Goal: Information Seeking & Learning: Learn about a topic

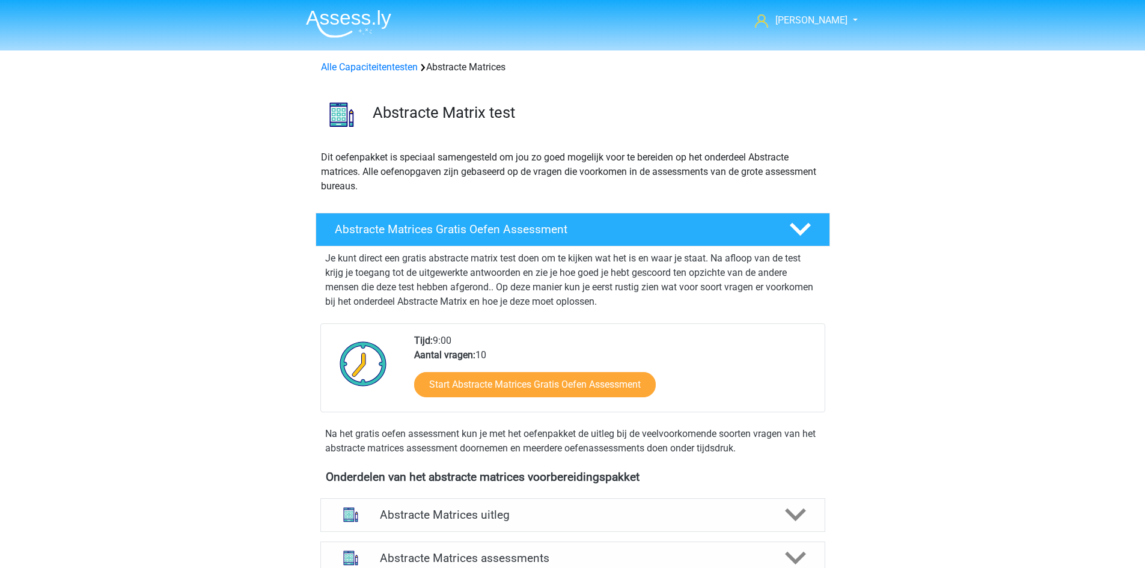
scroll to position [661, 0]
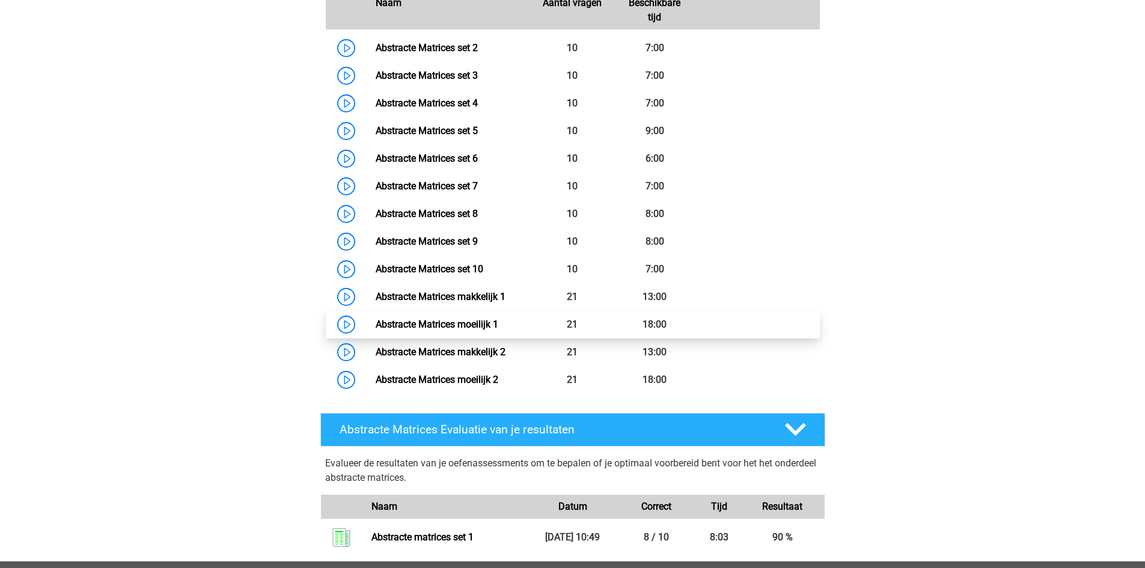
click at [376, 325] on link "Abstracte Matrices moeilijk 1" at bounding box center [437, 324] width 123 height 11
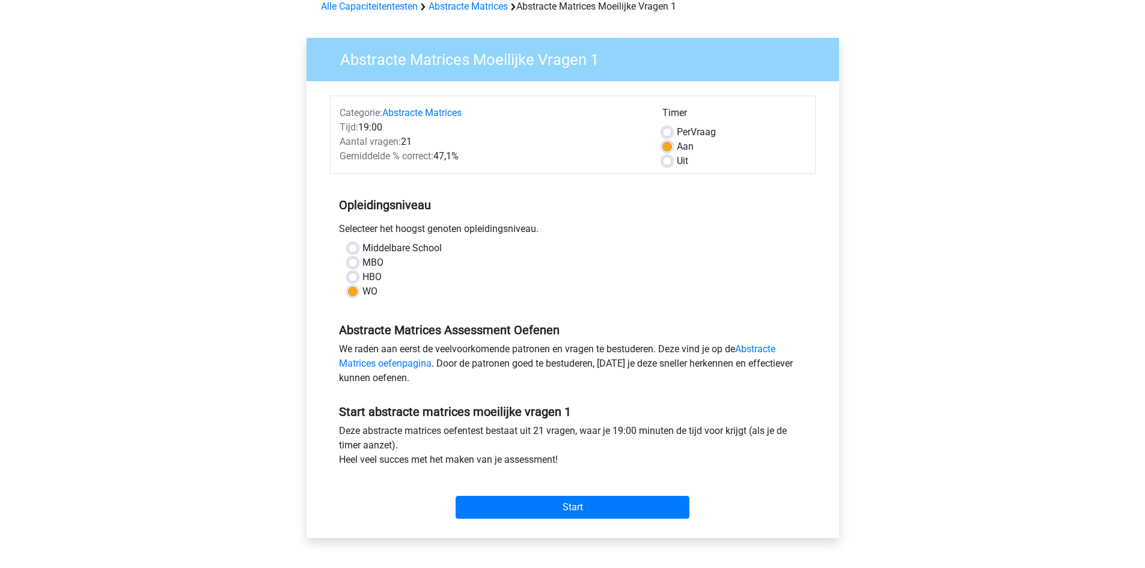
scroll to position [60, 0]
click at [579, 500] on input "Start" at bounding box center [573, 508] width 234 height 23
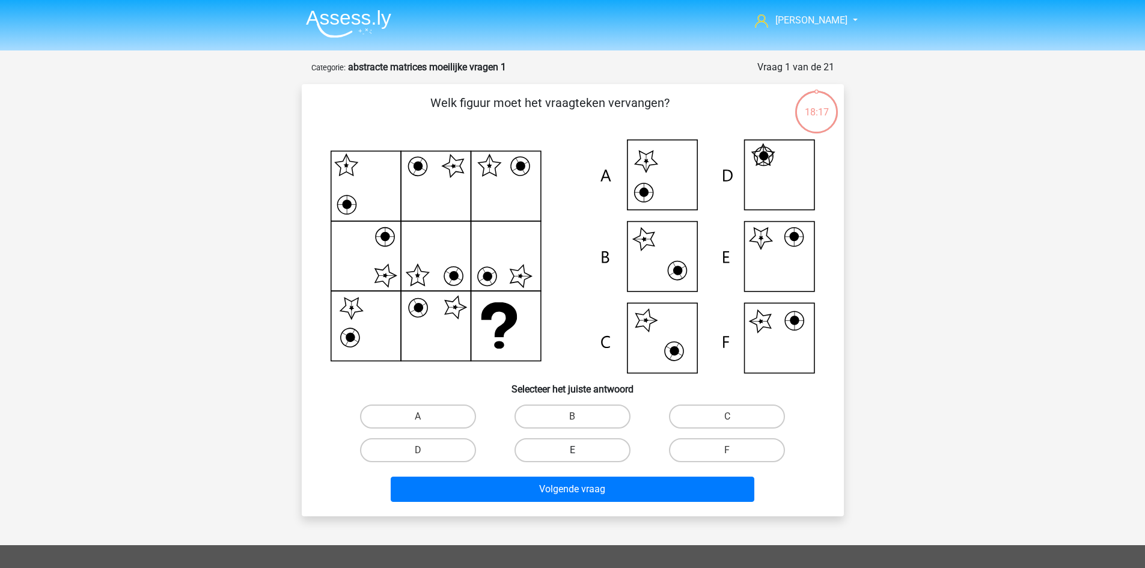
click at [569, 458] on label "E" at bounding box center [573, 450] width 116 height 24
click at [572, 458] on input "E" at bounding box center [576, 454] width 8 height 8
radio input "true"
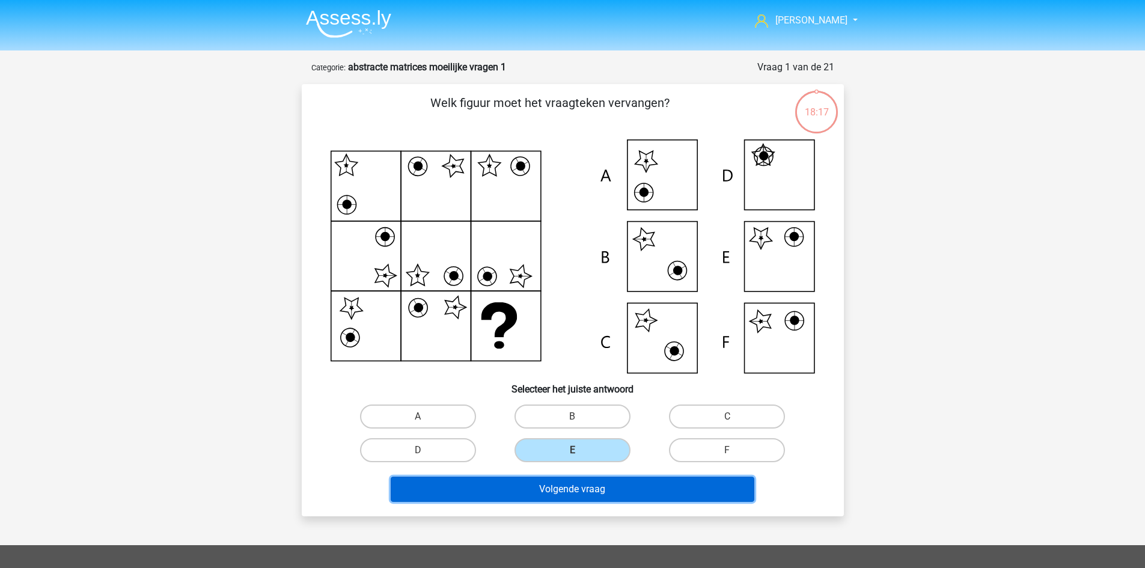
click at [568, 489] on button "Volgende vraag" at bounding box center [573, 489] width 364 height 25
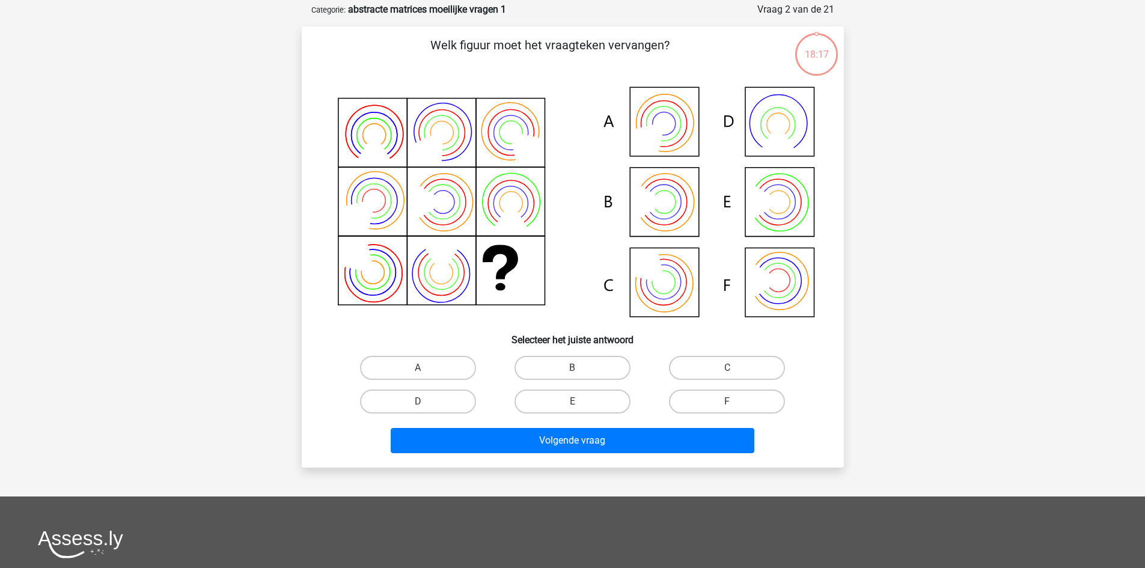
scroll to position [60, 0]
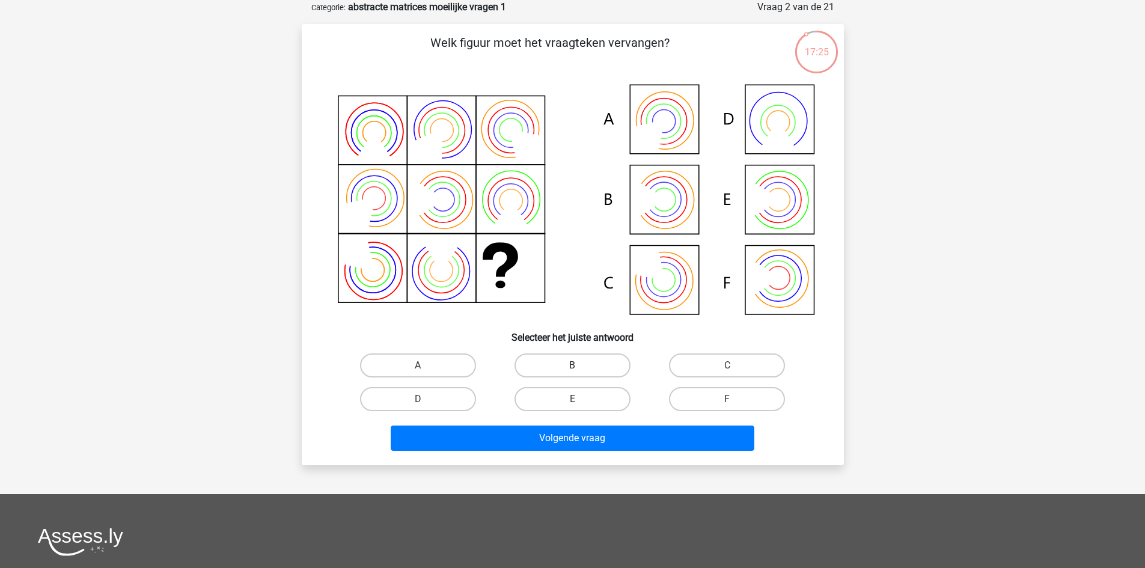
click at [582, 361] on label "B" at bounding box center [573, 365] width 116 height 24
click at [580, 365] on input "B" at bounding box center [576, 369] width 8 height 8
radio input "true"
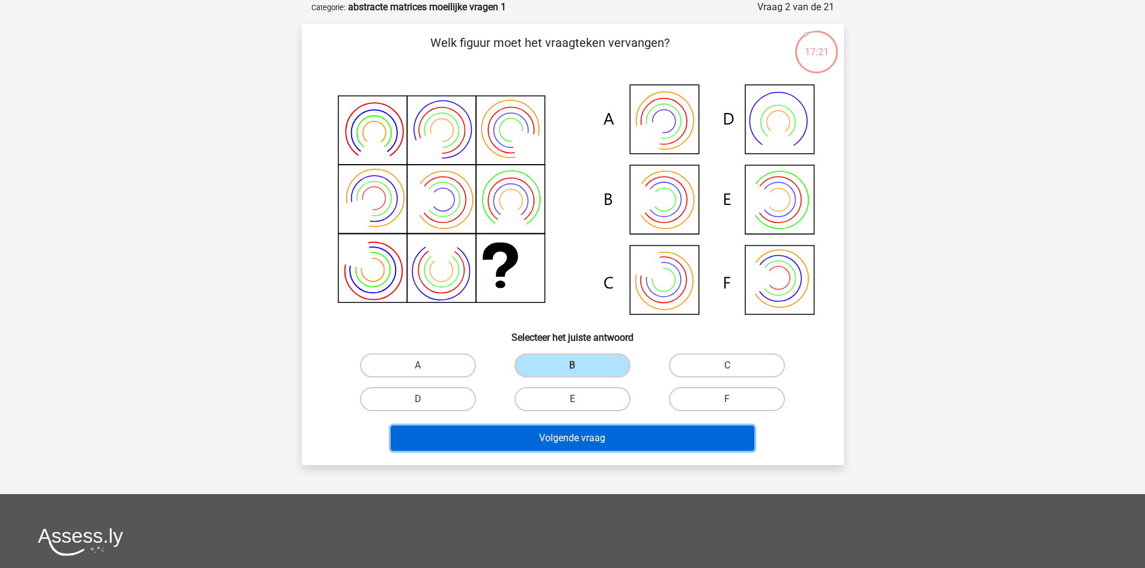
click at [649, 440] on button "Volgende vraag" at bounding box center [573, 438] width 364 height 25
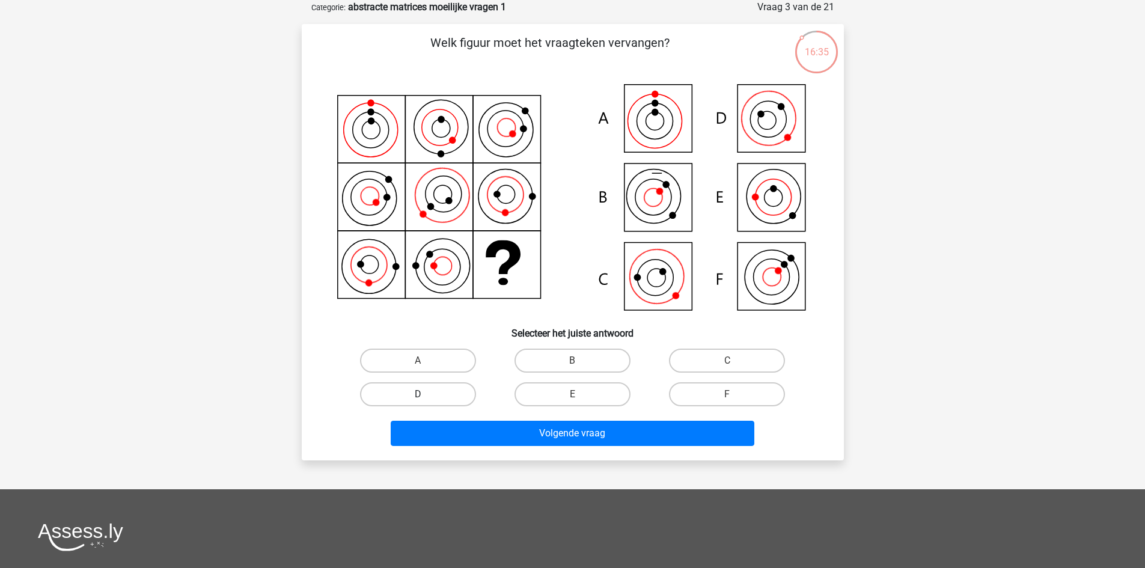
click at [463, 406] on div "D" at bounding box center [418, 395] width 154 height 34
click at [462, 403] on label "D" at bounding box center [418, 394] width 116 height 24
click at [426, 402] on input "D" at bounding box center [422, 398] width 8 height 8
radio input "true"
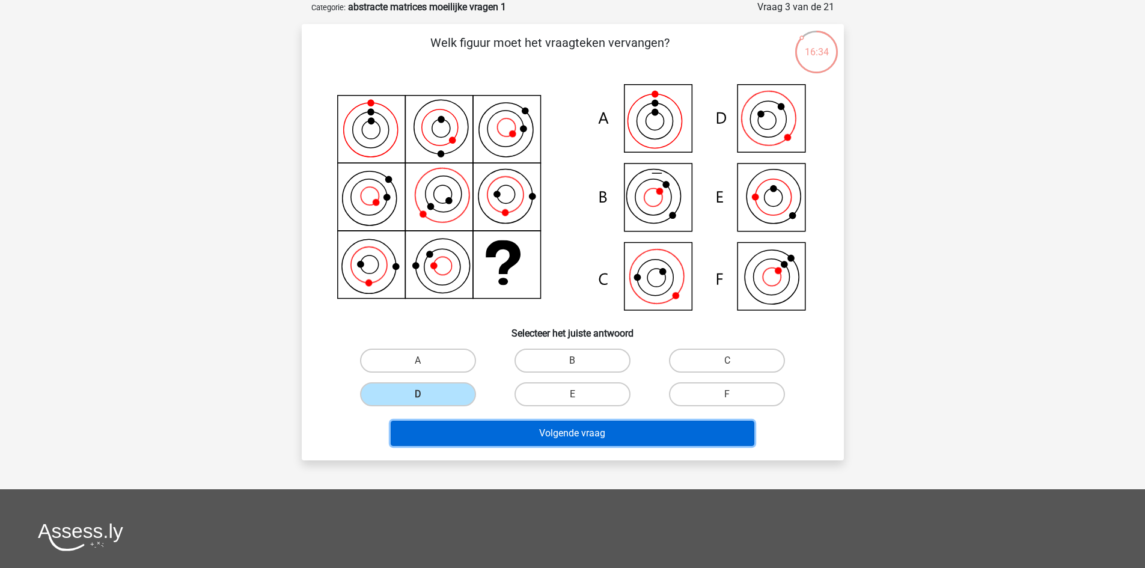
click at [500, 435] on button "Volgende vraag" at bounding box center [573, 433] width 364 height 25
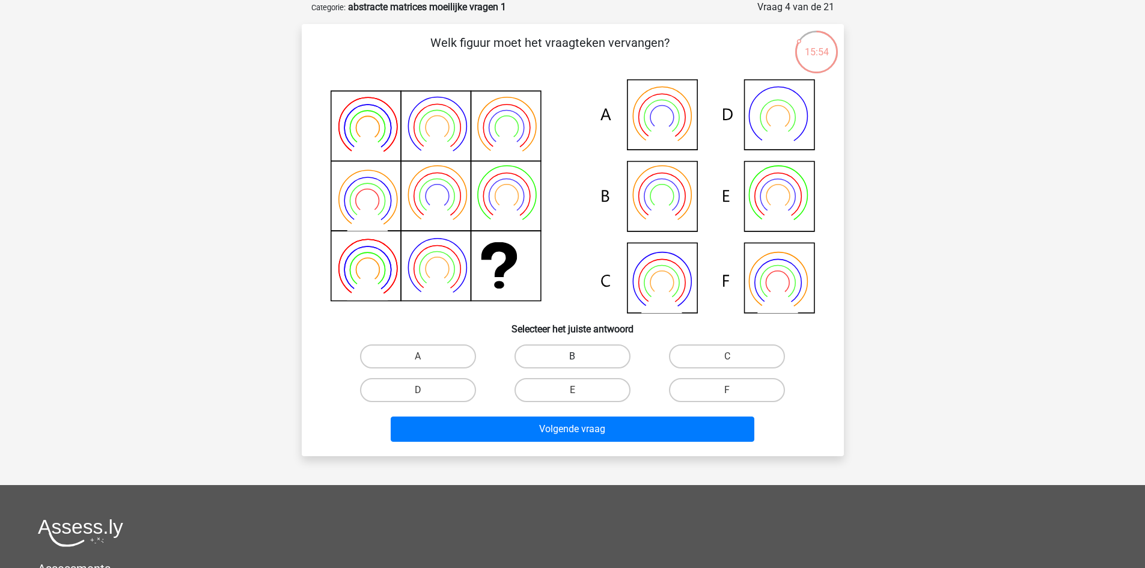
click at [602, 353] on label "B" at bounding box center [573, 356] width 116 height 24
click at [580, 356] on input "B" at bounding box center [576, 360] width 8 height 8
radio input "true"
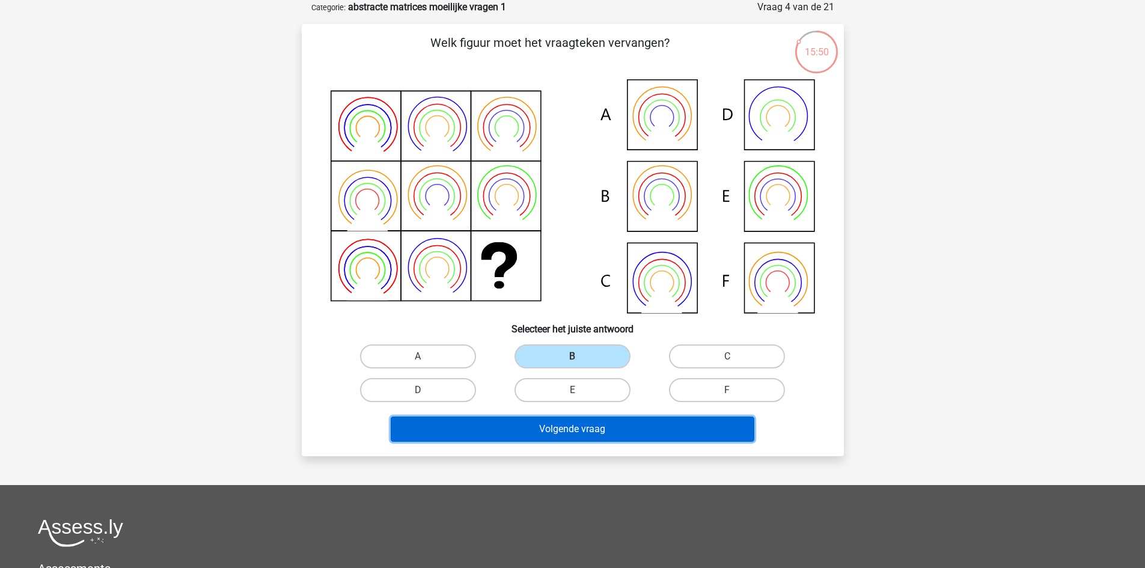
click at [676, 430] on button "Volgende vraag" at bounding box center [573, 429] width 364 height 25
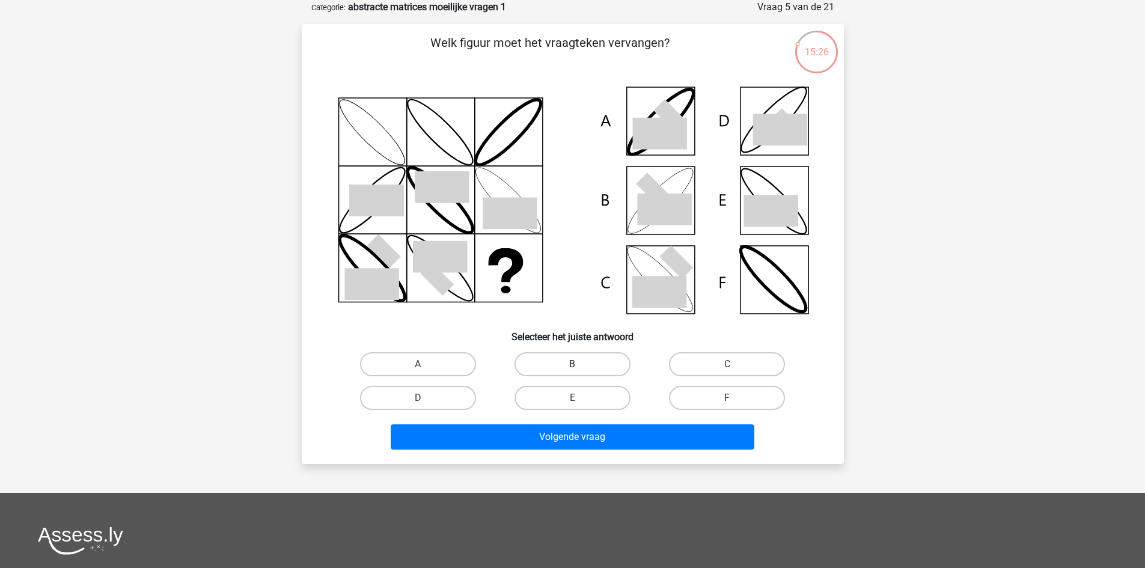
click at [596, 360] on label "B" at bounding box center [573, 364] width 116 height 24
click at [580, 364] on input "B" at bounding box center [576, 368] width 8 height 8
radio input "true"
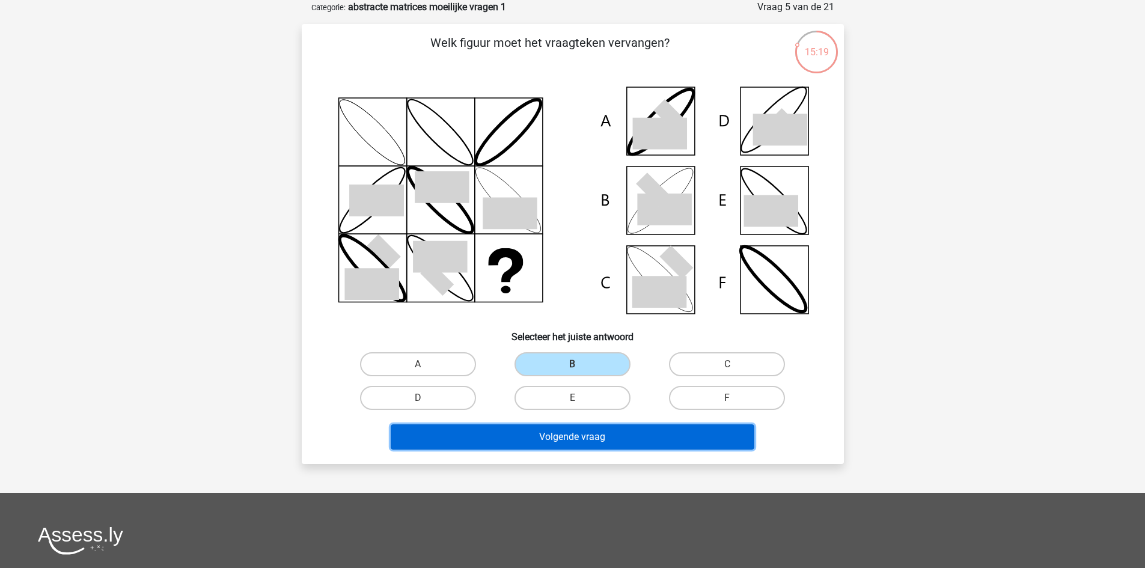
click at [621, 441] on button "Volgende vraag" at bounding box center [573, 436] width 364 height 25
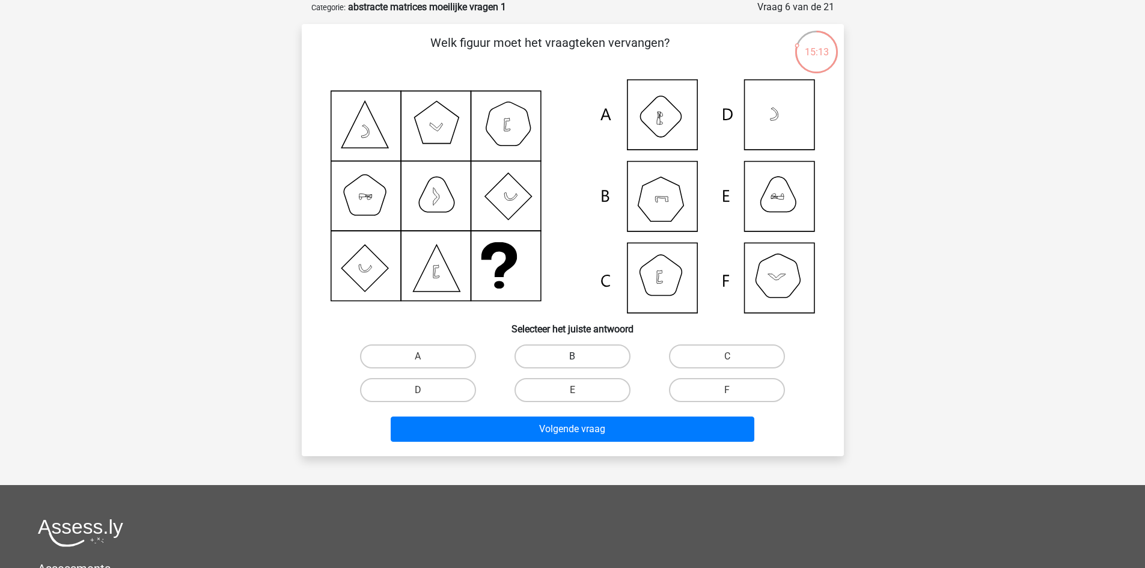
click at [570, 360] on label "B" at bounding box center [573, 356] width 116 height 24
click at [572, 360] on input "B" at bounding box center [576, 360] width 8 height 8
radio input "true"
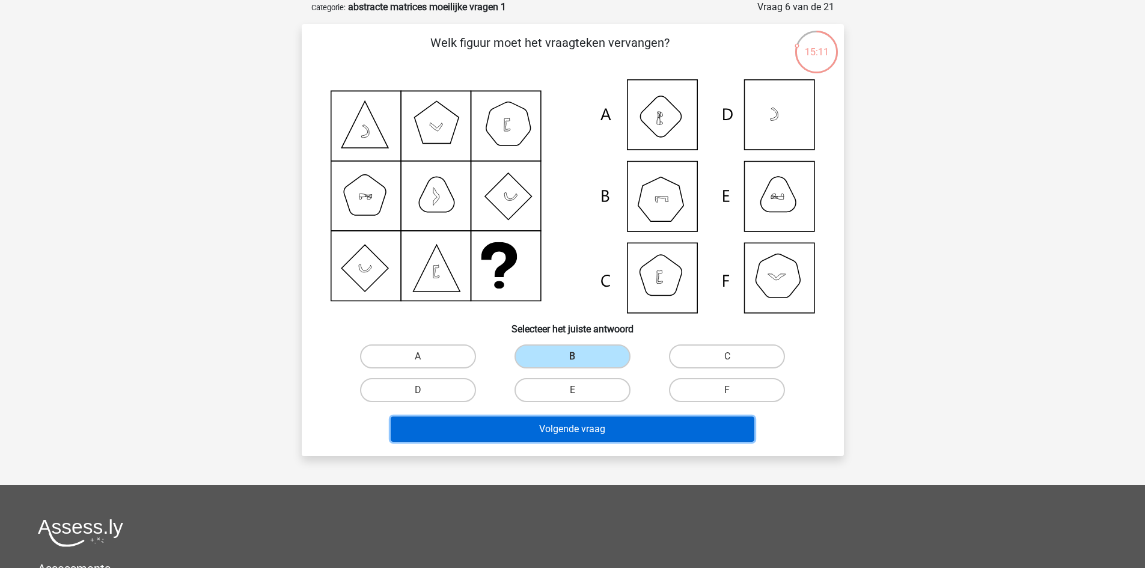
click at [674, 432] on button "Volgende vraag" at bounding box center [573, 429] width 364 height 25
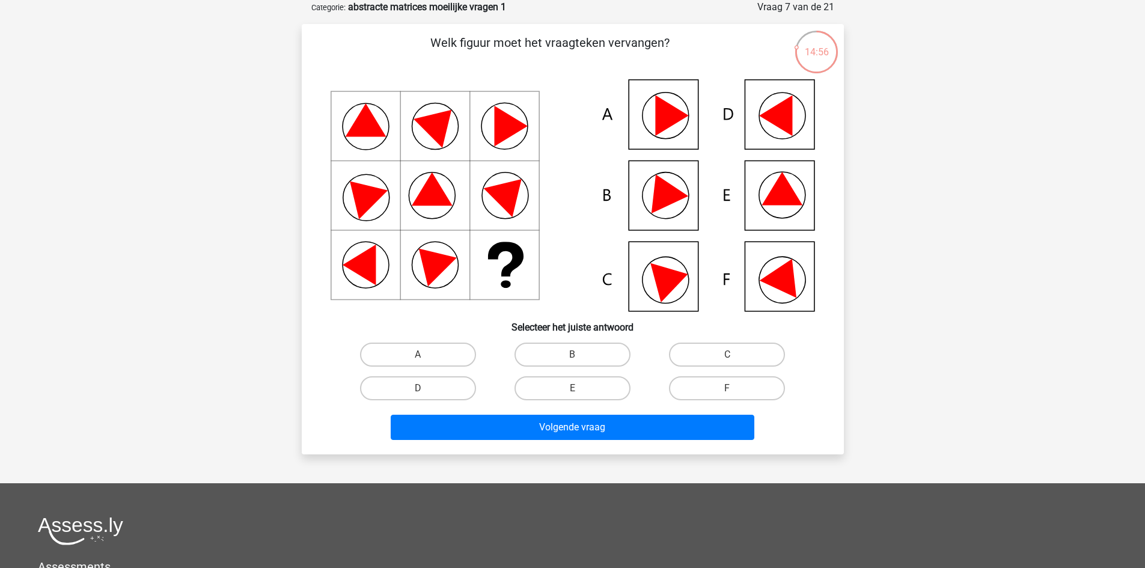
click at [424, 361] on input "A" at bounding box center [422, 359] width 8 height 8
radio input "true"
click at [533, 350] on label "B" at bounding box center [573, 355] width 116 height 24
click at [572, 355] on input "B" at bounding box center [576, 359] width 8 height 8
radio input "true"
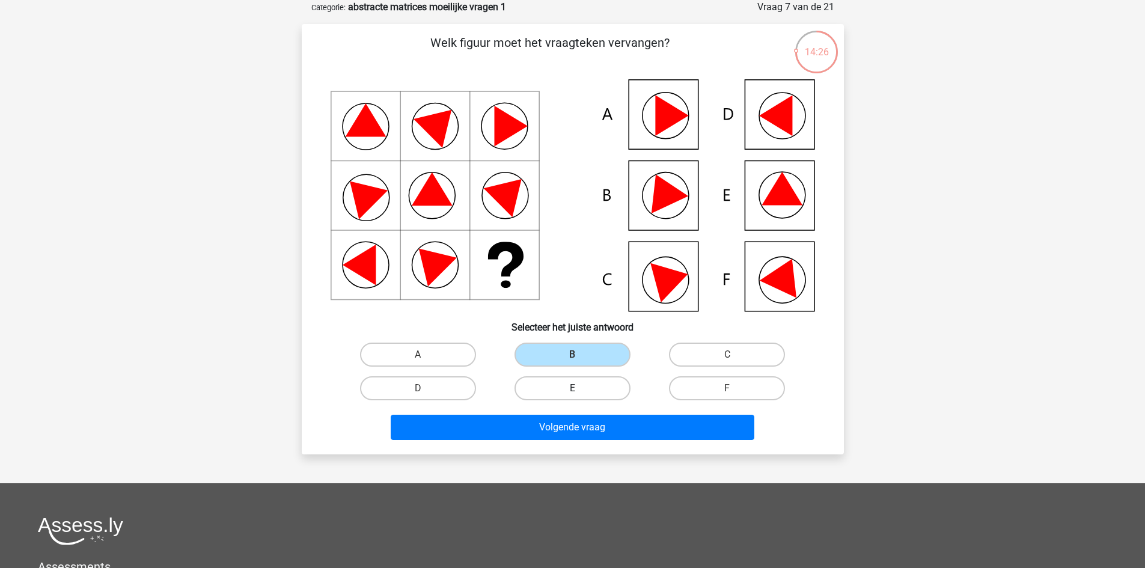
click at [541, 389] on label "E" at bounding box center [573, 388] width 116 height 24
click at [572, 389] on input "E" at bounding box center [576, 392] width 8 height 8
radio input "true"
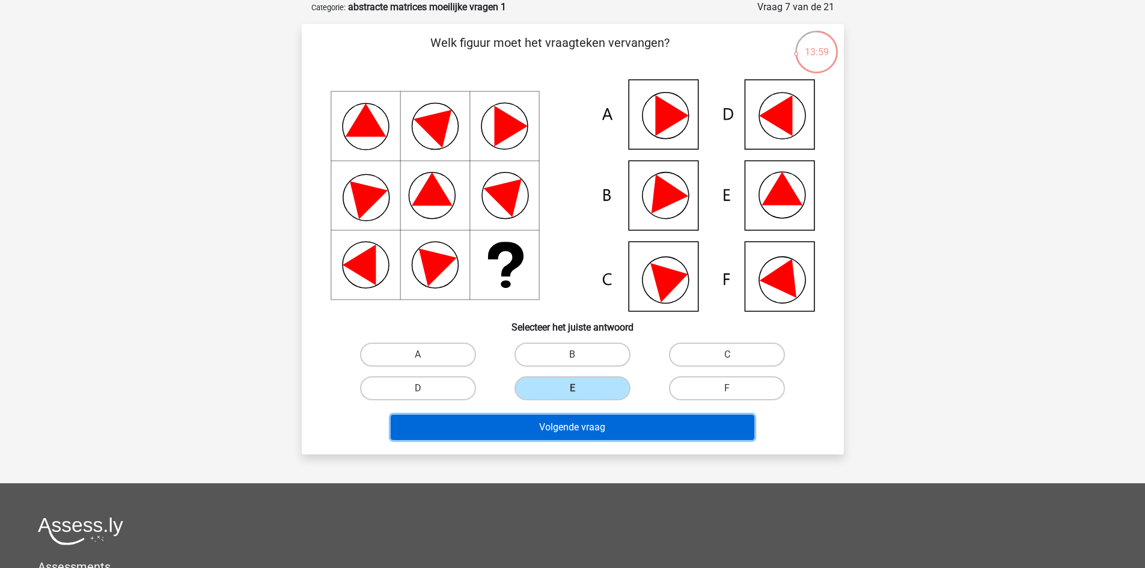
click at [675, 428] on button "Volgende vraag" at bounding box center [573, 427] width 364 height 25
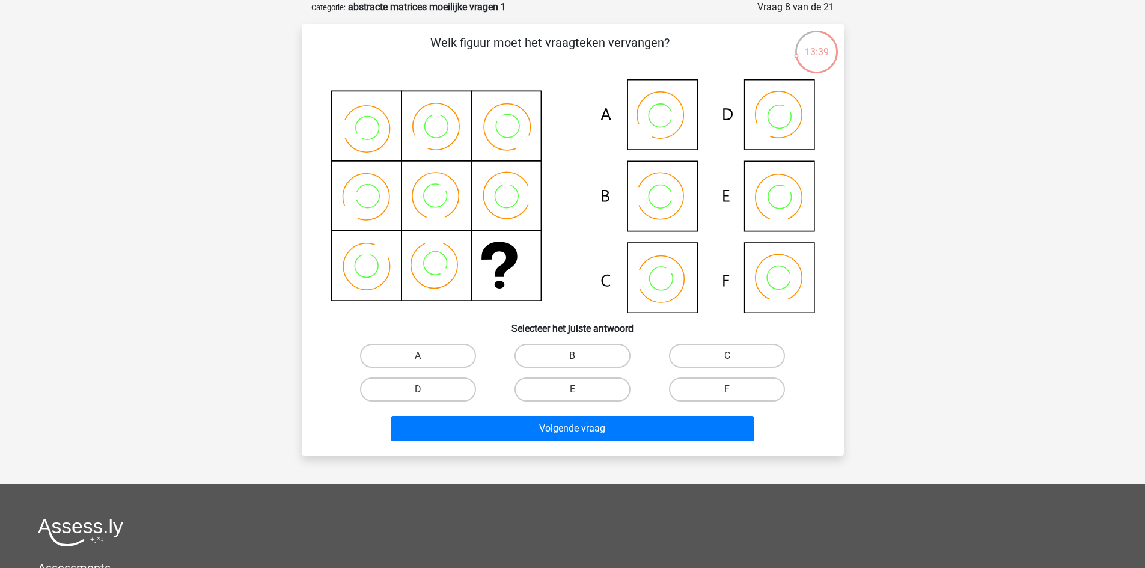
click at [590, 356] on label "B" at bounding box center [573, 356] width 116 height 24
click at [580, 356] on input "B" at bounding box center [576, 360] width 8 height 8
radio input "true"
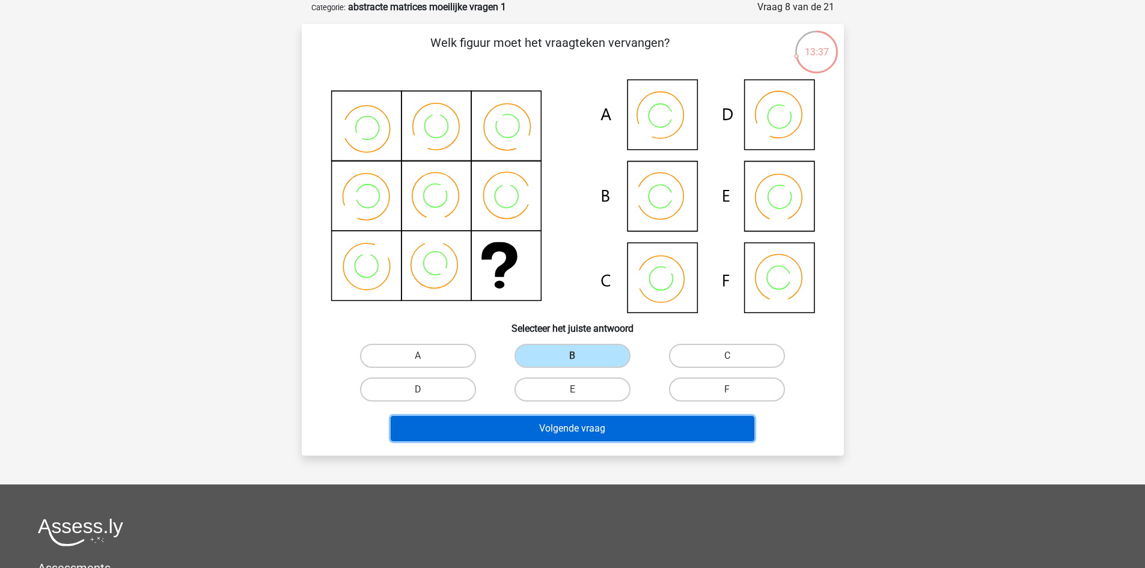
click at [656, 424] on button "Volgende vraag" at bounding box center [573, 428] width 364 height 25
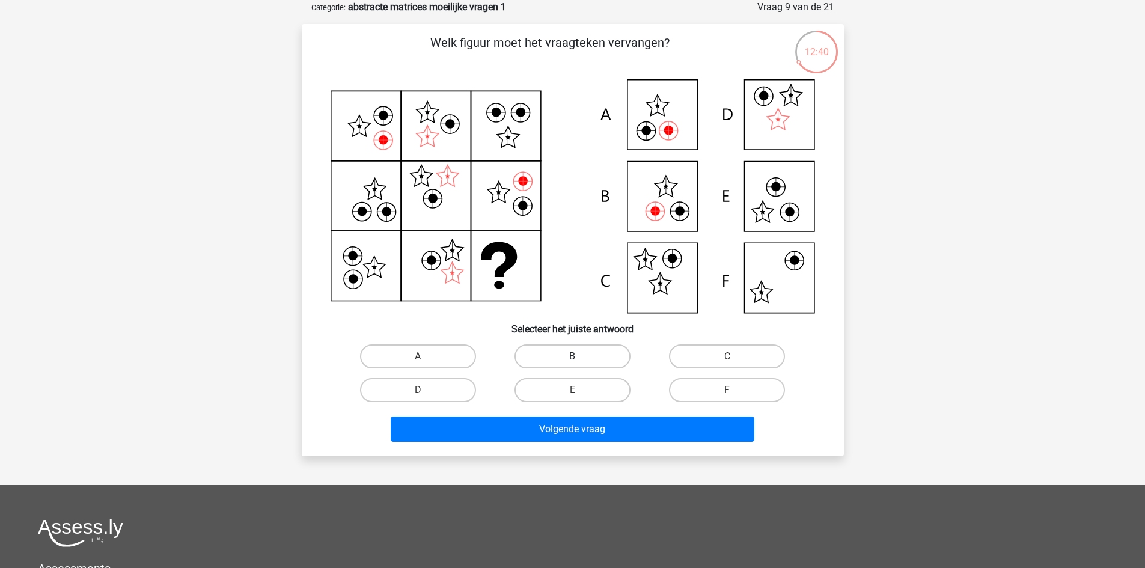
click at [584, 352] on label "B" at bounding box center [573, 356] width 116 height 24
click at [580, 356] on input "B" at bounding box center [576, 360] width 8 height 8
radio input "true"
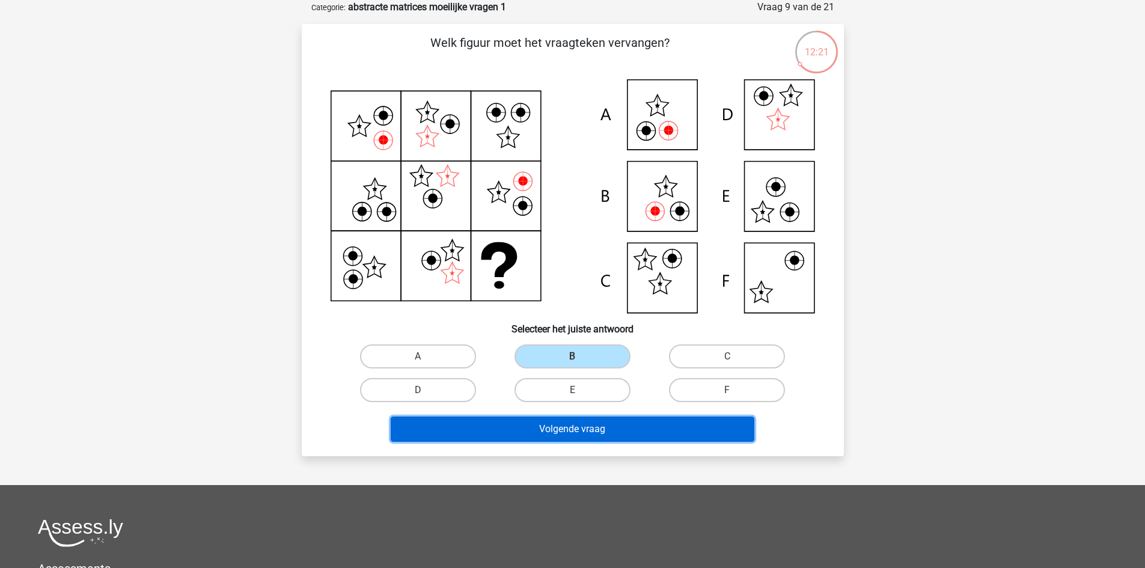
click at [619, 428] on button "Volgende vraag" at bounding box center [573, 429] width 364 height 25
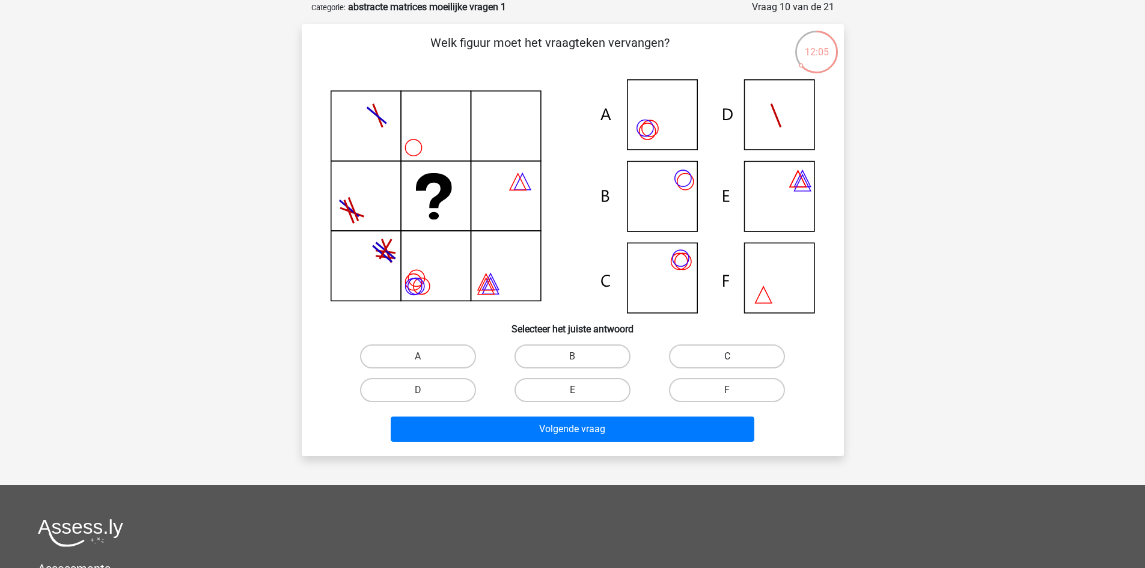
click at [678, 359] on label "C" at bounding box center [727, 356] width 116 height 24
click at [727, 359] on input "C" at bounding box center [731, 360] width 8 height 8
radio input "true"
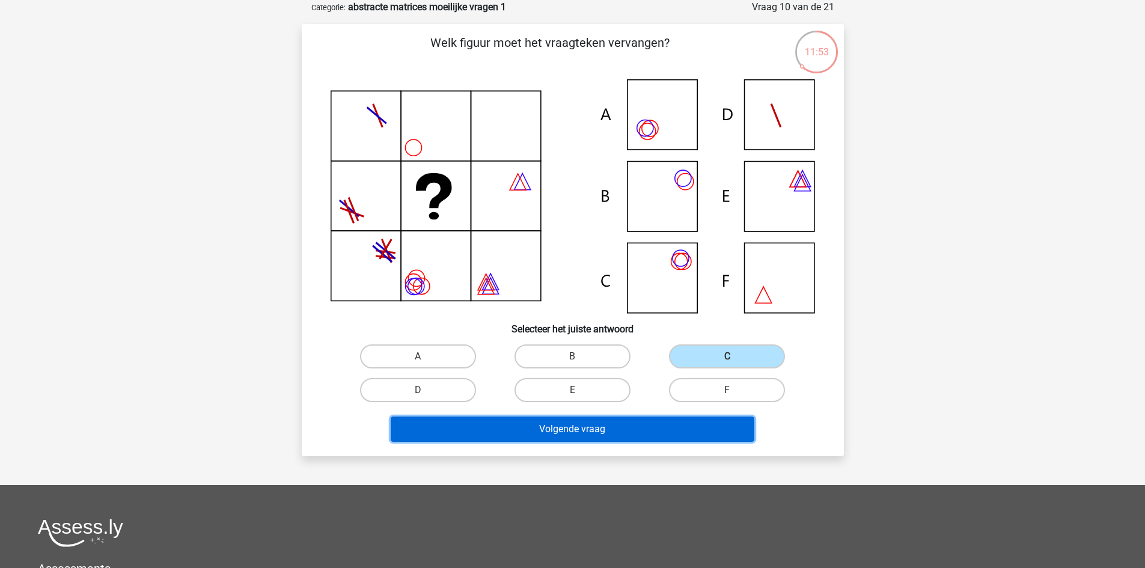
click at [579, 427] on button "Volgende vraag" at bounding box center [573, 429] width 364 height 25
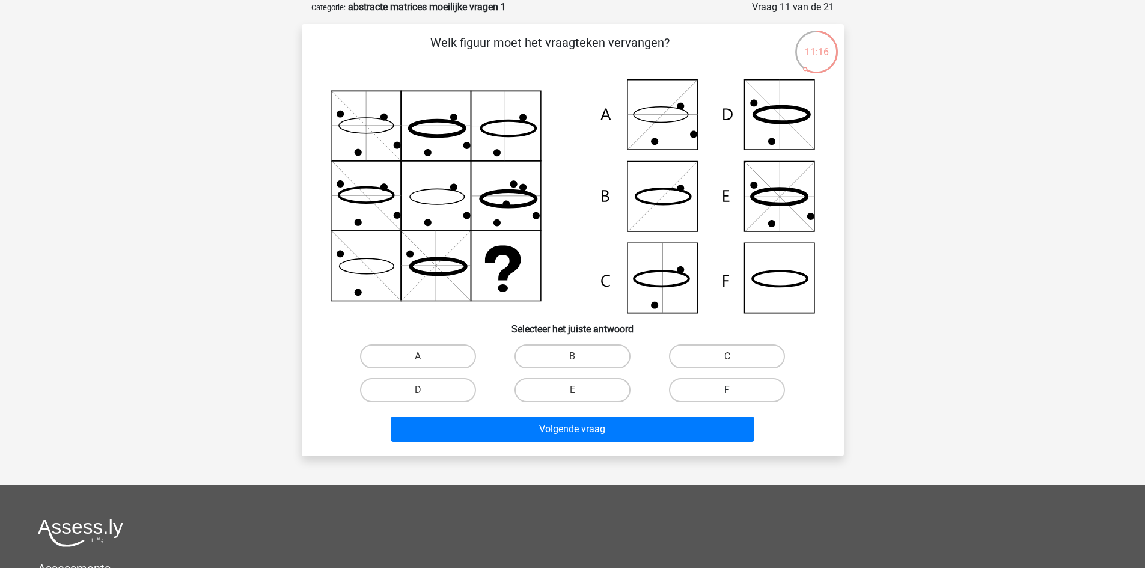
drag, startPoint x: 693, startPoint y: 388, endPoint x: 687, endPoint y: 394, distance: 8.9
click at [693, 387] on label "F" at bounding box center [727, 390] width 116 height 24
click at [727, 390] on input "F" at bounding box center [731, 394] width 8 height 8
radio input "true"
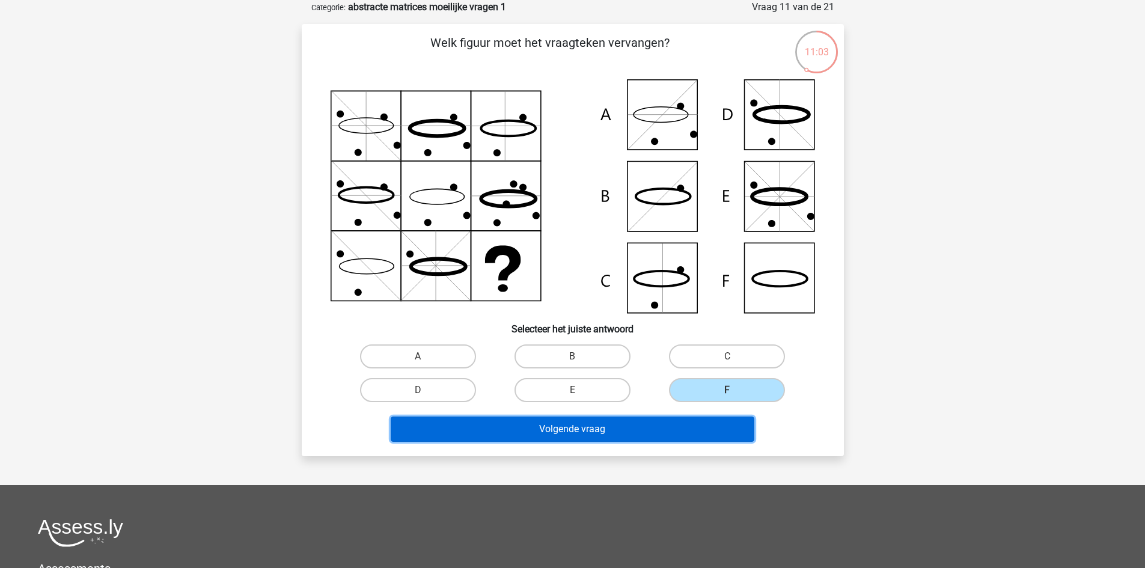
click at [670, 425] on button "Volgende vraag" at bounding box center [573, 429] width 364 height 25
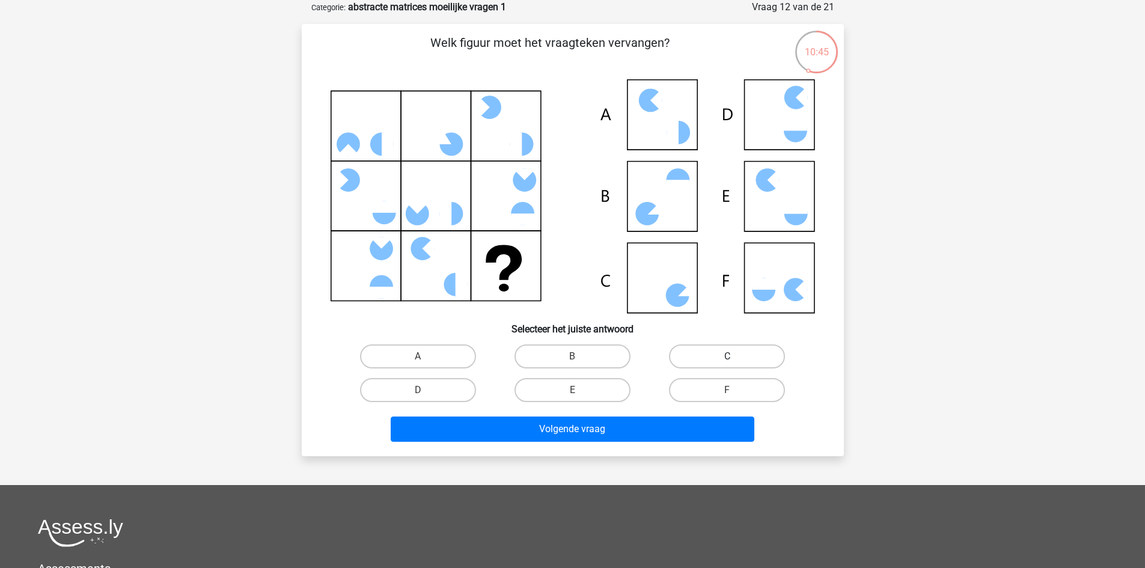
click at [712, 358] on label "C" at bounding box center [727, 356] width 116 height 24
click at [727, 358] on input "C" at bounding box center [731, 360] width 8 height 8
radio input "true"
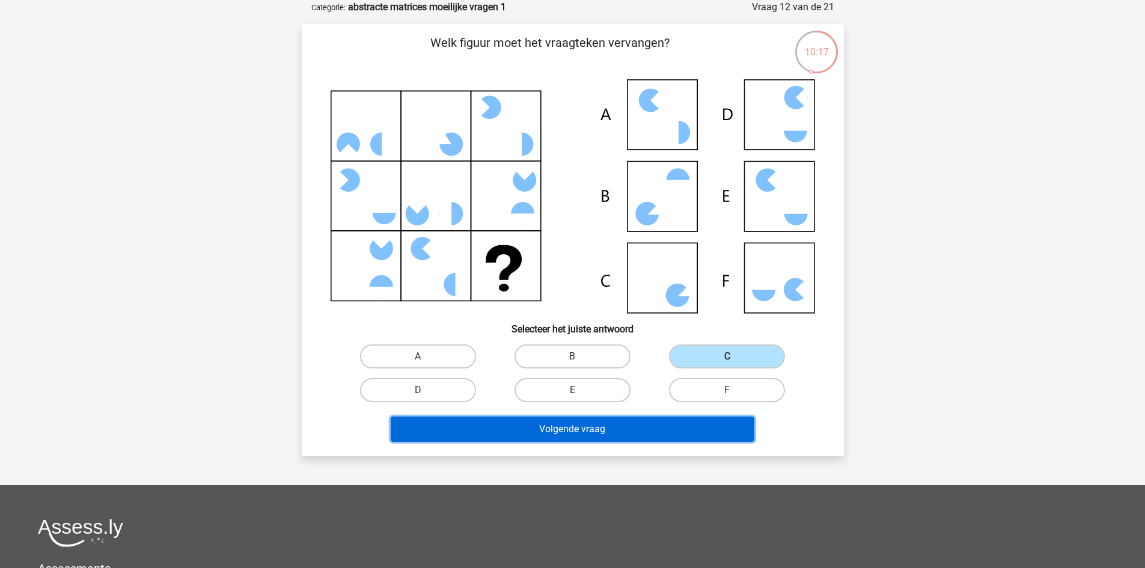
click at [646, 429] on button "Volgende vraag" at bounding box center [573, 429] width 364 height 25
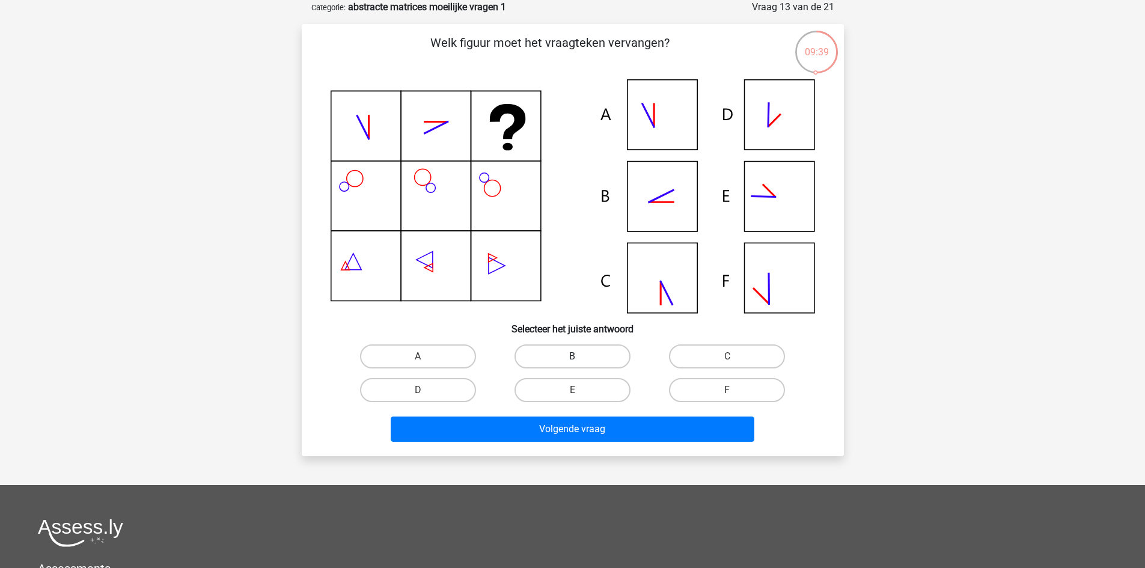
click at [614, 352] on label "B" at bounding box center [573, 356] width 116 height 24
click at [580, 356] on input "B" at bounding box center [576, 360] width 8 height 8
radio input "true"
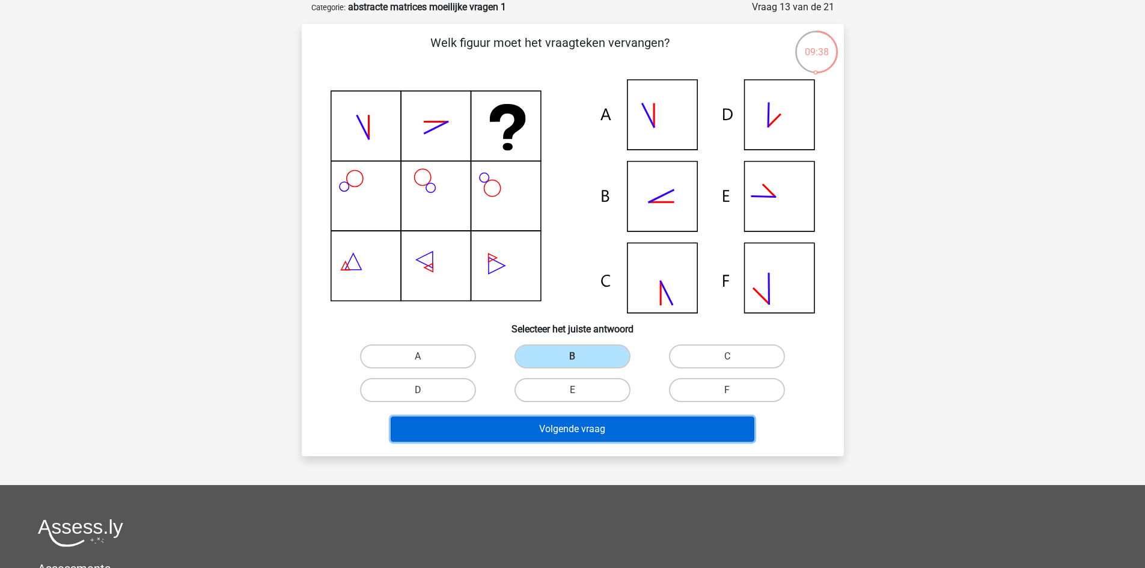
click at [660, 429] on button "Volgende vraag" at bounding box center [573, 429] width 364 height 25
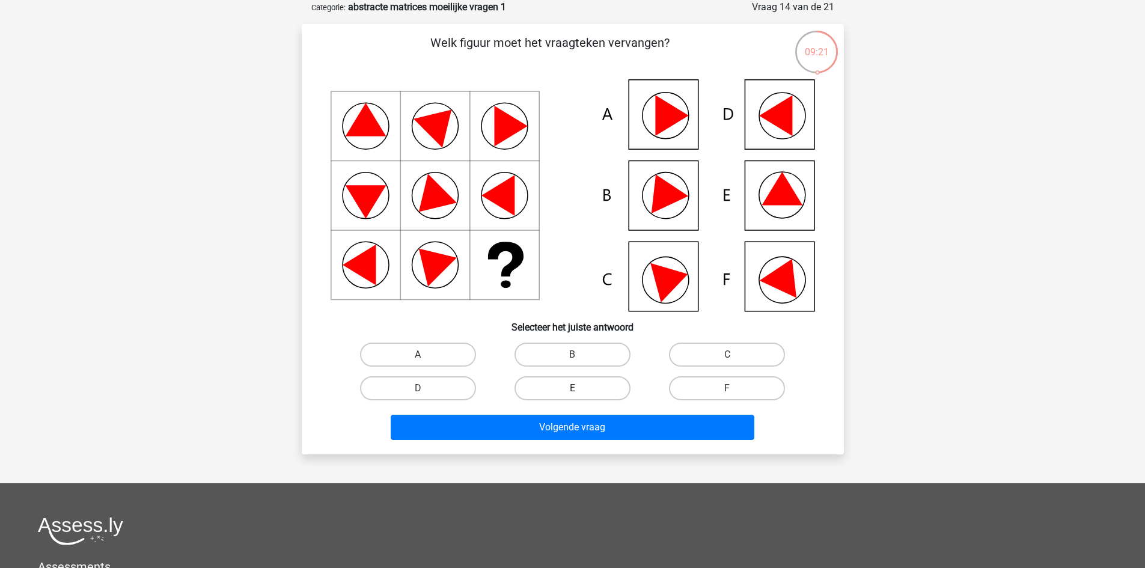
click at [581, 384] on label "E" at bounding box center [573, 388] width 116 height 24
click at [580, 388] on input "E" at bounding box center [576, 392] width 8 height 8
radio input "true"
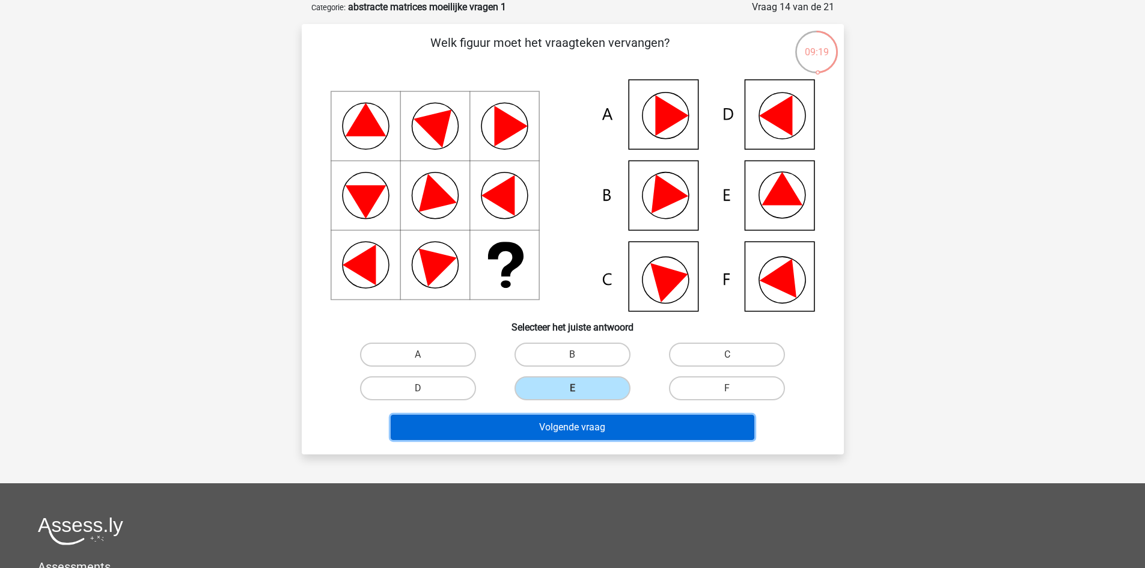
click at [627, 431] on button "Volgende vraag" at bounding box center [573, 427] width 364 height 25
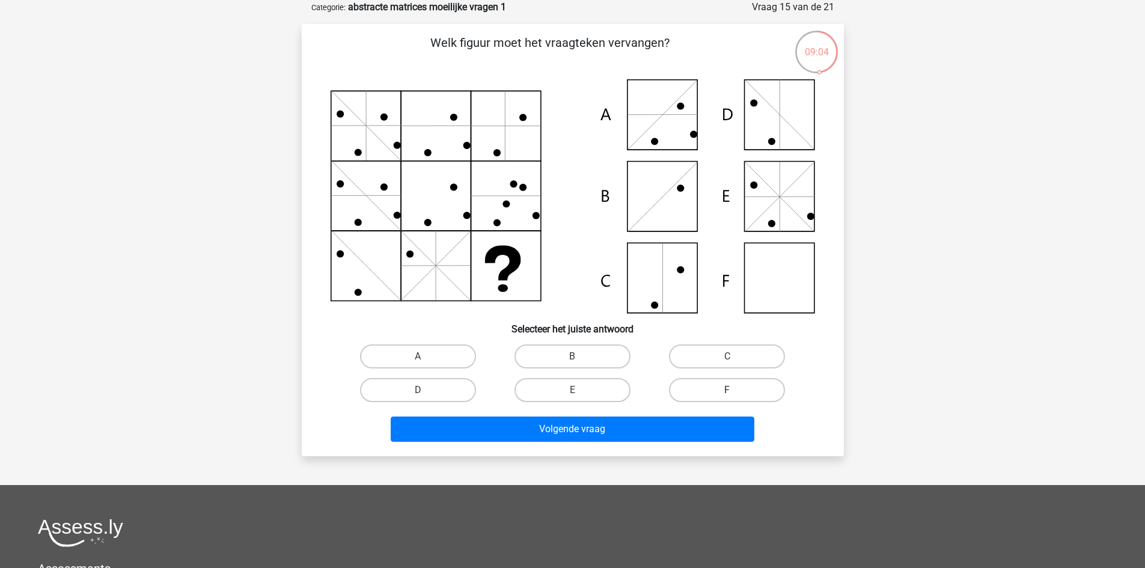
click at [706, 384] on label "F" at bounding box center [727, 390] width 116 height 24
click at [727, 390] on input "F" at bounding box center [731, 394] width 8 height 8
radio input "true"
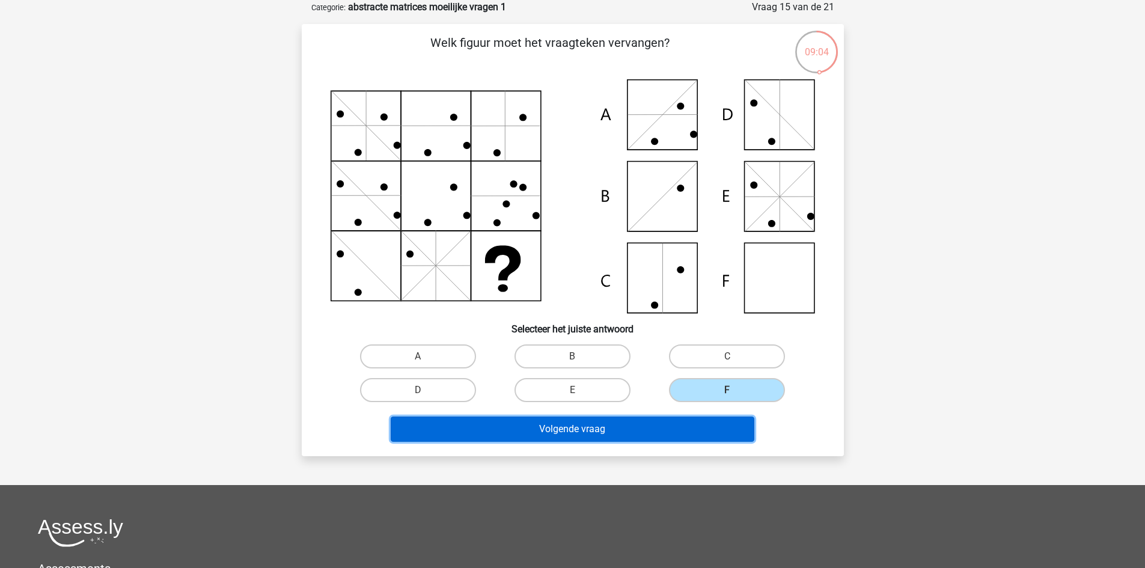
click at [695, 430] on button "Volgende vraag" at bounding box center [573, 429] width 364 height 25
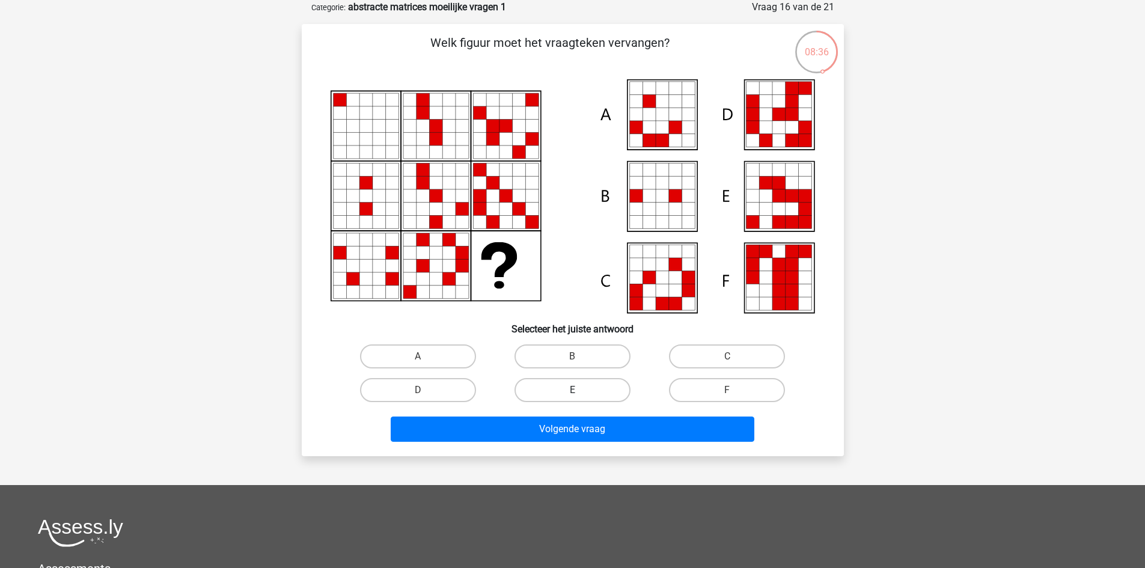
click at [604, 385] on label "E" at bounding box center [573, 390] width 116 height 24
click at [580, 390] on input "E" at bounding box center [576, 394] width 8 height 8
radio input "true"
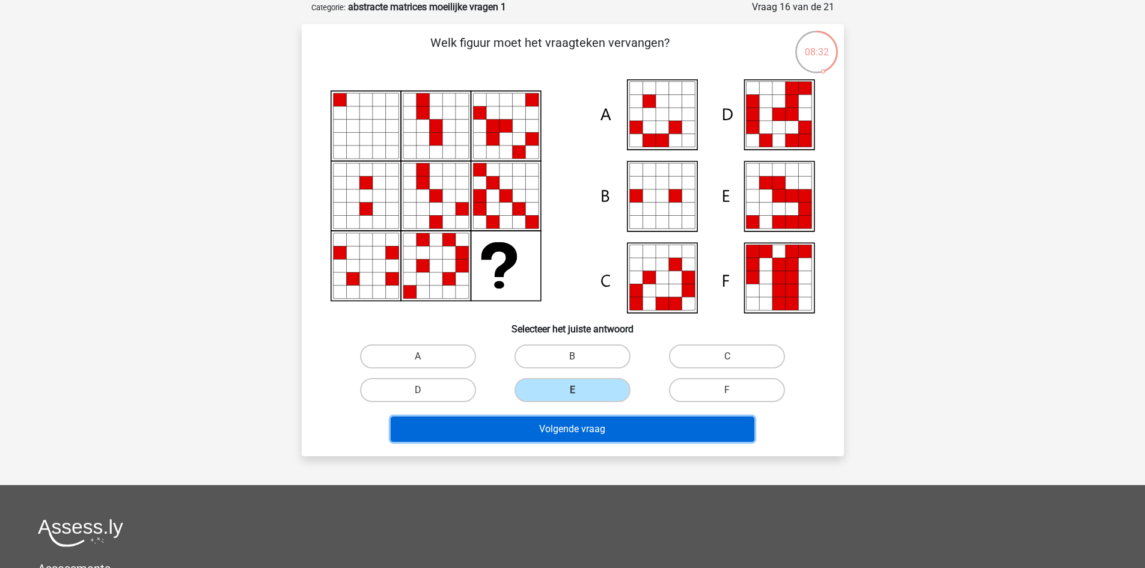
click at [622, 424] on button "Volgende vraag" at bounding box center [573, 429] width 364 height 25
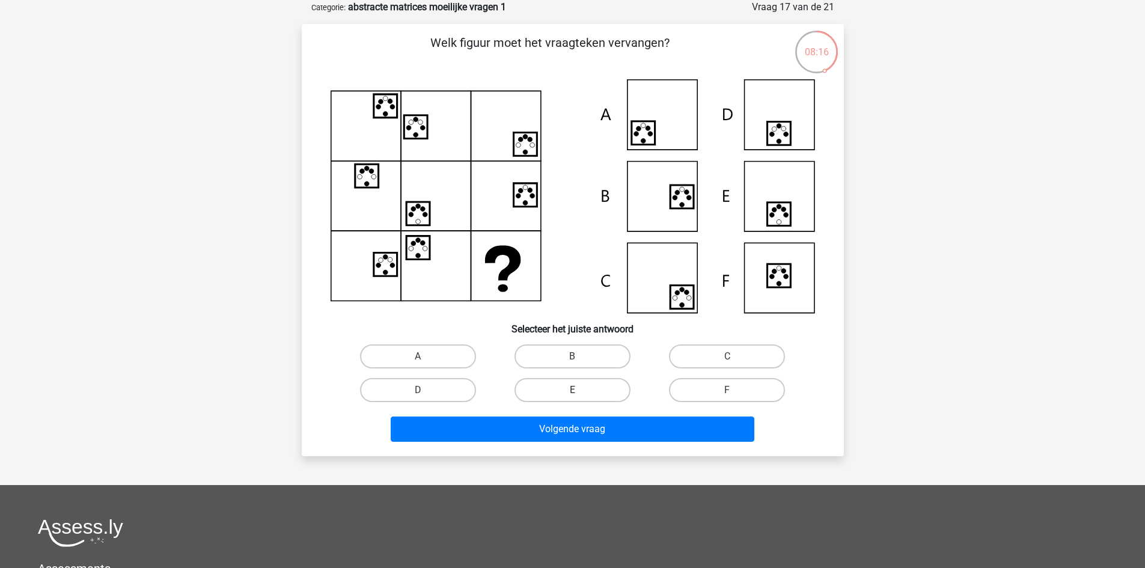
click at [617, 381] on label "E" at bounding box center [573, 390] width 116 height 24
click at [580, 390] on input "E" at bounding box center [576, 394] width 8 height 8
radio input "true"
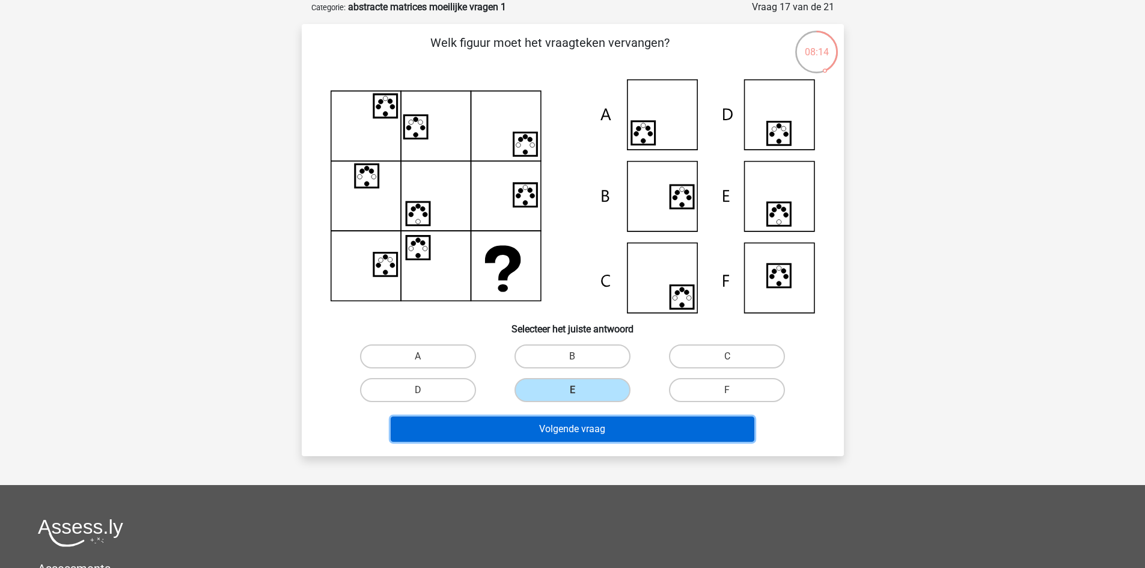
click at [627, 435] on button "Volgende vraag" at bounding box center [573, 429] width 364 height 25
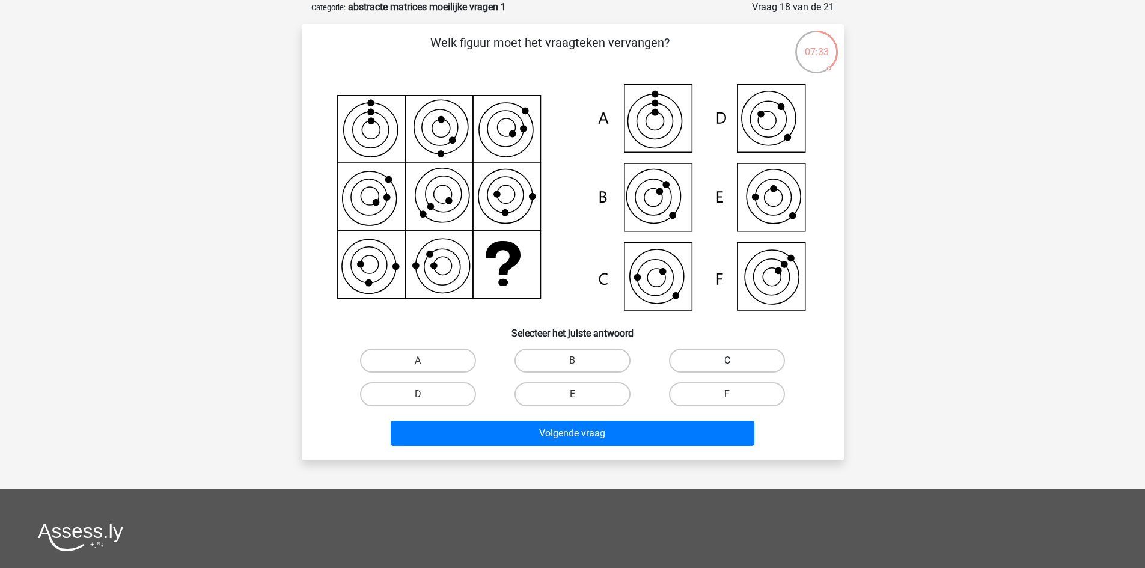
click at [694, 358] on label "C" at bounding box center [727, 361] width 116 height 24
click at [727, 361] on input "C" at bounding box center [731, 365] width 8 height 8
radio input "true"
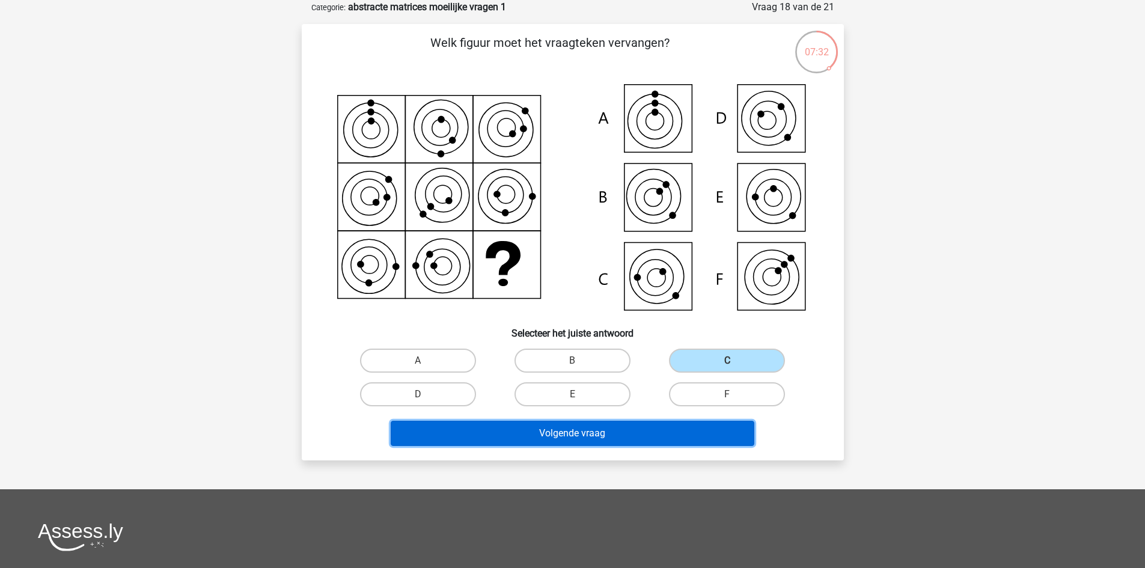
click at [691, 426] on button "Volgende vraag" at bounding box center [573, 433] width 364 height 25
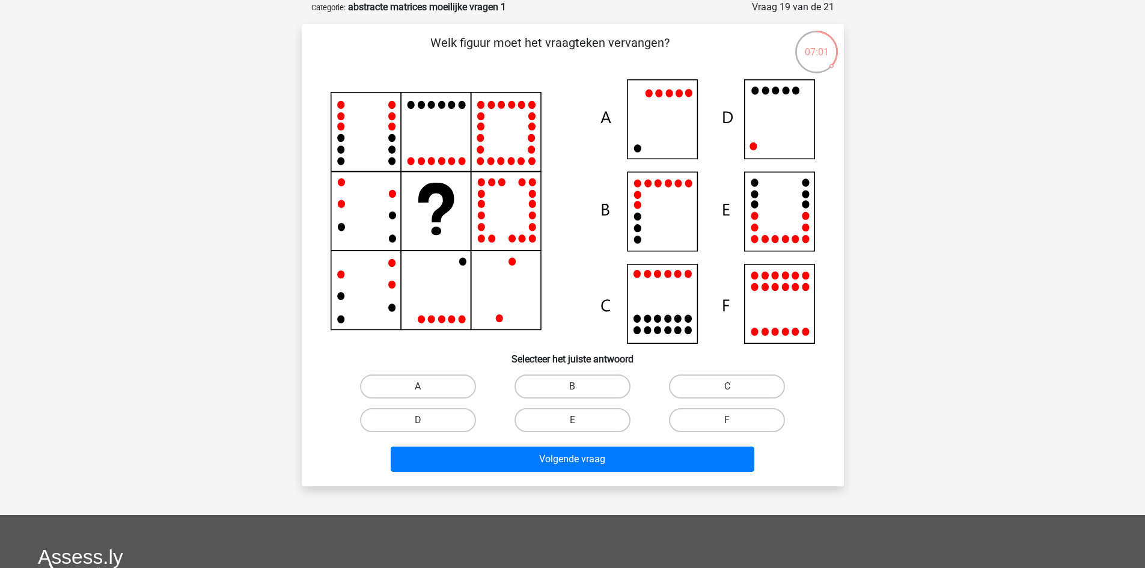
click at [423, 424] on div "D" at bounding box center [418, 420] width 145 height 24
click at [419, 420] on label "D" at bounding box center [418, 420] width 116 height 24
click at [419, 420] on input "D" at bounding box center [422, 424] width 8 height 8
radio input "true"
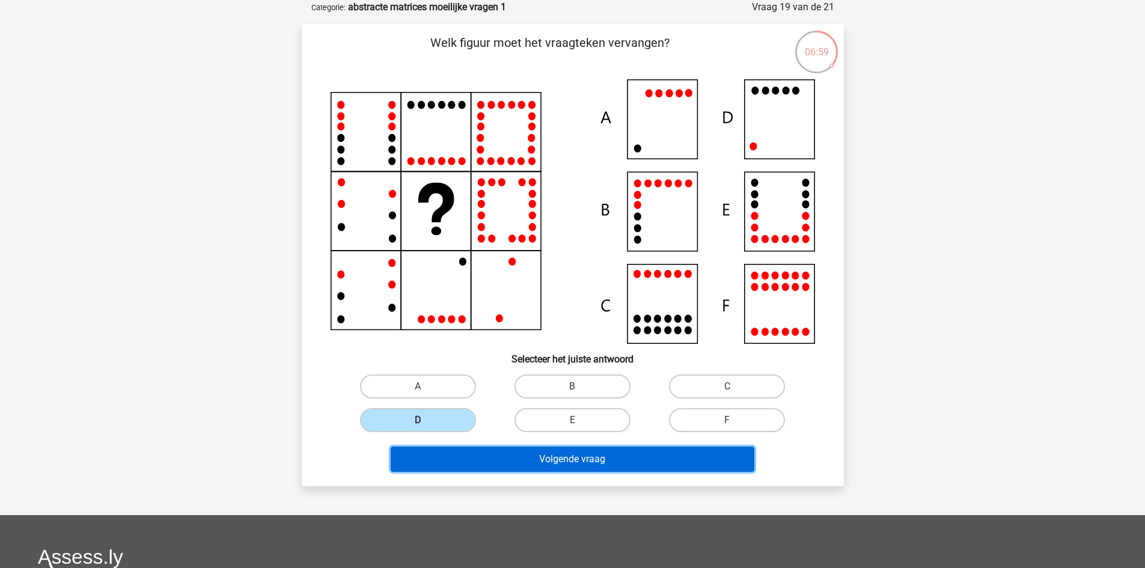
click at [542, 464] on button "Volgende vraag" at bounding box center [573, 459] width 364 height 25
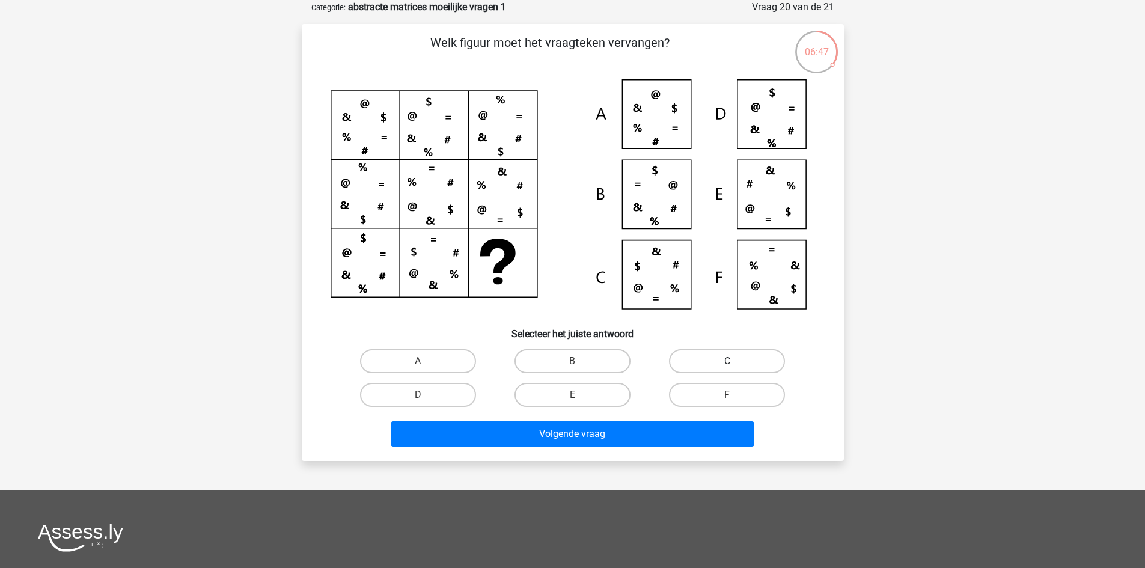
click at [683, 355] on label "C" at bounding box center [727, 361] width 116 height 24
click at [727, 361] on input "C" at bounding box center [731, 365] width 8 height 8
radio input "true"
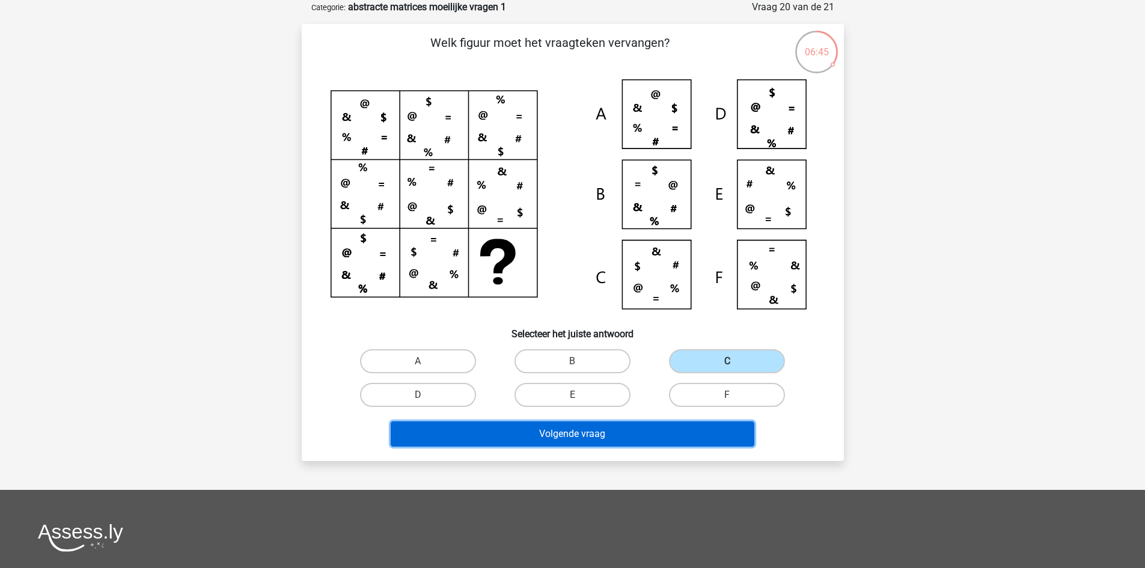
click at [641, 435] on button "Volgende vraag" at bounding box center [573, 433] width 364 height 25
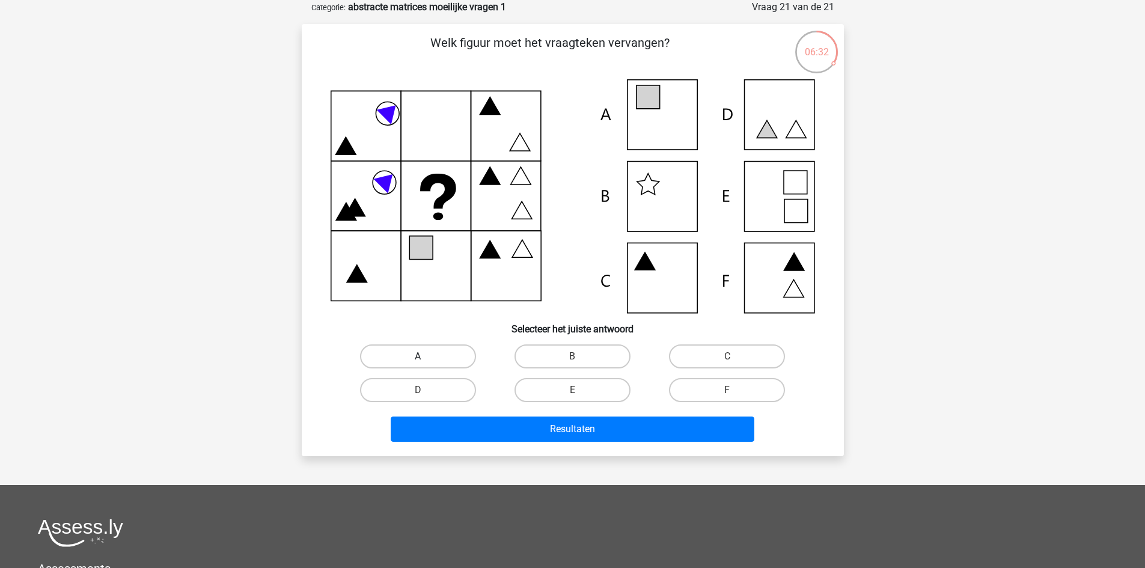
click at [436, 359] on label "A" at bounding box center [418, 356] width 116 height 24
click at [426, 359] on input "A" at bounding box center [422, 360] width 8 height 8
radio input "true"
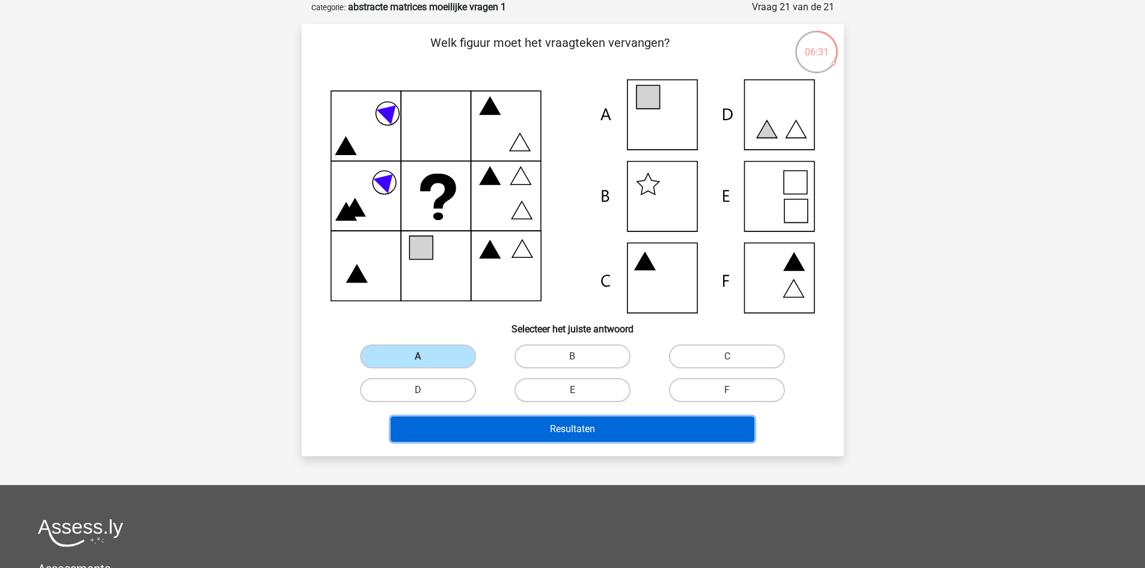
click at [588, 430] on button "Resultaten" at bounding box center [573, 429] width 364 height 25
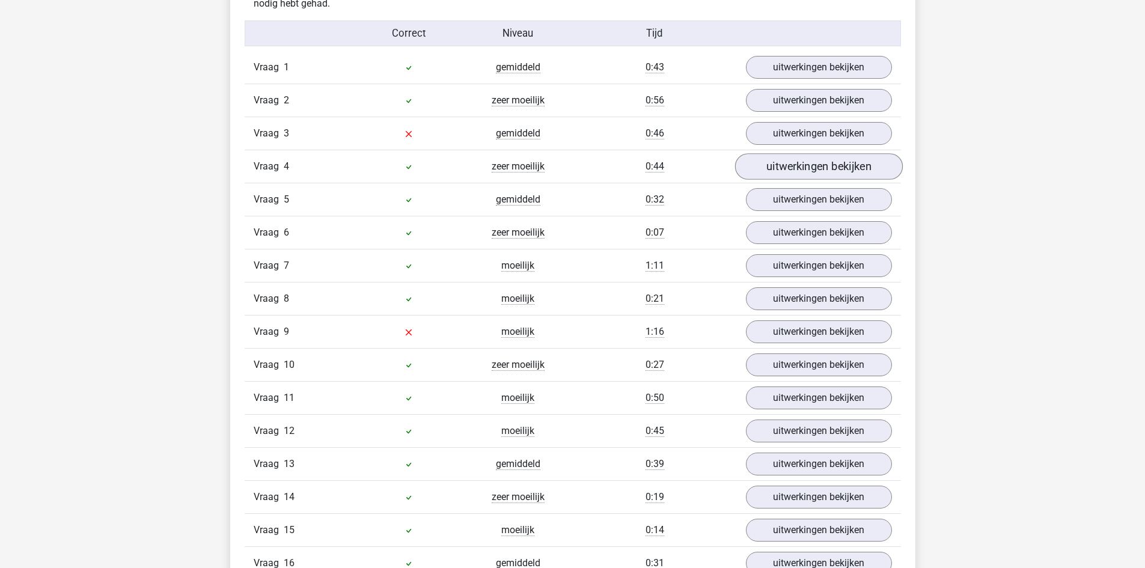
scroll to position [781, 0]
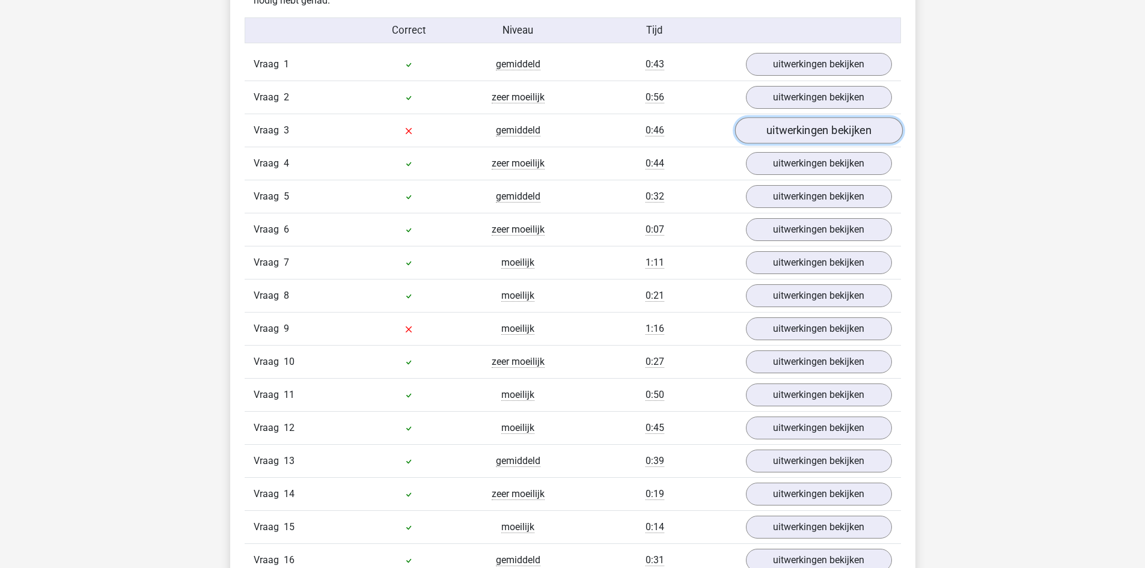
click at [785, 132] on link "uitwerkingen bekijken" at bounding box center [819, 130] width 168 height 26
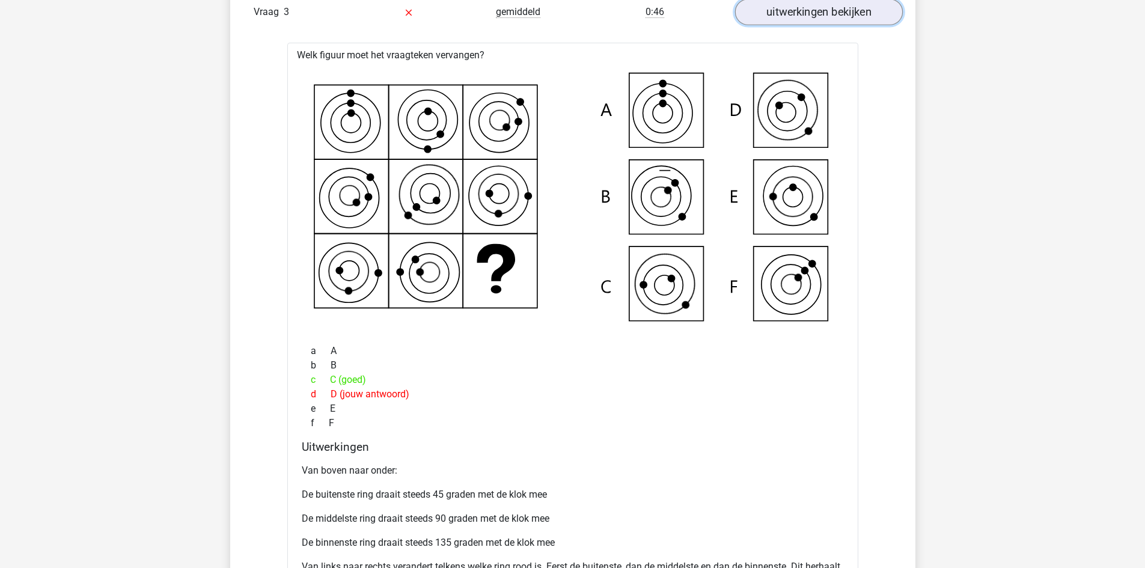
scroll to position [721, 0]
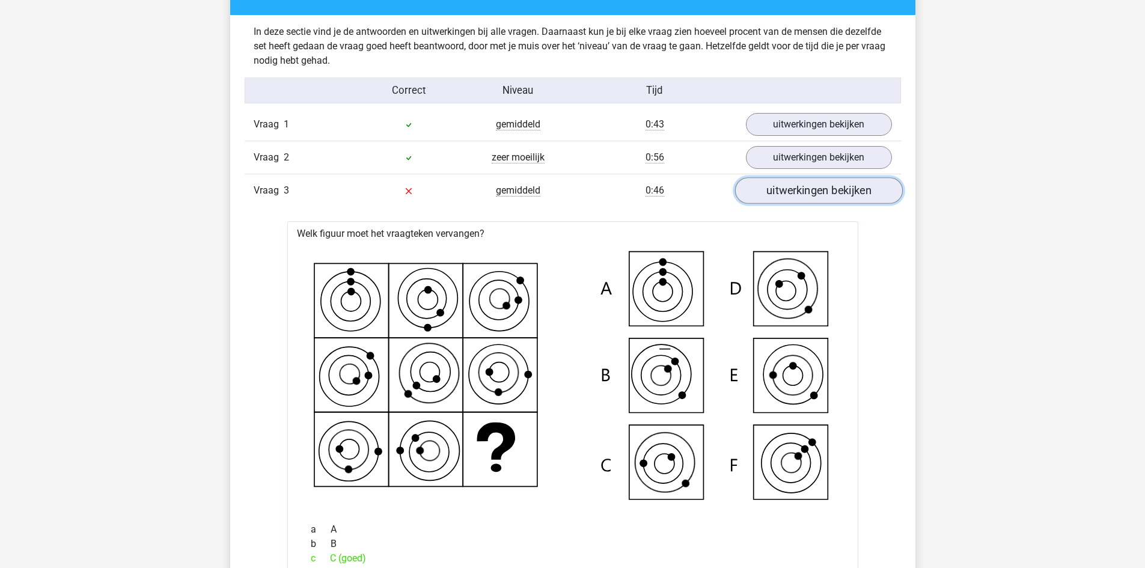
click at [811, 194] on link "uitwerkingen bekijken" at bounding box center [819, 190] width 168 height 26
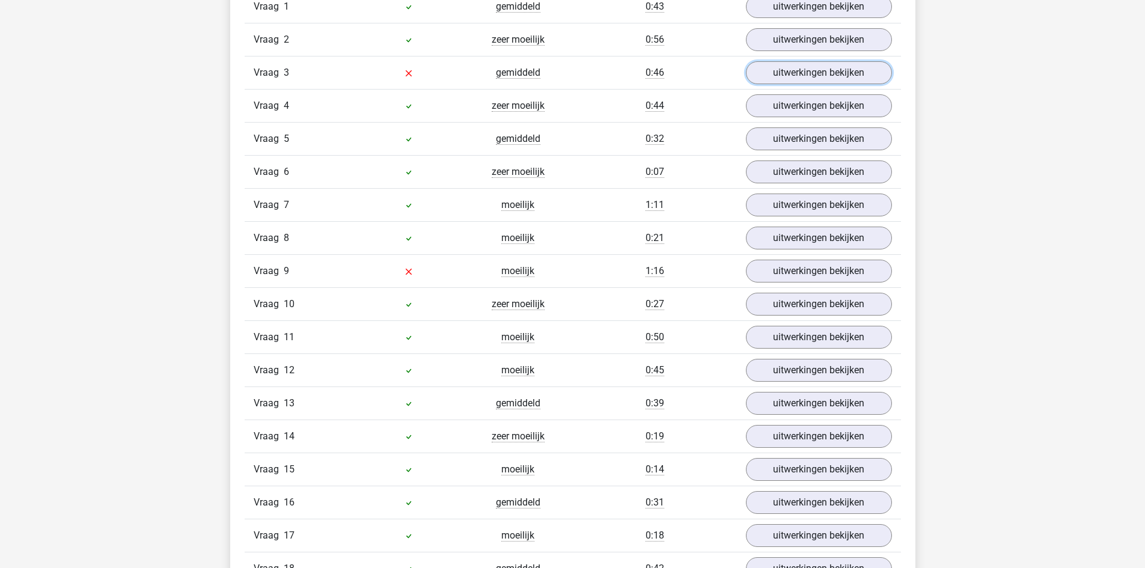
scroll to position [842, 0]
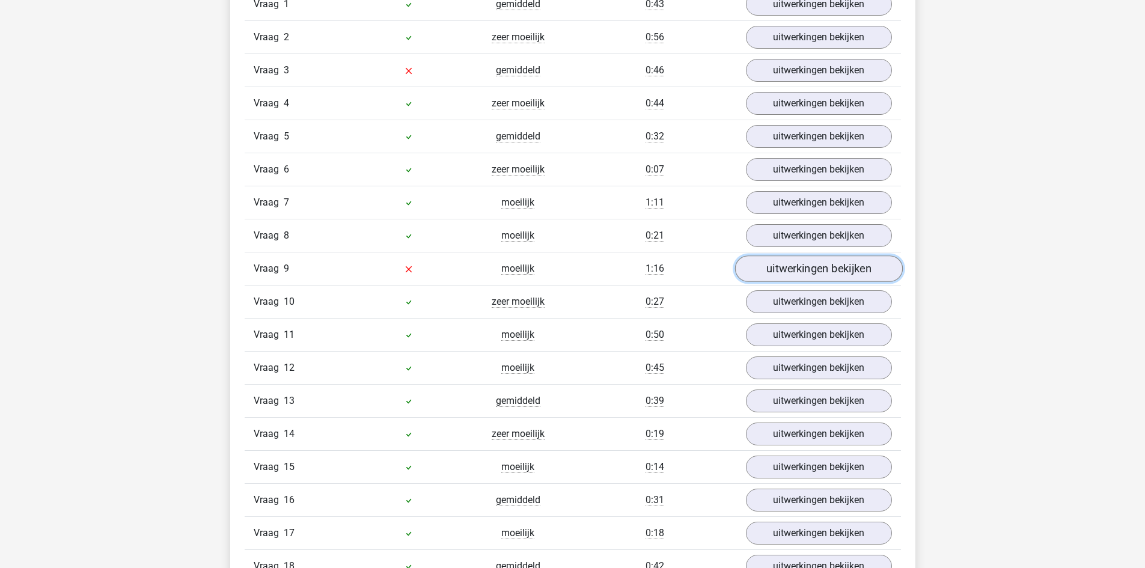
click at [782, 269] on link "uitwerkingen bekijken" at bounding box center [819, 268] width 168 height 26
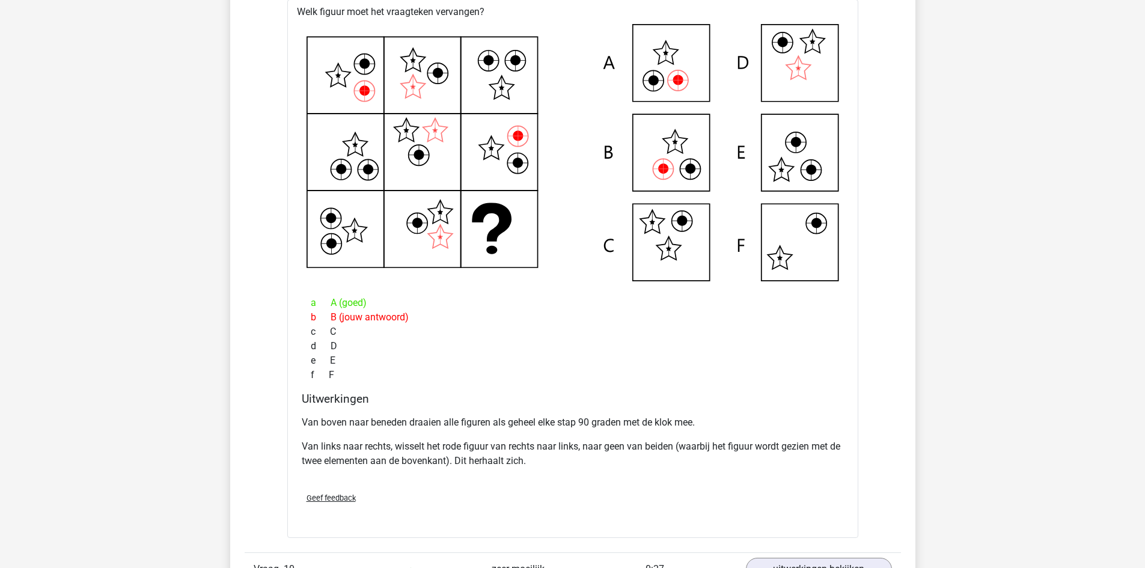
scroll to position [1142, 0]
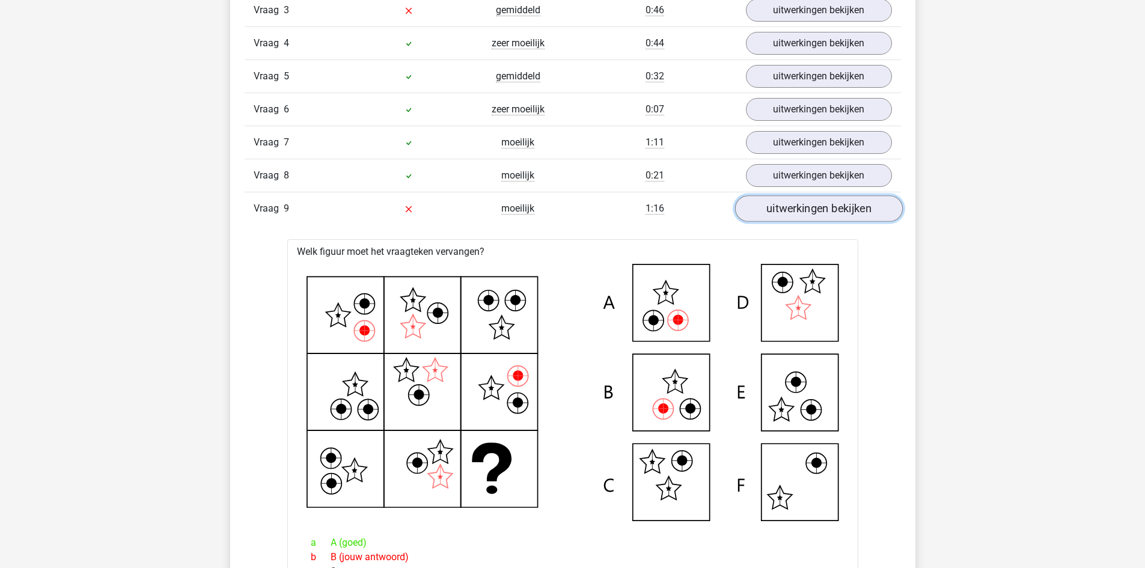
click at [809, 212] on link "uitwerkingen bekijken" at bounding box center [819, 208] width 168 height 26
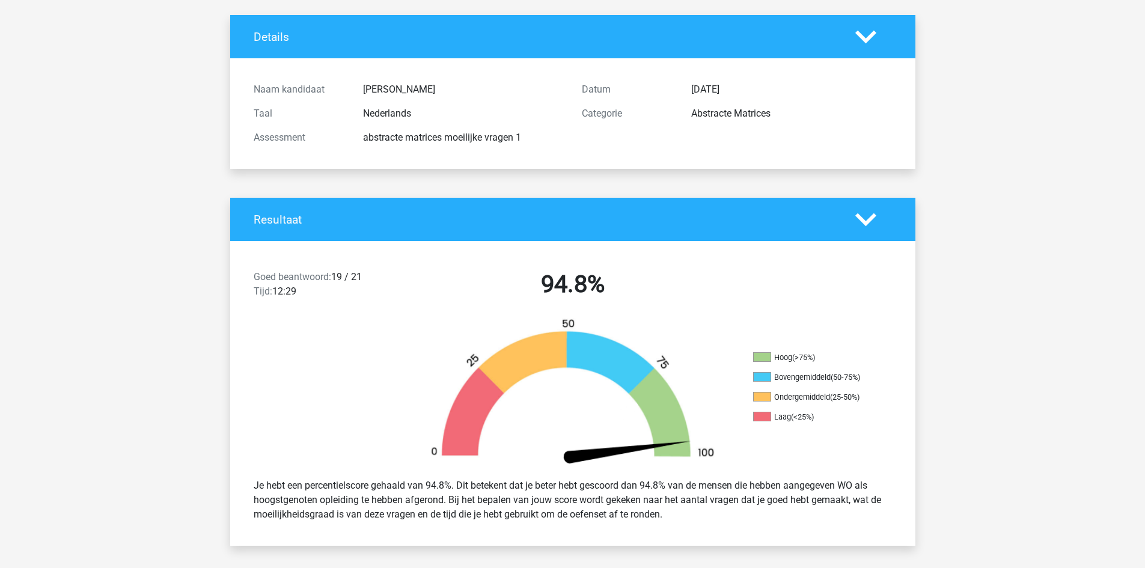
scroll to position [0, 0]
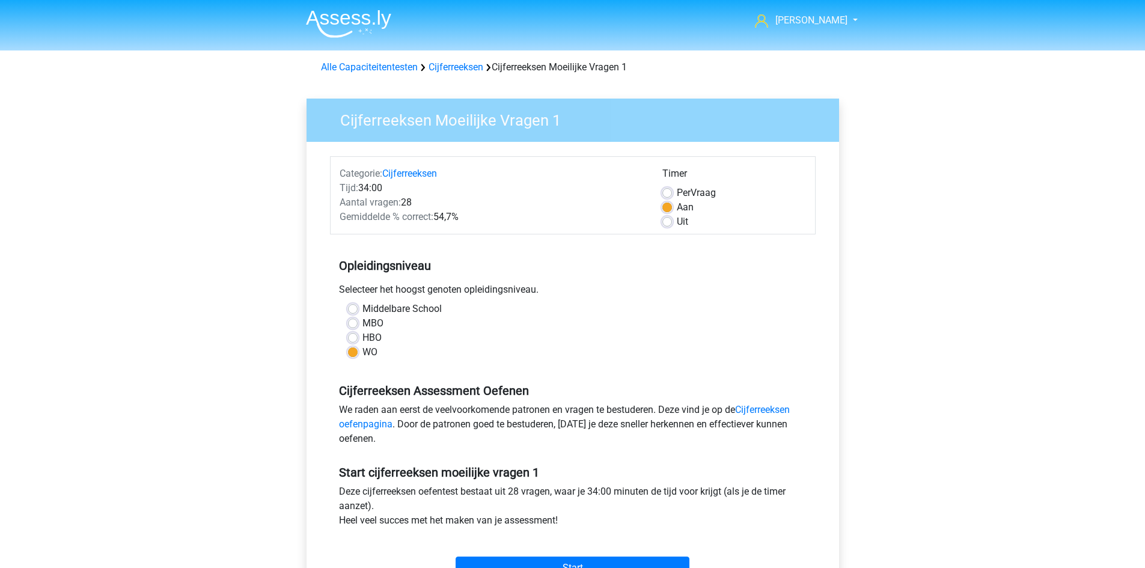
scroll to position [120, 0]
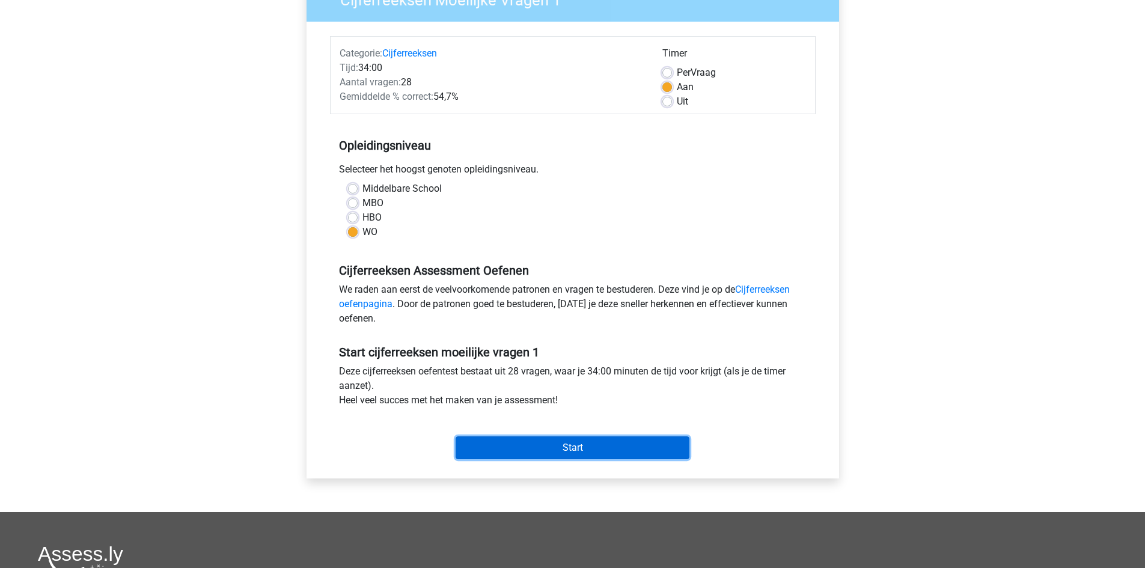
click at [592, 447] on input "Start" at bounding box center [573, 447] width 234 height 23
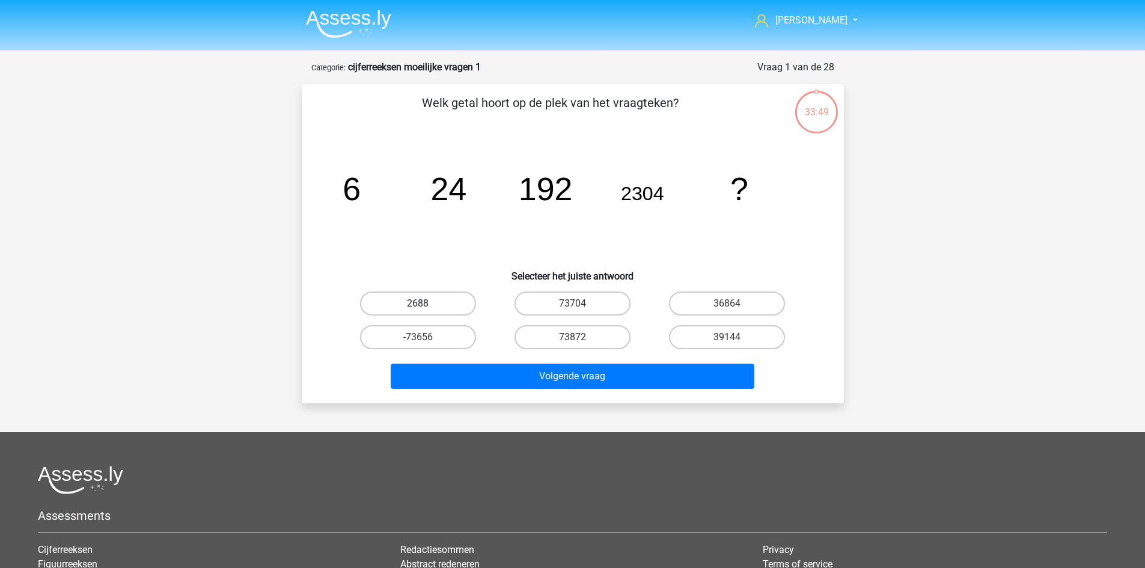
click at [464, 308] on label "2688" at bounding box center [418, 304] width 116 height 24
click at [426, 308] on input "2688" at bounding box center [422, 308] width 8 height 8
radio input "true"
click at [721, 307] on label "36864" at bounding box center [727, 304] width 116 height 24
click at [727, 307] on input "36864" at bounding box center [731, 308] width 8 height 8
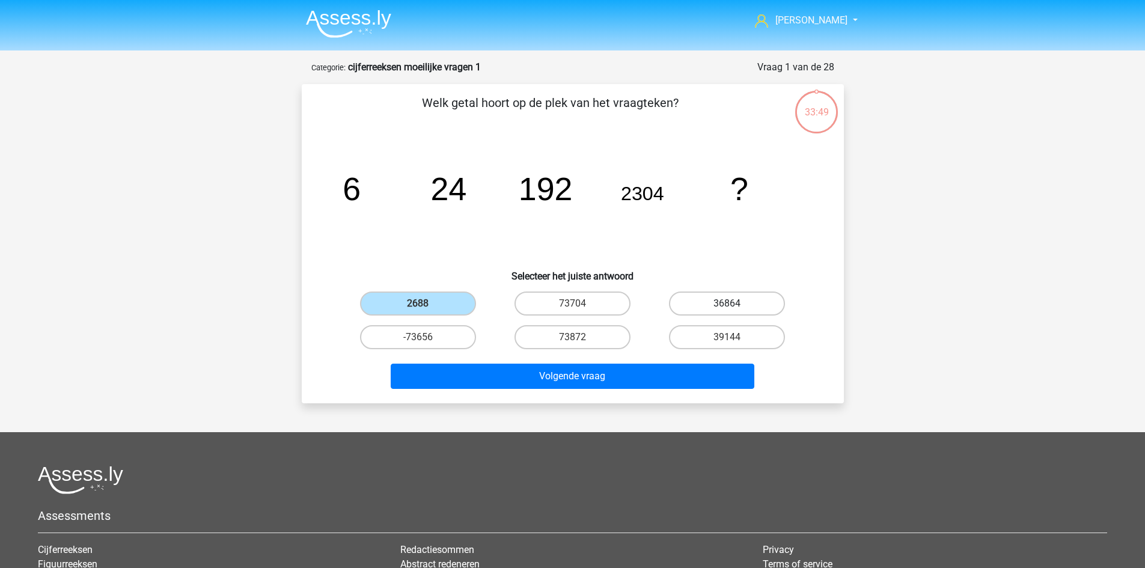
radio input "true"
click at [447, 290] on div "2688" at bounding box center [418, 304] width 154 height 34
click at [445, 297] on label "2688" at bounding box center [418, 304] width 116 height 24
click at [426, 304] on input "2688" at bounding box center [422, 308] width 8 height 8
radio input "true"
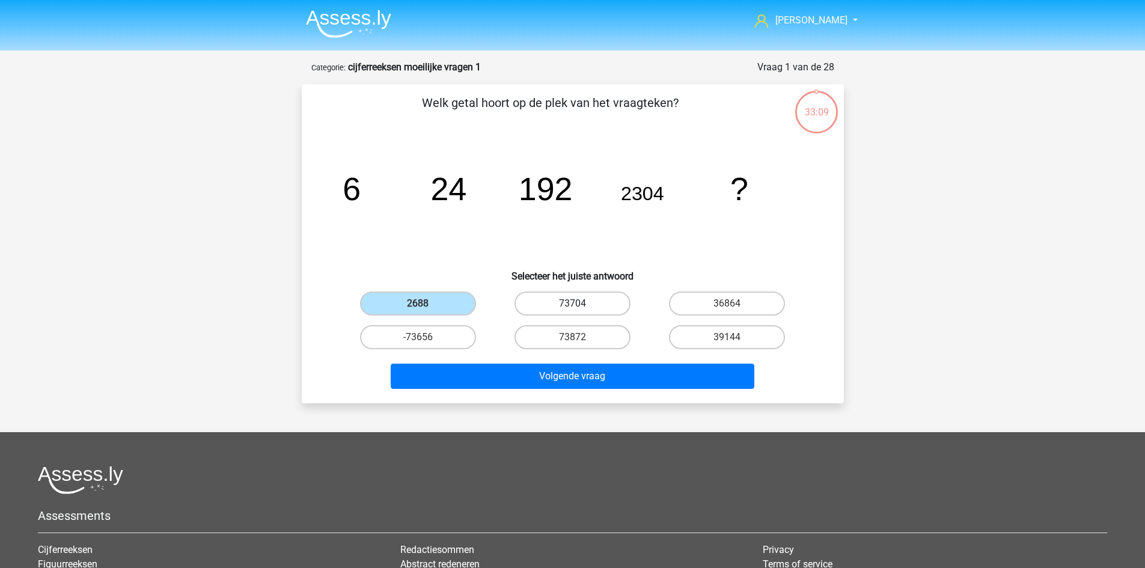
click at [605, 306] on label "73704" at bounding box center [573, 304] width 116 height 24
click at [580, 306] on input "73704" at bounding box center [576, 308] width 8 height 8
radio input "true"
click at [699, 301] on label "36864" at bounding box center [727, 304] width 116 height 24
click at [727, 304] on input "36864" at bounding box center [731, 308] width 8 height 8
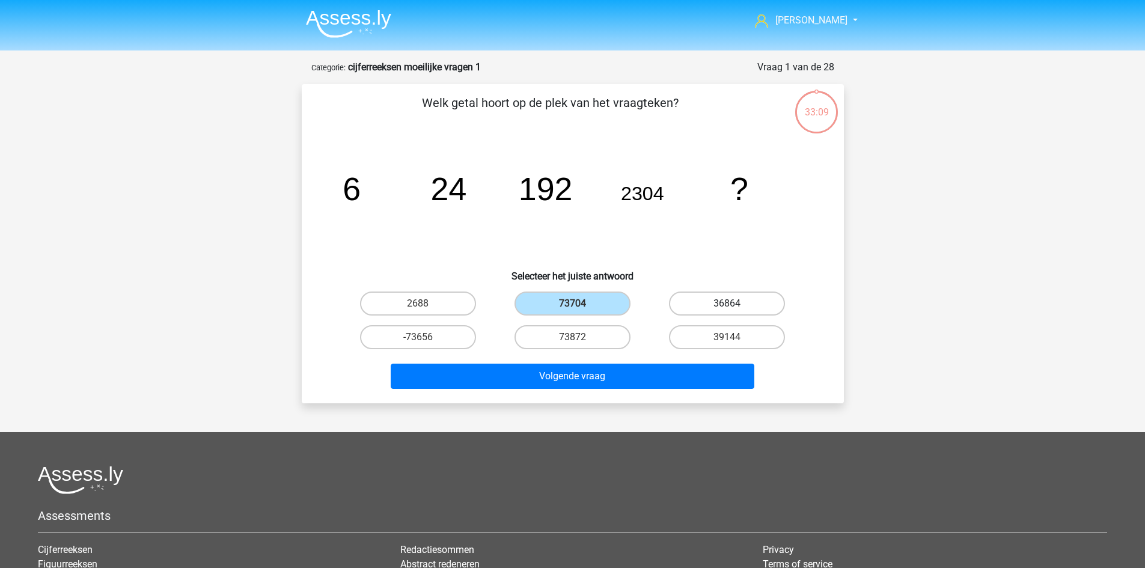
radio input "true"
click at [699, 334] on label "39144" at bounding box center [727, 337] width 116 height 24
click at [727, 337] on input "39144" at bounding box center [731, 341] width 8 height 8
radio input "true"
click at [706, 302] on label "36864" at bounding box center [727, 304] width 116 height 24
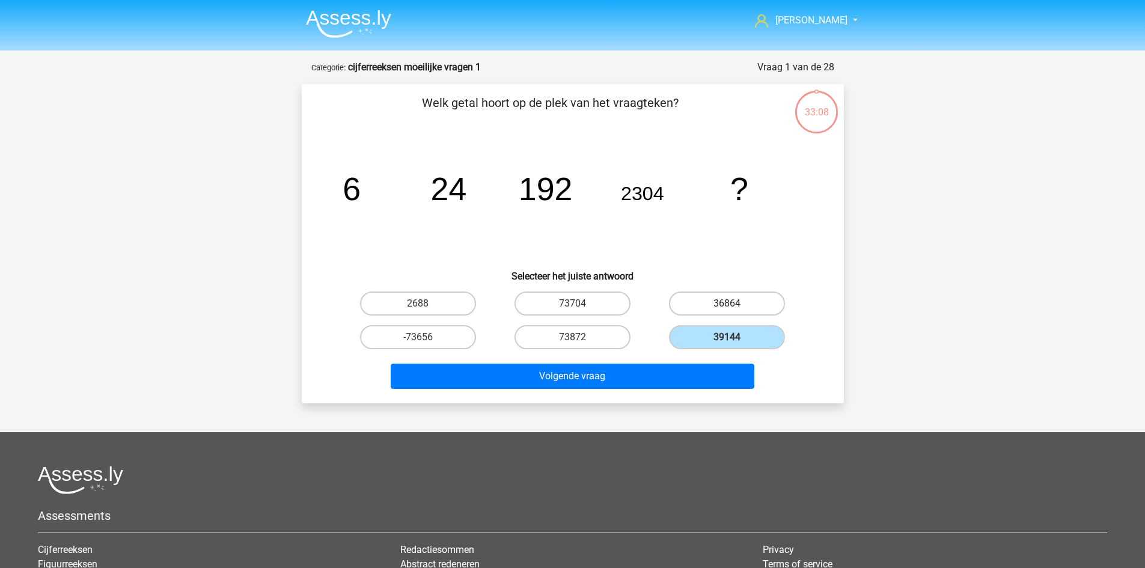
click at [727, 304] on input "36864" at bounding box center [731, 308] width 8 height 8
radio input "true"
click at [611, 305] on label "73704" at bounding box center [573, 304] width 116 height 24
click at [580, 305] on input "73704" at bounding box center [576, 308] width 8 height 8
radio input "true"
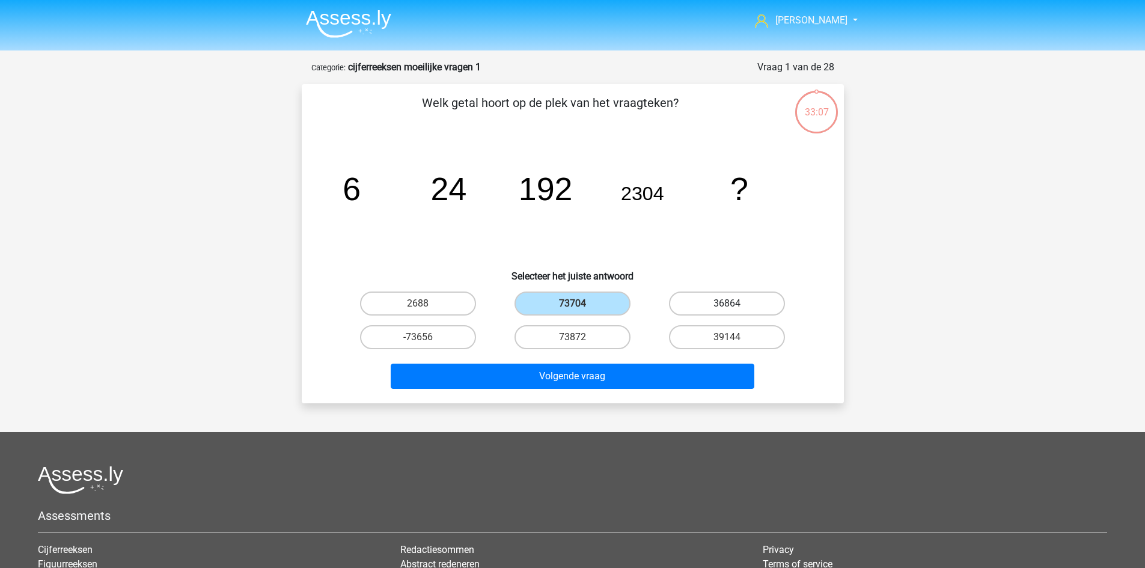
click at [726, 307] on label "36864" at bounding box center [727, 304] width 116 height 24
click at [727, 307] on input "36864" at bounding box center [731, 308] width 8 height 8
radio input "true"
click at [717, 344] on label "39144" at bounding box center [727, 337] width 116 height 24
click at [727, 344] on input "39144" at bounding box center [731, 341] width 8 height 8
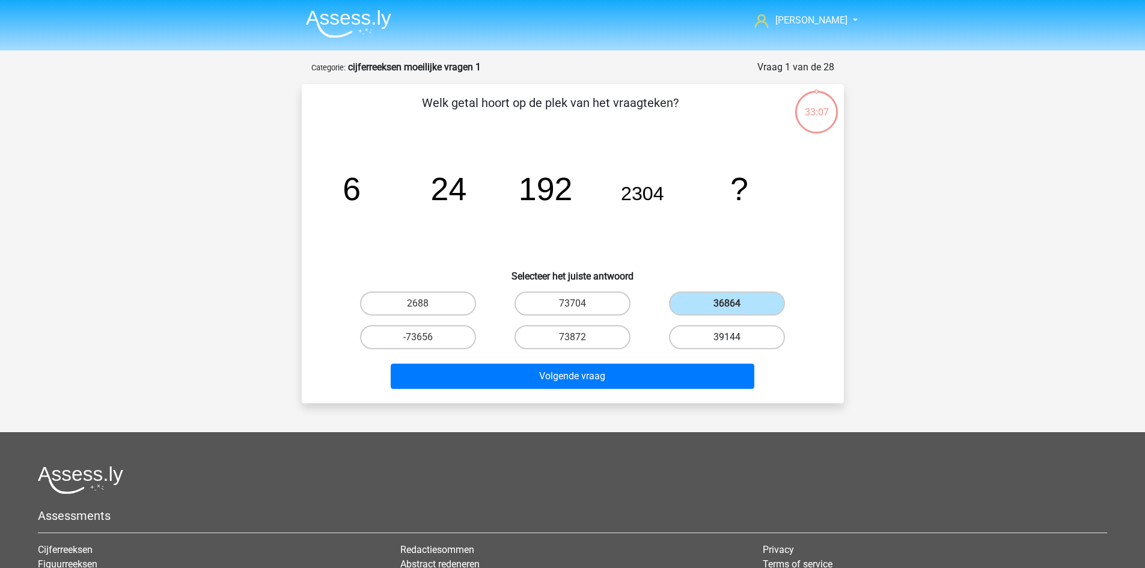
radio input "true"
click at [708, 304] on label "36864" at bounding box center [727, 304] width 116 height 24
click at [727, 304] on input "36864" at bounding box center [731, 308] width 8 height 8
radio input "true"
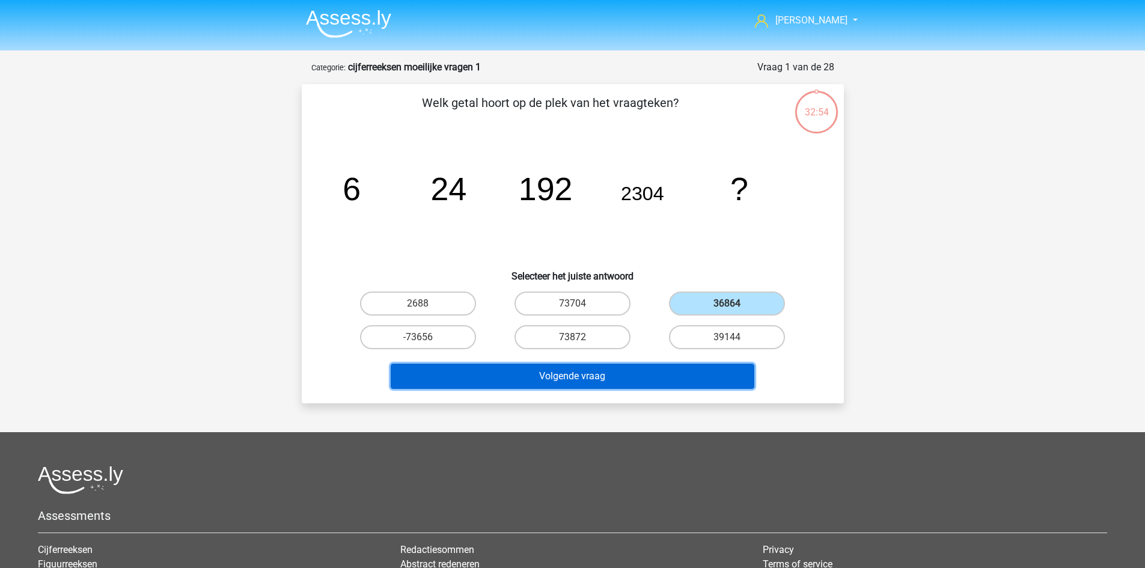
click at [620, 373] on button "Volgende vraag" at bounding box center [573, 376] width 364 height 25
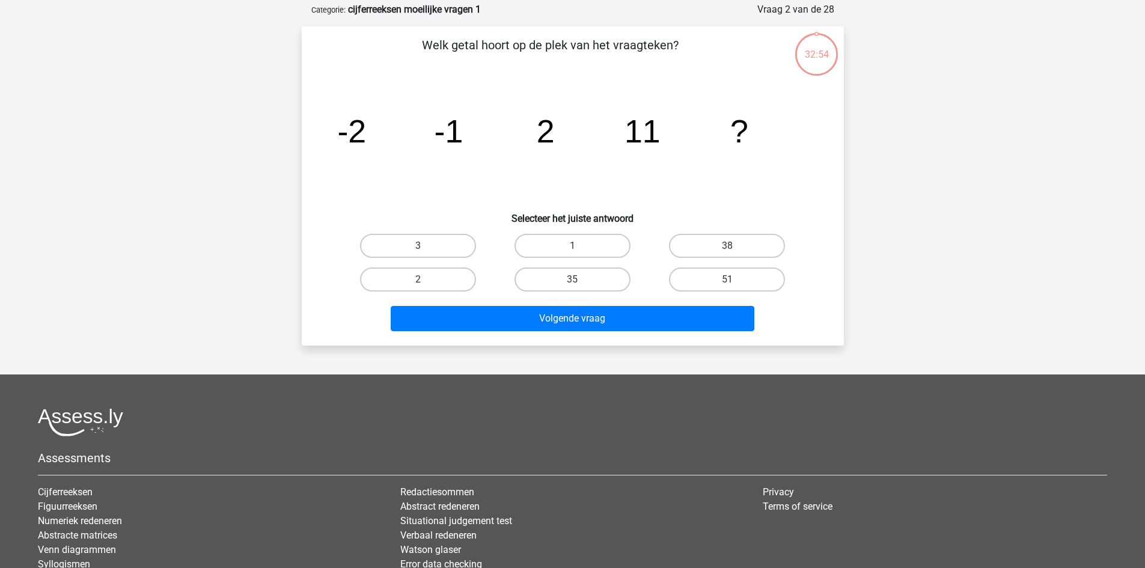
scroll to position [60, 0]
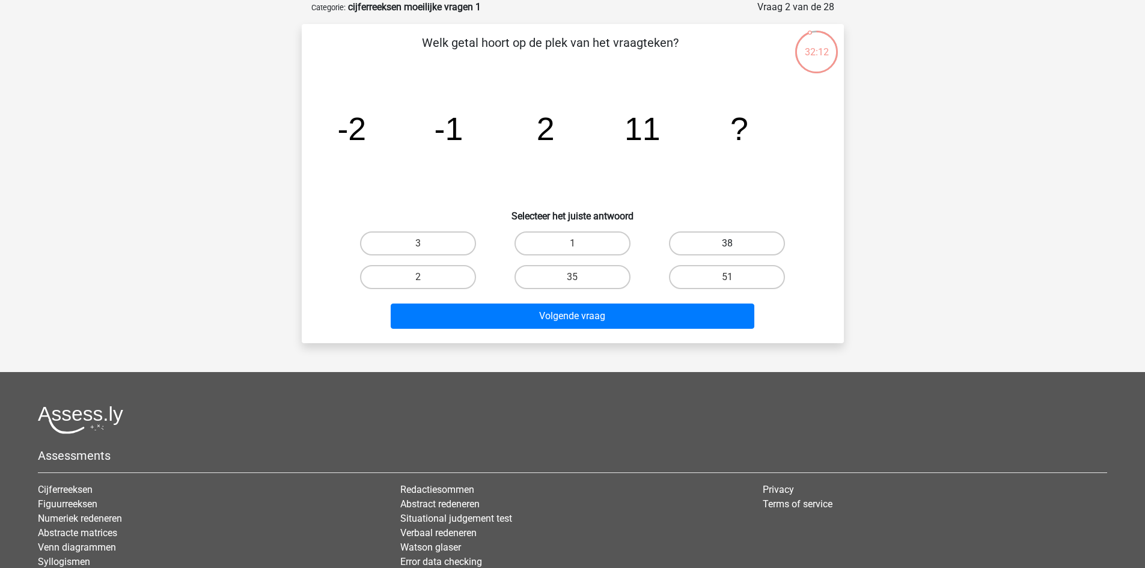
click at [709, 245] on label "38" at bounding box center [727, 243] width 116 height 24
click at [727, 245] on input "38" at bounding box center [731, 247] width 8 height 8
radio input "true"
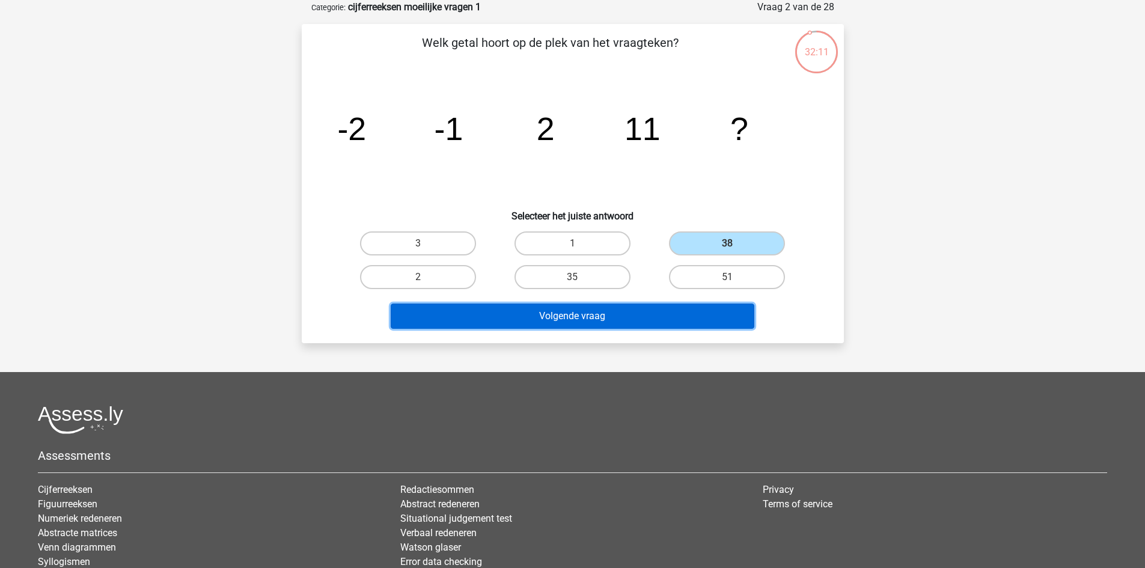
click at [708, 309] on button "Volgende vraag" at bounding box center [573, 316] width 364 height 25
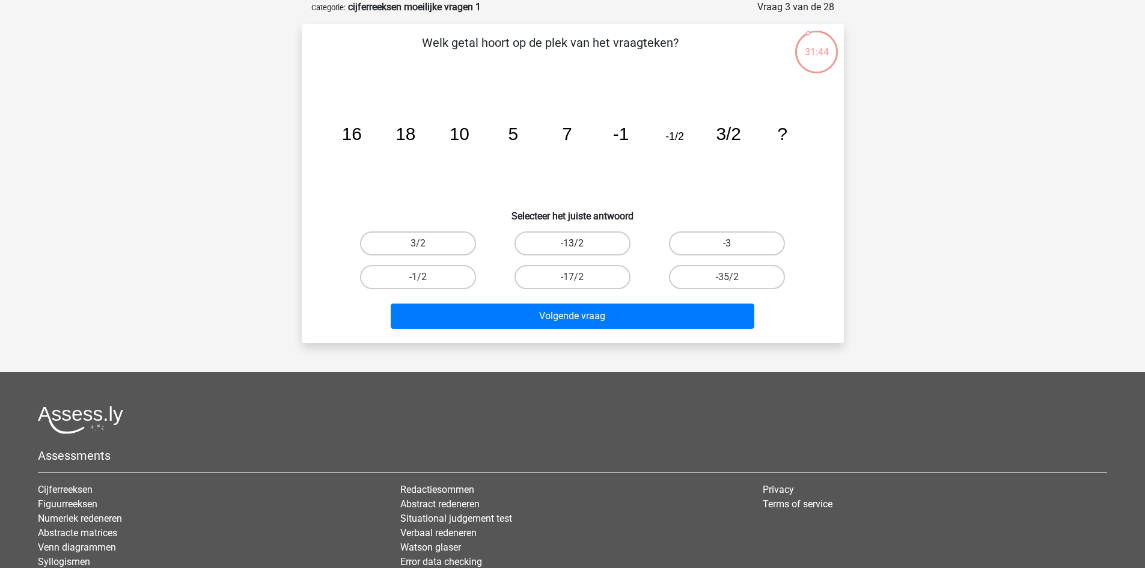
click at [537, 245] on label "-13/2" at bounding box center [573, 243] width 116 height 24
click at [572, 245] on input "-13/2" at bounding box center [576, 247] width 8 height 8
radio input "true"
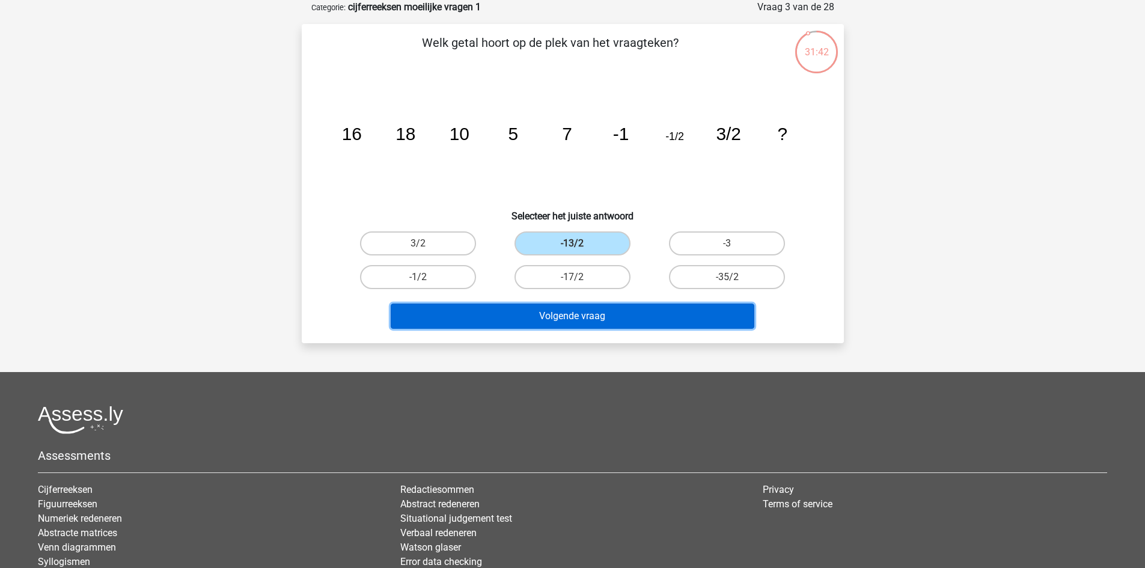
click at [578, 316] on button "Volgende vraag" at bounding box center [573, 316] width 364 height 25
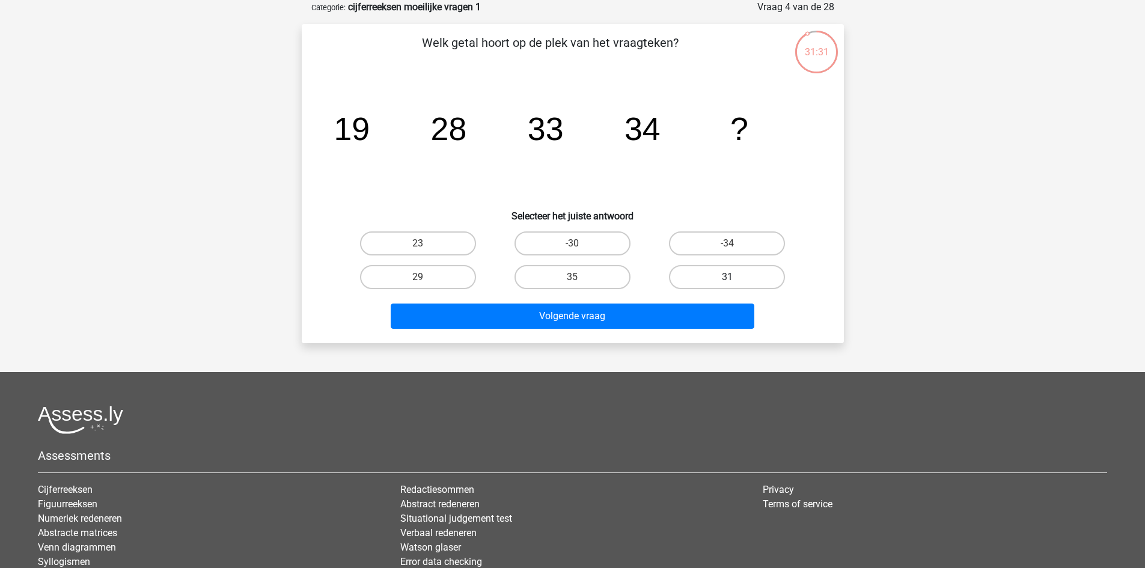
click at [691, 282] on label "31" at bounding box center [727, 277] width 116 height 24
click at [727, 282] on input "31" at bounding box center [731, 281] width 8 height 8
radio input "true"
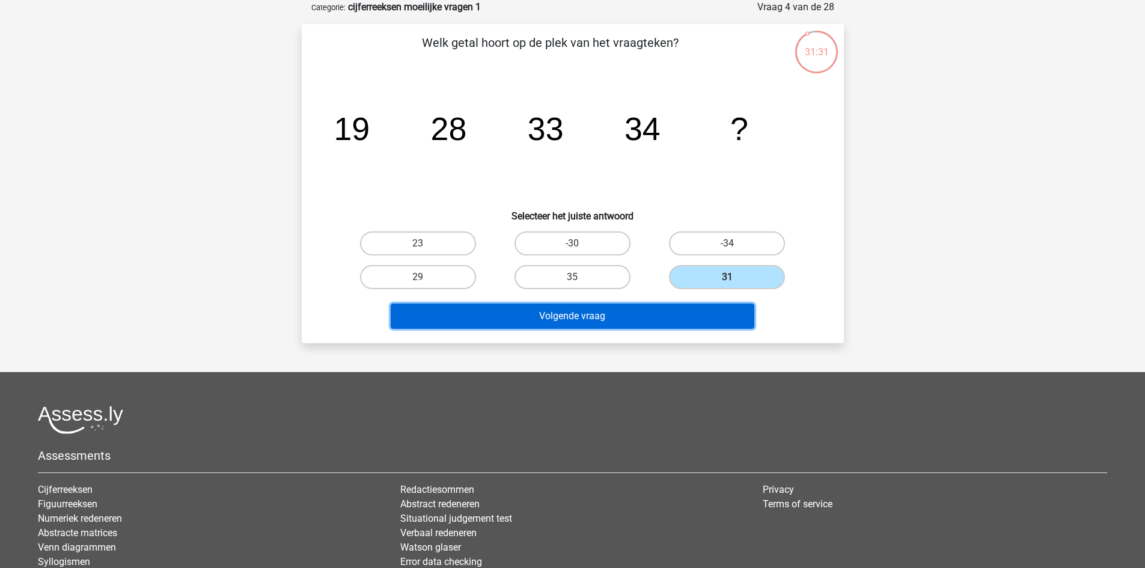
click at [661, 315] on button "Volgende vraag" at bounding box center [573, 316] width 364 height 25
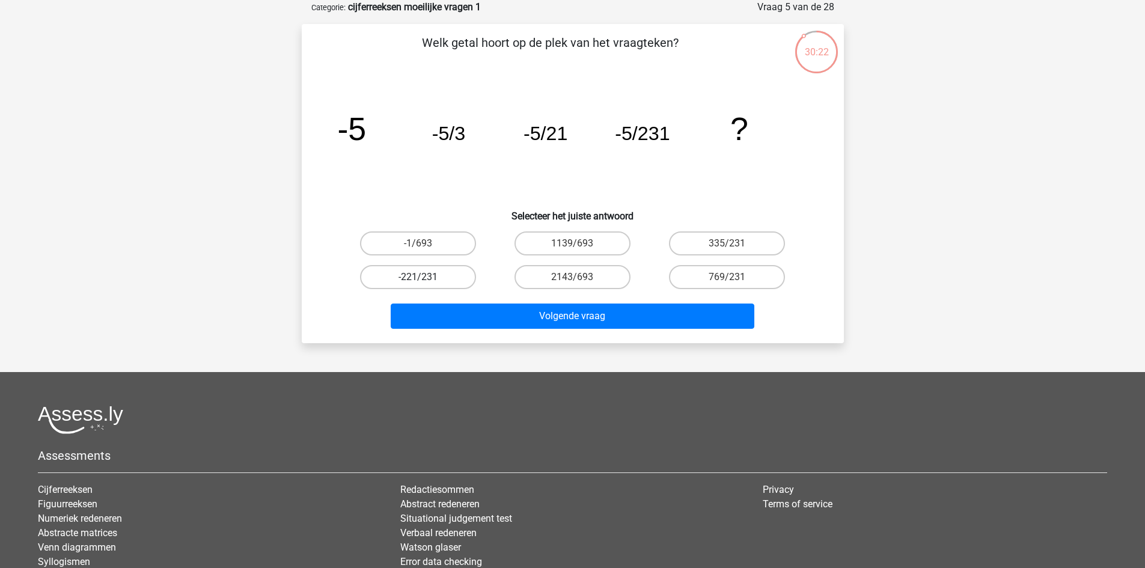
click at [457, 272] on label "-221/231" at bounding box center [418, 277] width 116 height 24
click at [426, 277] on input "-221/231" at bounding box center [422, 281] width 8 height 8
radio input "true"
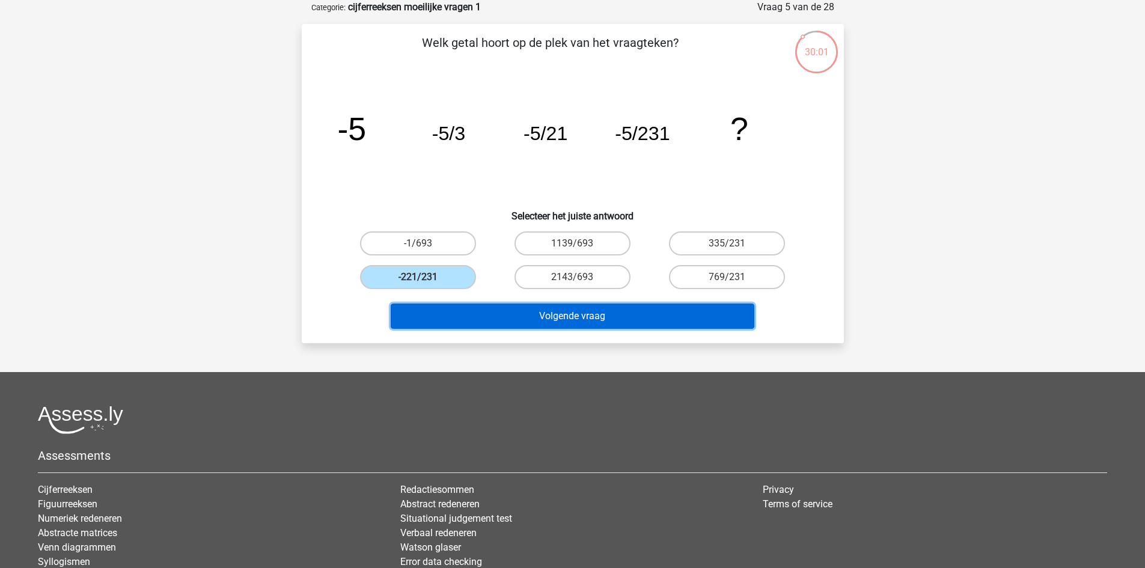
click at [552, 313] on button "Volgende vraag" at bounding box center [573, 316] width 364 height 25
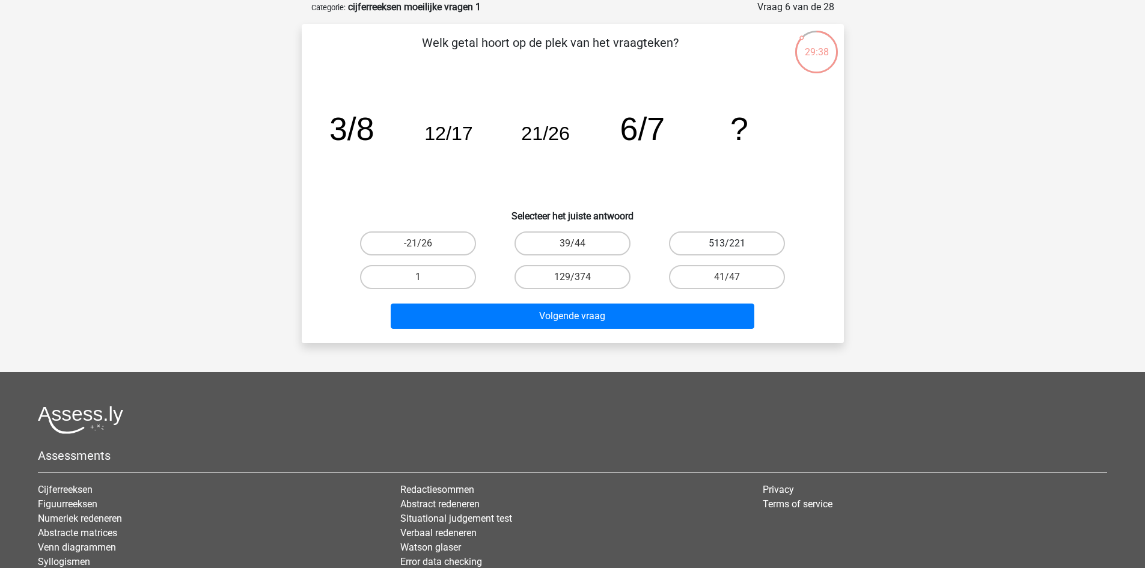
click at [718, 242] on label "513/221" at bounding box center [727, 243] width 116 height 24
click at [727, 243] on input "513/221" at bounding box center [731, 247] width 8 height 8
radio input "true"
click at [712, 277] on label "41/47" at bounding box center [727, 277] width 116 height 24
click at [727, 277] on input "41/47" at bounding box center [731, 281] width 8 height 8
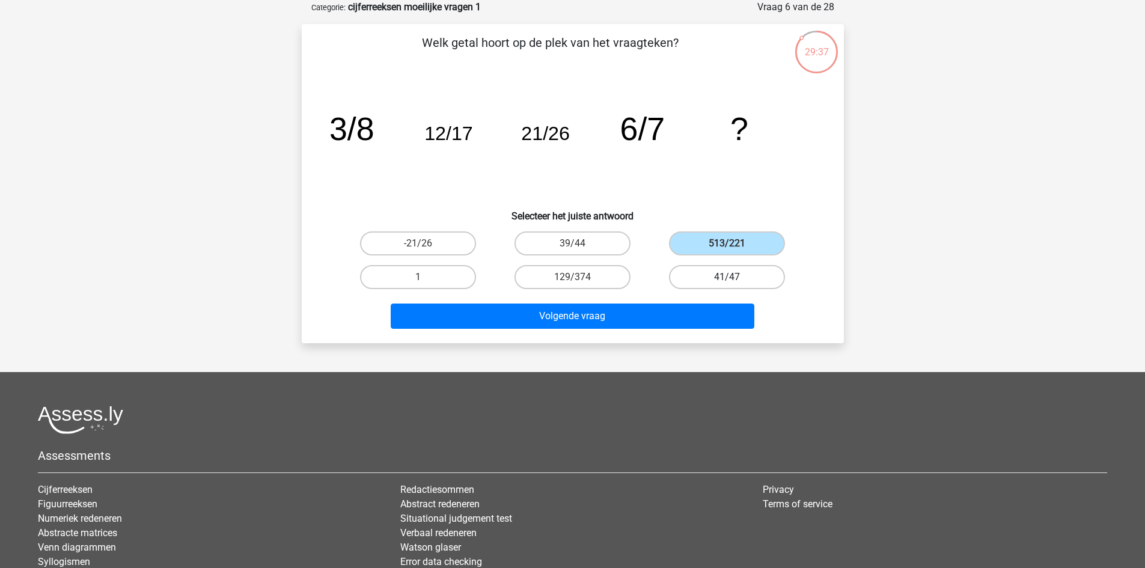
radio input "true"
drag, startPoint x: 590, startPoint y: 278, endPoint x: 587, endPoint y: 299, distance: 21.3
click at [589, 278] on label "129/374" at bounding box center [573, 277] width 116 height 24
click at [580, 278] on input "129/374" at bounding box center [576, 281] width 8 height 8
radio input "true"
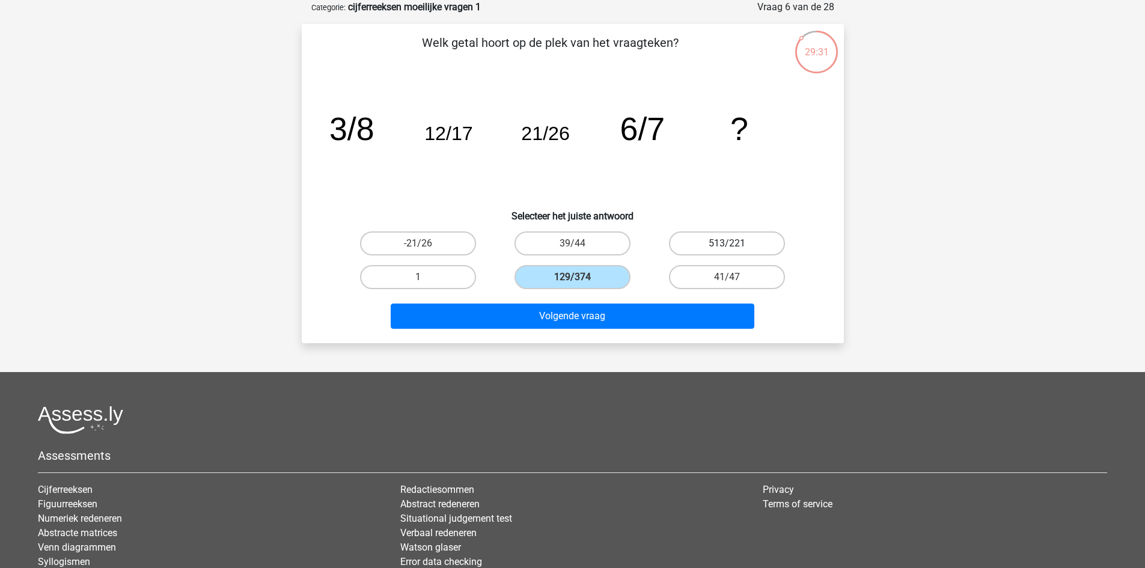
click at [717, 248] on label "513/221" at bounding box center [727, 243] width 116 height 24
click at [727, 248] on input "513/221" at bounding box center [731, 247] width 8 height 8
radio input "true"
click at [722, 275] on label "41/47" at bounding box center [727, 277] width 116 height 24
click at [727, 277] on input "41/47" at bounding box center [731, 281] width 8 height 8
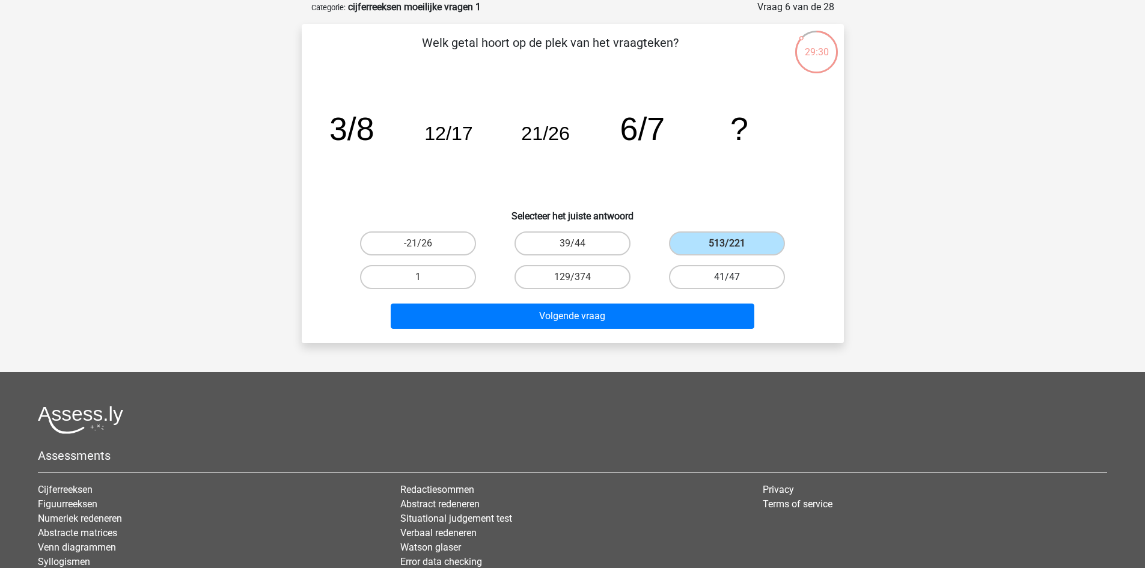
radio input "true"
click at [671, 247] on label "513/221" at bounding box center [727, 243] width 116 height 24
click at [727, 247] on input "513/221" at bounding box center [731, 247] width 8 height 8
radio input "true"
click at [423, 283] on input "1" at bounding box center [422, 281] width 8 height 8
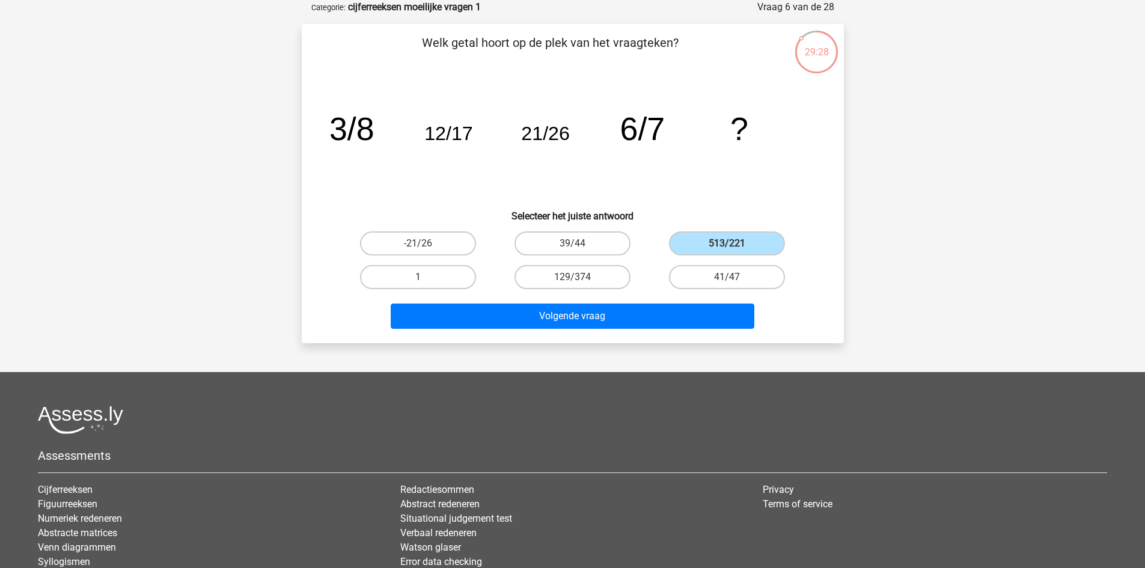
radio input "true"
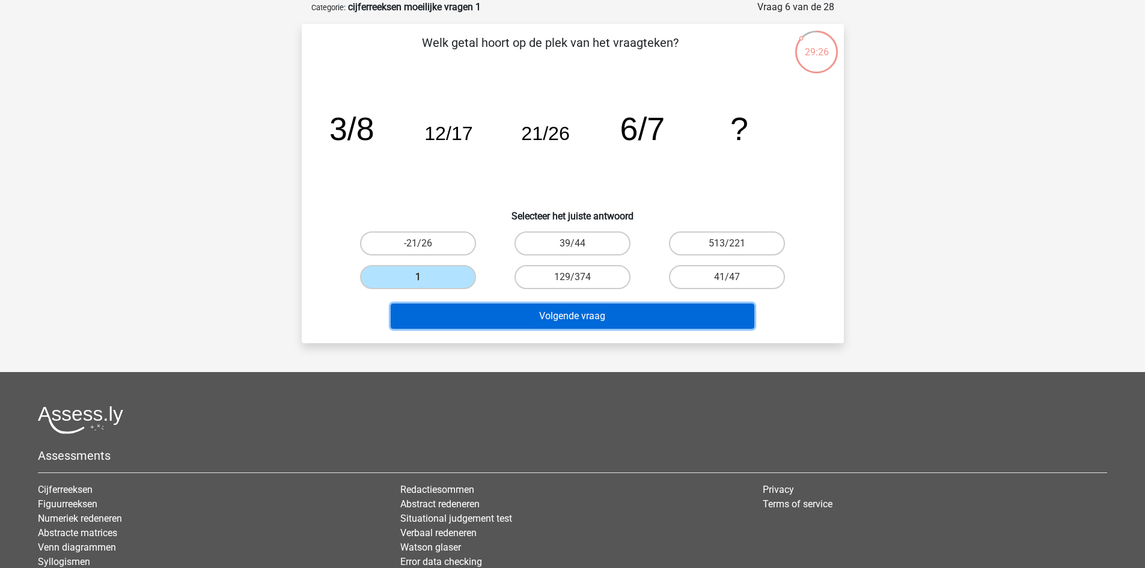
click at [594, 315] on button "Volgende vraag" at bounding box center [573, 316] width 364 height 25
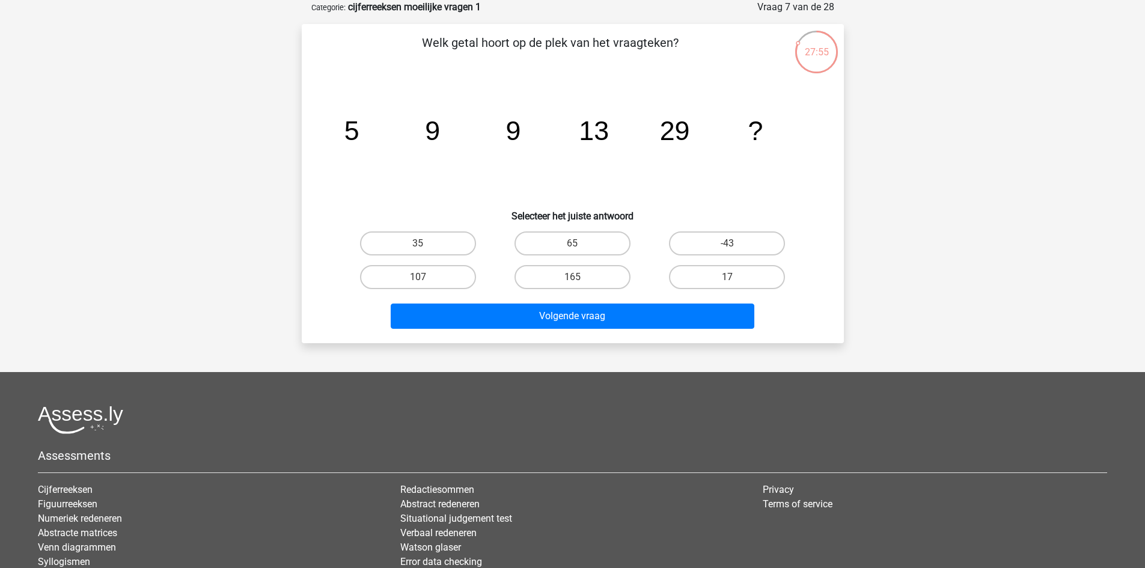
click at [579, 279] on input "165" at bounding box center [576, 281] width 8 height 8
radio input "true"
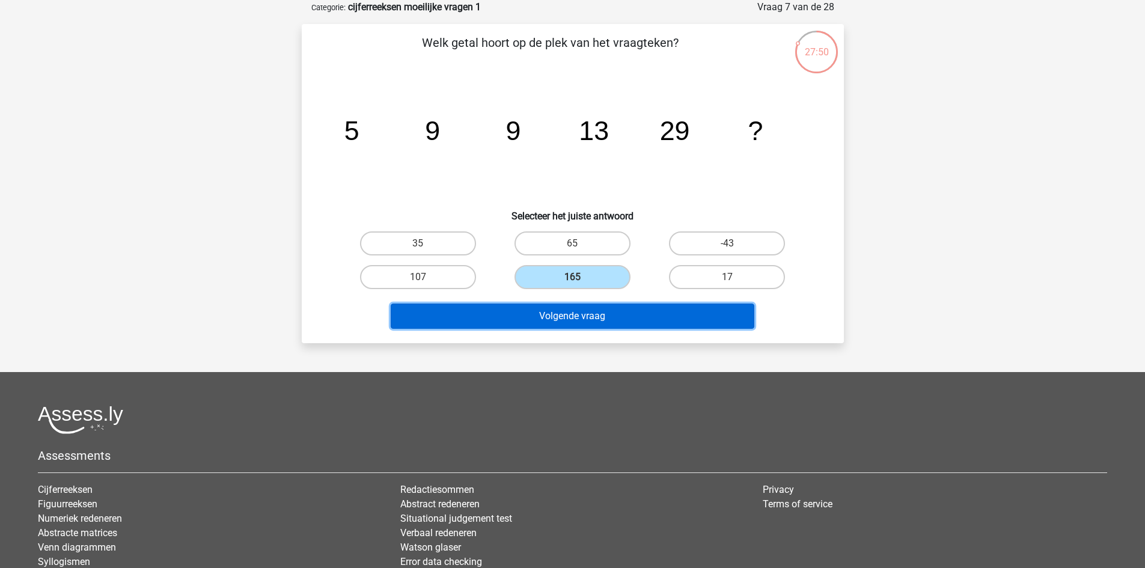
click at [569, 313] on button "Volgende vraag" at bounding box center [573, 316] width 364 height 25
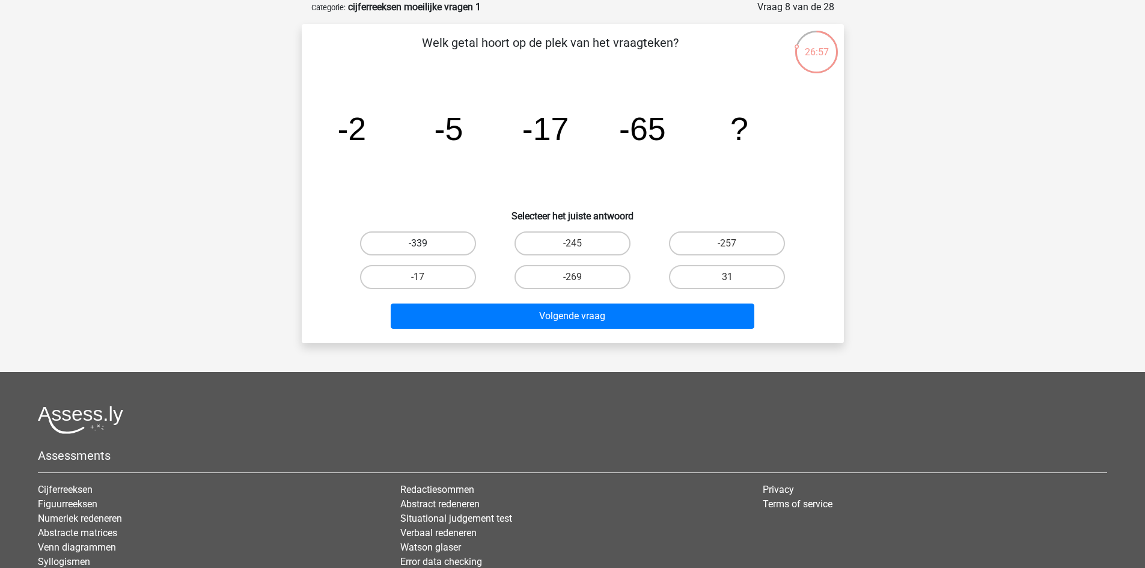
click at [427, 248] on label "-339" at bounding box center [418, 243] width 116 height 24
click at [426, 248] on input "-339" at bounding box center [422, 247] width 8 height 8
radio input "true"
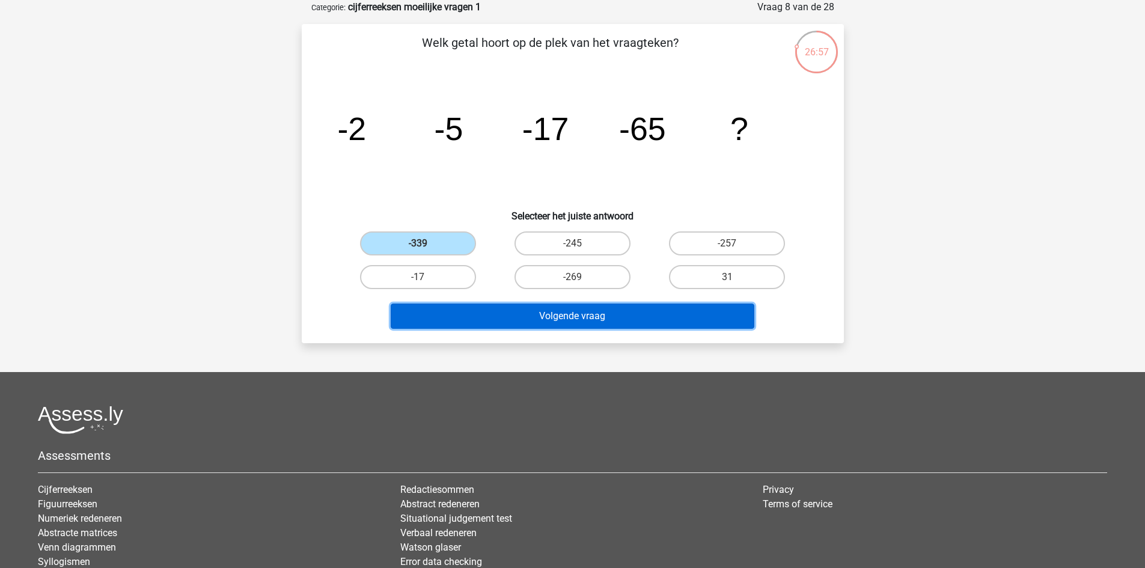
click at [548, 311] on button "Volgende vraag" at bounding box center [573, 316] width 364 height 25
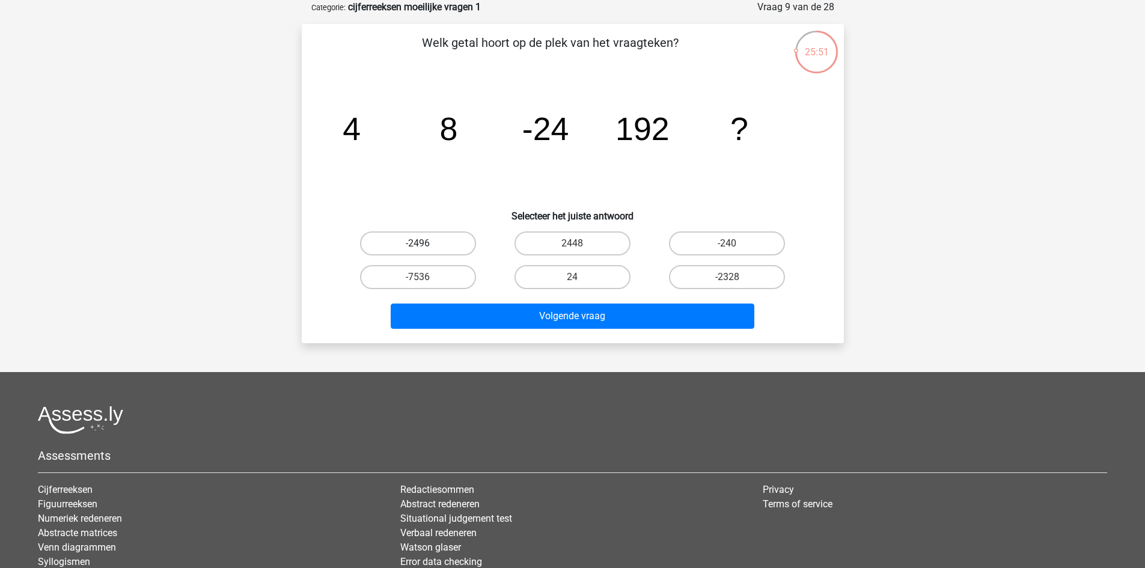
click at [442, 246] on label "-2496" at bounding box center [418, 243] width 116 height 24
click at [426, 246] on input "-2496" at bounding box center [422, 247] width 8 height 8
radio input "true"
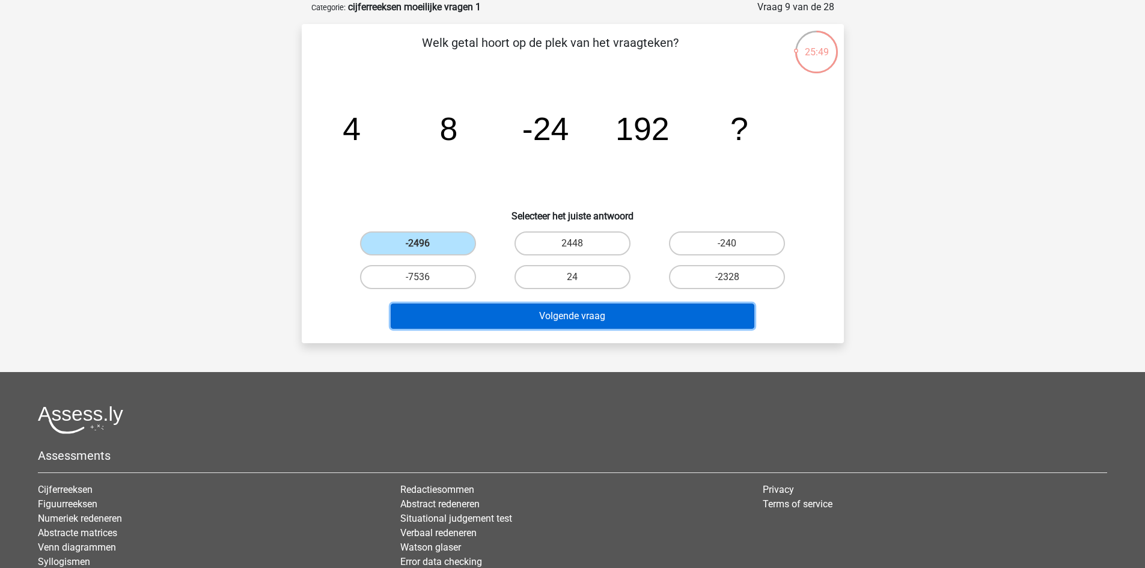
click at [613, 323] on button "Volgende vraag" at bounding box center [573, 316] width 364 height 25
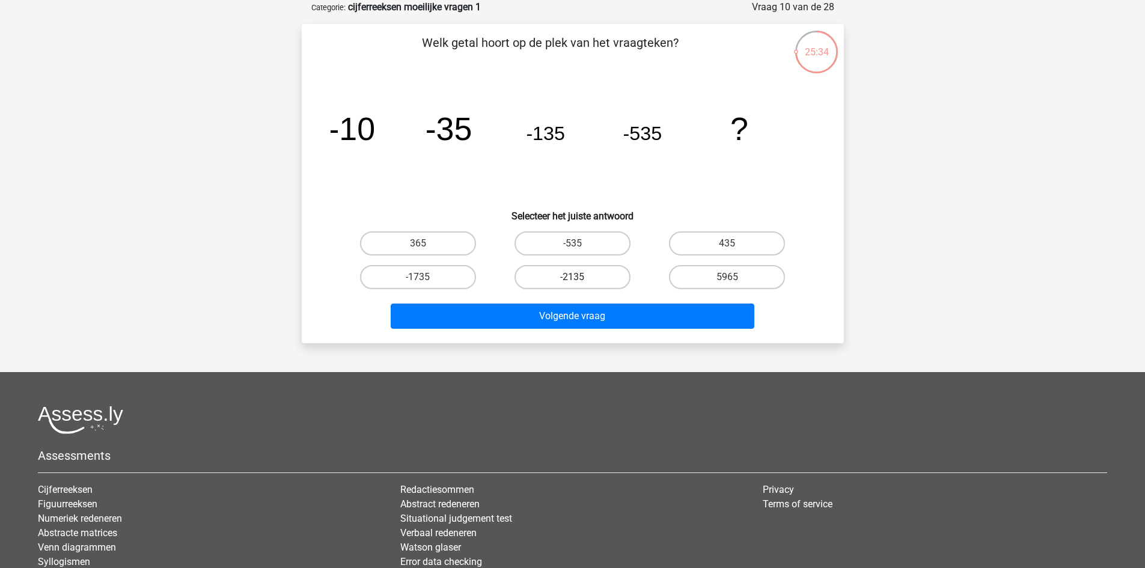
click at [558, 280] on label "-2135" at bounding box center [573, 277] width 116 height 24
click at [572, 280] on input "-2135" at bounding box center [576, 281] width 8 height 8
radio input "true"
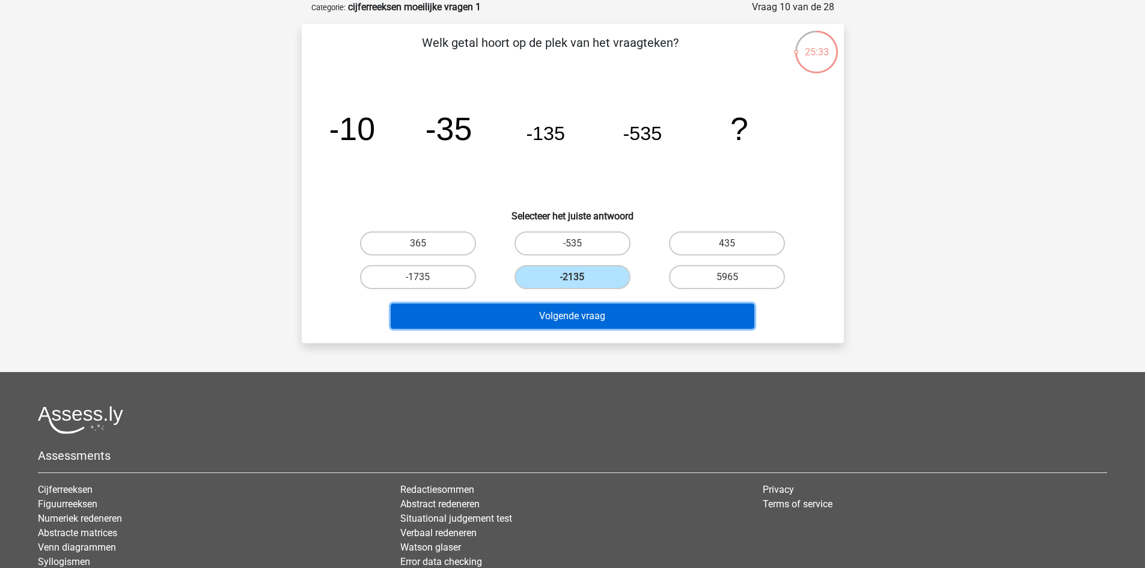
click at [572, 322] on button "Volgende vraag" at bounding box center [573, 316] width 364 height 25
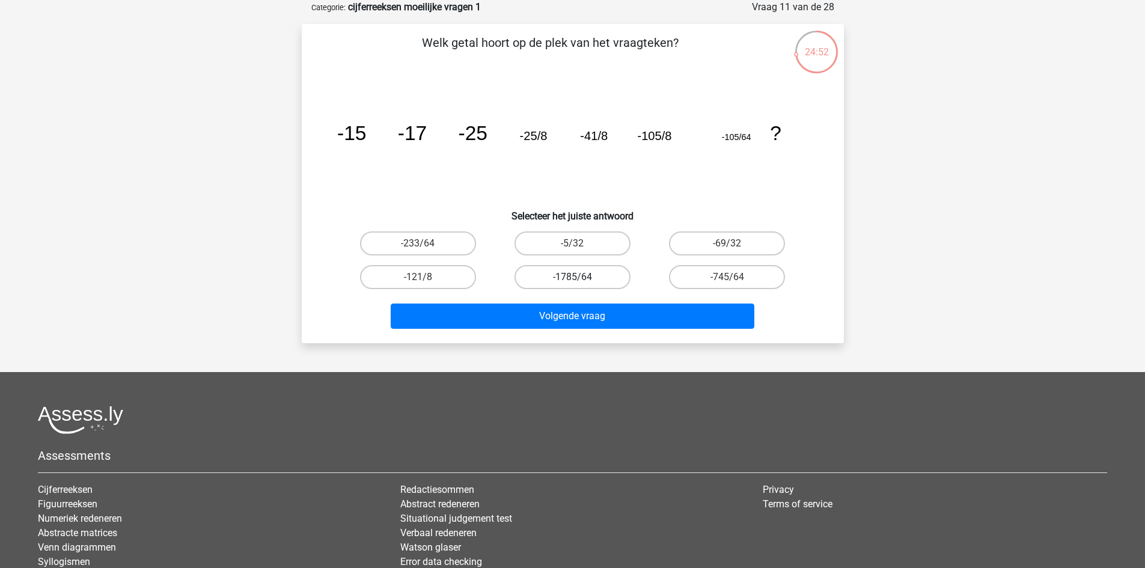
click at [590, 278] on label "-1785/64" at bounding box center [573, 277] width 116 height 24
click at [580, 278] on input "-1785/64" at bounding box center [576, 281] width 8 height 8
radio input "true"
click at [739, 281] on label "-745/64" at bounding box center [727, 277] width 116 height 24
click at [735, 281] on input "-745/64" at bounding box center [731, 281] width 8 height 8
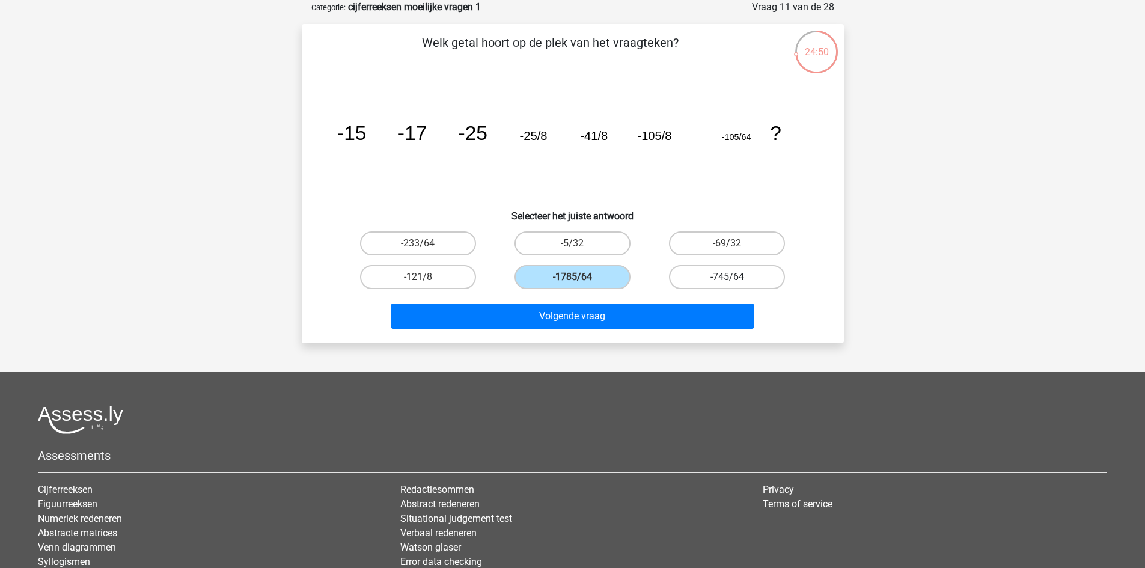
radio input "true"
click at [452, 240] on label "-233/64" at bounding box center [418, 243] width 116 height 24
click at [426, 243] on input "-233/64" at bounding box center [422, 247] width 8 height 8
radio input "true"
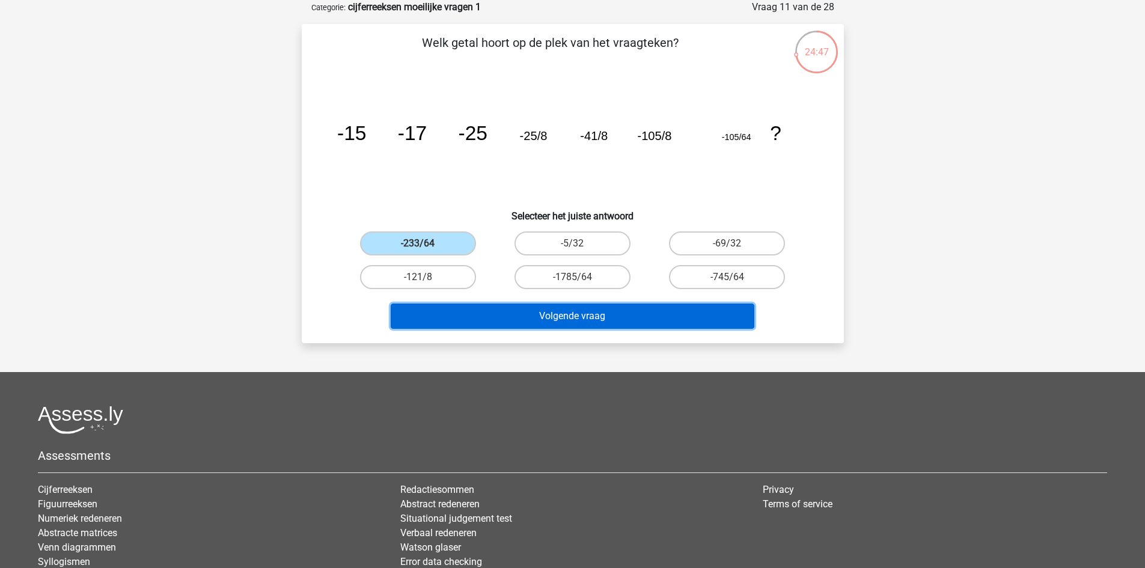
click at [595, 320] on button "Volgende vraag" at bounding box center [573, 316] width 364 height 25
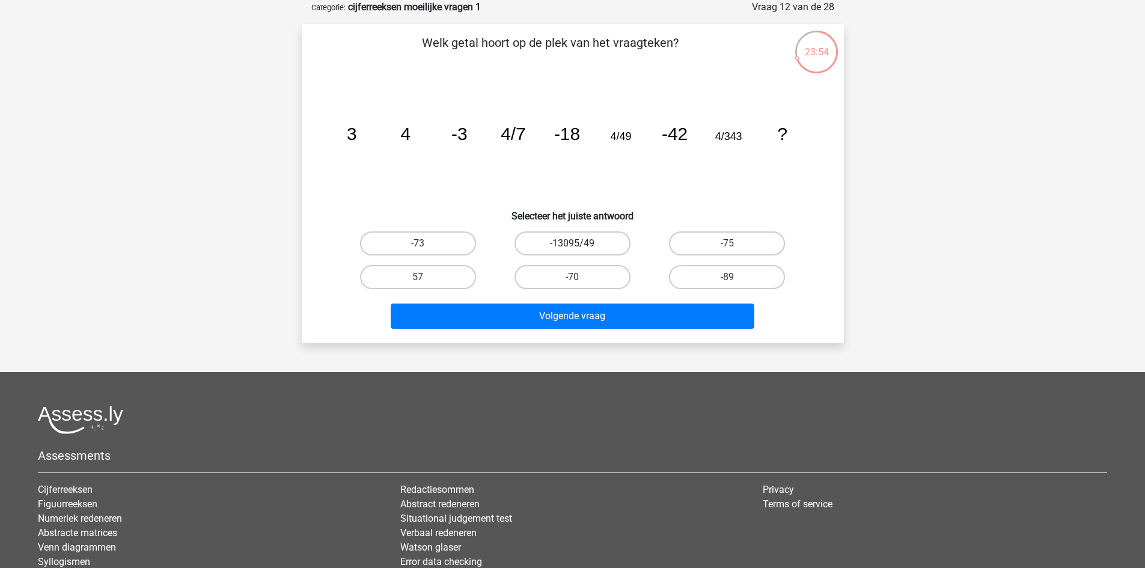
click at [604, 245] on label "-13095/49" at bounding box center [573, 243] width 116 height 24
click at [580, 245] on input "-13095/49" at bounding box center [576, 247] width 8 height 8
radio input "true"
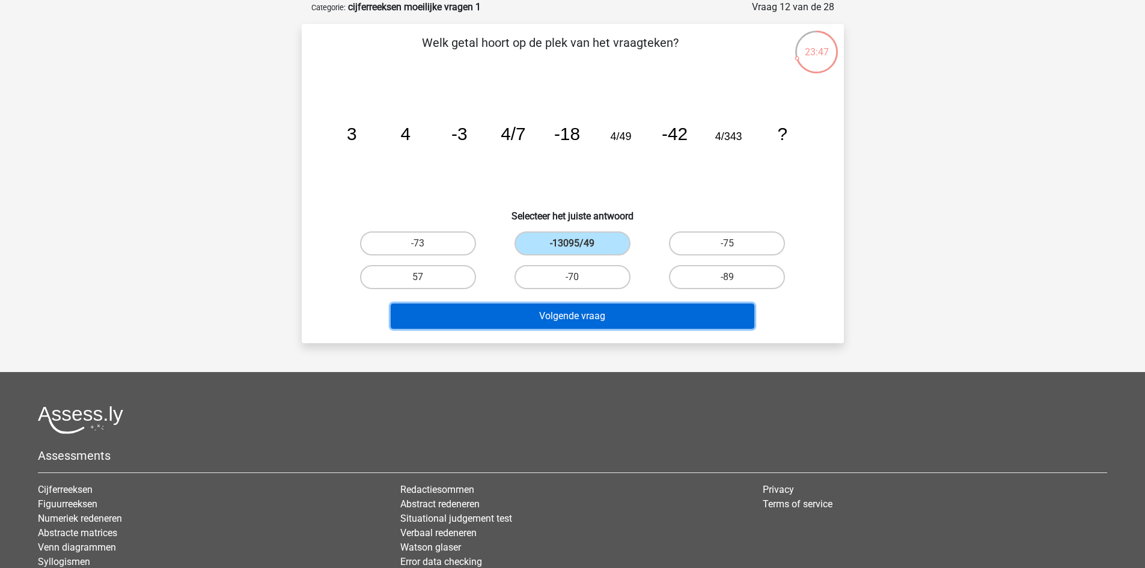
click at [656, 319] on button "Volgende vraag" at bounding box center [573, 316] width 364 height 25
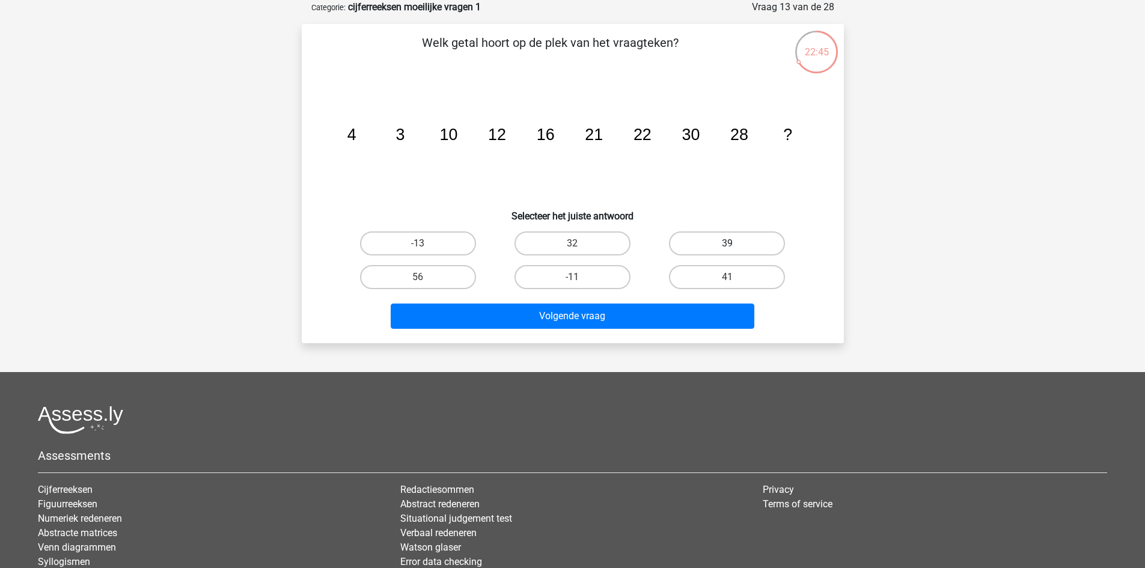
click at [711, 231] on label "39" at bounding box center [727, 243] width 116 height 24
click at [727, 243] on input "39" at bounding box center [731, 247] width 8 height 8
radio input "true"
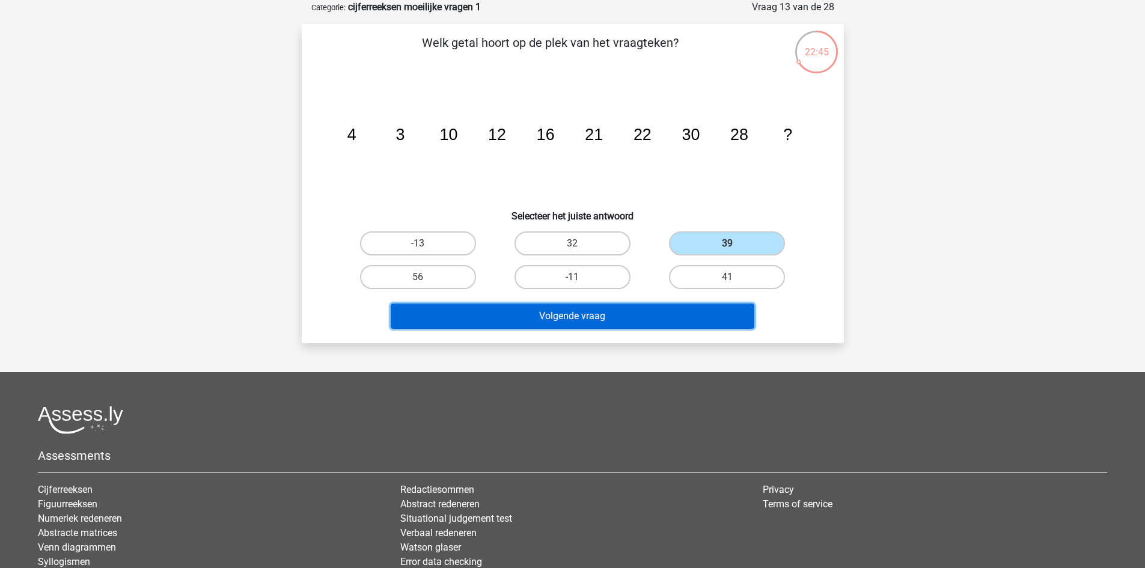
click at [700, 308] on button "Volgende vraag" at bounding box center [573, 316] width 364 height 25
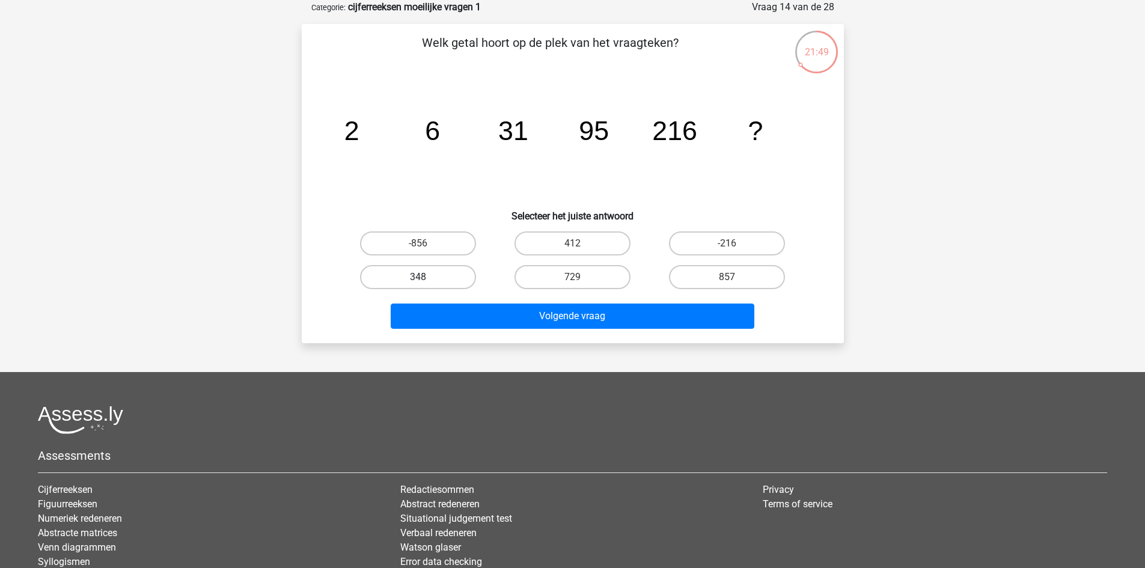
click at [439, 272] on label "348" at bounding box center [418, 277] width 116 height 24
click at [426, 277] on input "348" at bounding box center [422, 281] width 8 height 8
radio input "true"
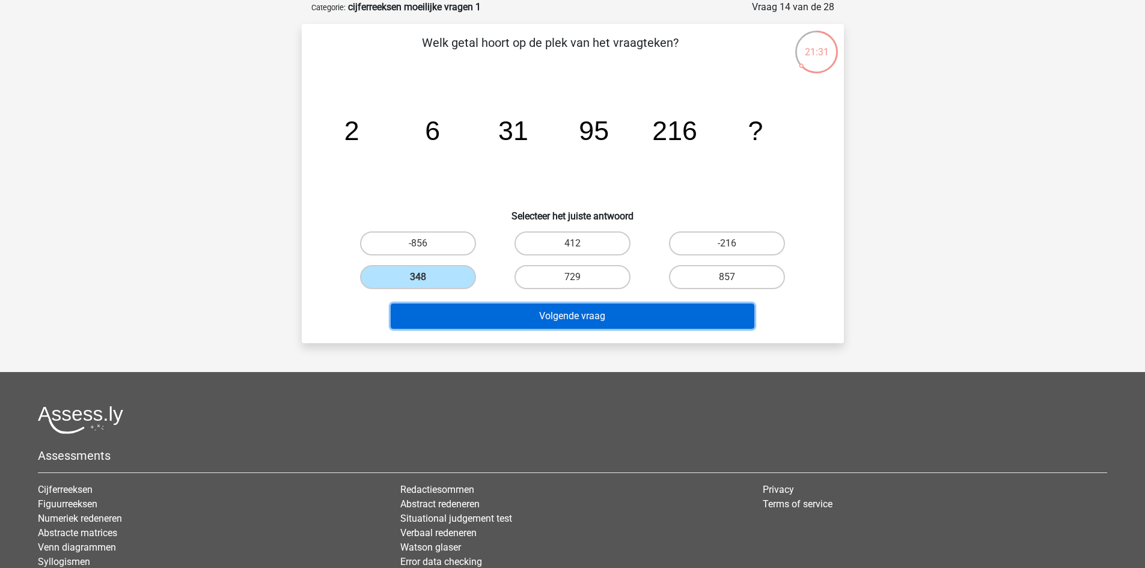
click at [611, 312] on button "Volgende vraag" at bounding box center [573, 316] width 364 height 25
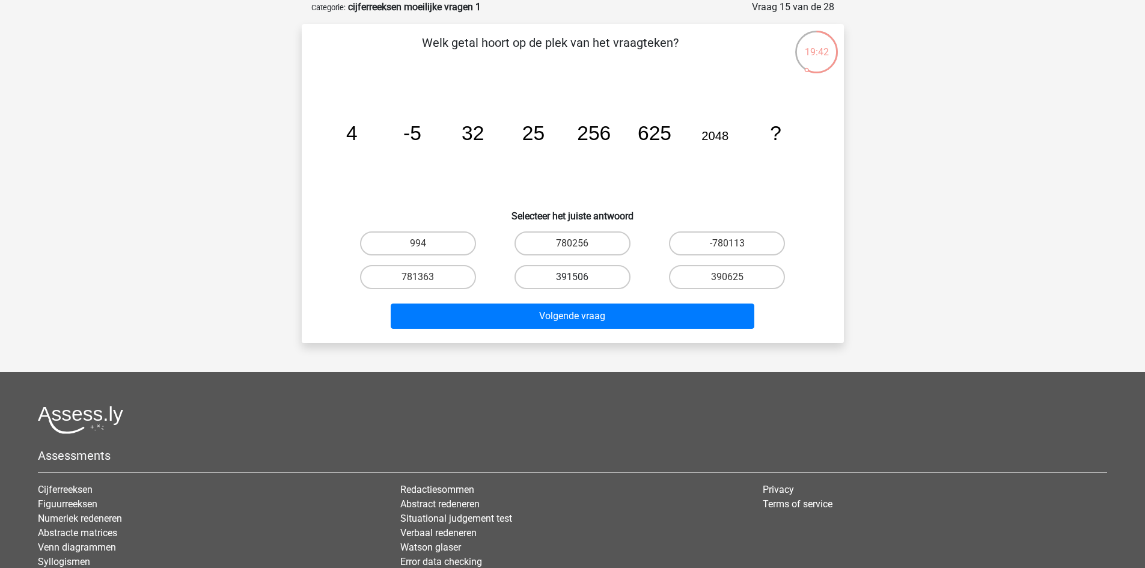
click at [592, 276] on label "391506" at bounding box center [573, 277] width 116 height 24
click at [580, 277] on input "391506" at bounding box center [576, 281] width 8 height 8
radio input "true"
click at [706, 284] on label "390625" at bounding box center [727, 277] width 116 height 24
click at [727, 284] on input "390625" at bounding box center [731, 281] width 8 height 8
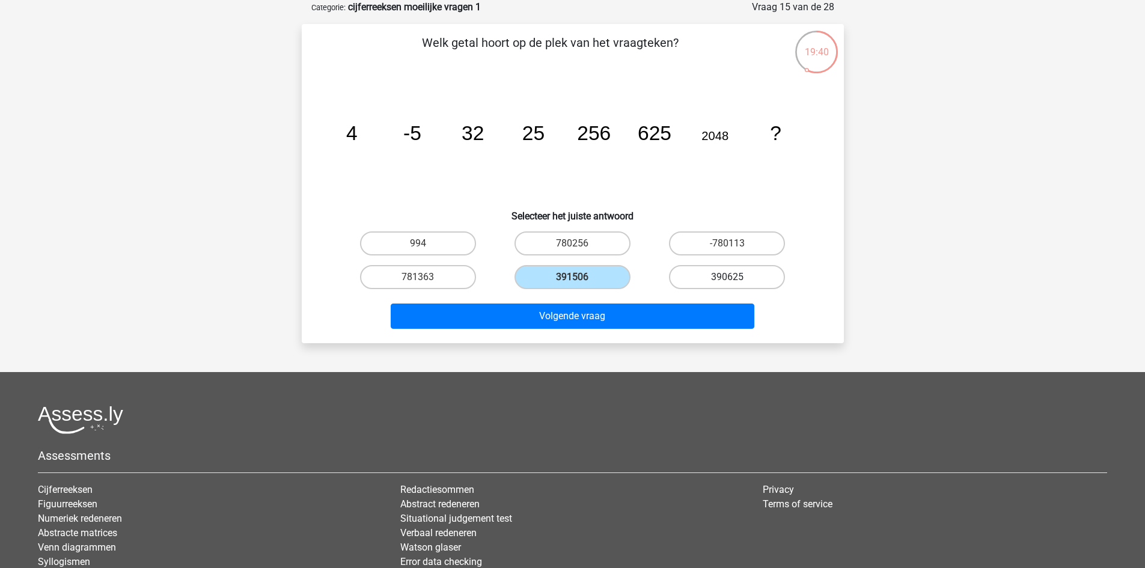
radio input "true"
click at [595, 278] on label "391506" at bounding box center [573, 277] width 116 height 24
click at [580, 278] on input "391506" at bounding box center [576, 281] width 8 height 8
radio input "true"
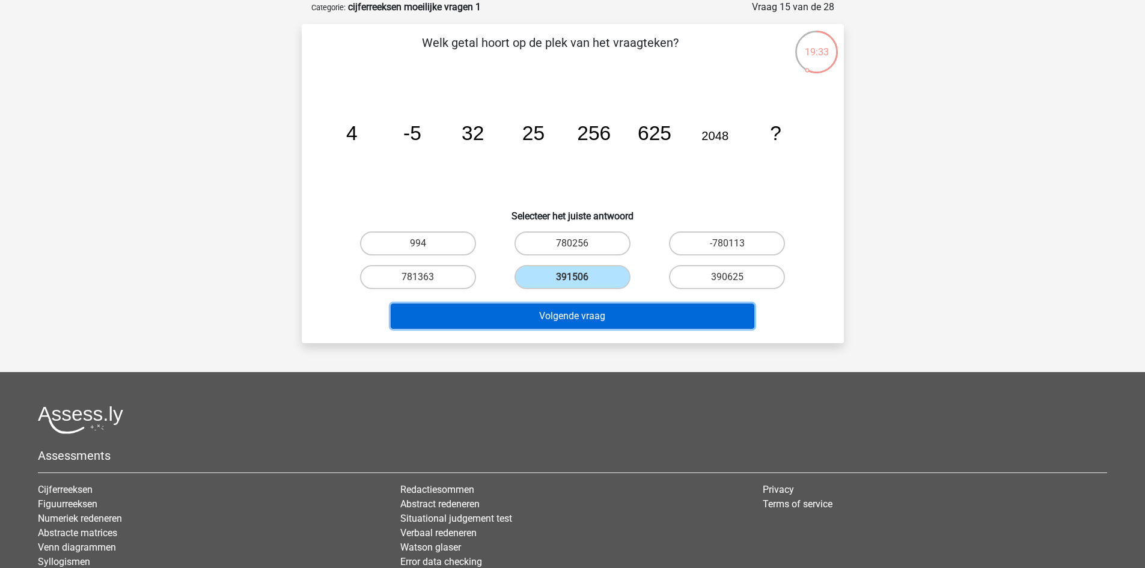
click at [608, 320] on button "Volgende vraag" at bounding box center [573, 316] width 364 height 25
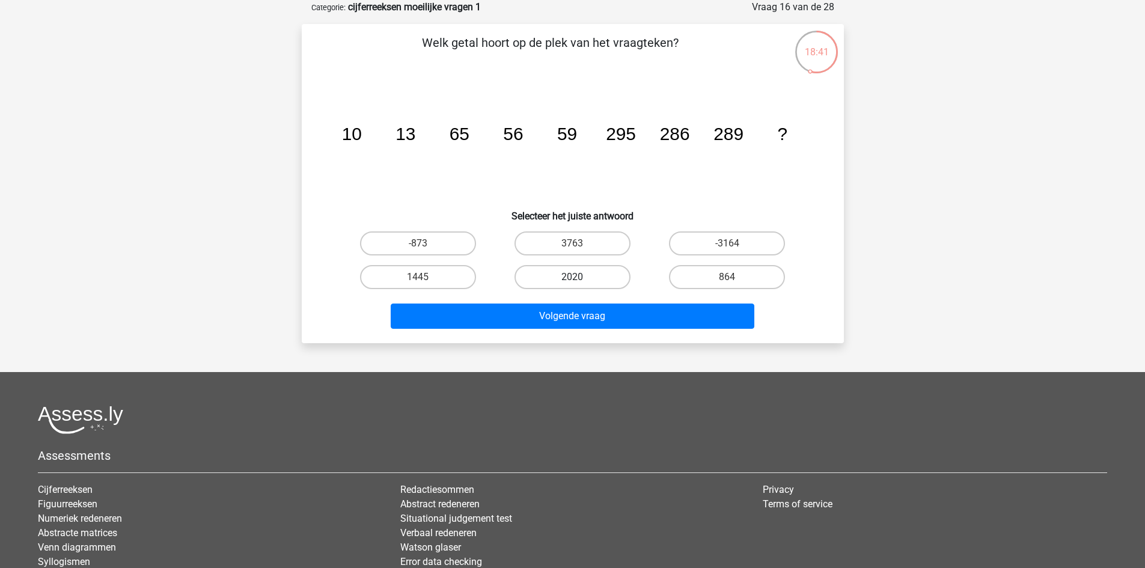
click at [540, 279] on label "2020" at bounding box center [573, 277] width 116 height 24
click at [572, 279] on input "2020" at bounding box center [576, 281] width 8 height 8
radio input "true"
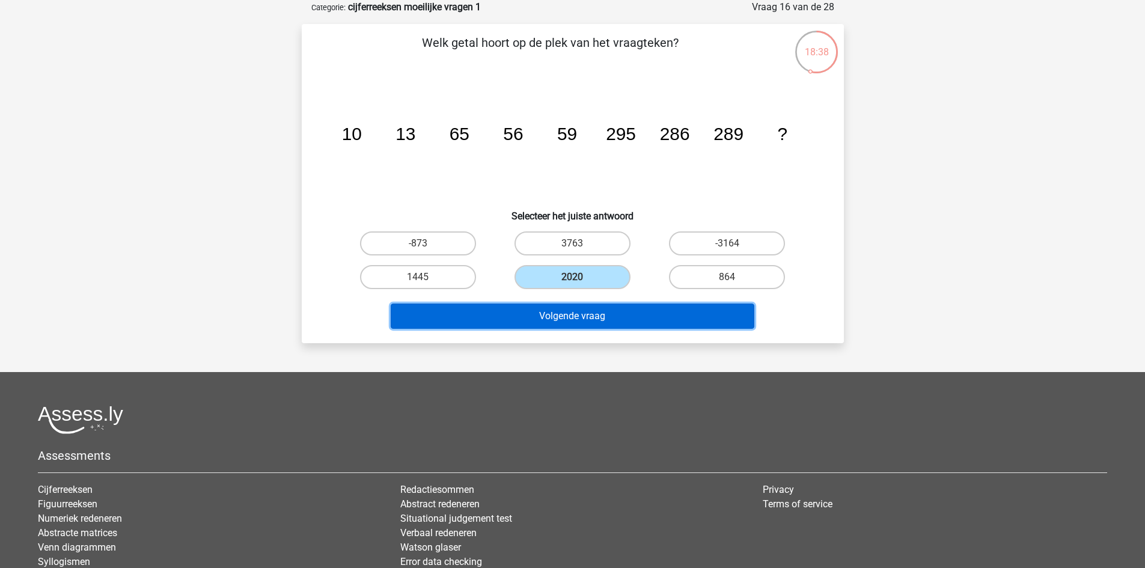
click at [598, 319] on button "Volgende vraag" at bounding box center [573, 316] width 364 height 25
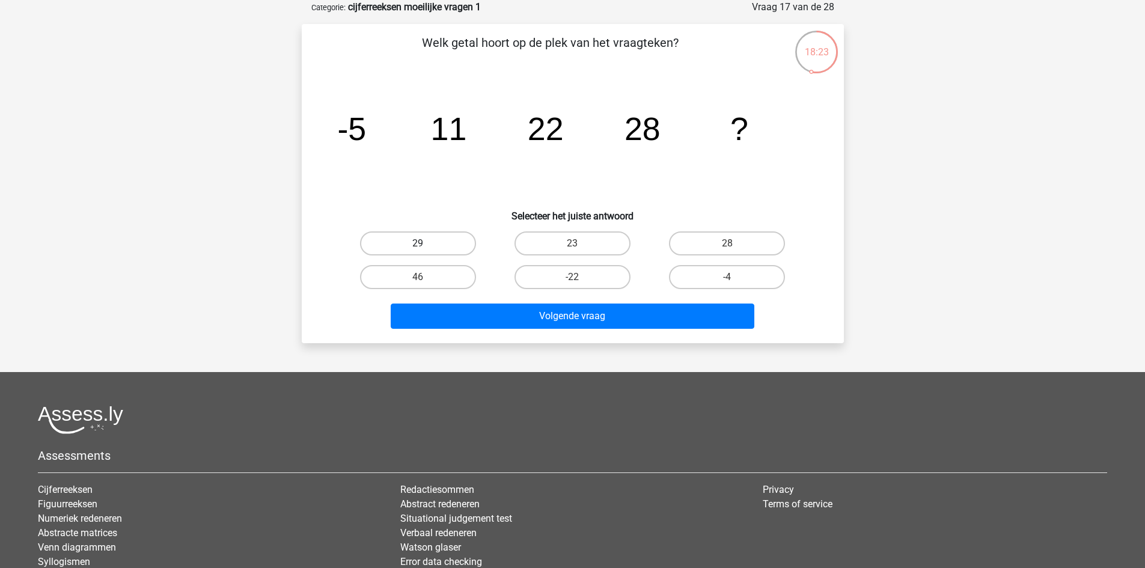
click at [404, 239] on label "29" at bounding box center [418, 243] width 116 height 24
click at [418, 243] on input "29" at bounding box center [422, 247] width 8 height 8
radio input "true"
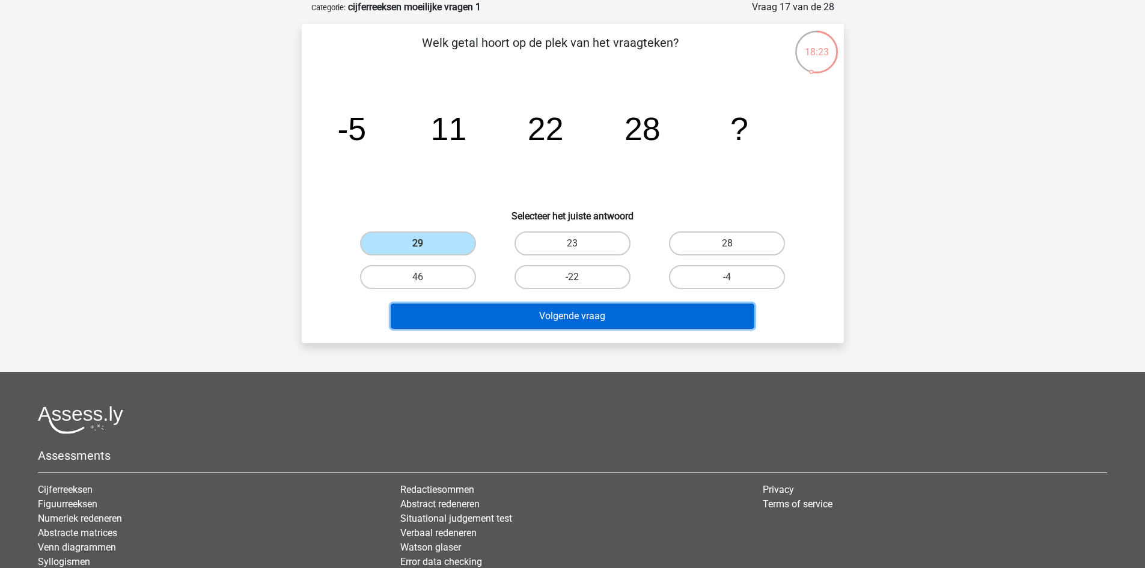
click at [524, 320] on button "Volgende vraag" at bounding box center [573, 316] width 364 height 25
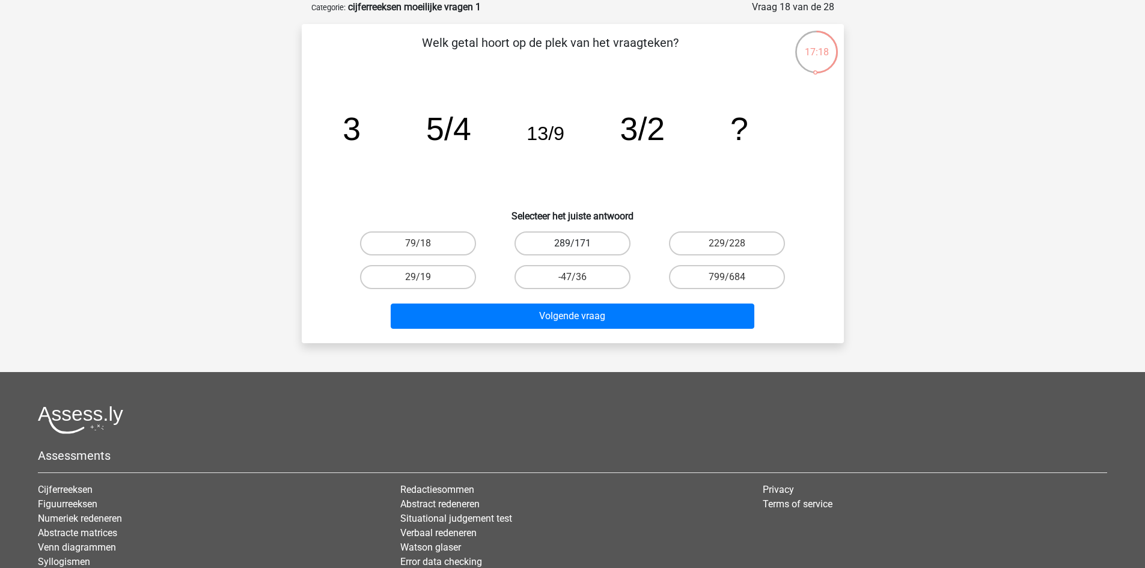
click at [540, 245] on label "289/171" at bounding box center [573, 243] width 116 height 24
click at [572, 245] on input "289/171" at bounding box center [576, 247] width 8 height 8
radio input "true"
click at [426, 272] on label "29/19" at bounding box center [418, 277] width 116 height 24
click at [426, 277] on input "29/19" at bounding box center [422, 281] width 8 height 8
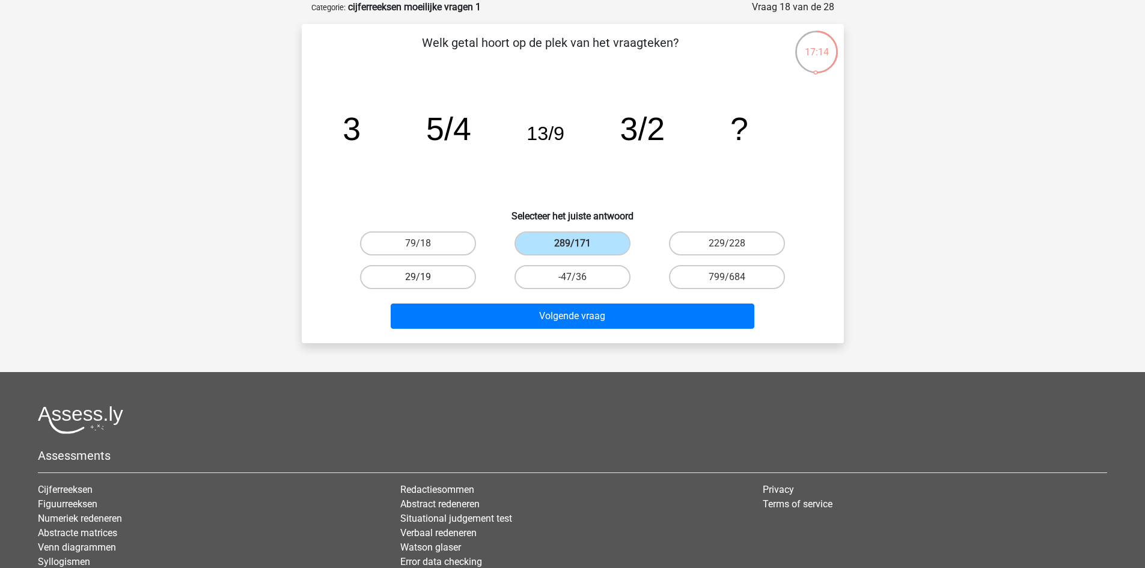
radio input "true"
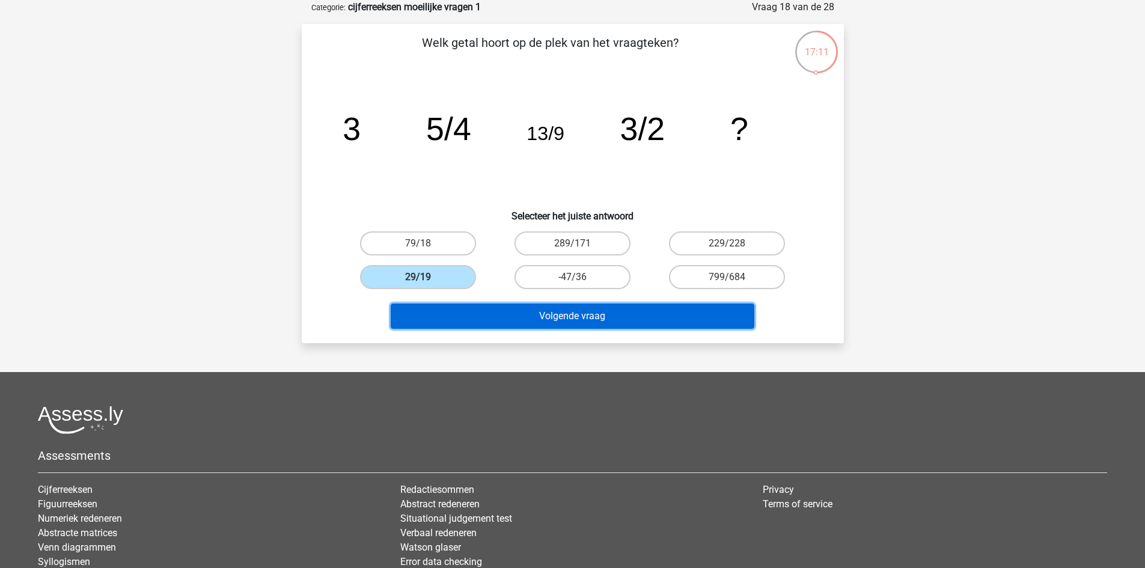
click at [551, 313] on button "Volgende vraag" at bounding box center [573, 316] width 364 height 25
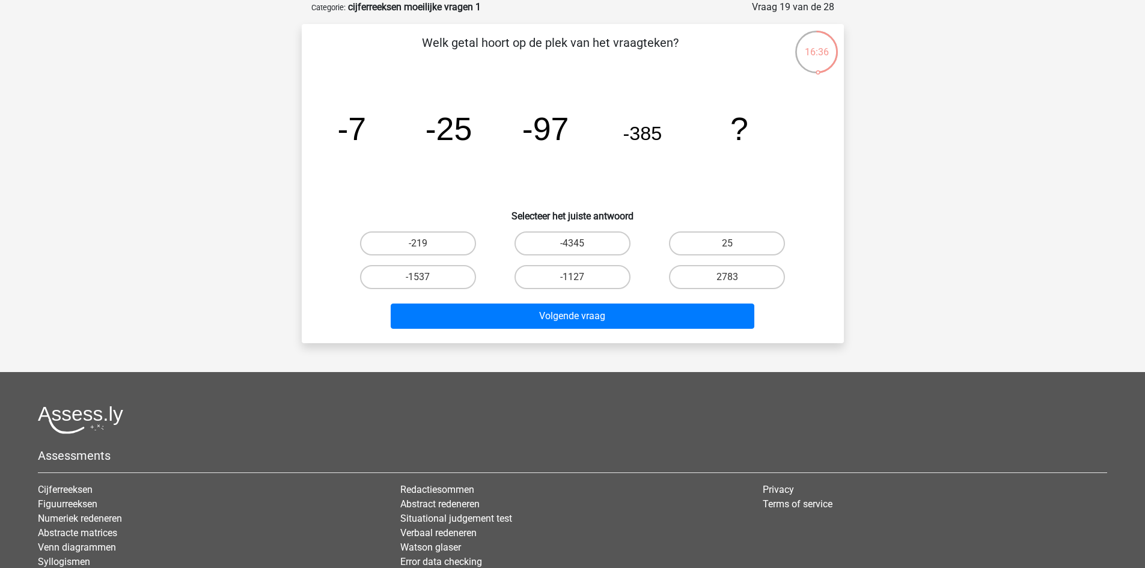
click at [479, 280] on div "-1537" at bounding box center [418, 277] width 145 height 24
click at [475, 279] on label "-1537" at bounding box center [418, 277] width 116 height 24
click at [426, 279] on input "-1537" at bounding box center [422, 281] width 8 height 8
radio input "true"
click at [470, 277] on label "-1537" at bounding box center [418, 277] width 116 height 24
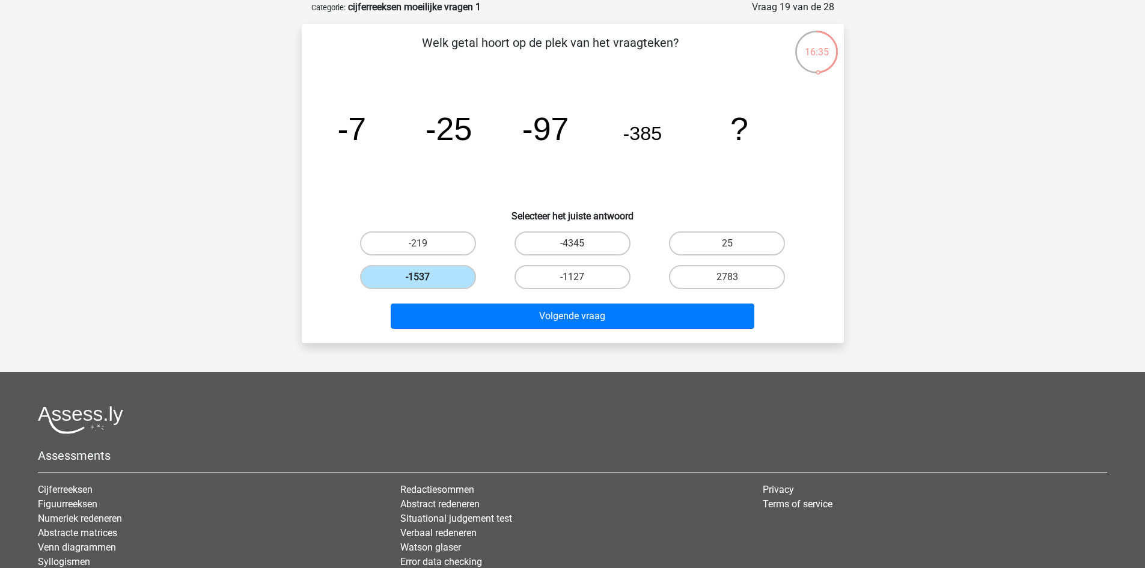
click at [426, 277] on input "-1537" at bounding box center [422, 281] width 8 height 8
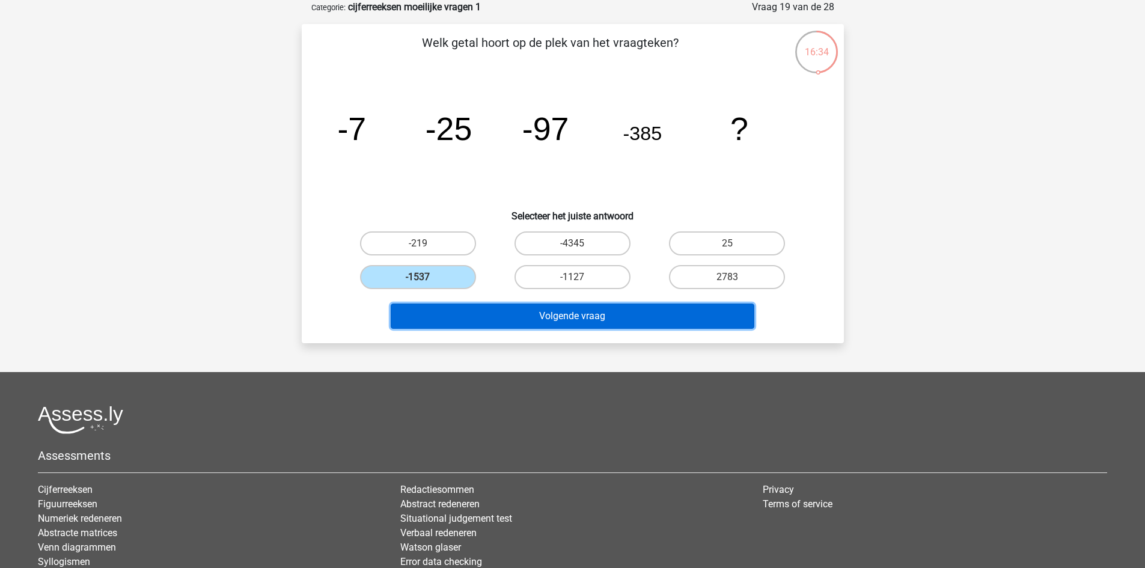
click at [506, 323] on button "Volgende vraag" at bounding box center [573, 316] width 364 height 25
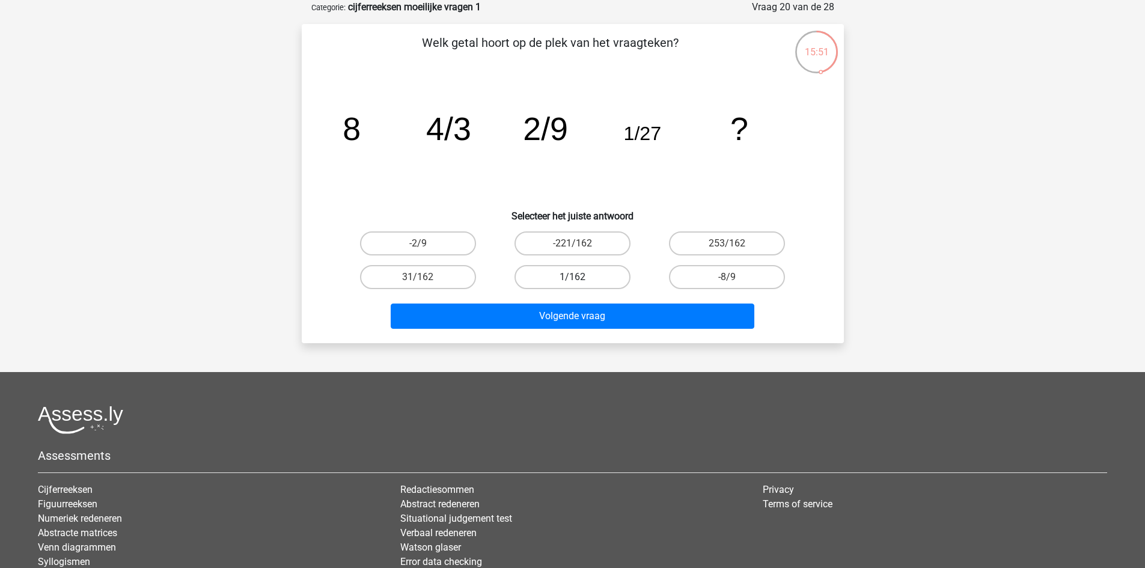
click at [557, 275] on label "1/162" at bounding box center [573, 277] width 116 height 24
click at [572, 277] on input "1/162" at bounding box center [576, 281] width 8 height 8
radio input "true"
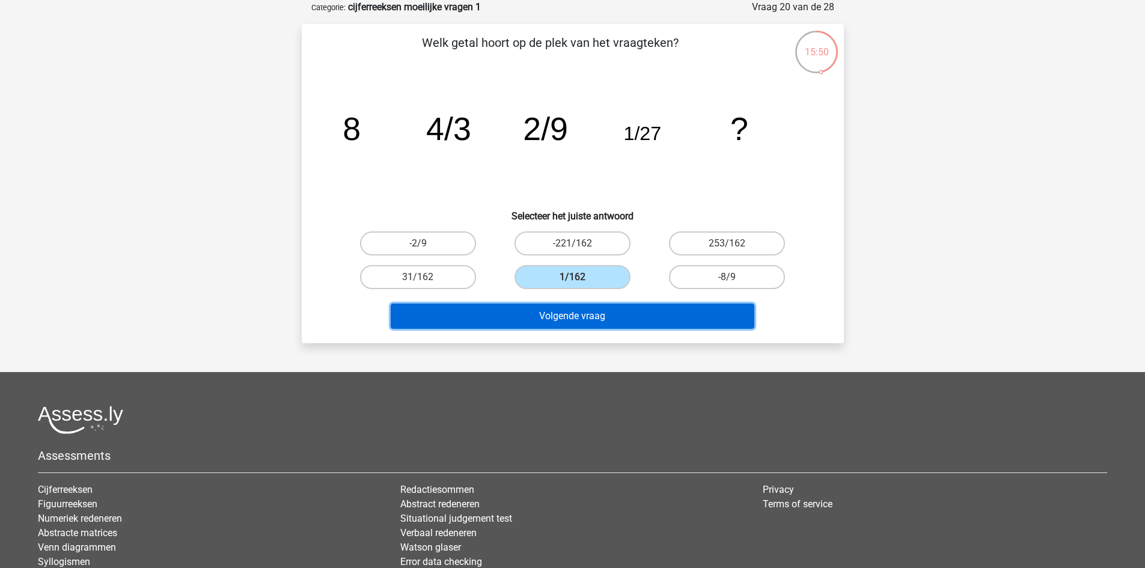
click at [593, 311] on button "Volgende vraag" at bounding box center [573, 316] width 364 height 25
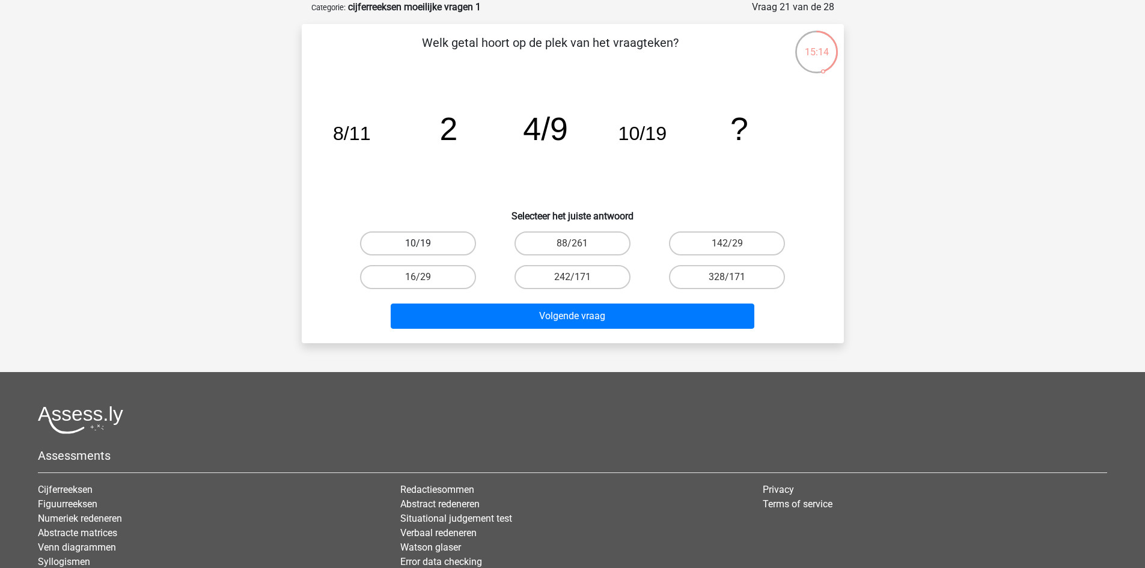
click at [460, 240] on label "10/19" at bounding box center [418, 243] width 116 height 24
click at [426, 243] on input "10/19" at bounding box center [422, 247] width 8 height 8
radio input "true"
click at [434, 287] on label "16/29" at bounding box center [418, 277] width 116 height 24
click at [426, 285] on input "16/29" at bounding box center [422, 281] width 8 height 8
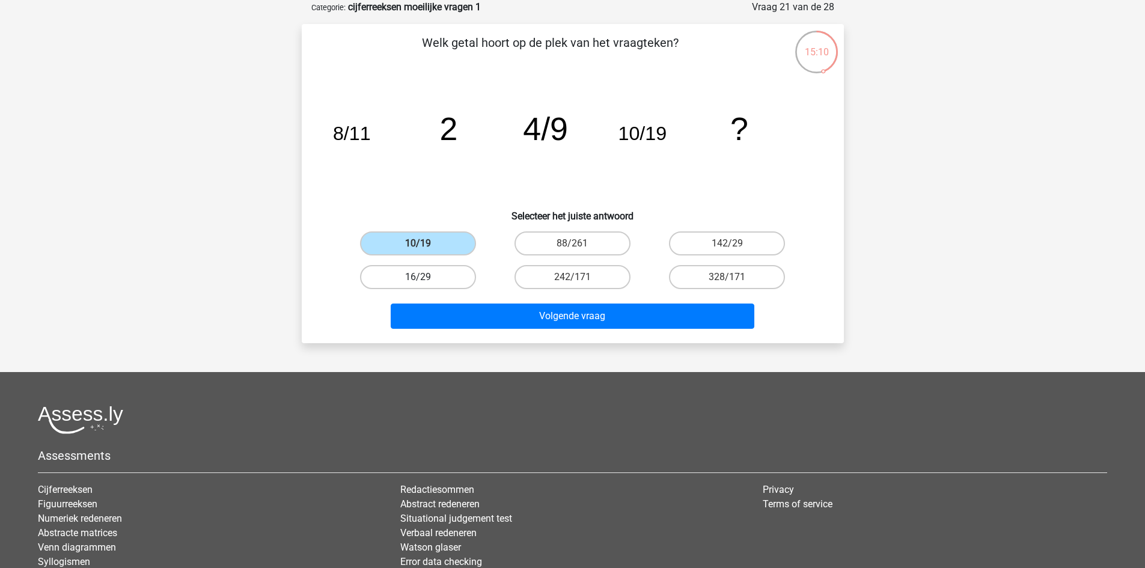
radio input "true"
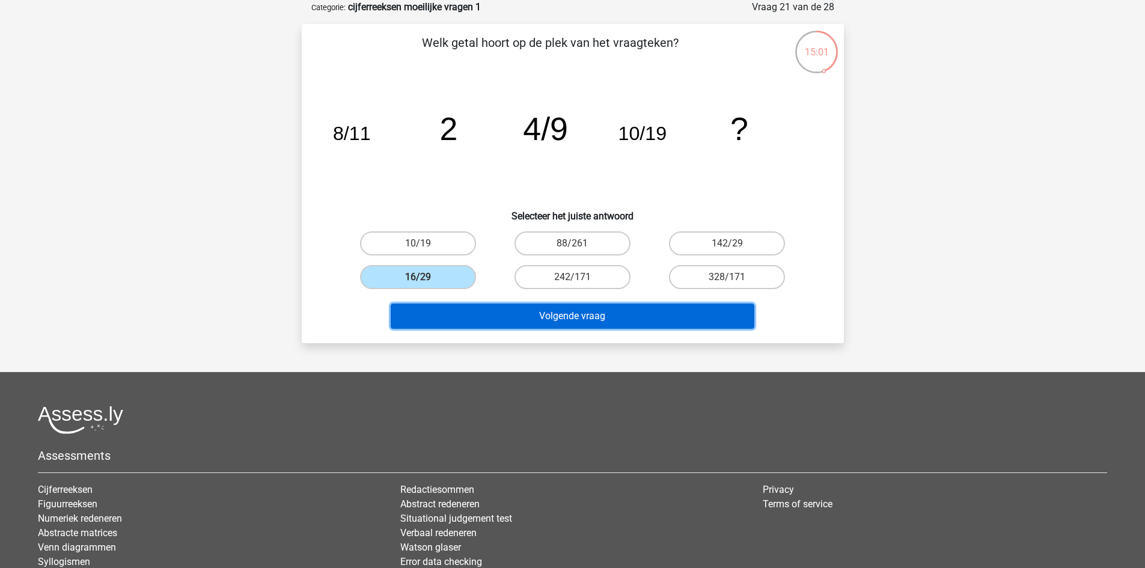
click at [561, 316] on button "Volgende vraag" at bounding box center [573, 316] width 364 height 25
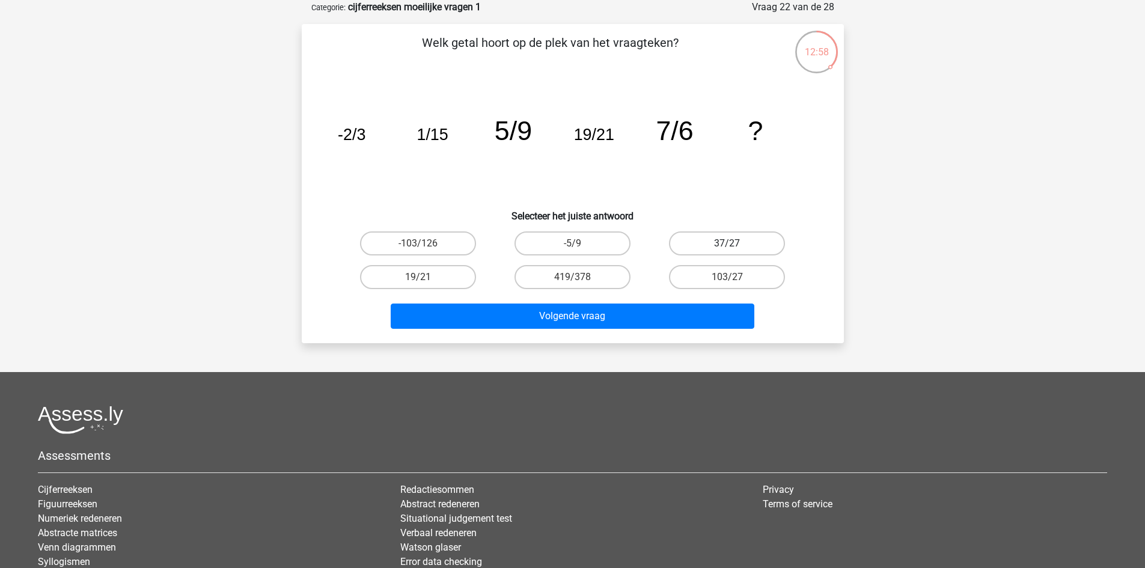
click at [711, 246] on label "37/27" at bounding box center [727, 243] width 116 height 24
click at [727, 246] on input "37/27" at bounding box center [731, 247] width 8 height 8
radio input "true"
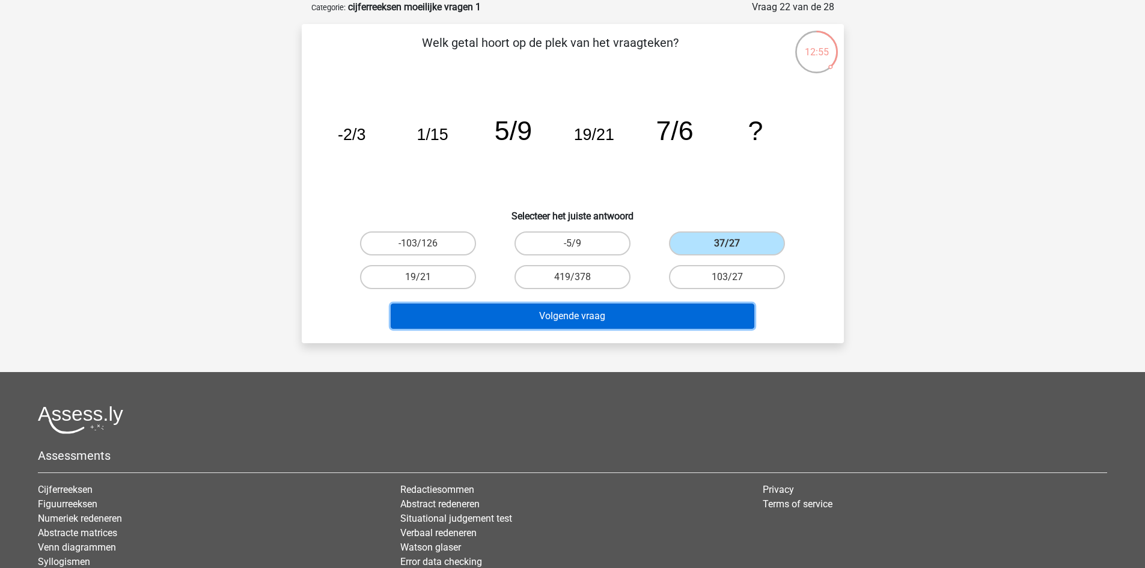
click at [686, 312] on button "Volgende vraag" at bounding box center [573, 316] width 364 height 25
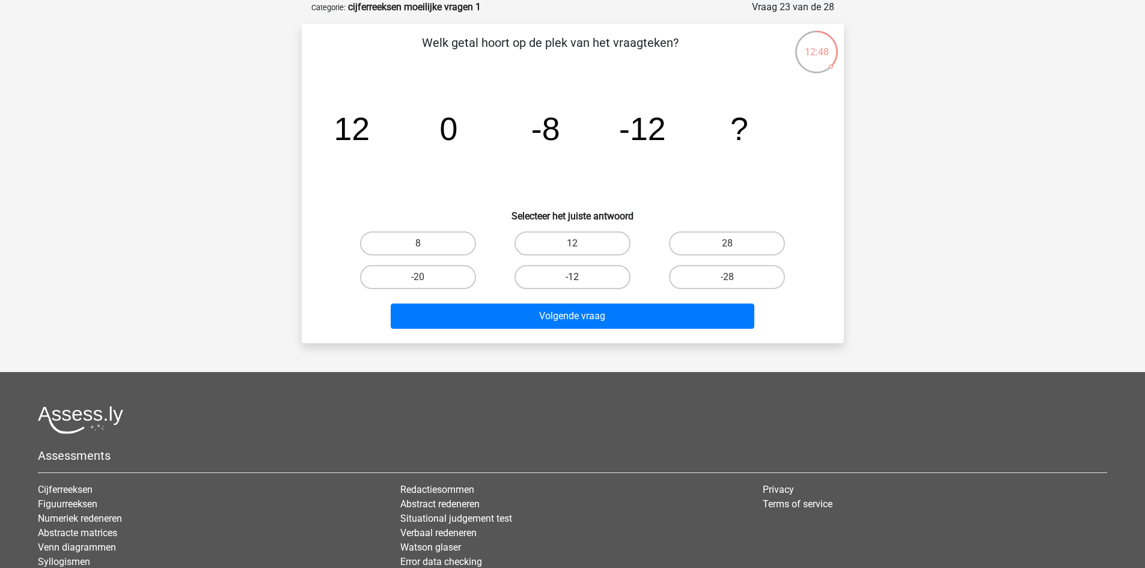
click at [550, 276] on label "-12" at bounding box center [573, 277] width 116 height 24
click at [572, 277] on input "-12" at bounding box center [576, 281] width 8 height 8
radio input "true"
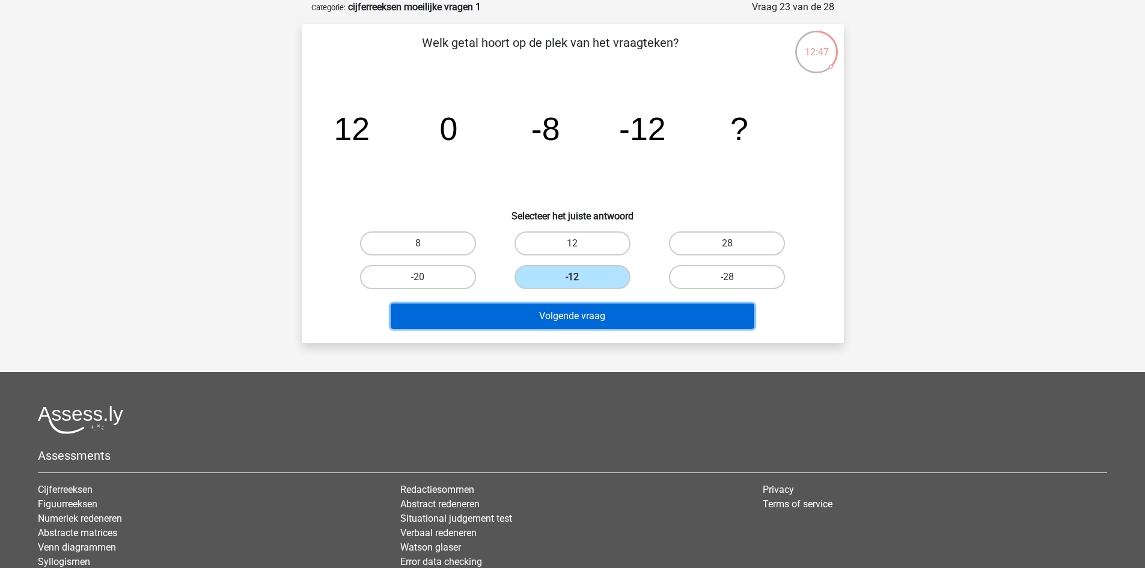
click at [564, 319] on button "Volgende vraag" at bounding box center [573, 316] width 364 height 25
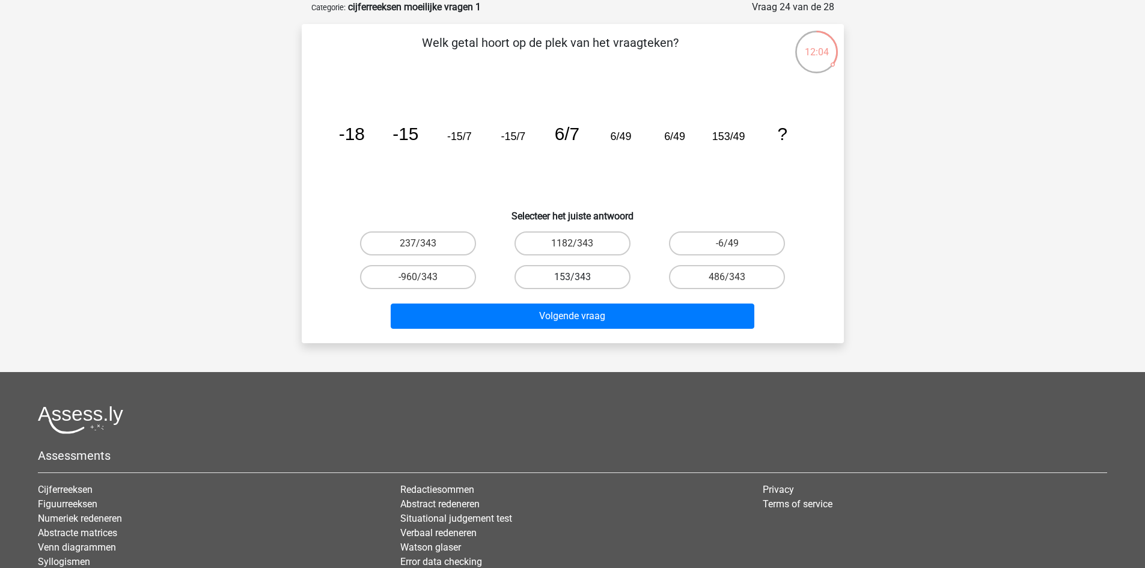
click at [593, 278] on label "153/343" at bounding box center [573, 277] width 116 height 24
click at [580, 278] on input "153/343" at bounding box center [576, 281] width 8 height 8
radio input "true"
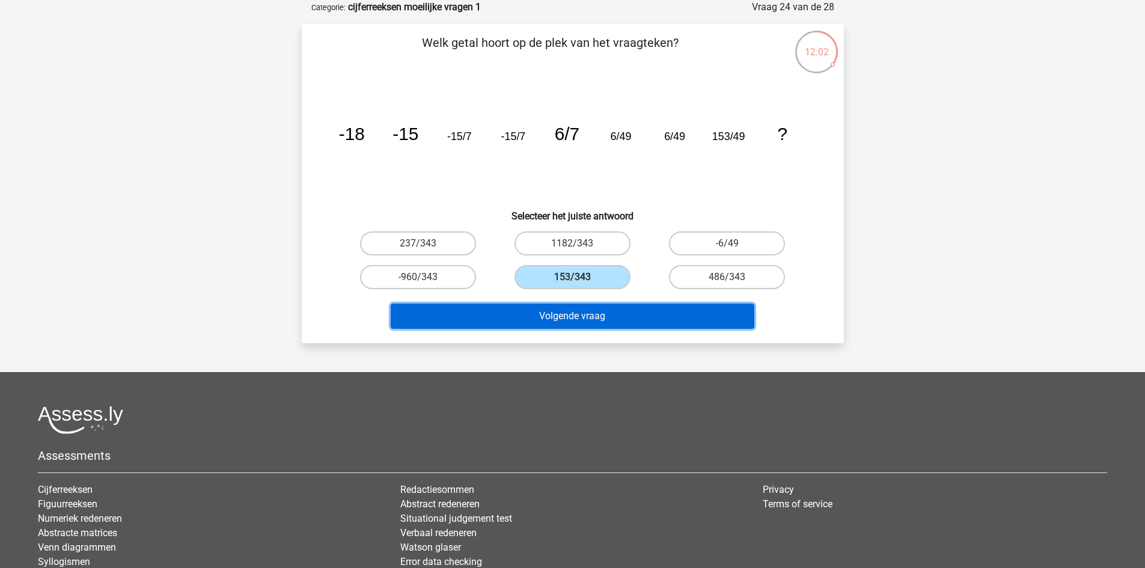
click at [658, 319] on button "Volgende vraag" at bounding box center [573, 316] width 364 height 25
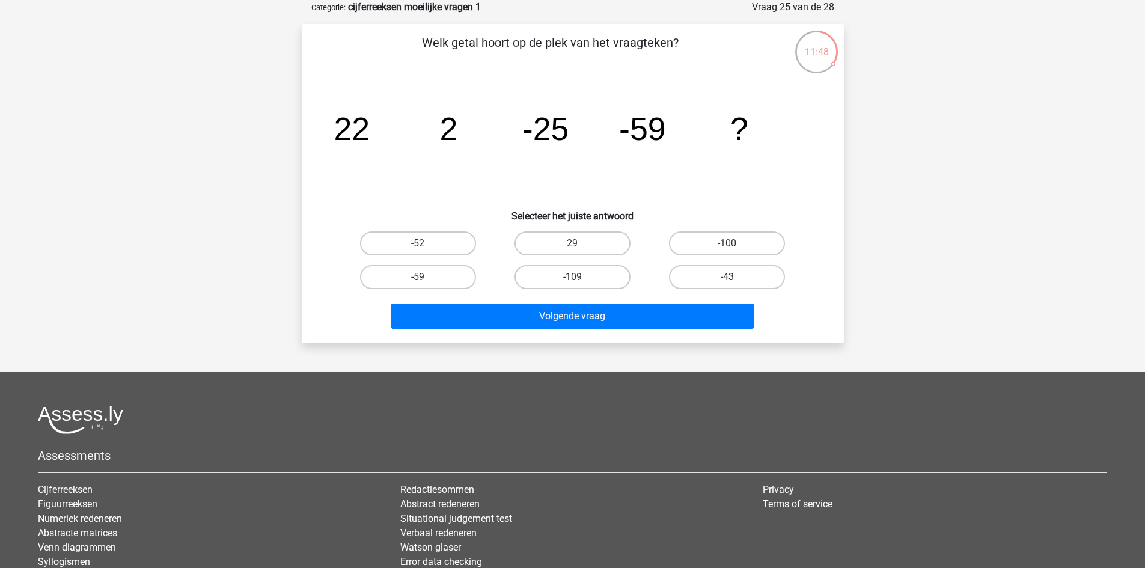
click at [718, 259] on div "-100" at bounding box center [727, 244] width 154 height 34
click at [724, 247] on label "-100" at bounding box center [727, 243] width 116 height 24
click at [727, 247] on input "-100" at bounding box center [731, 247] width 8 height 8
radio input "true"
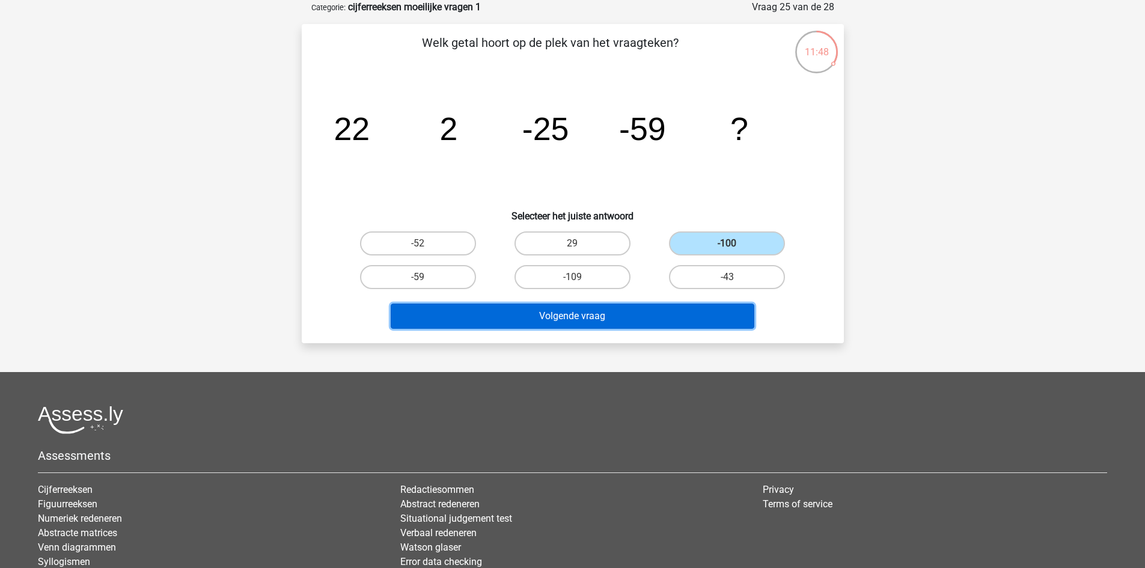
click at [689, 309] on button "Volgende vraag" at bounding box center [573, 316] width 364 height 25
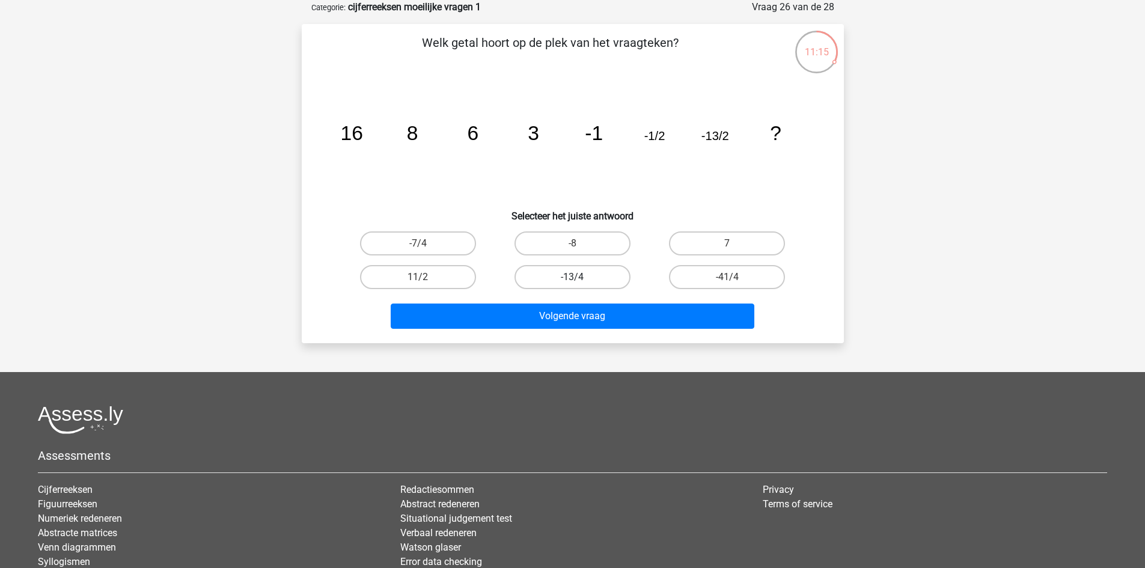
click at [569, 283] on label "-13/4" at bounding box center [573, 277] width 116 height 24
click at [572, 283] on input "-13/4" at bounding box center [576, 281] width 8 height 8
radio input "true"
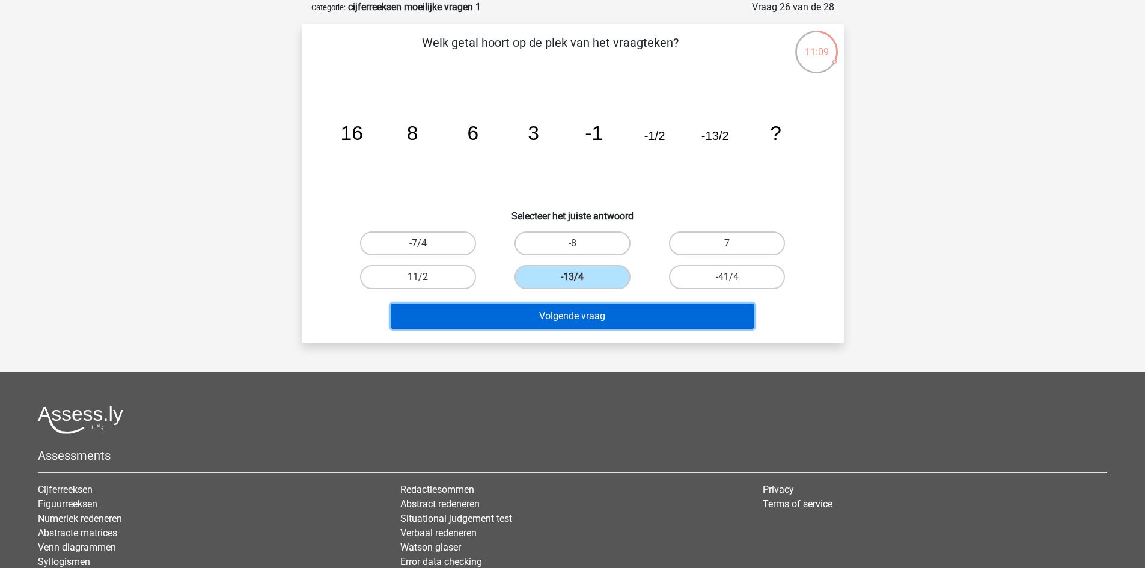
click at [626, 311] on button "Volgende vraag" at bounding box center [573, 316] width 364 height 25
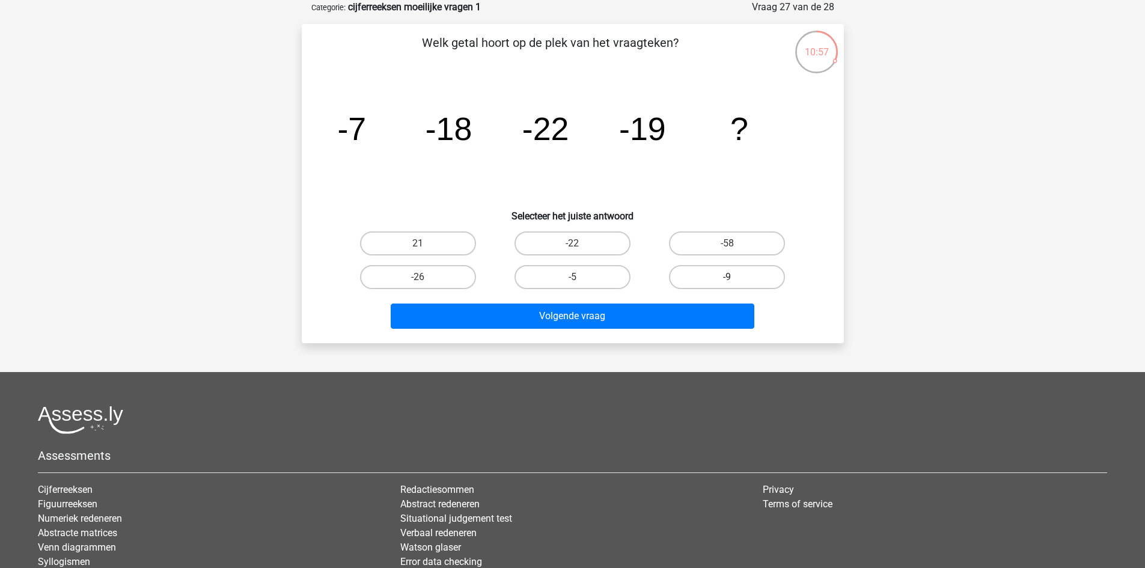
drag, startPoint x: 689, startPoint y: 274, endPoint x: 685, endPoint y: 300, distance: 26.9
click at [689, 274] on label "-9" at bounding box center [727, 277] width 116 height 24
click at [727, 277] on input "-9" at bounding box center [731, 281] width 8 height 8
radio input "true"
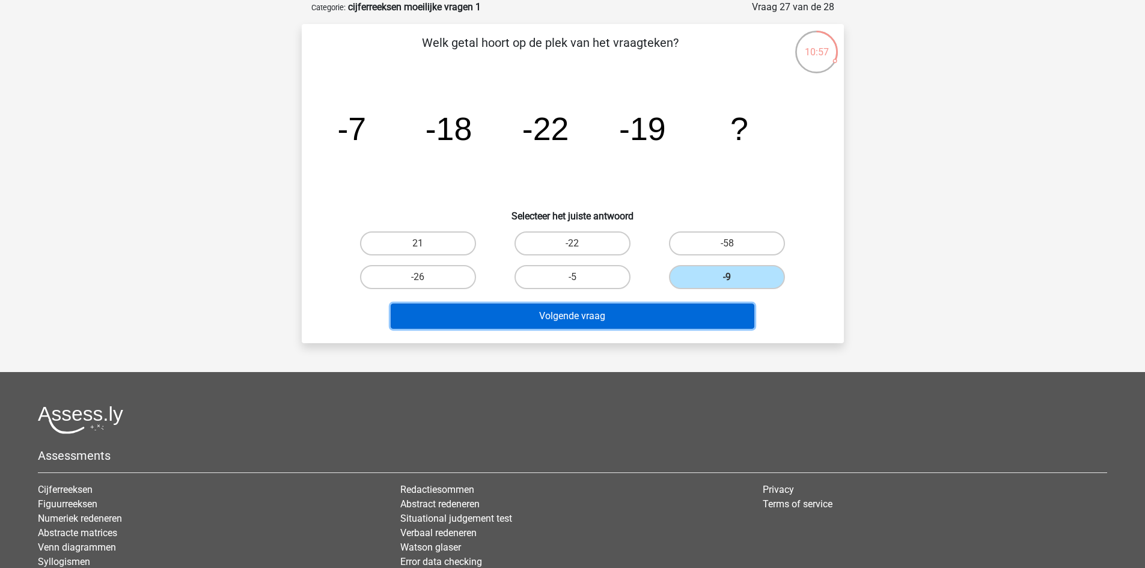
click at [678, 313] on button "Volgende vraag" at bounding box center [573, 316] width 364 height 25
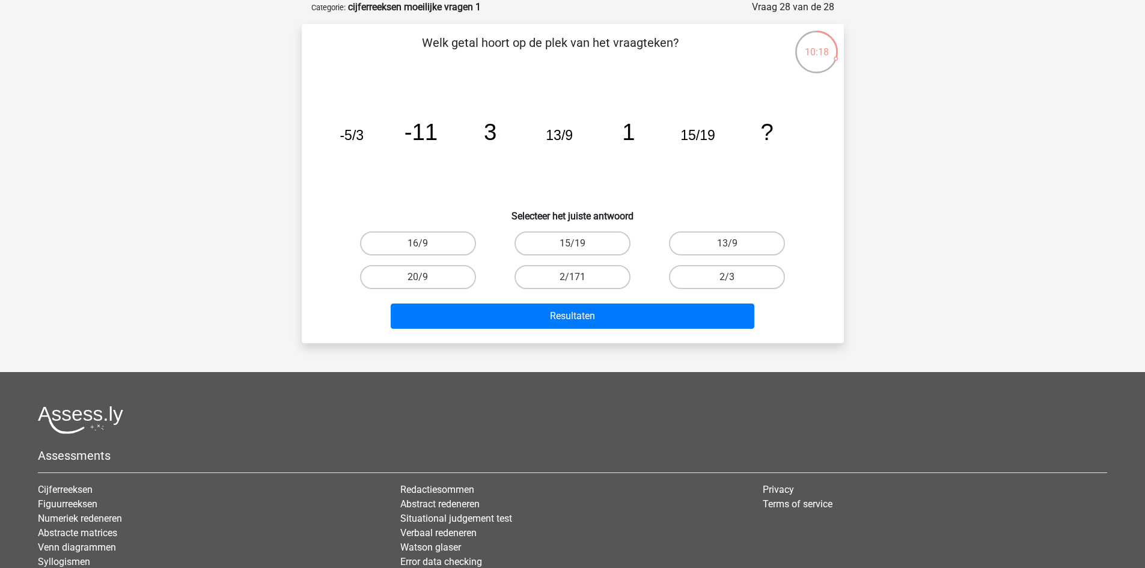
click at [716, 228] on div "13/9" at bounding box center [727, 244] width 154 height 34
click at [717, 233] on label "13/9" at bounding box center [727, 243] width 116 height 24
click at [727, 243] on input "13/9" at bounding box center [731, 247] width 8 height 8
radio input "true"
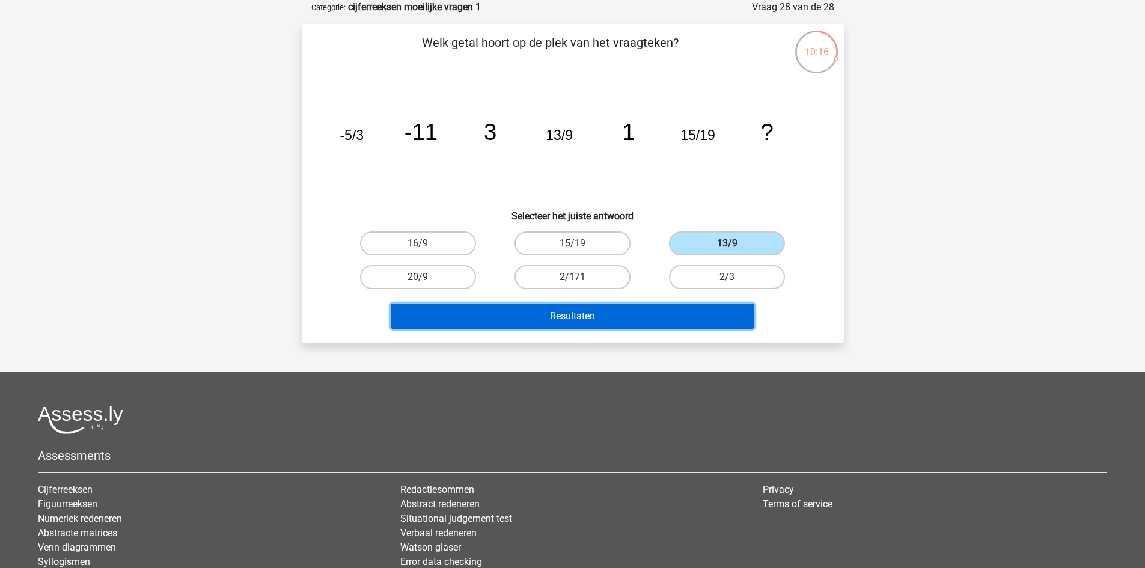
click at [659, 310] on button "Resultaten" at bounding box center [573, 316] width 364 height 25
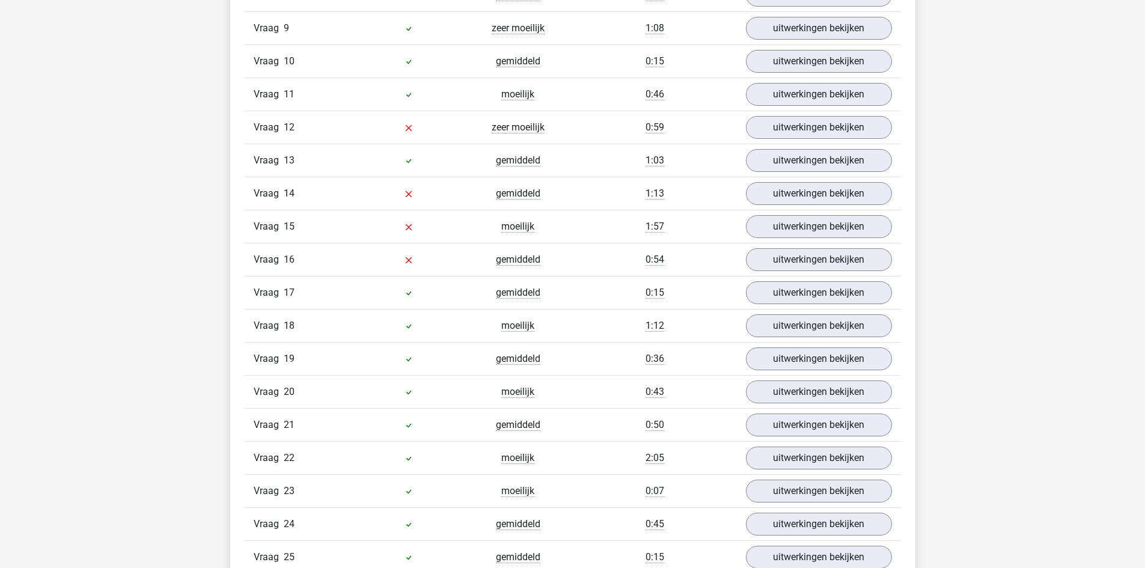
scroll to position [721, 0]
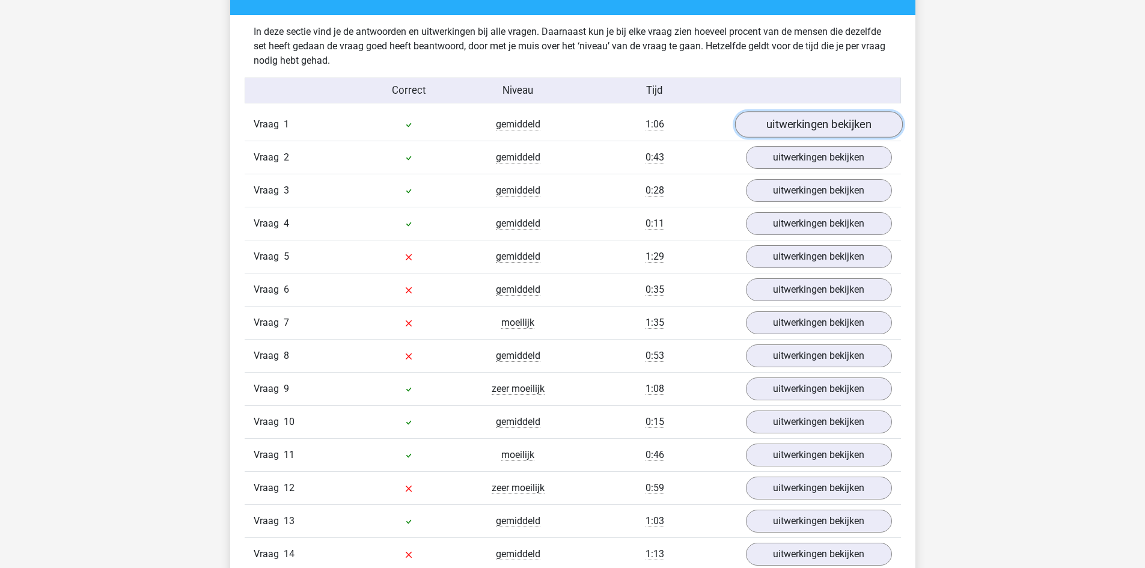
click at [824, 126] on link "uitwerkingen bekijken" at bounding box center [819, 124] width 168 height 26
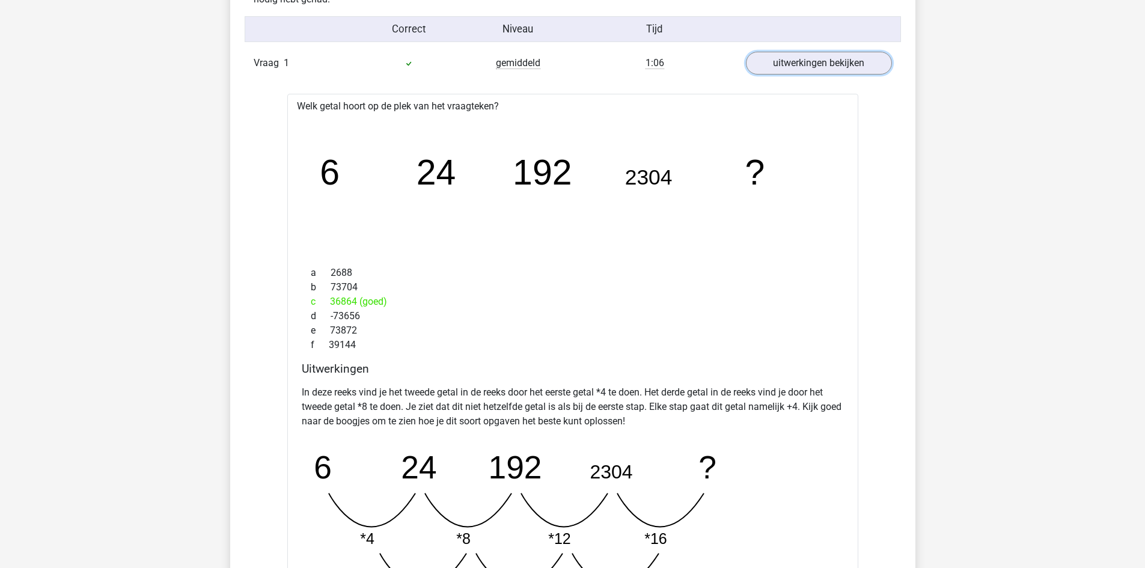
scroll to position [781, 0]
click at [810, 60] on link "uitwerkingen bekijken" at bounding box center [819, 64] width 168 height 26
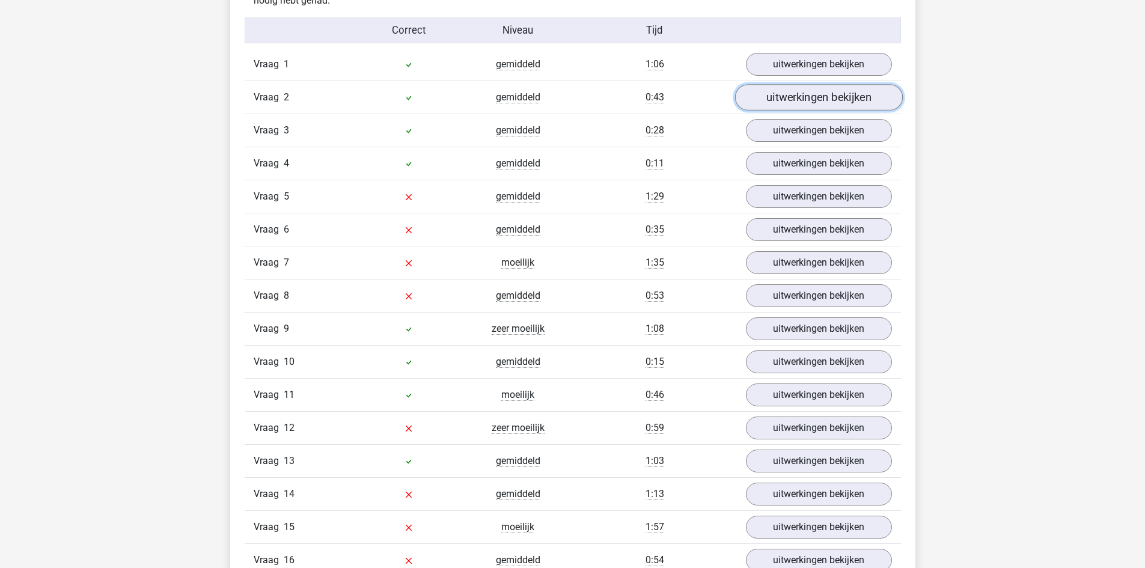
click at [807, 100] on link "uitwerkingen bekijken" at bounding box center [819, 97] width 168 height 26
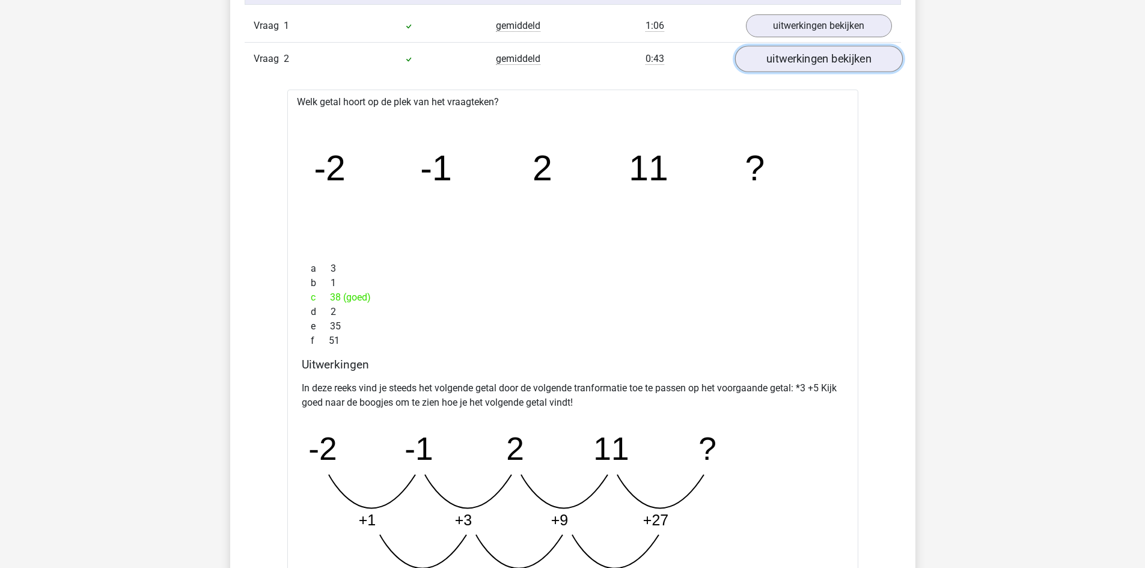
scroll to position [842, 0]
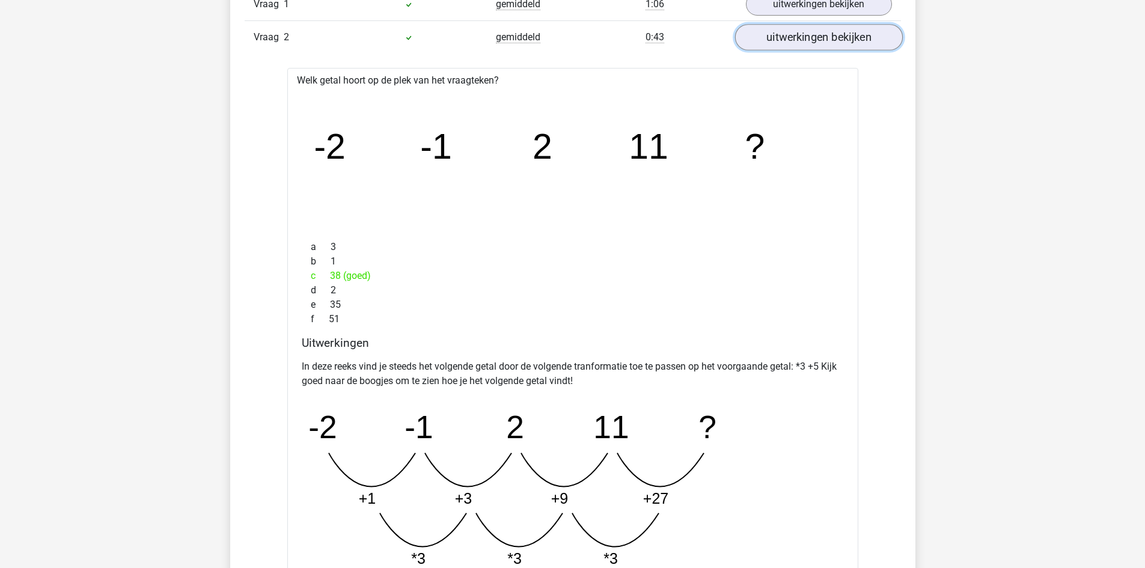
click at [844, 42] on link "uitwerkingen bekijken" at bounding box center [819, 37] width 168 height 26
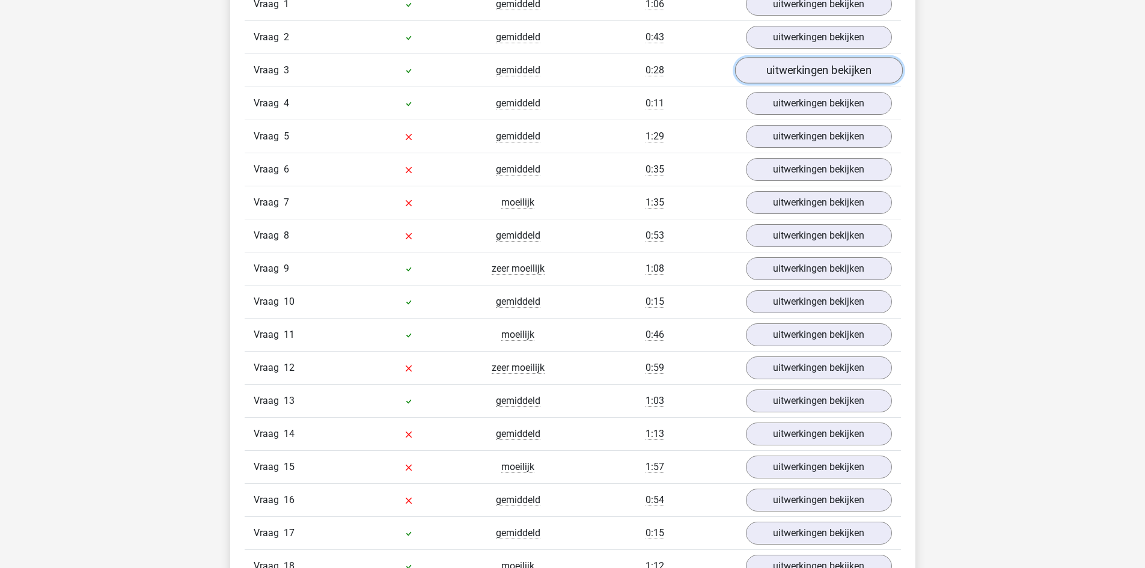
click at [822, 76] on link "uitwerkingen bekijken" at bounding box center [819, 70] width 168 height 26
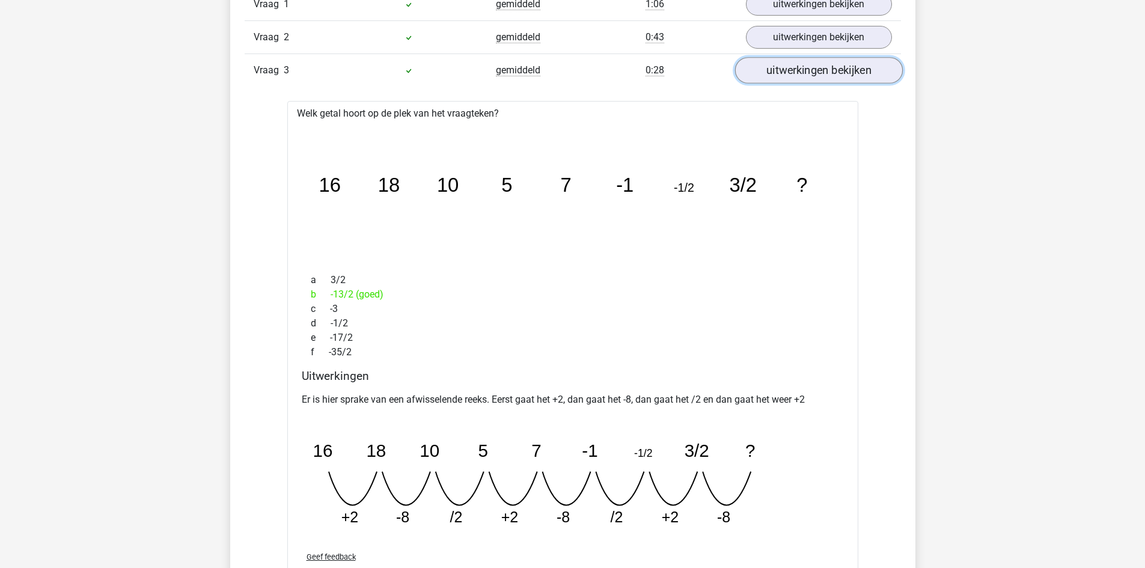
click at [822, 76] on link "uitwerkingen bekijken" at bounding box center [819, 70] width 168 height 26
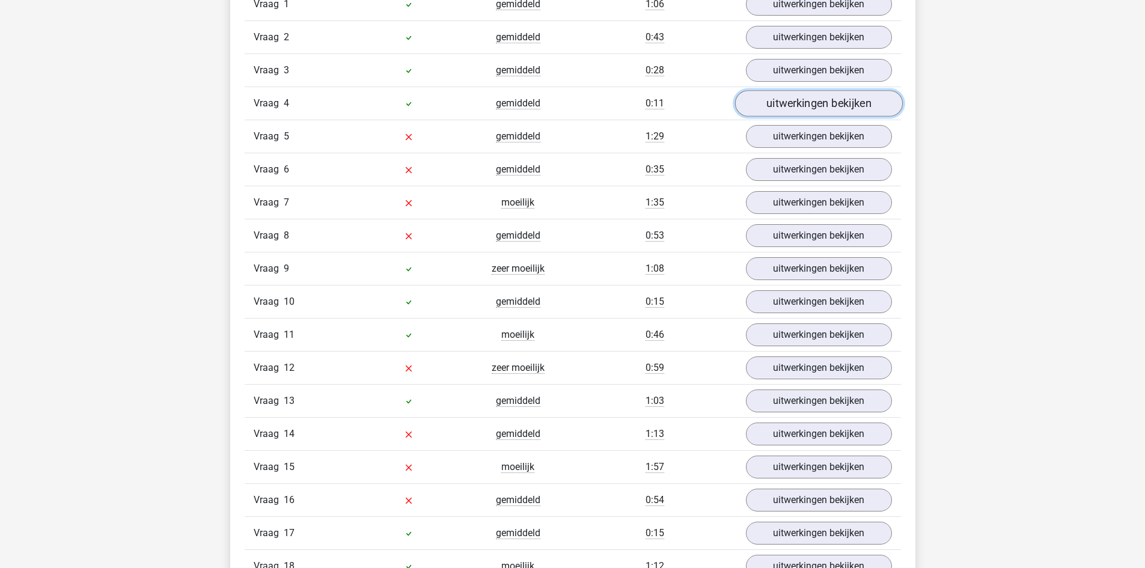
click at [807, 98] on link "uitwerkingen bekijken" at bounding box center [819, 103] width 168 height 26
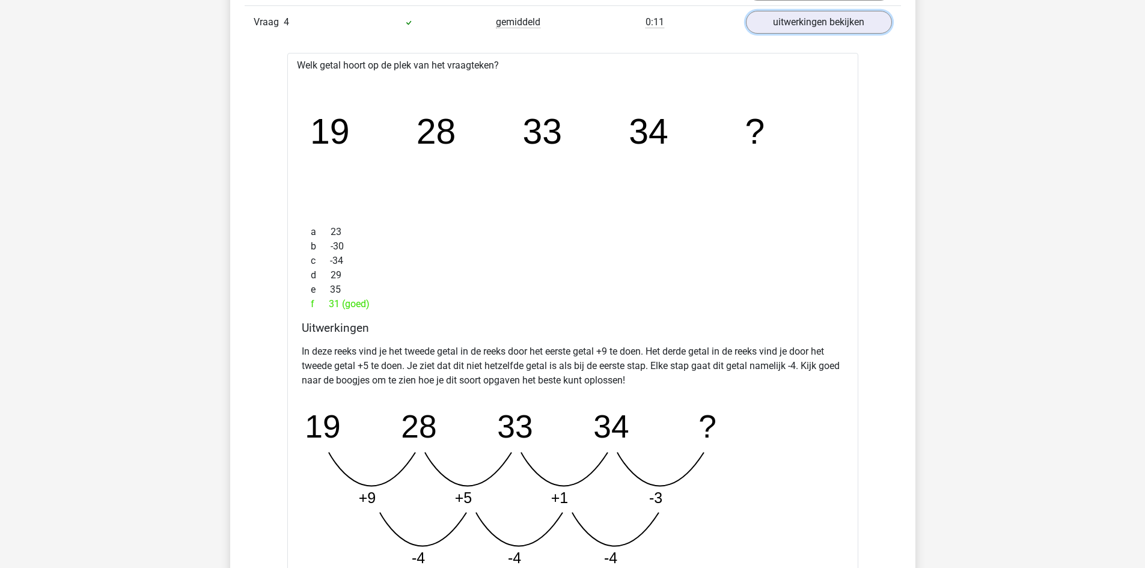
scroll to position [902, 0]
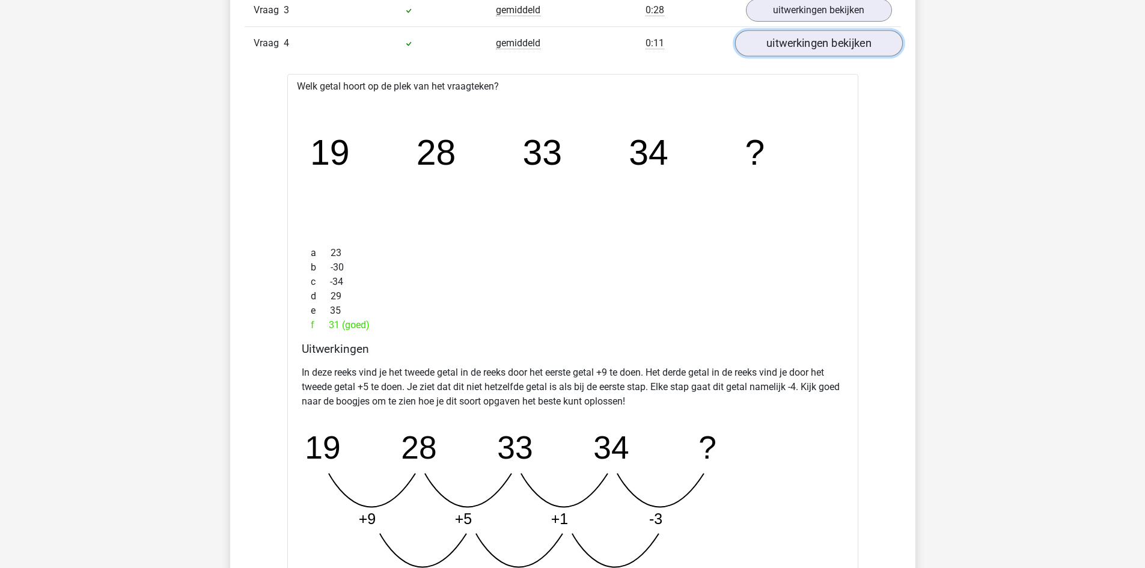
click at [839, 47] on link "uitwerkingen bekijken" at bounding box center [819, 43] width 168 height 26
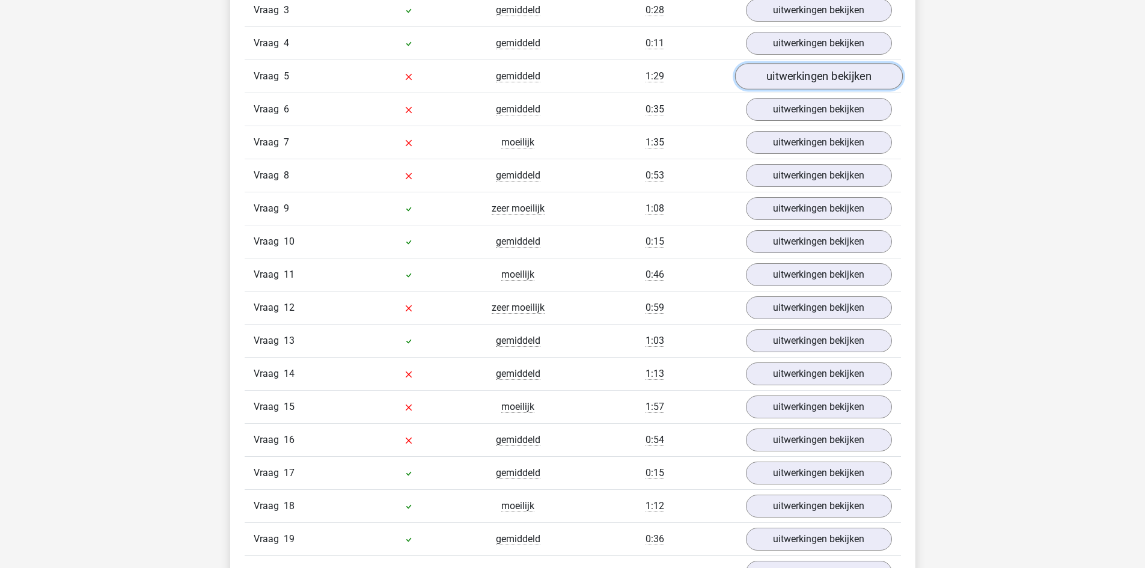
click at [822, 72] on link "uitwerkingen bekijken" at bounding box center [819, 76] width 168 height 26
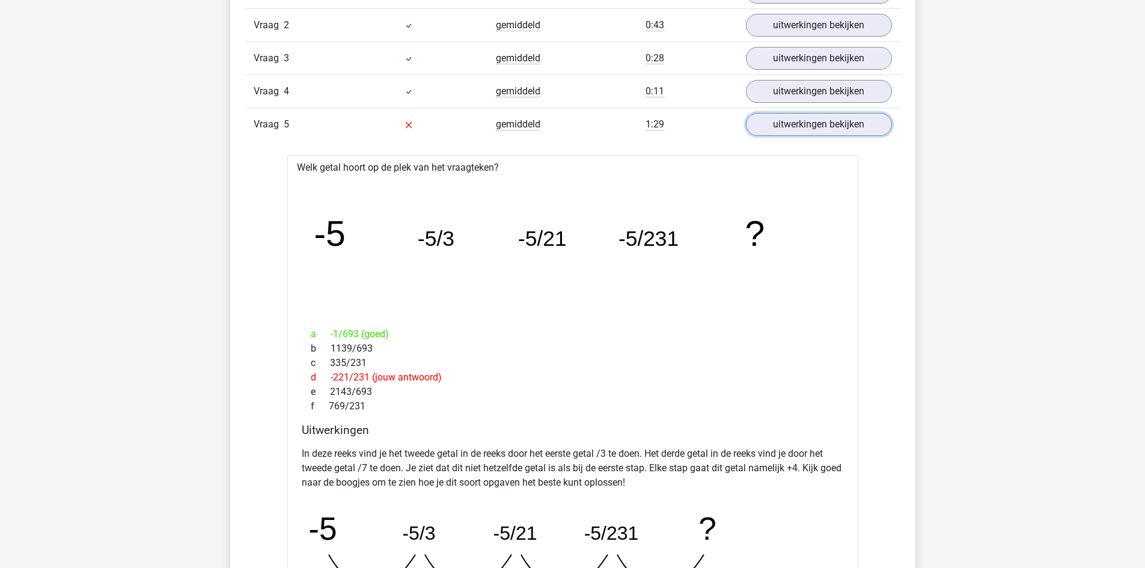
scroll to position [842, 0]
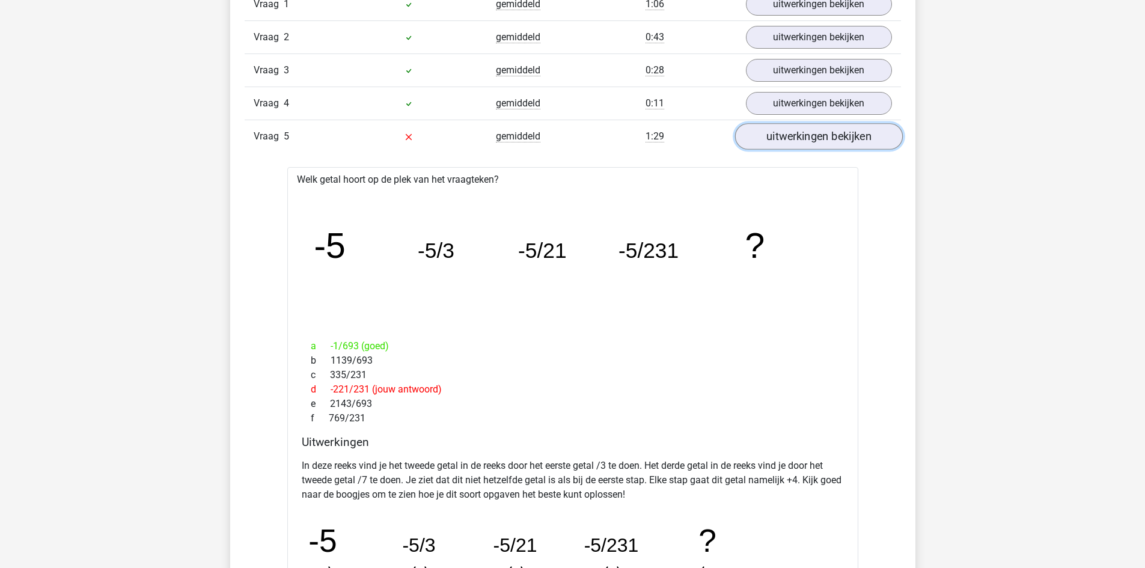
click at [807, 133] on link "uitwerkingen bekijken" at bounding box center [819, 136] width 168 height 26
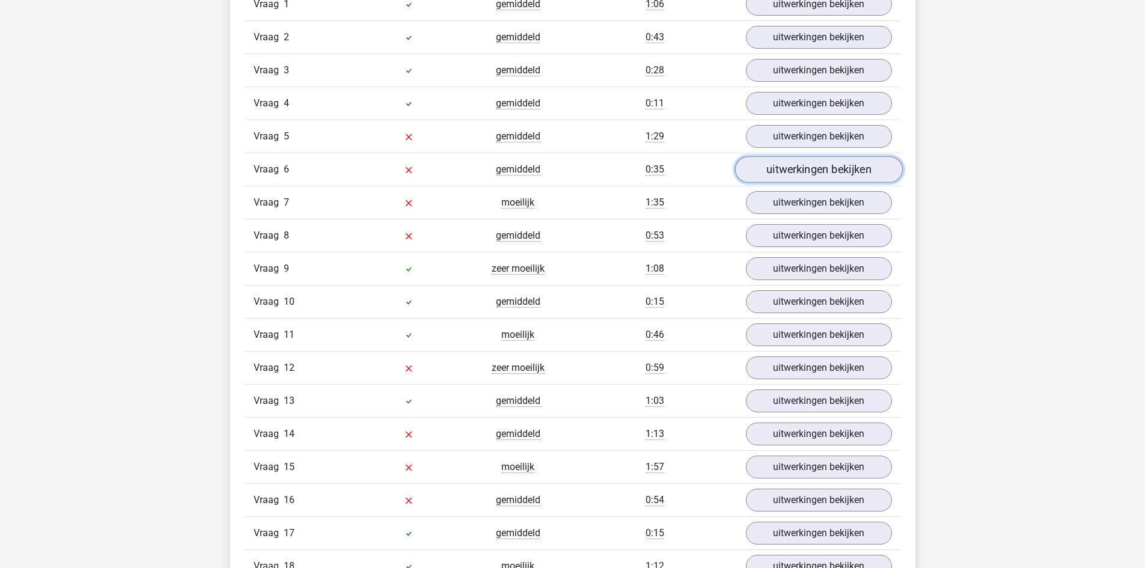
click at [792, 167] on link "uitwerkingen bekijken" at bounding box center [819, 169] width 168 height 26
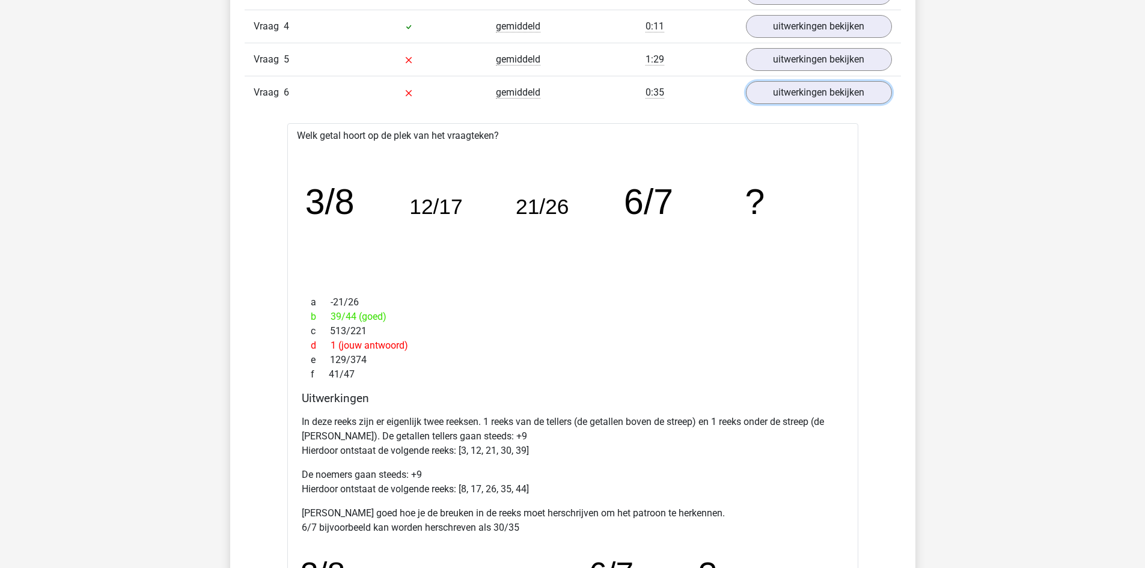
scroll to position [902, 0]
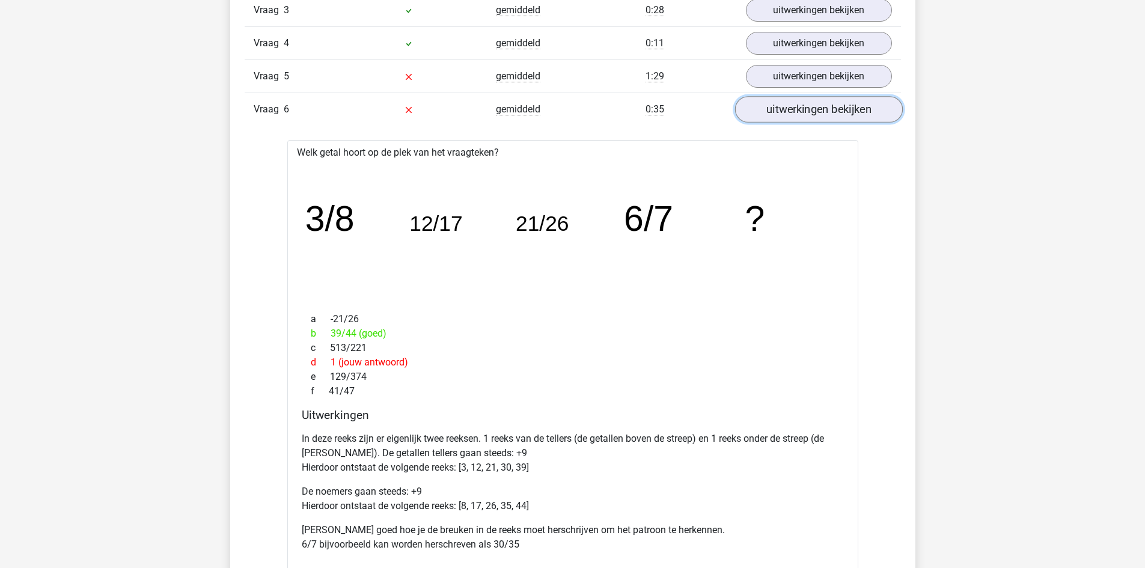
click at [827, 111] on link "uitwerkingen bekijken" at bounding box center [819, 109] width 168 height 26
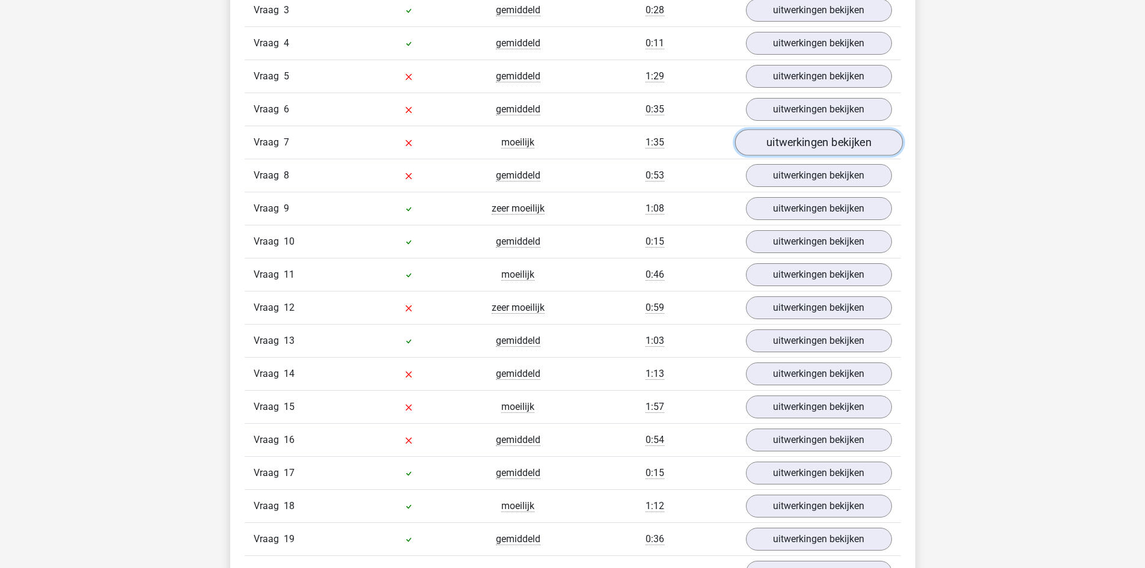
click at [812, 140] on link "uitwerkingen bekijken" at bounding box center [819, 142] width 168 height 26
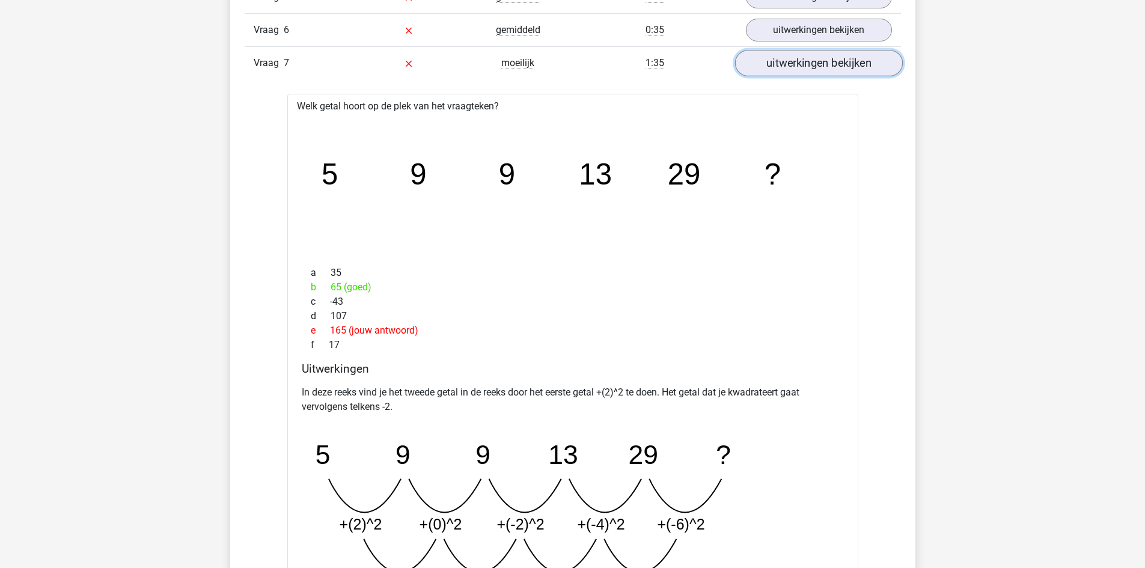
scroll to position [1022, 0]
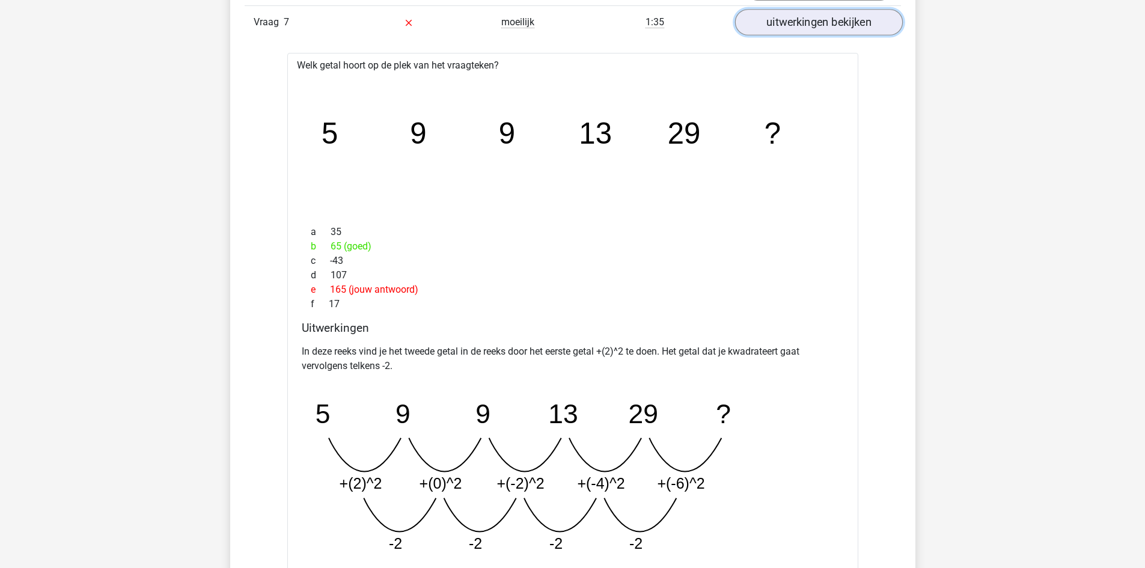
click at [806, 26] on link "uitwerkingen bekijken" at bounding box center [819, 22] width 168 height 26
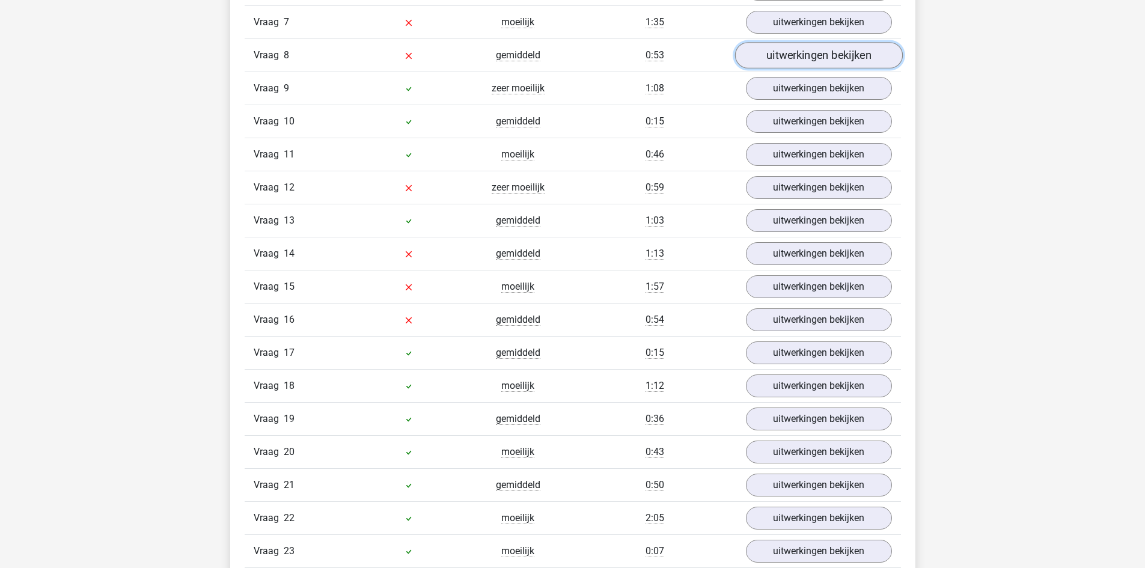
click at [804, 51] on link "uitwerkingen bekijken" at bounding box center [819, 55] width 168 height 26
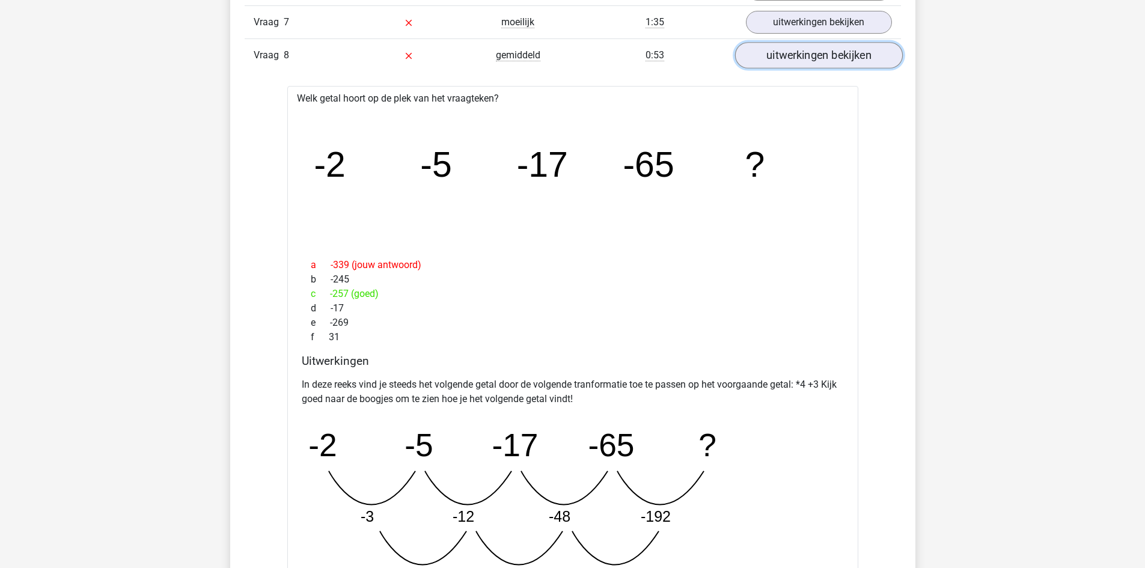
click at [800, 62] on link "uitwerkingen bekijken" at bounding box center [819, 55] width 168 height 26
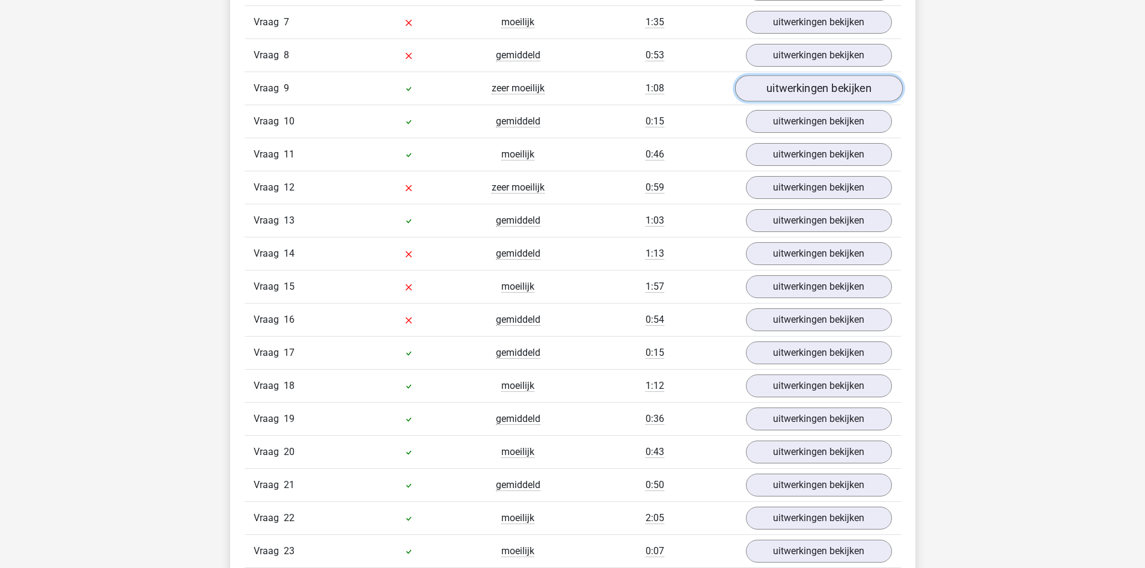
click at [798, 87] on link "uitwerkingen bekijken" at bounding box center [819, 88] width 168 height 26
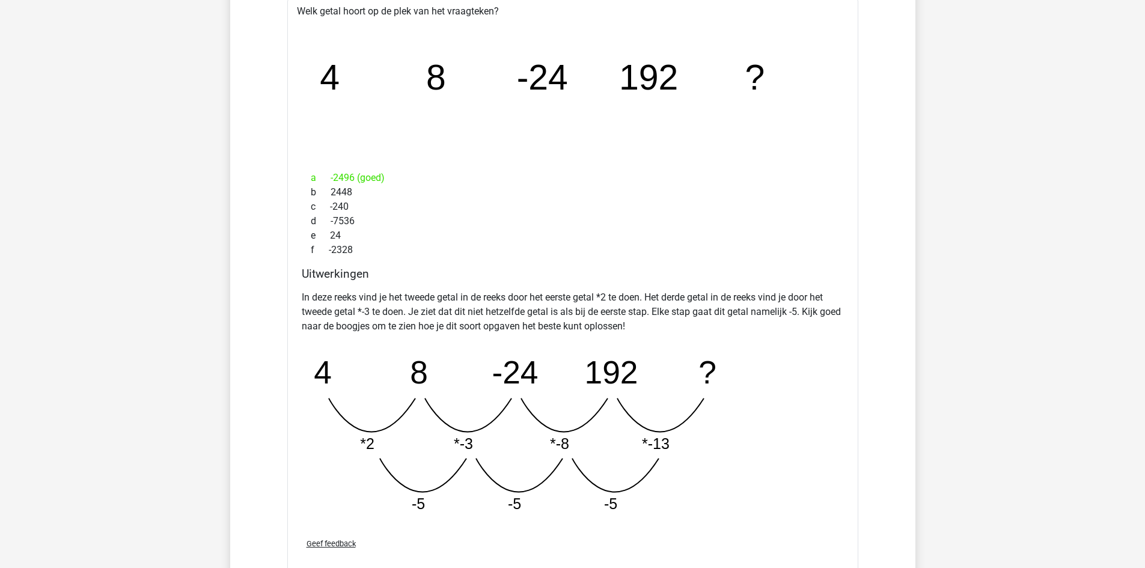
scroll to position [1082, 0]
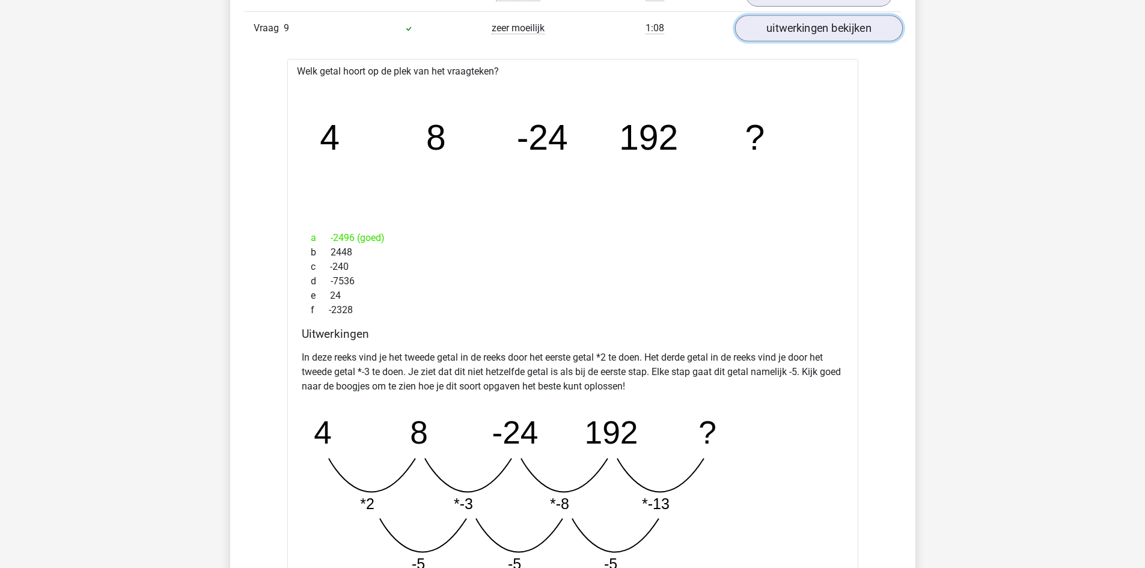
click at [826, 32] on link "uitwerkingen bekijken" at bounding box center [819, 28] width 168 height 26
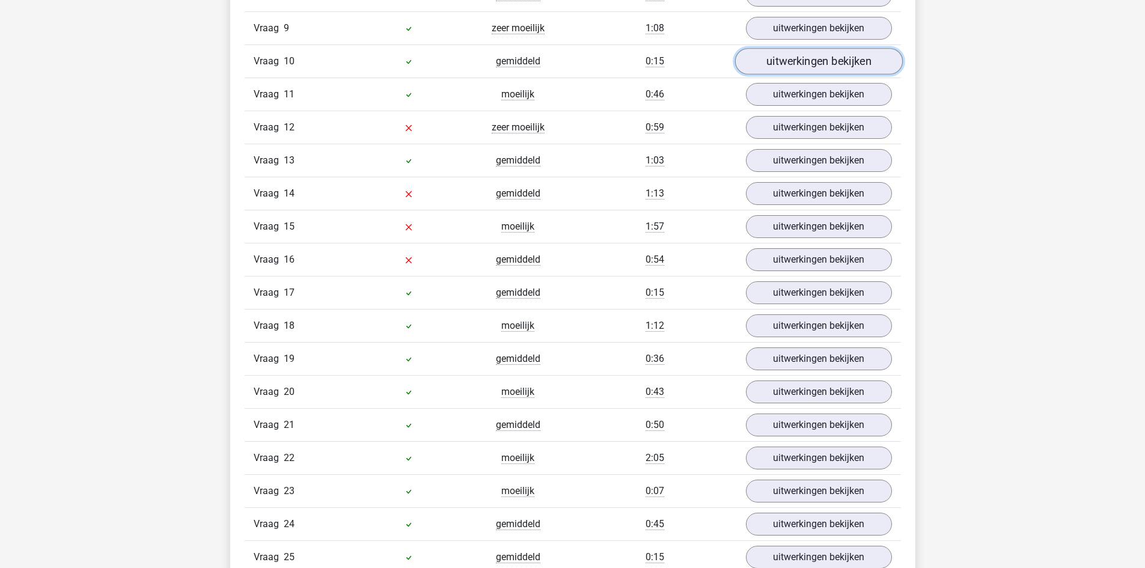
click at [822, 57] on link "uitwerkingen bekijken" at bounding box center [819, 61] width 168 height 26
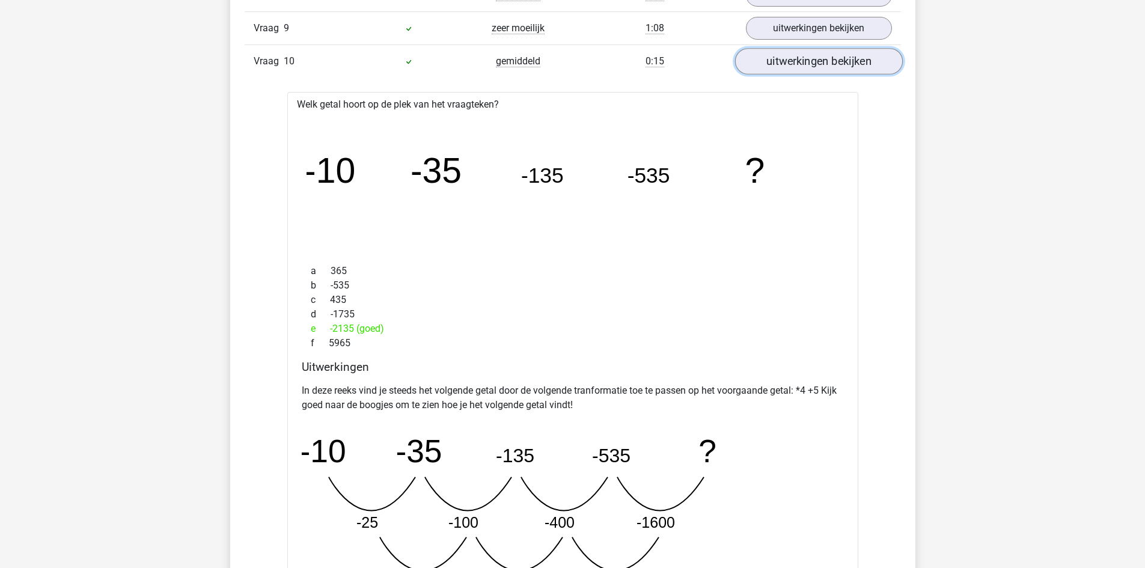
click at [839, 62] on link "uitwerkingen bekijken" at bounding box center [819, 61] width 168 height 26
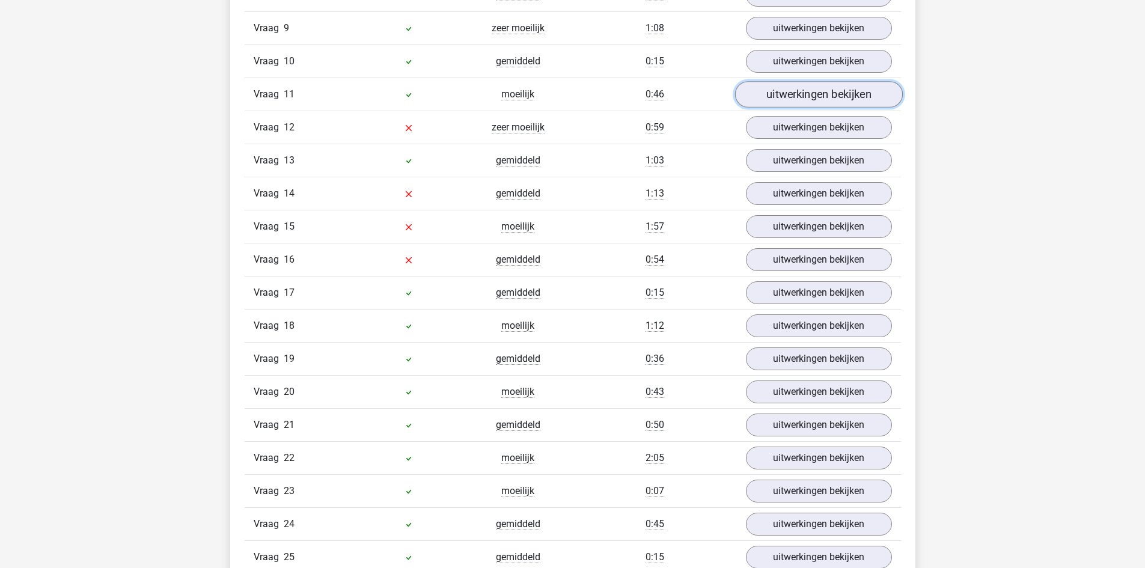
click at [821, 88] on link "uitwerkingen bekijken" at bounding box center [819, 94] width 168 height 26
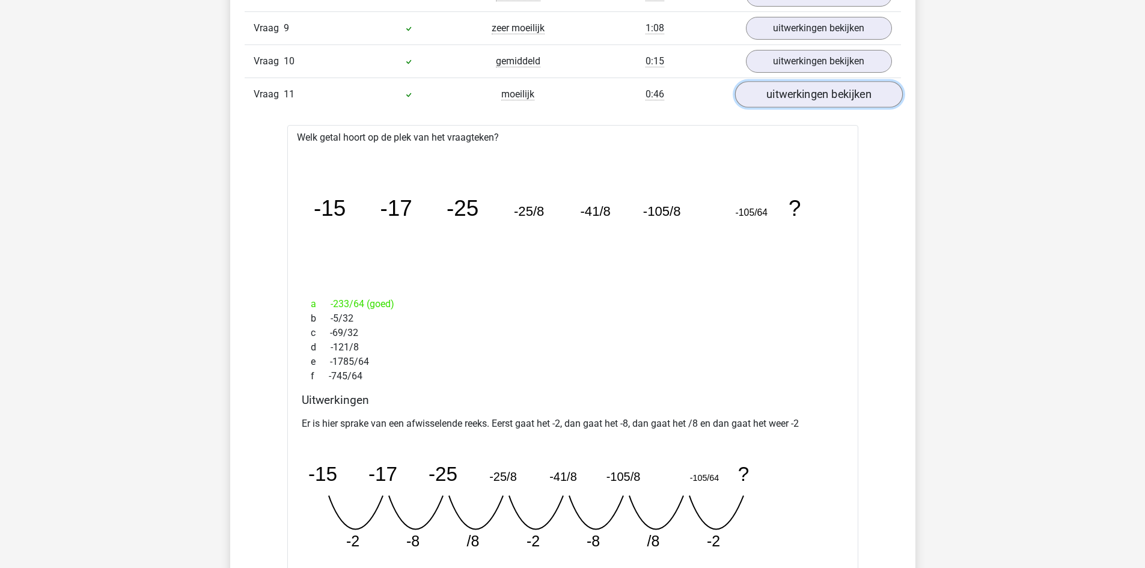
scroll to position [1142, 0]
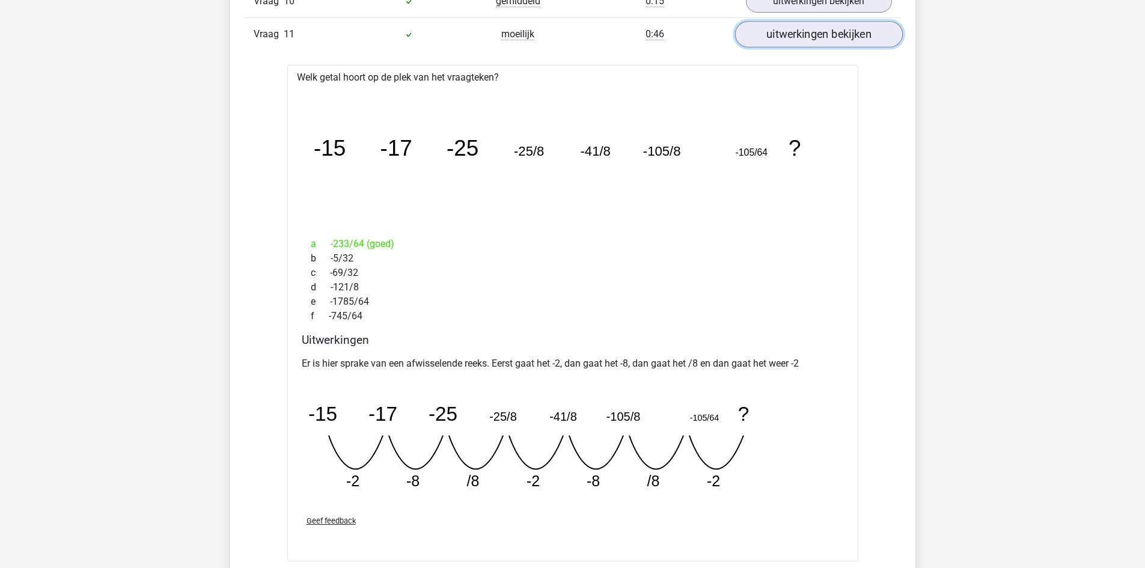
click at [809, 38] on link "uitwerkingen bekijken" at bounding box center [819, 34] width 168 height 26
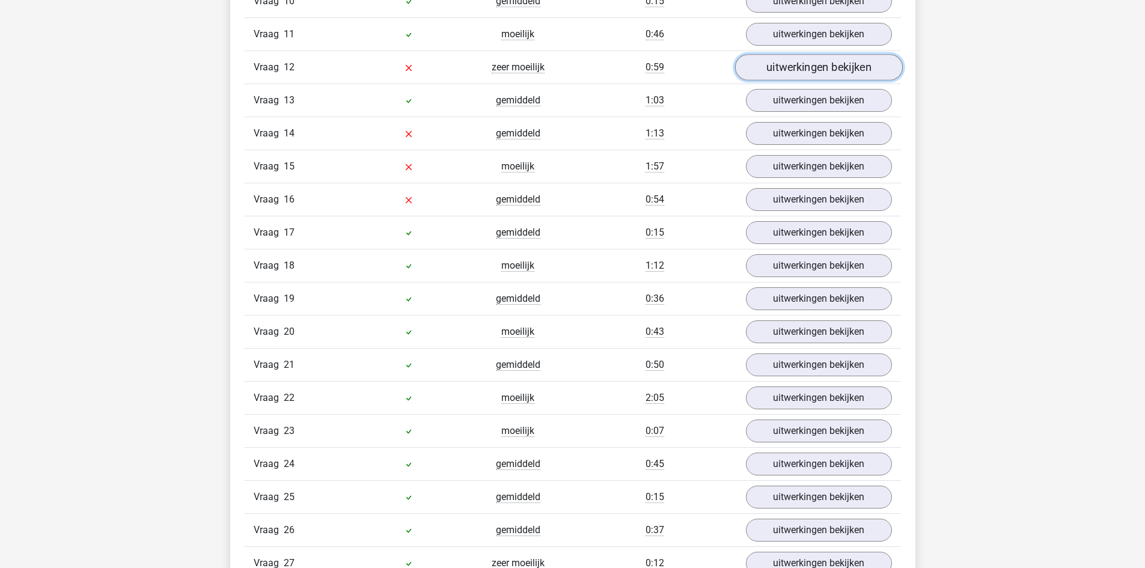
click at [804, 67] on link "uitwerkingen bekijken" at bounding box center [819, 67] width 168 height 26
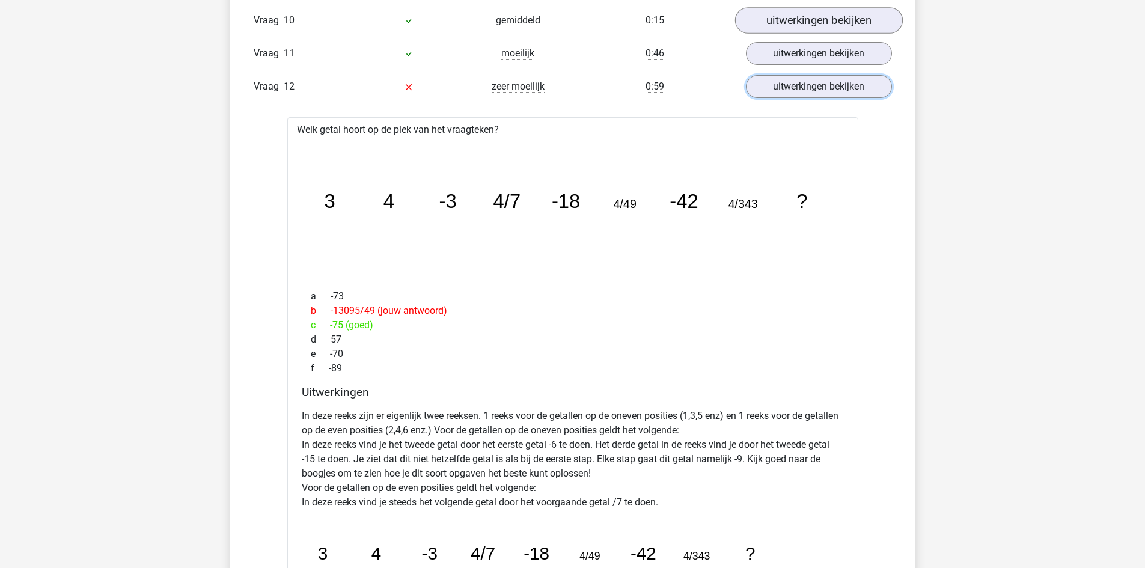
scroll to position [1082, 0]
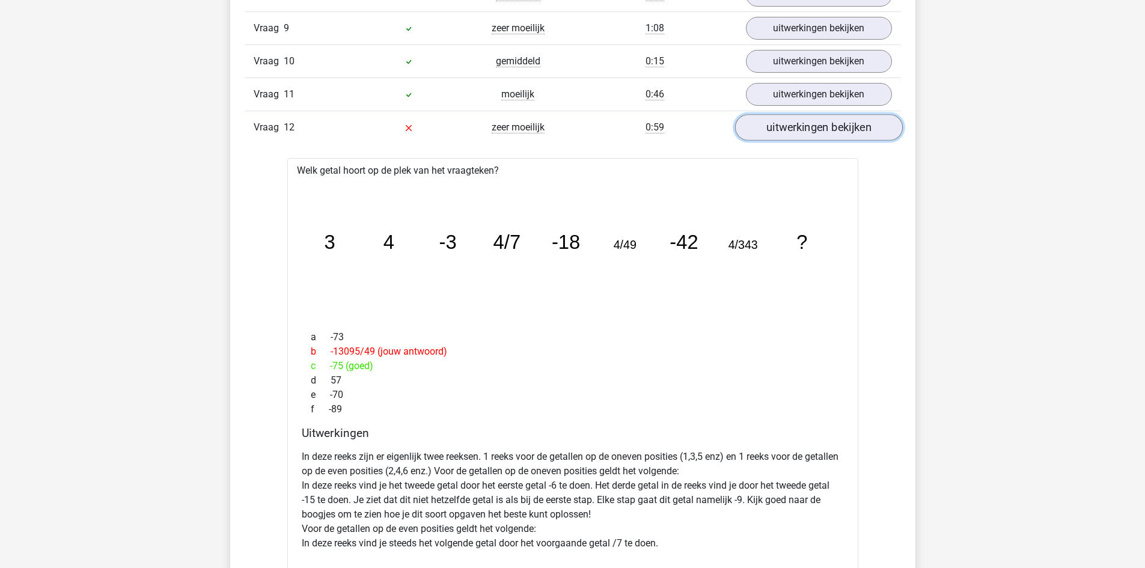
click at [799, 128] on link "uitwerkingen bekijken" at bounding box center [819, 127] width 168 height 26
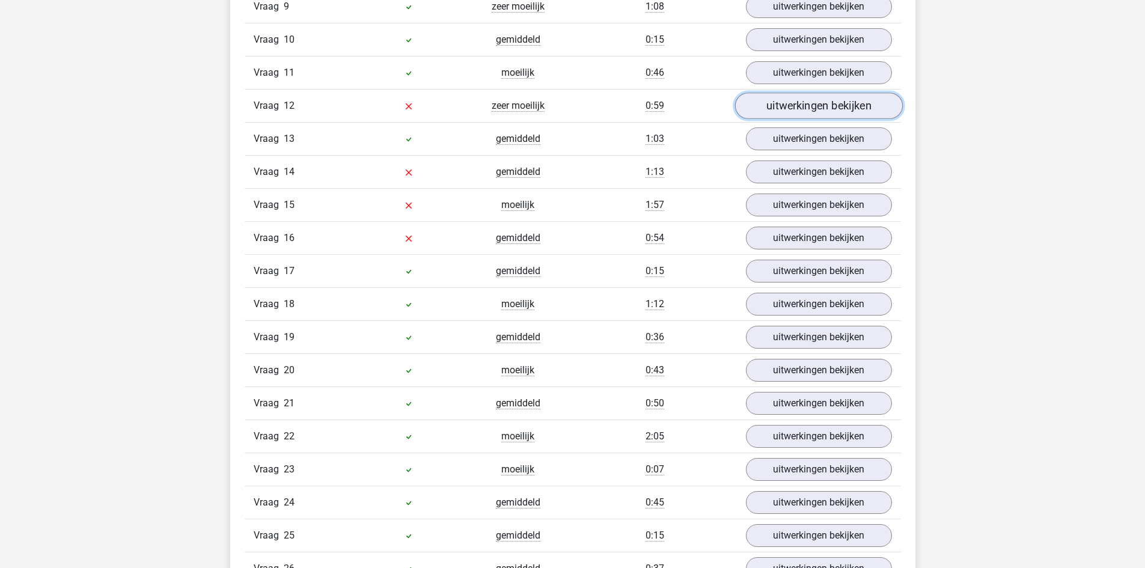
scroll to position [1142, 0]
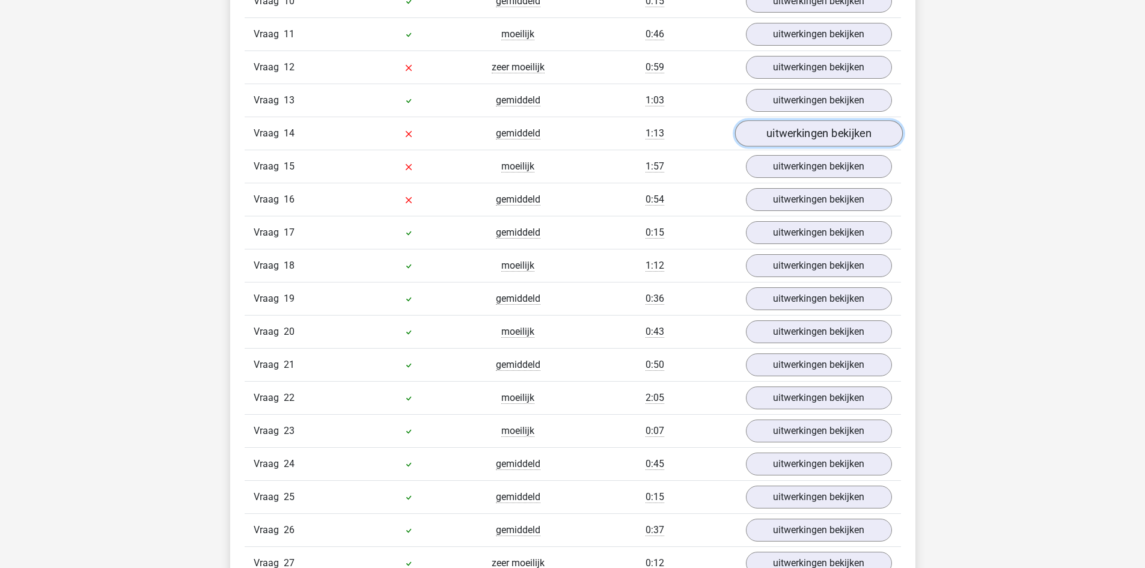
click at [777, 136] on link "uitwerkingen bekijken" at bounding box center [819, 133] width 168 height 26
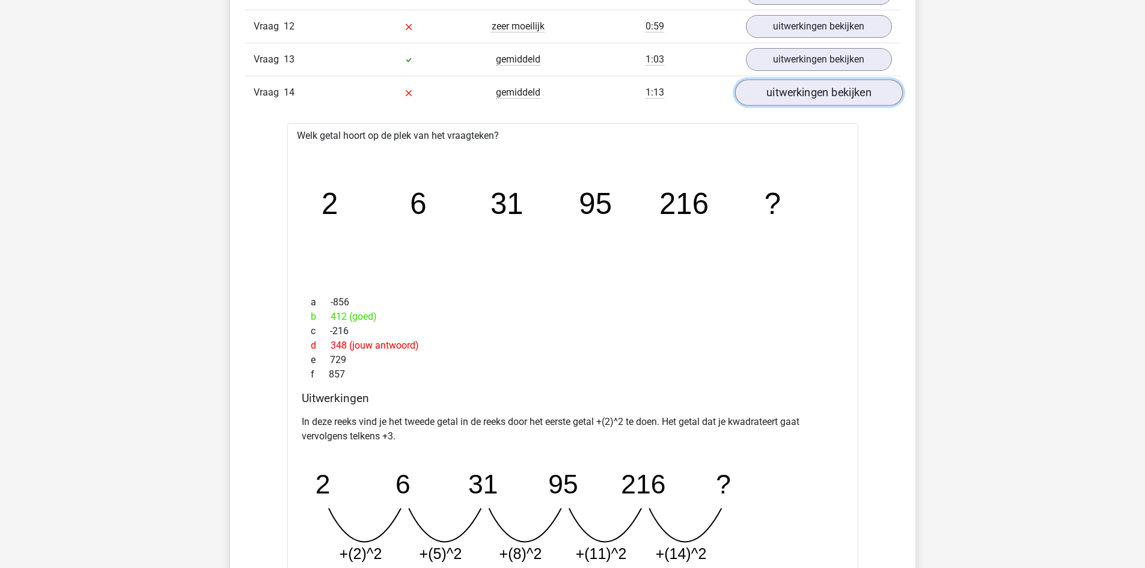
scroll to position [1202, 0]
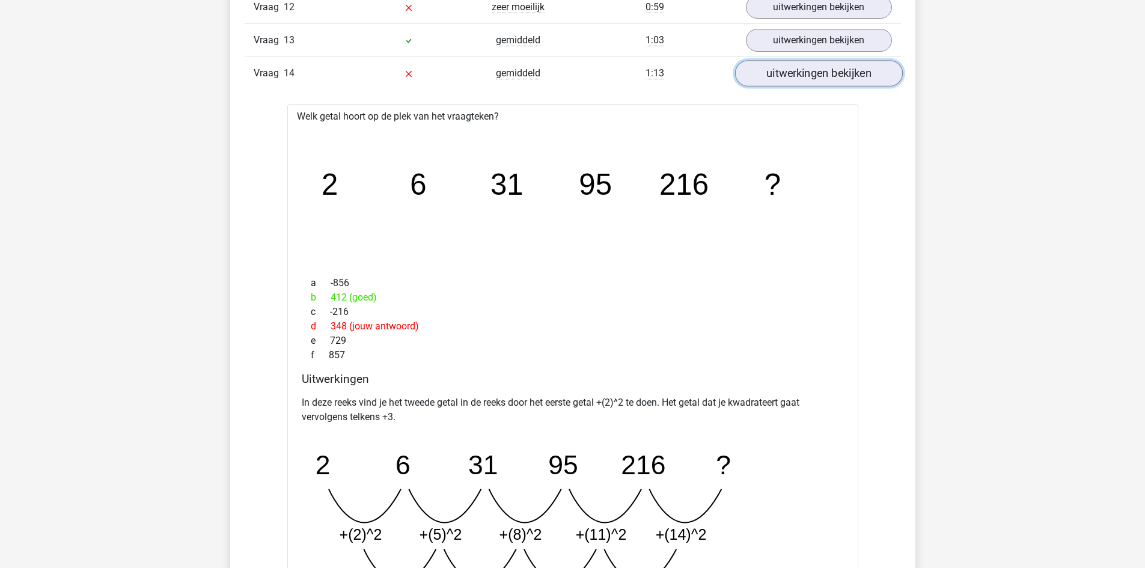
click at [835, 82] on link "uitwerkingen bekijken" at bounding box center [819, 73] width 168 height 26
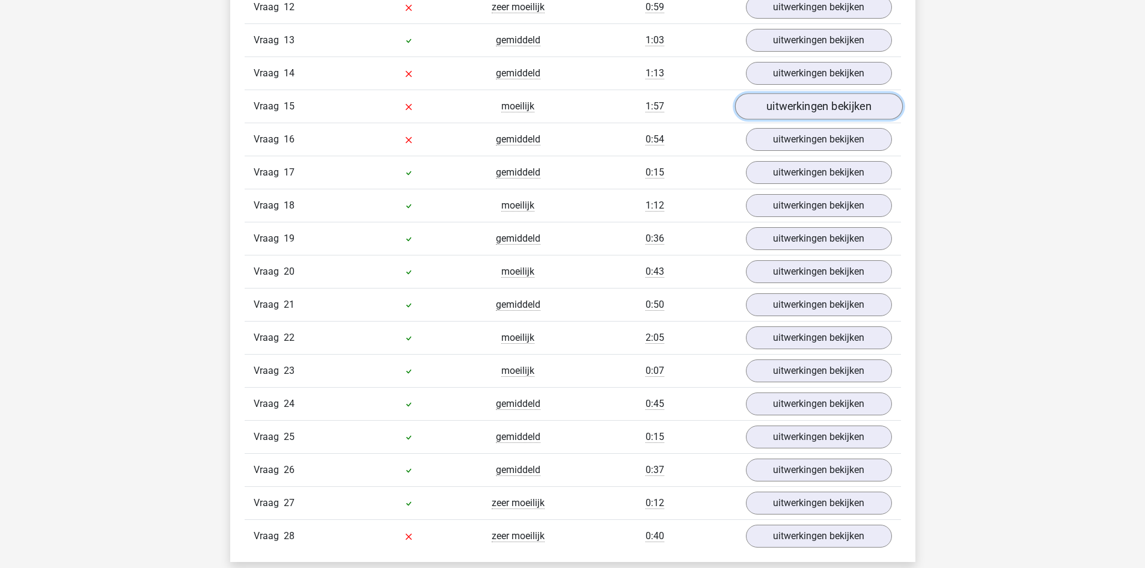
click at [823, 107] on link "uitwerkingen bekijken" at bounding box center [819, 106] width 168 height 26
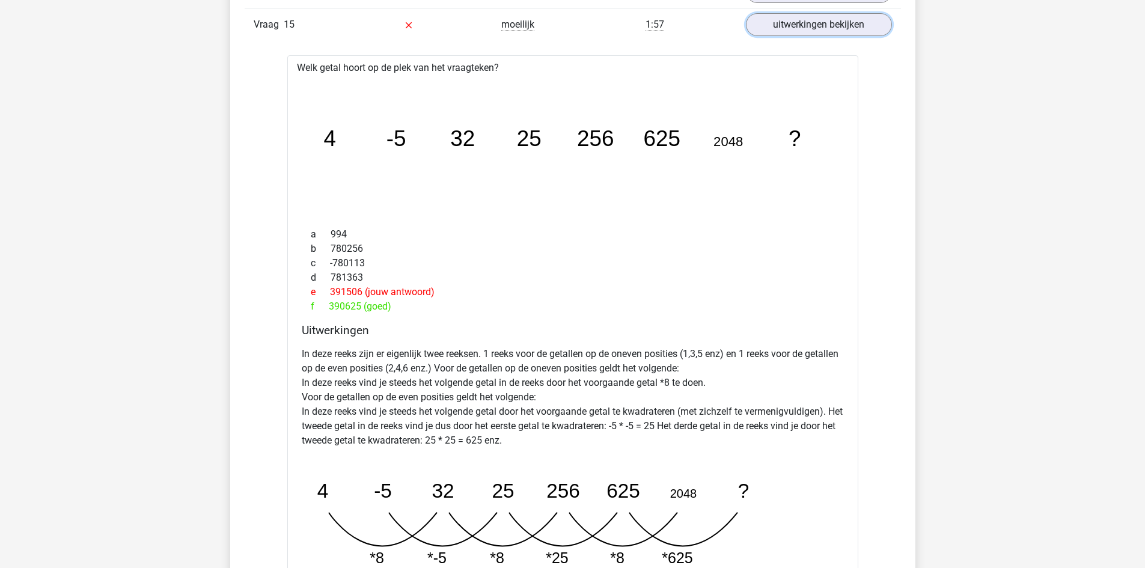
scroll to position [1262, 0]
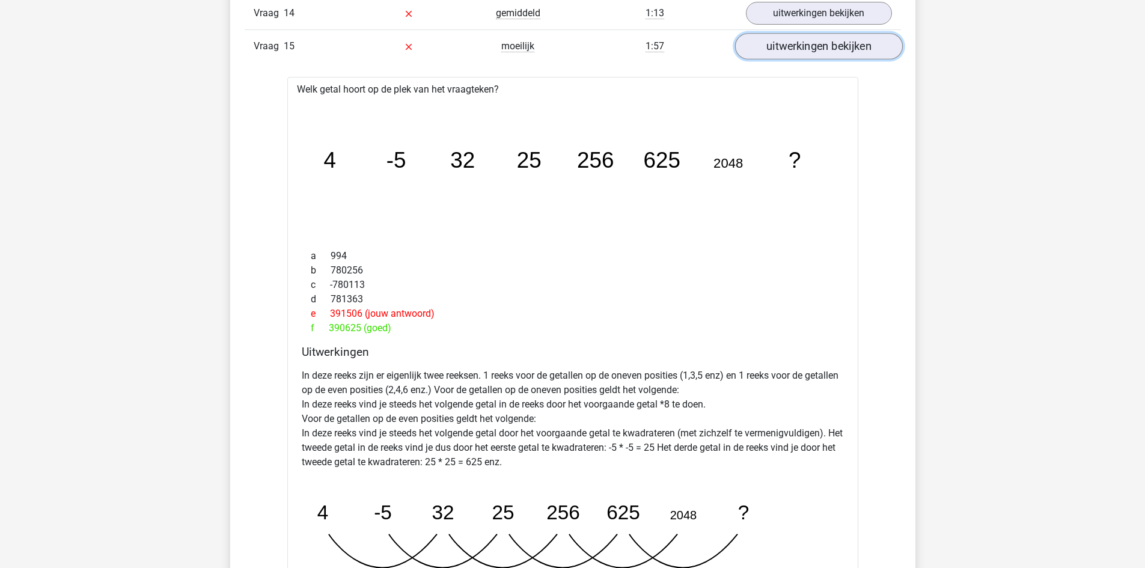
click at [822, 45] on link "uitwerkingen bekijken" at bounding box center [819, 46] width 168 height 26
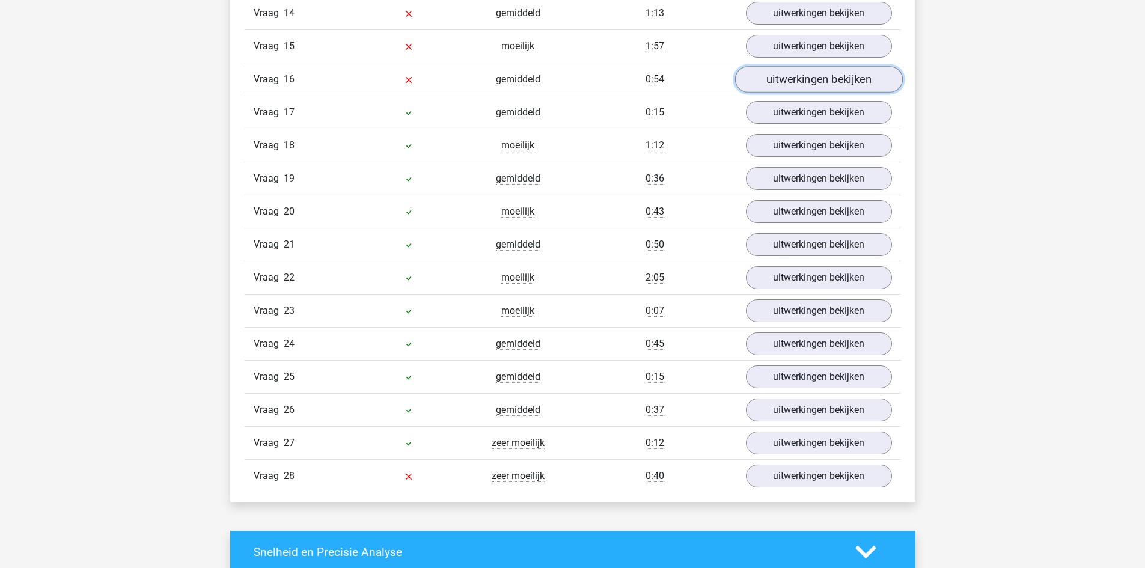
click at [807, 79] on link "uitwerkingen bekijken" at bounding box center [819, 79] width 168 height 26
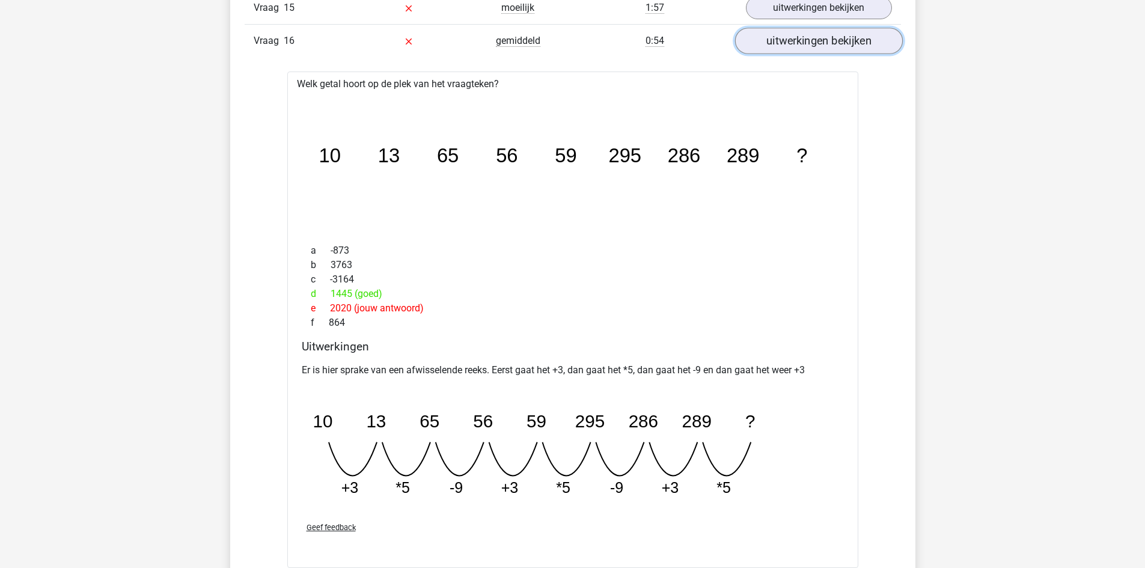
scroll to position [1322, 0]
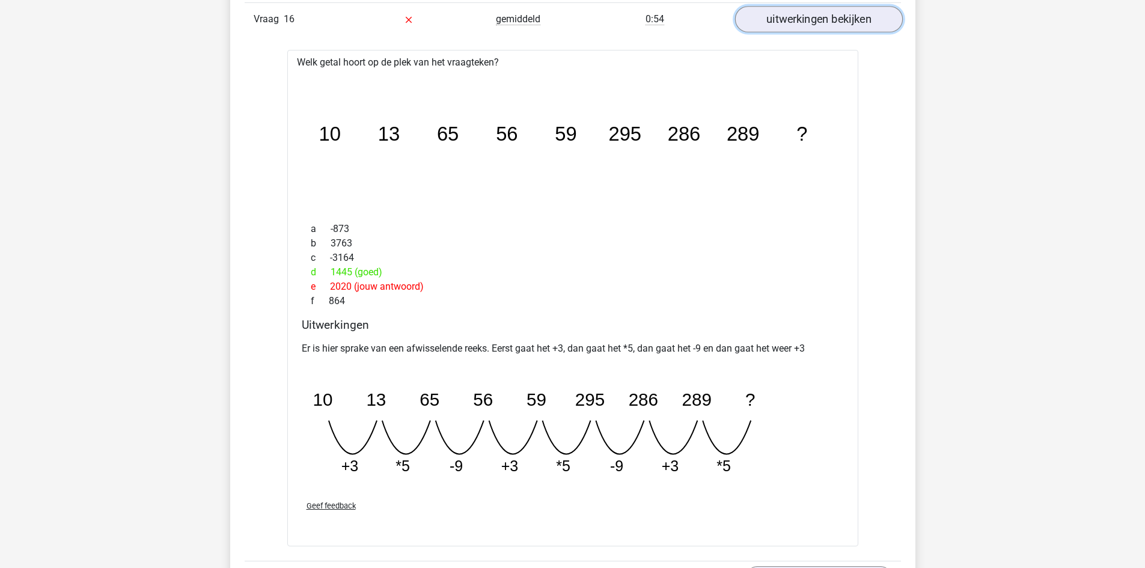
click at [812, 21] on link "uitwerkingen bekijken" at bounding box center [819, 19] width 168 height 26
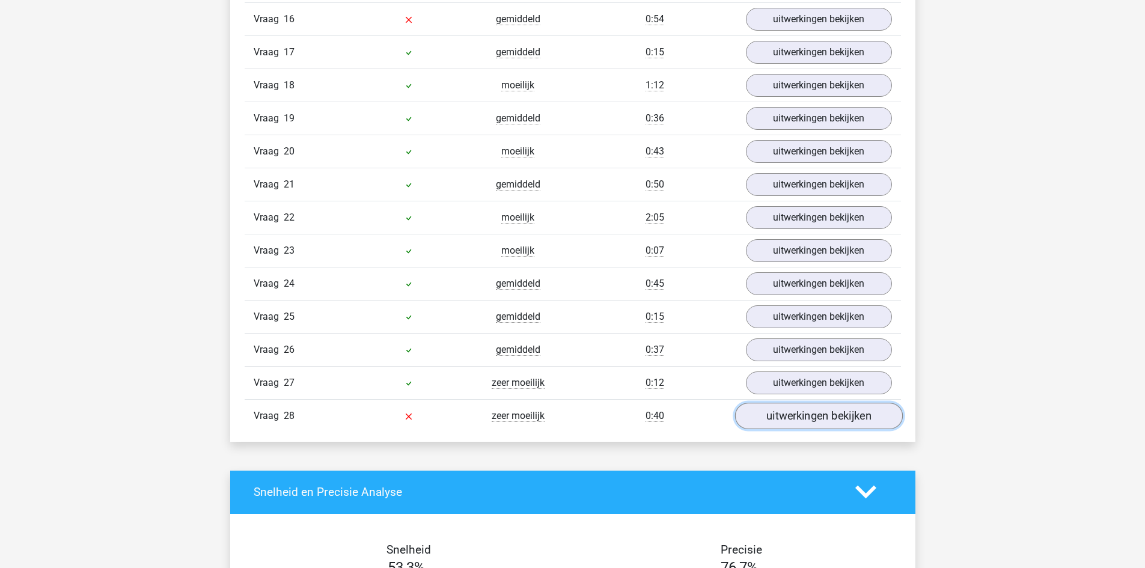
click at [783, 411] on link "uitwerkingen bekijken" at bounding box center [819, 416] width 168 height 26
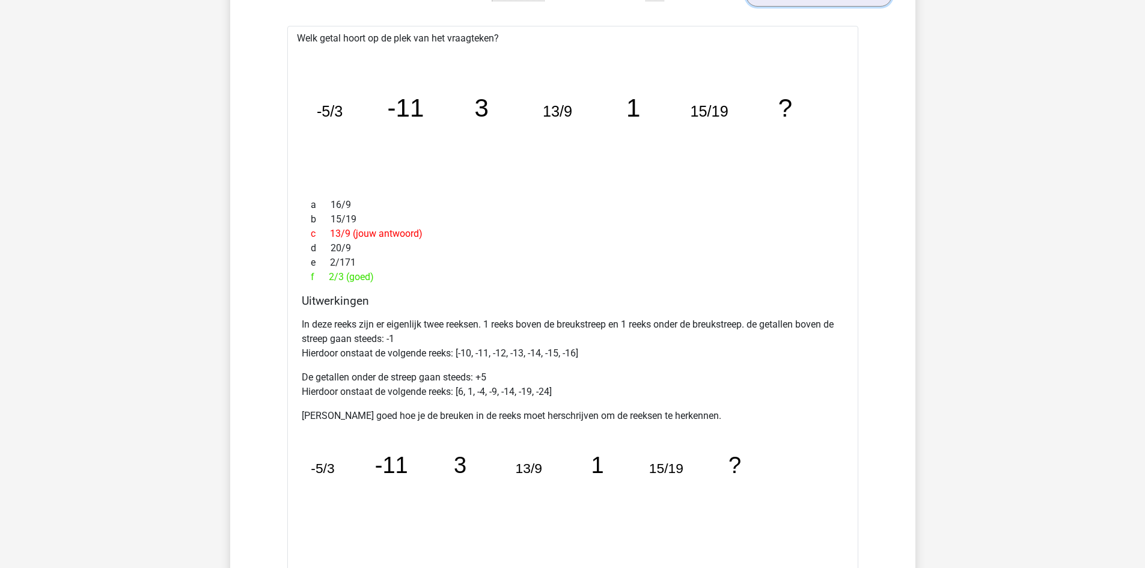
scroll to position [1683, 0]
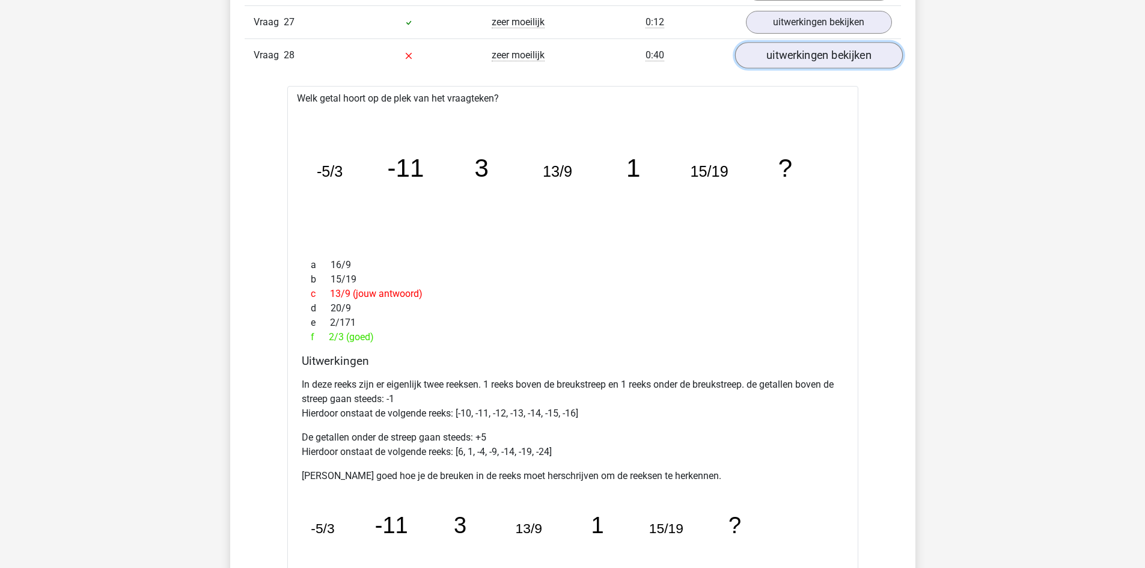
click at [818, 60] on link "uitwerkingen bekijken" at bounding box center [819, 55] width 168 height 26
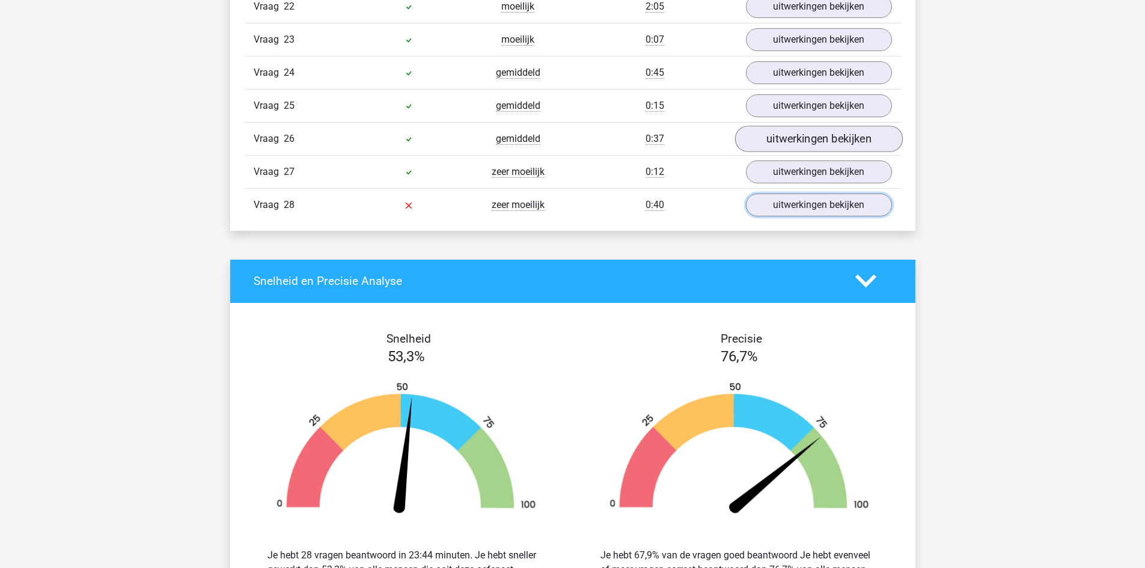
scroll to position [1503, 0]
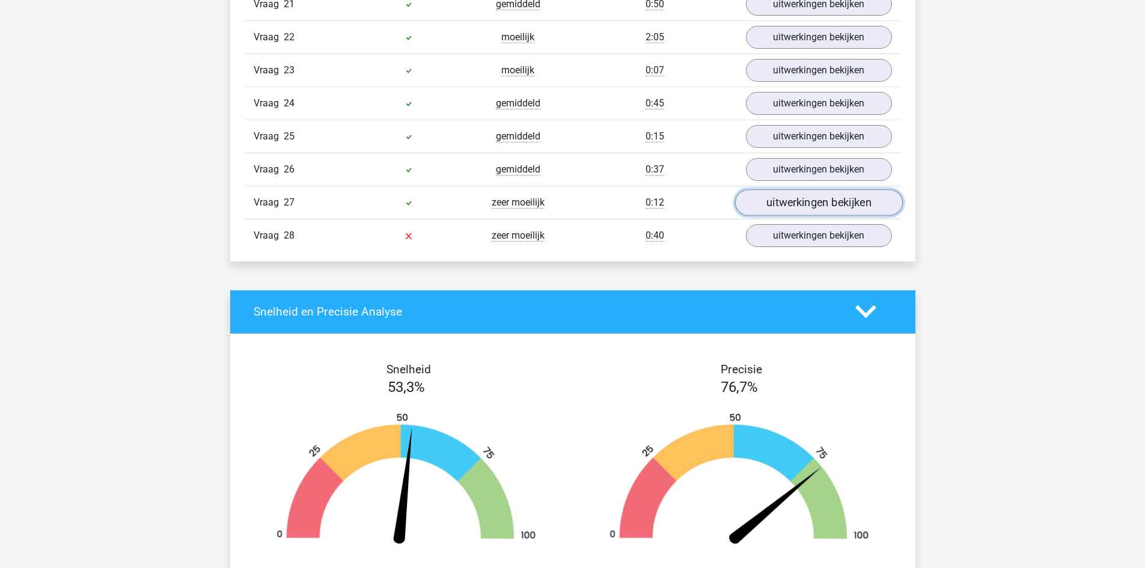
click at [837, 199] on link "uitwerkingen bekijken" at bounding box center [819, 202] width 168 height 26
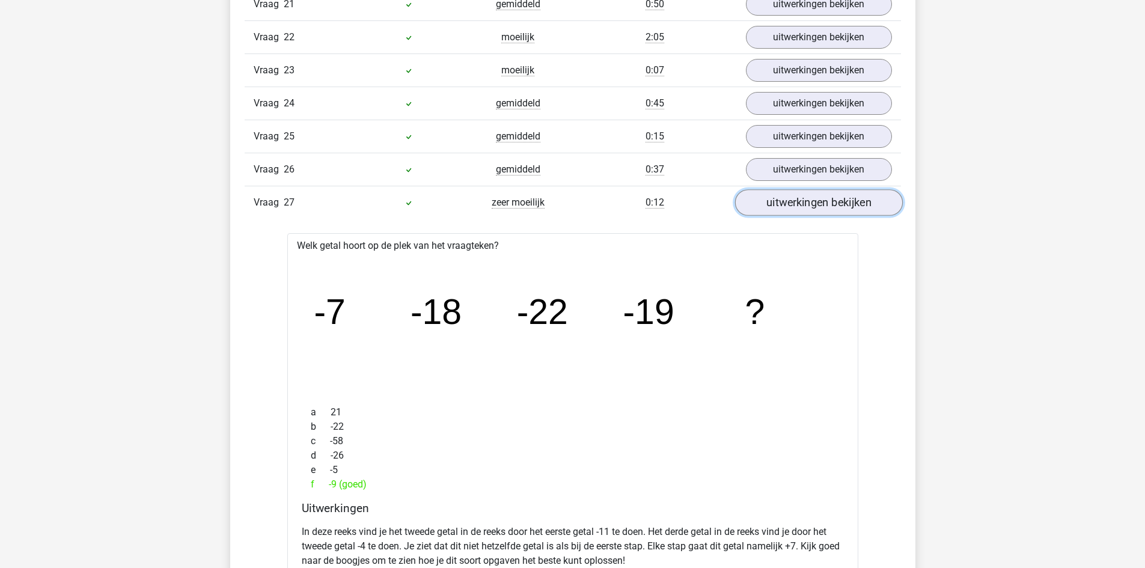
click at [827, 199] on link "uitwerkingen bekijken" at bounding box center [819, 202] width 168 height 26
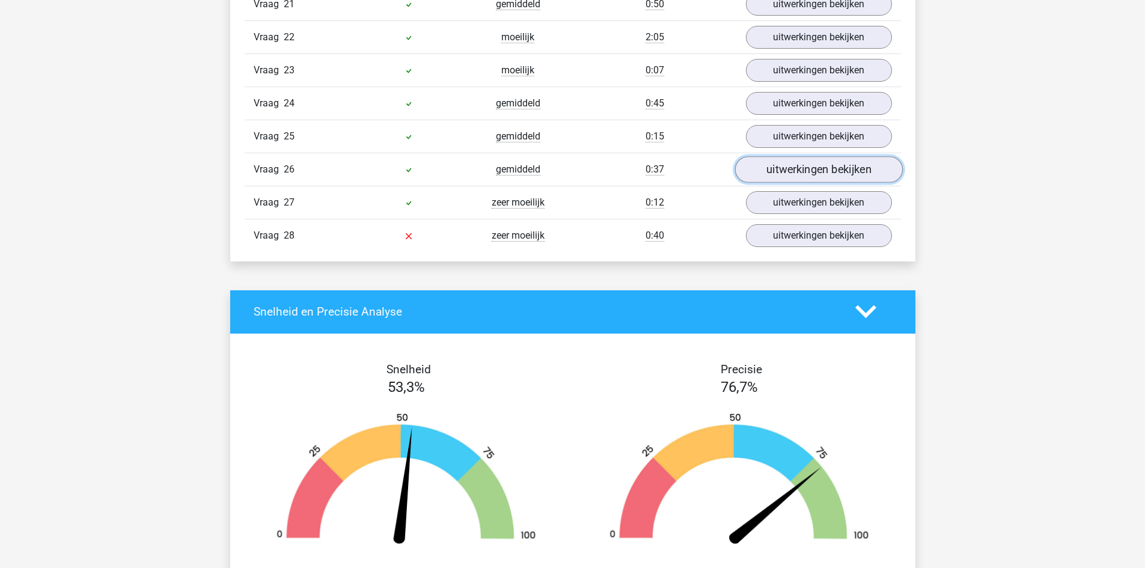
click at [820, 175] on link "uitwerkingen bekijken" at bounding box center [819, 169] width 168 height 26
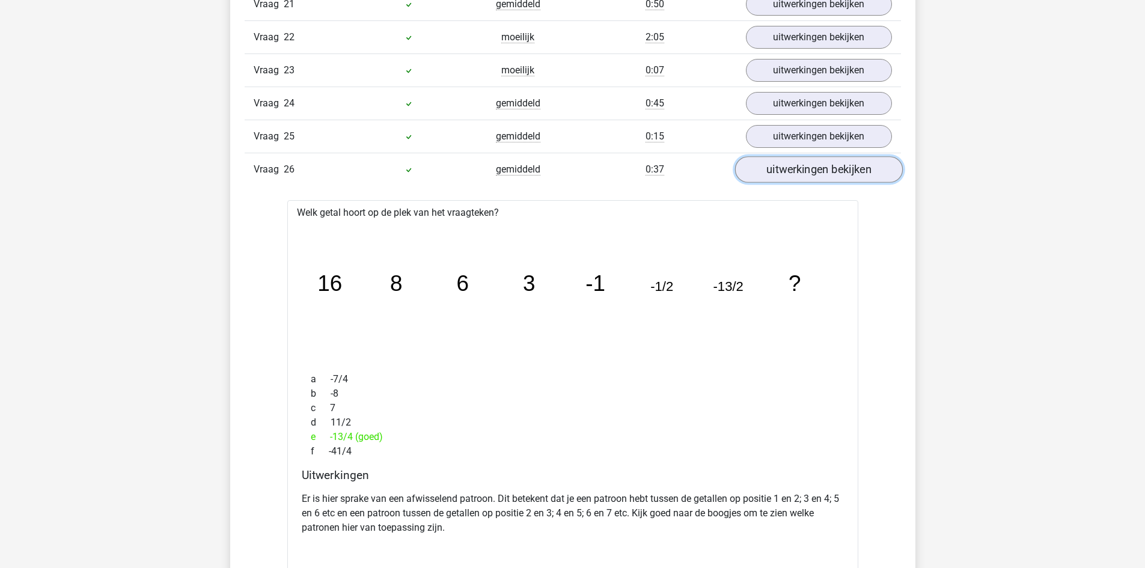
click at [804, 176] on link "uitwerkingen bekijken" at bounding box center [819, 169] width 168 height 26
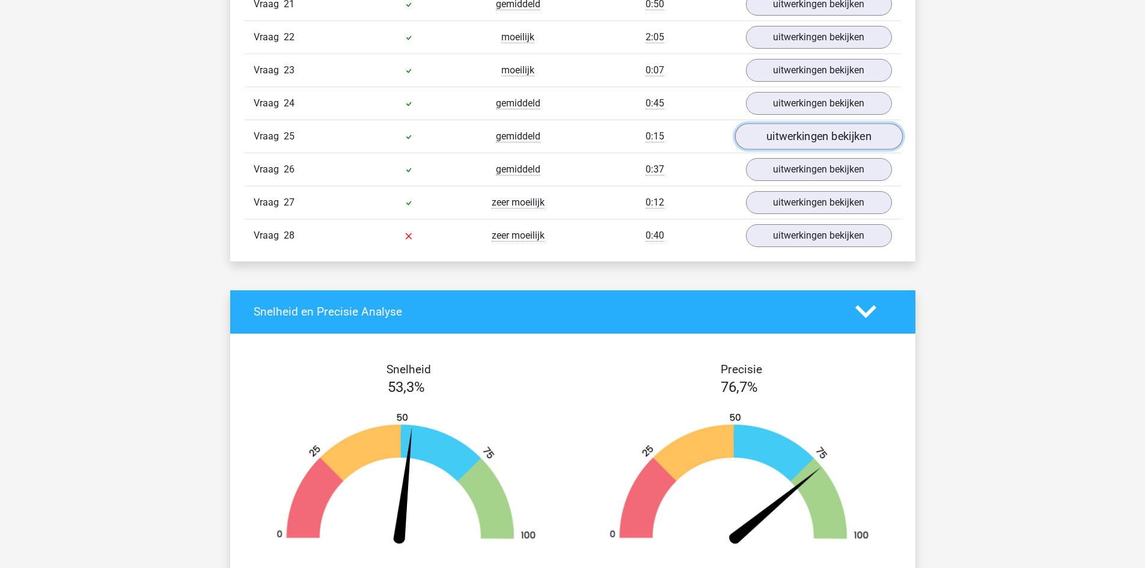
click at [795, 136] on link "uitwerkingen bekijken" at bounding box center [819, 136] width 168 height 26
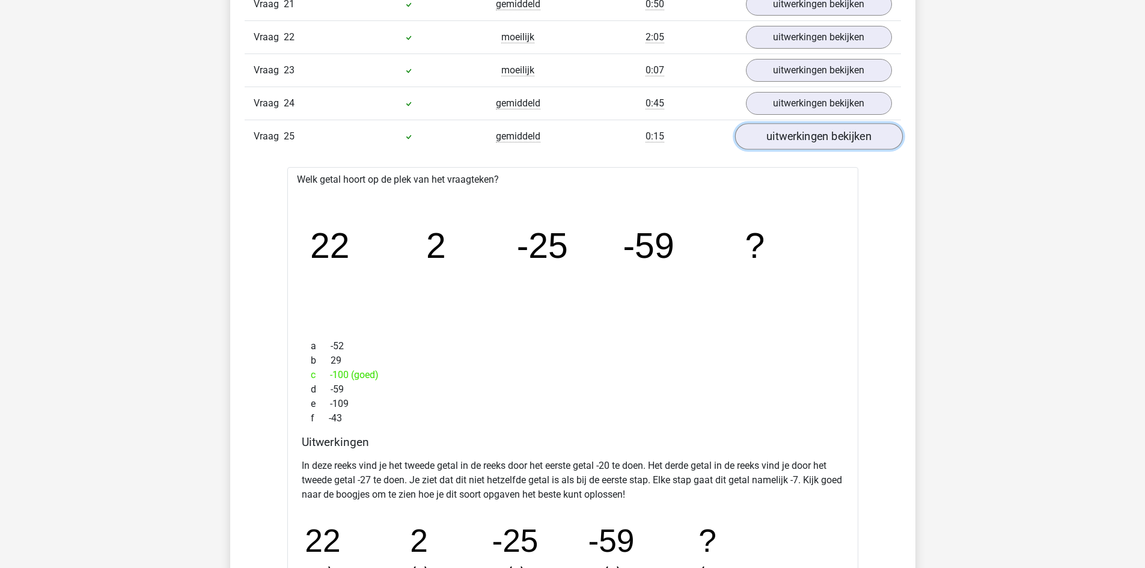
click at [795, 135] on link "uitwerkingen bekijken" at bounding box center [819, 136] width 168 height 26
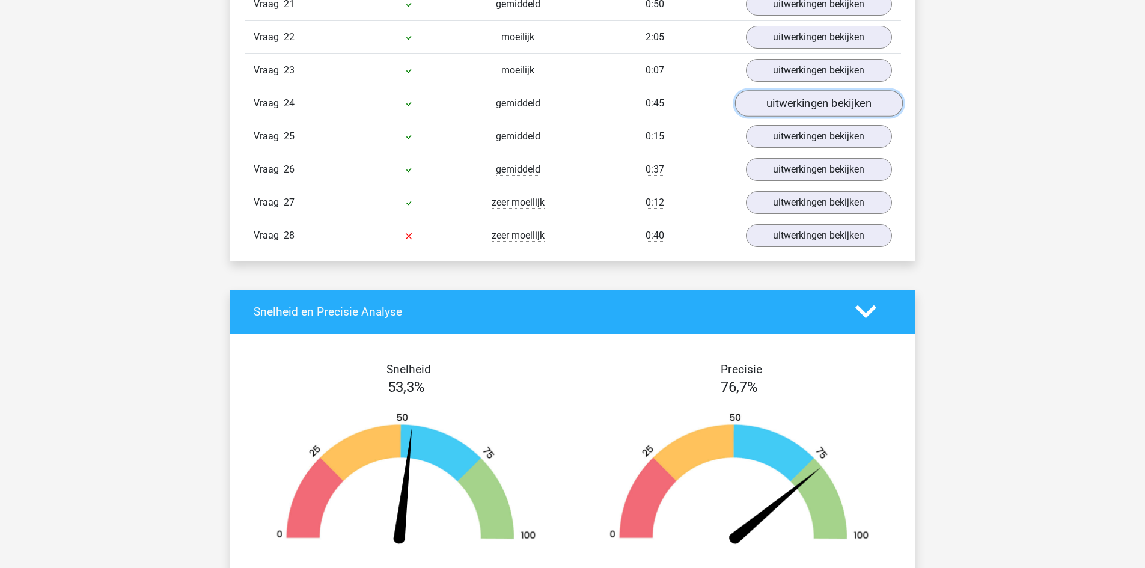
click at [806, 100] on link "uitwerkingen bekijken" at bounding box center [819, 103] width 168 height 26
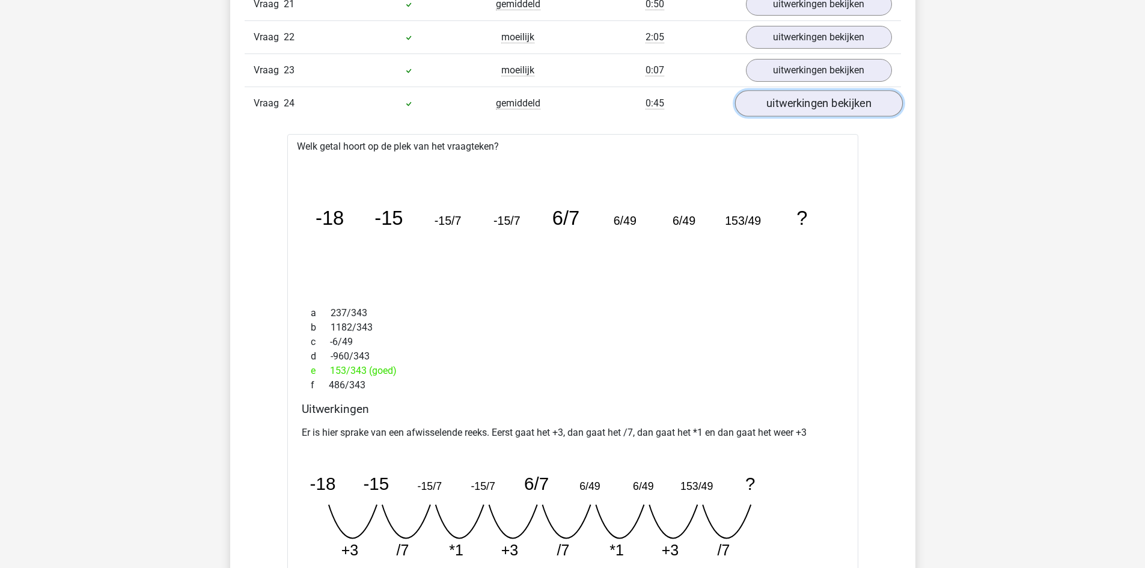
click at [806, 111] on link "uitwerkingen bekijken" at bounding box center [819, 103] width 168 height 26
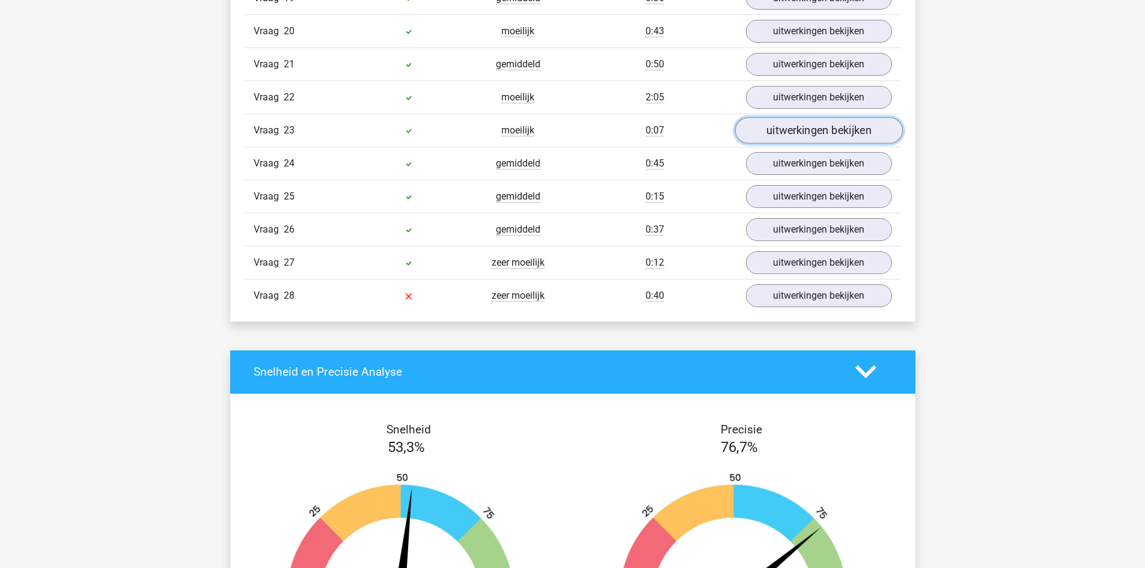
click at [795, 136] on link "uitwerkingen bekijken" at bounding box center [819, 130] width 168 height 26
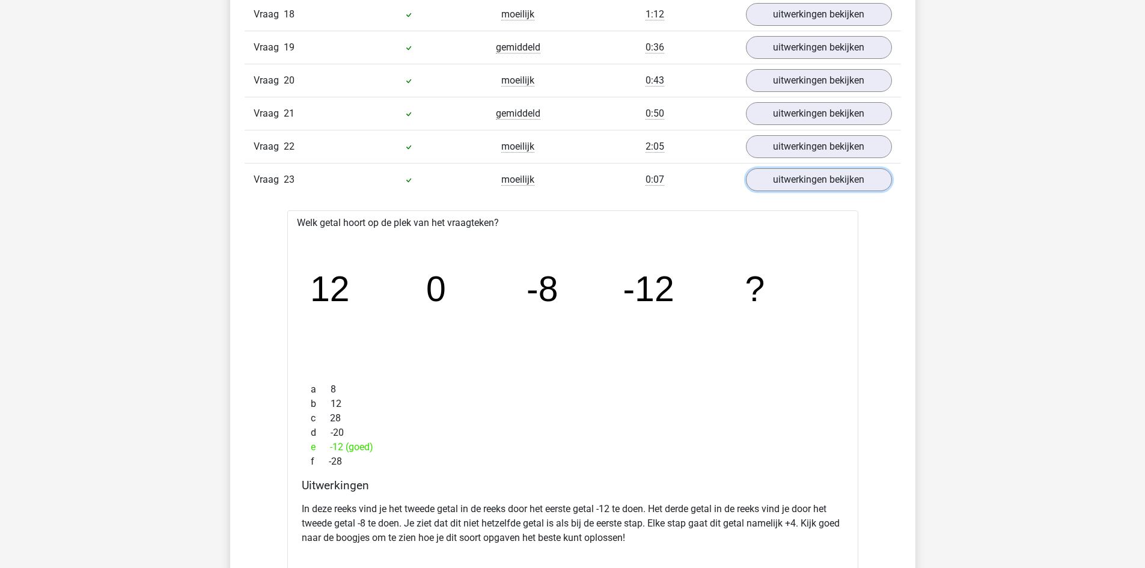
scroll to position [1383, 0]
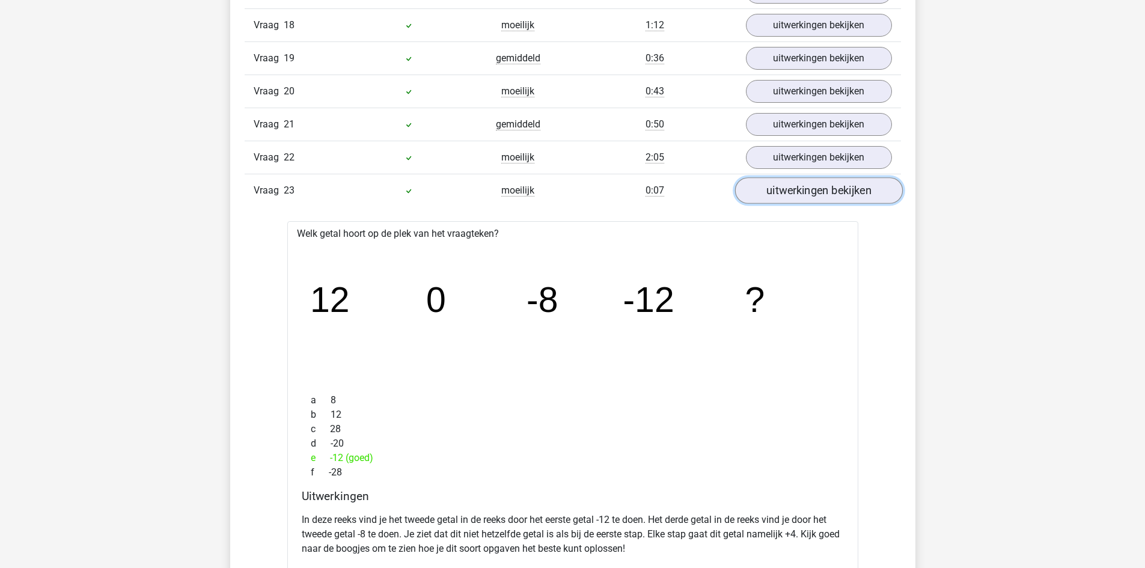
click at [793, 180] on link "uitwerkingen bekijken" at bounding box center [819, 190] width 168 height 26
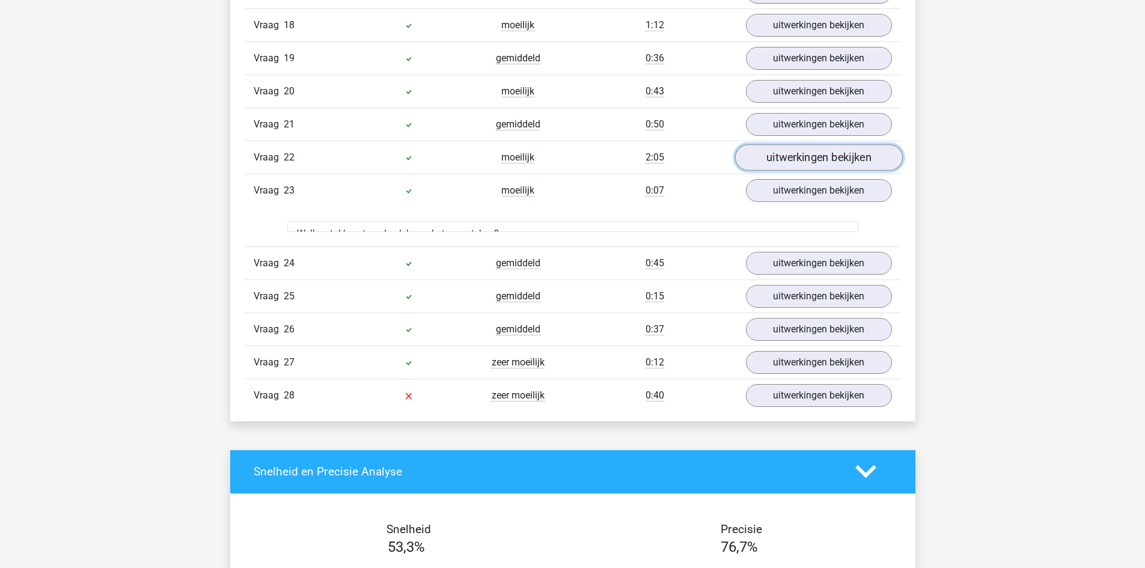
click at [787, 159] on link "uitwerkingen bekijken" at bounding box center [819, 157] width 168 height 26
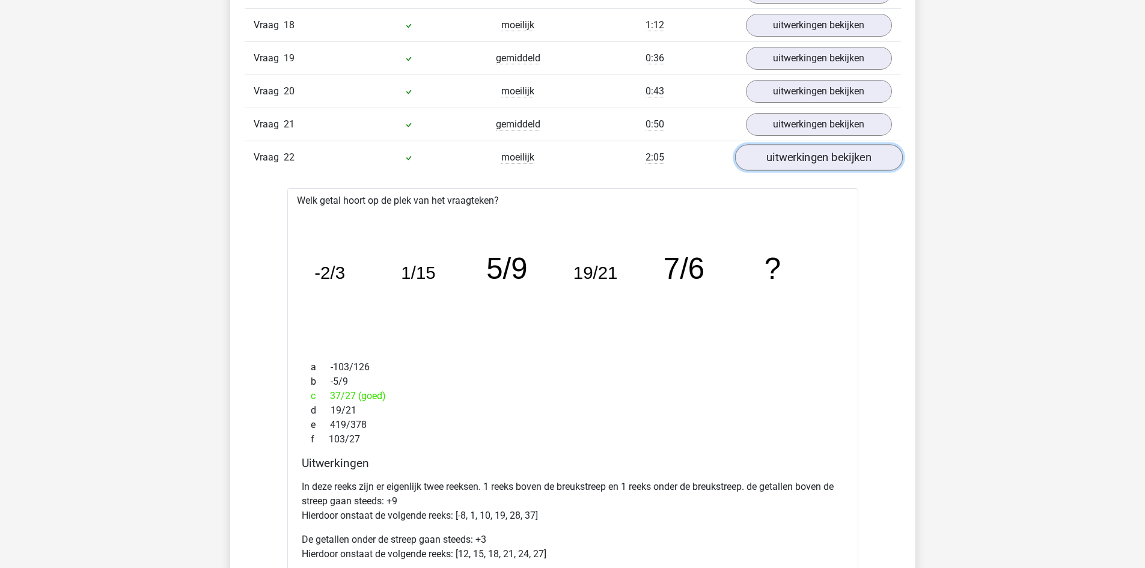
click at [793, 167] on link "uitwerkingen bekijken" at bounding box center [819, 157] width 168 height 26
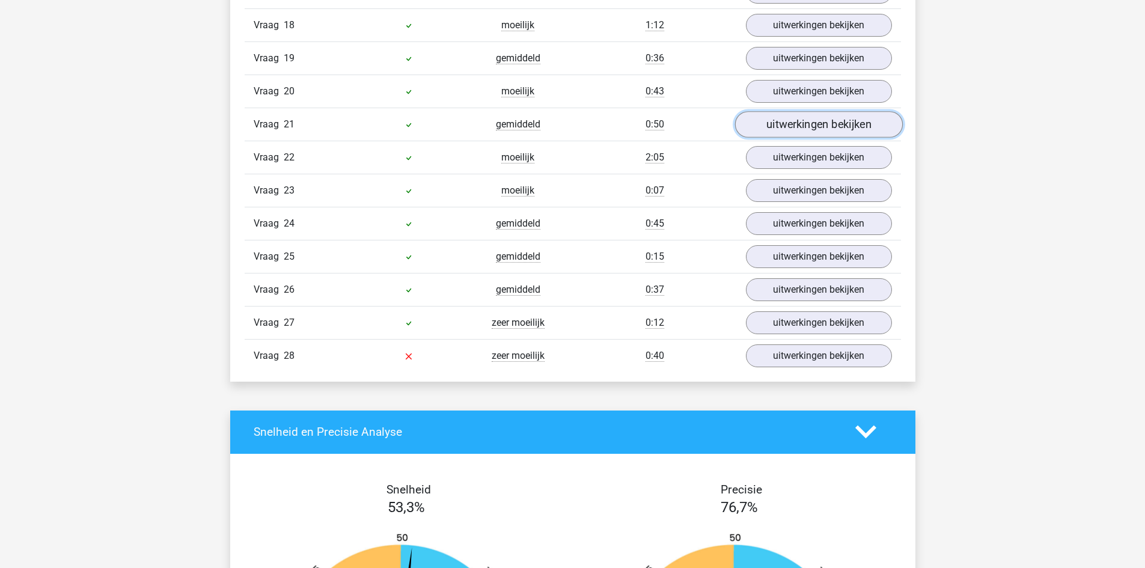
click at [794, 129] on link "uitwerkingen bekijken" at bounding box center [819, 124] width 168 height 26
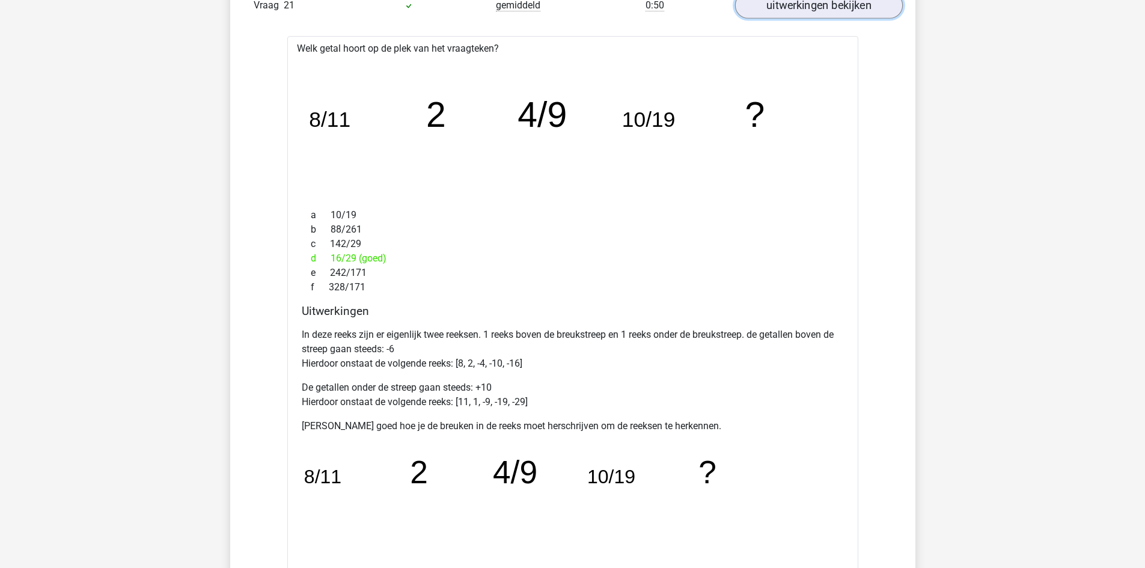
scroll to position [1503, 0]
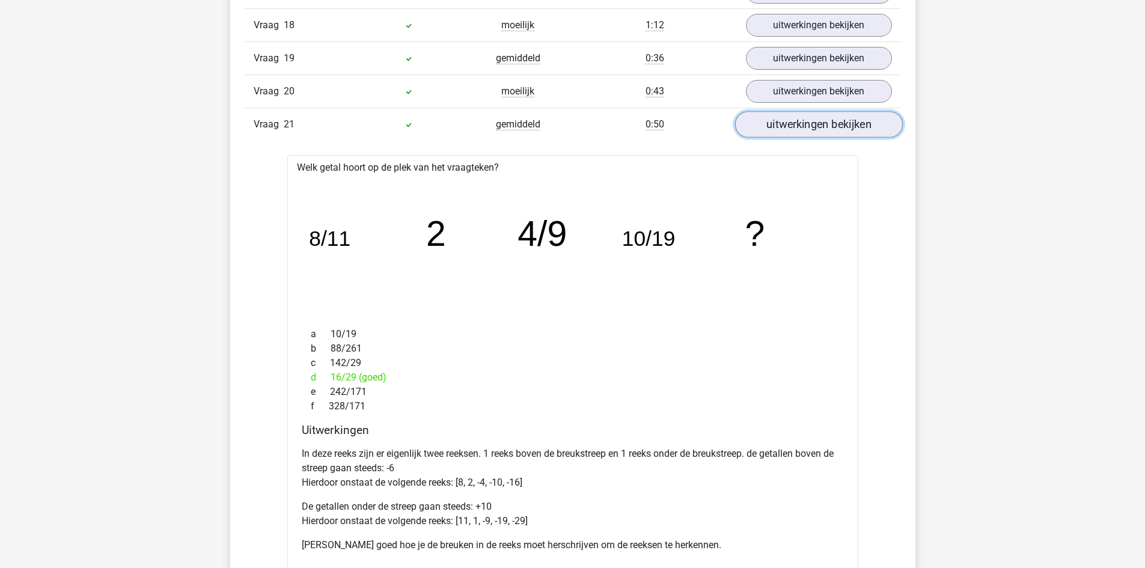
click at [819, 123] on link "uitwerkingen bekijken" at bounding box center [819, 124] width 168 height 26
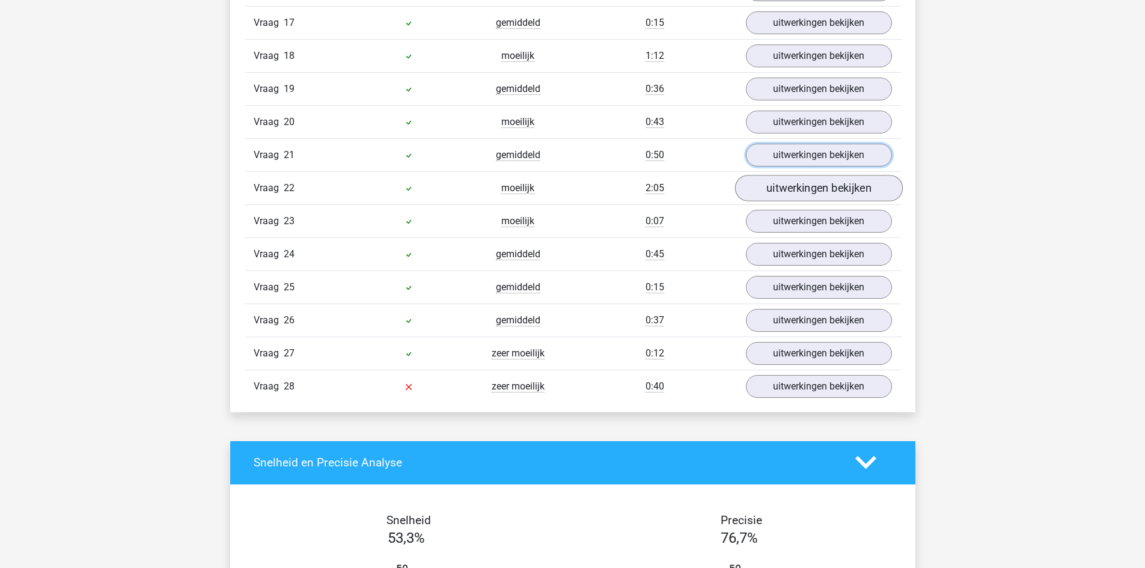
scroll to position [1262, 0]
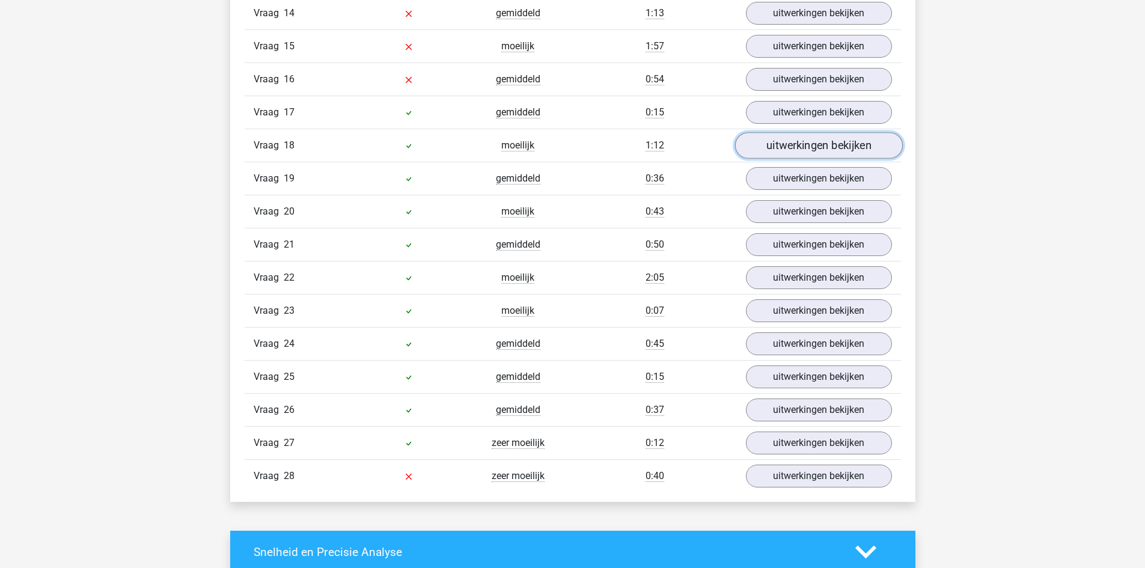
click at [795, 142] on link "uitwerkingen bekijken" at bounding box center [819, 145] width 168 height 26
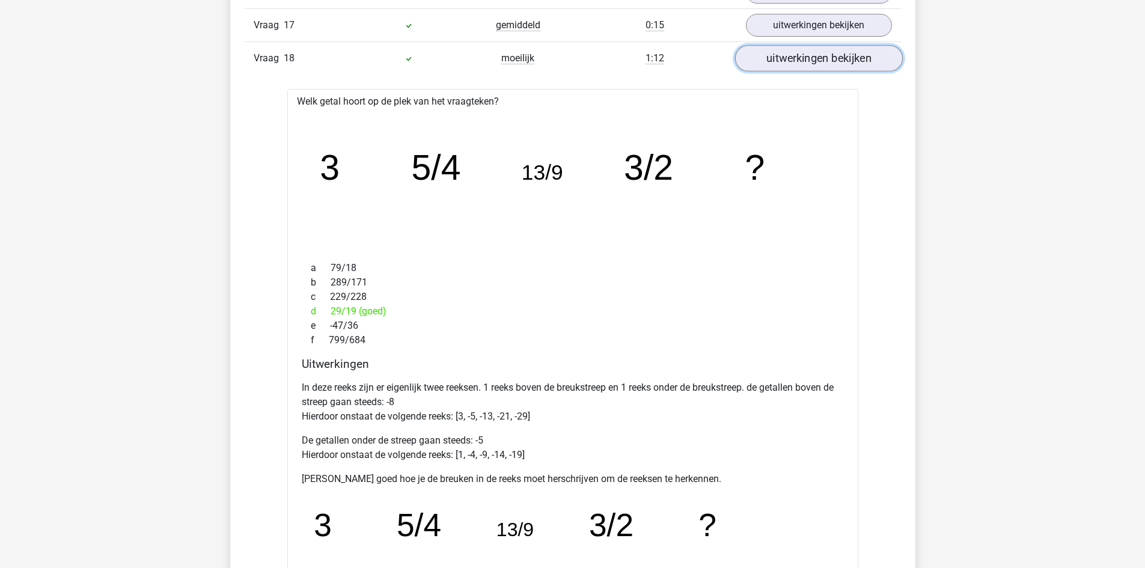
scroll to position [1322, 0]
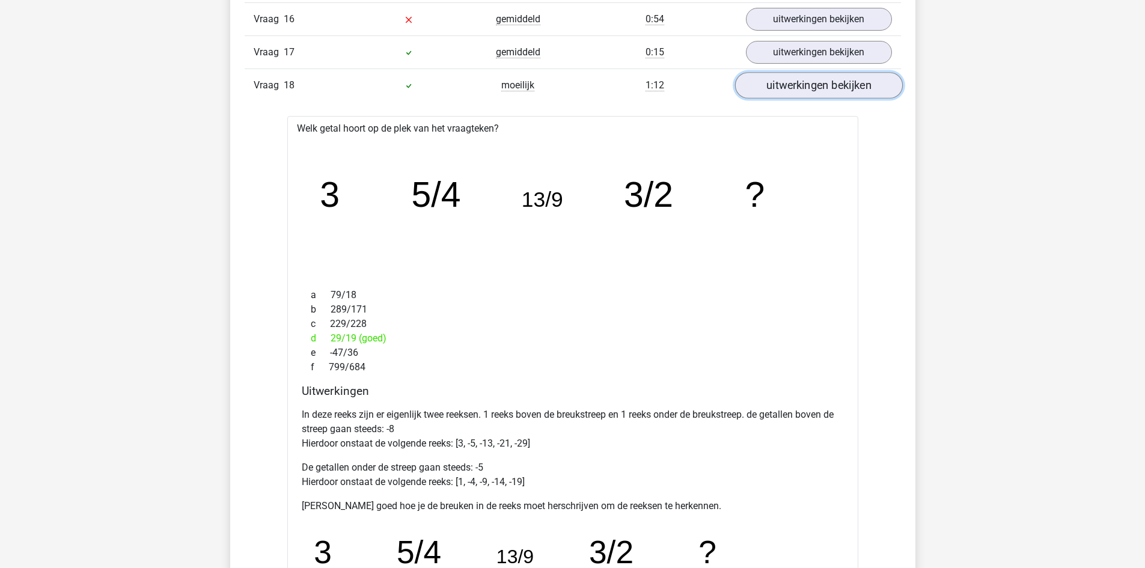
click at [833, 92] on link "uitwerkingen bekijken" at bounding box center [819, 85] width 168 height 26
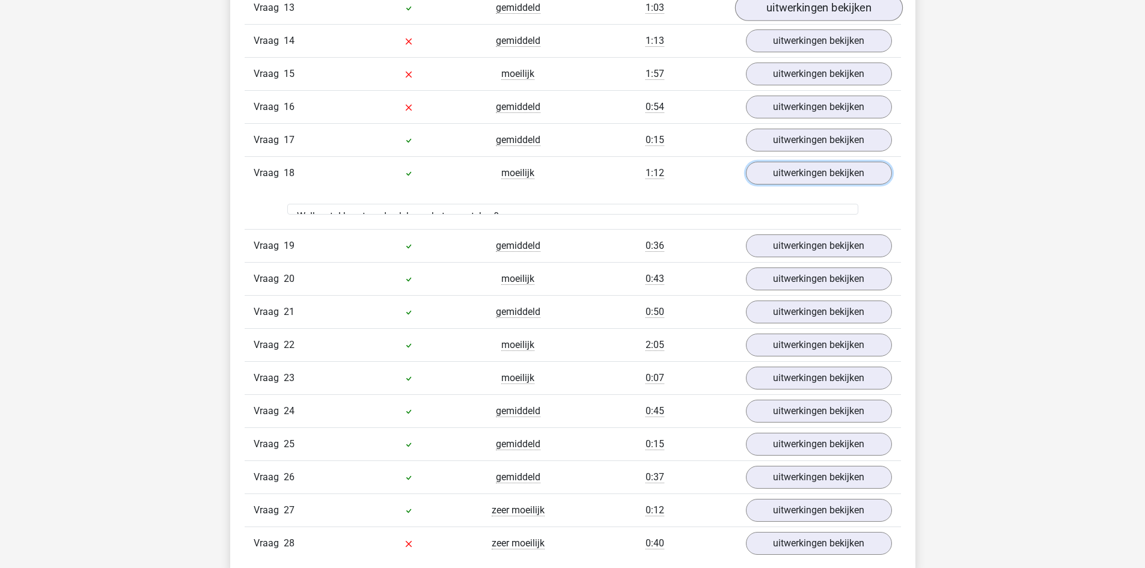
scroll to position [1082, 0]
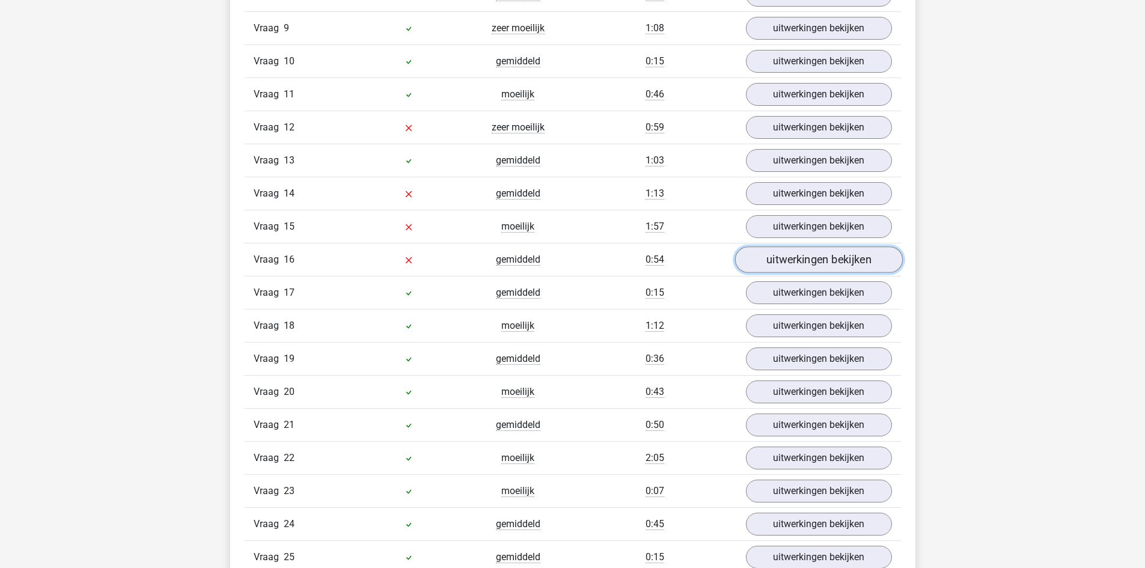
click at [775, 255] on link "uitwerkingen bekijken" at bounding box center [819, 259] width 168 height 26
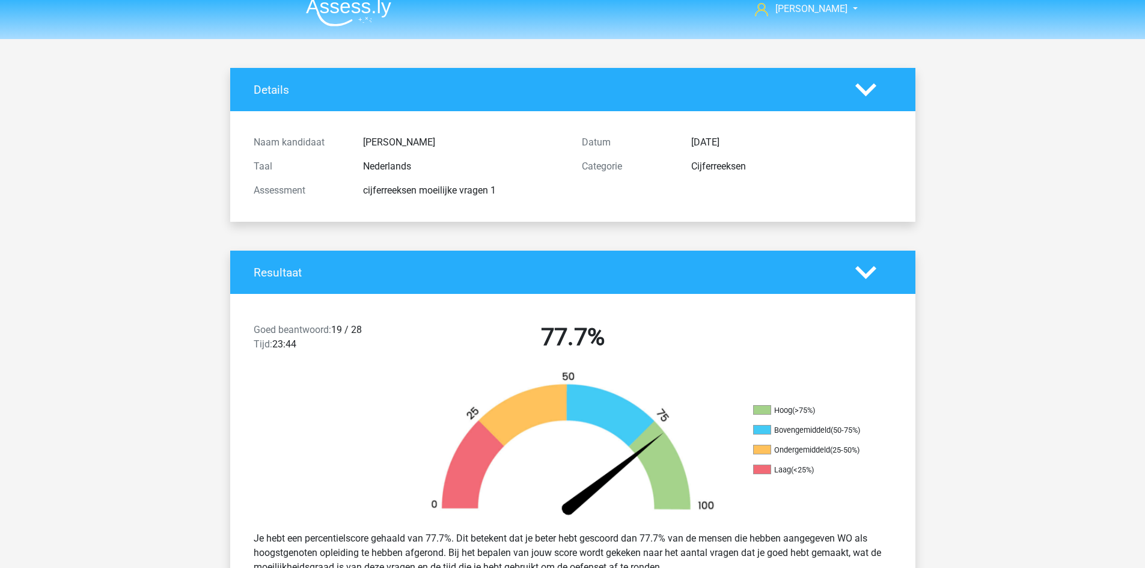
scroll to position [0, 0]
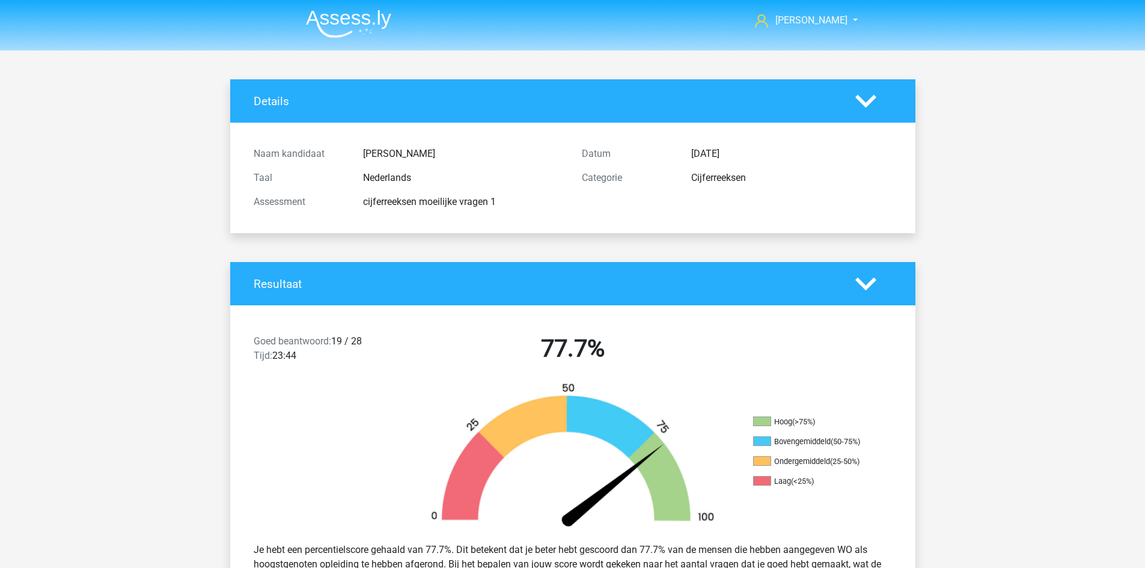
click at [864, 102] on polygon at bounding box center [865, 100] width 21 height 13
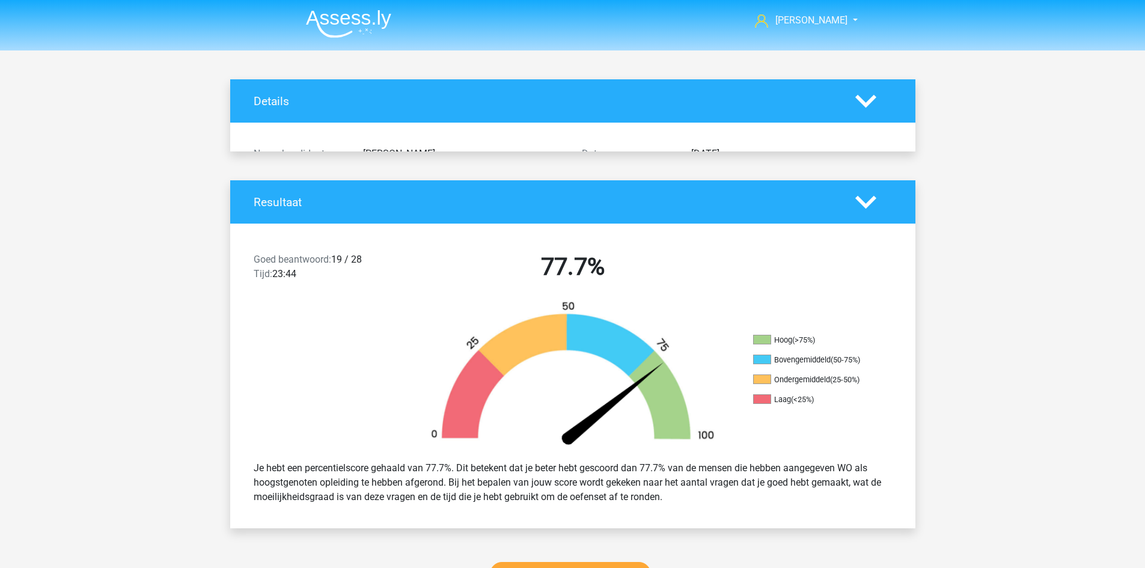
click at [864, 102] on polygon at bounding box center [865, 100] width 21 height 13
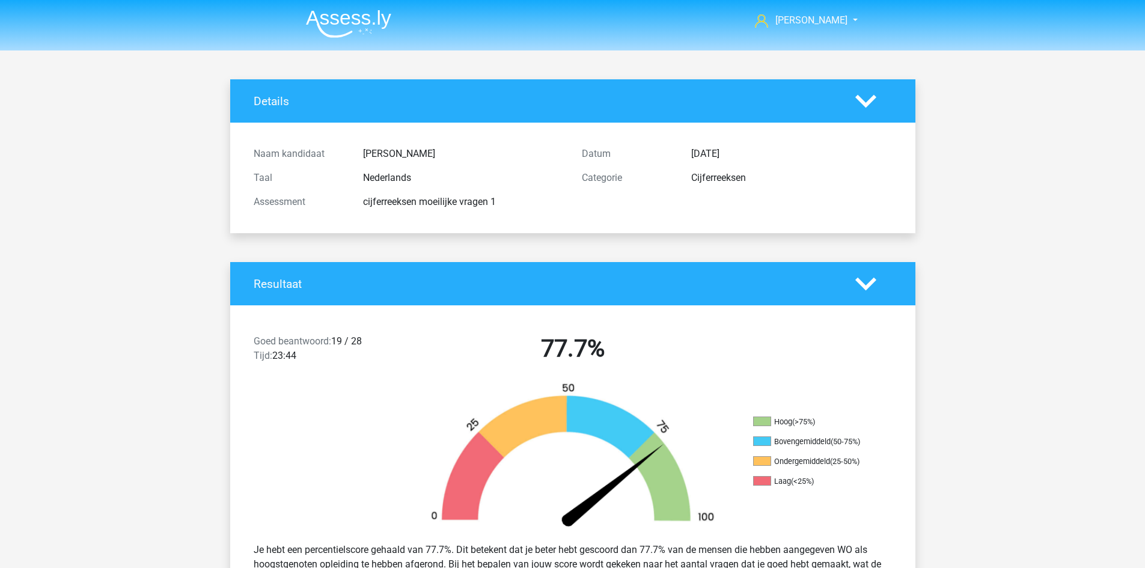
click at [843, 28] on nav "Paul paulhootsmans@gmail.com" at bounding box center [572, 21] width 553 height 39
click at [841, 22] on link "[PERSON_NAME]" at bounding box center [799, 20] width 99 height 14
click at [375, 14] on img at bounding box center [348, 24] width 85 height 28
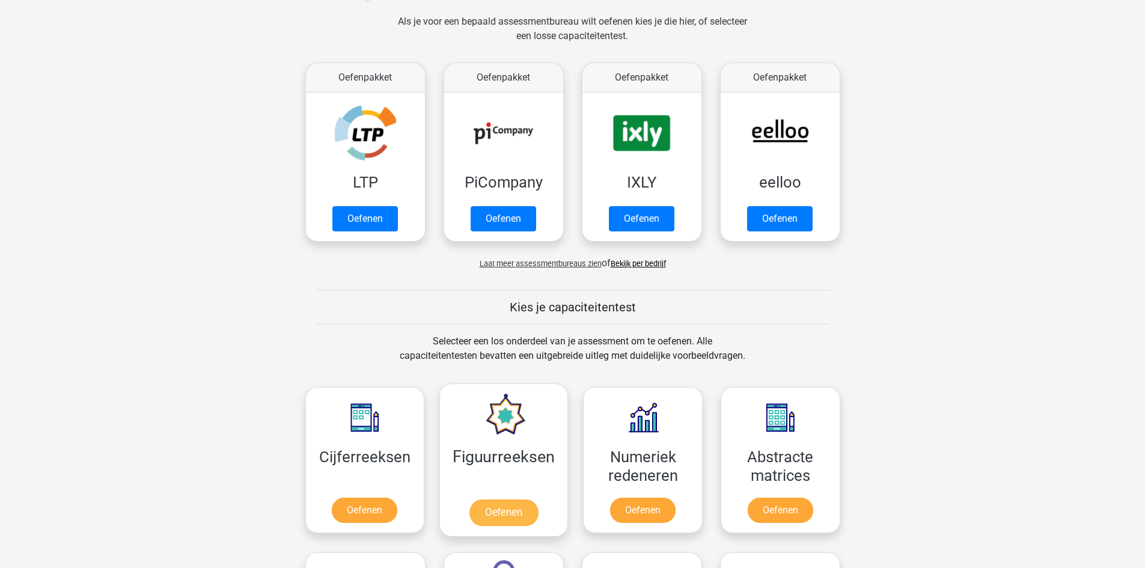
scroll to position [481, 0]
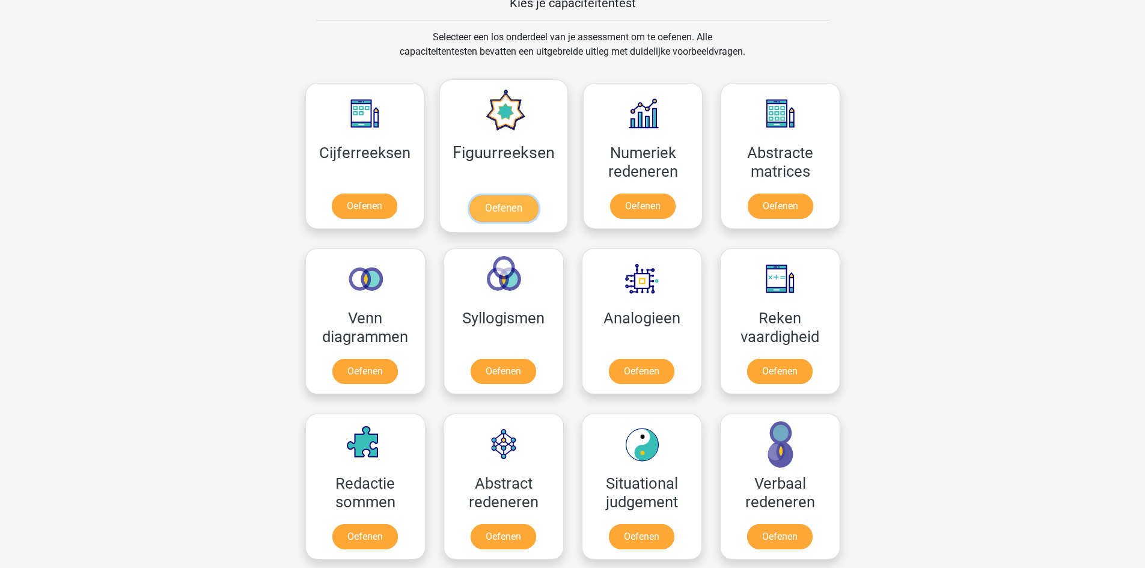
click at [486, 195] on link "Oefenen" at bounding box center [503, 208] width 69 height 26
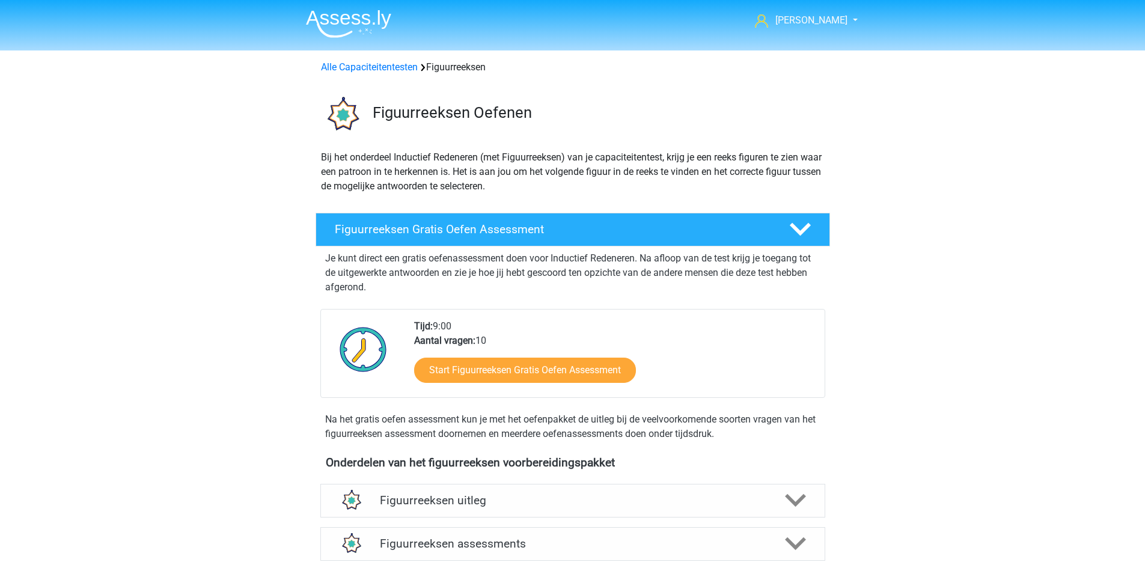
click at [371, 60] on div "Alle Capaciteitentesten Figuurreeksen" at bounding box center [572, 67] width 513 height 14
click at [370, 61] on link "Alle Capaciteitentesten" at bounding box center [369, 66] width 97 height 11
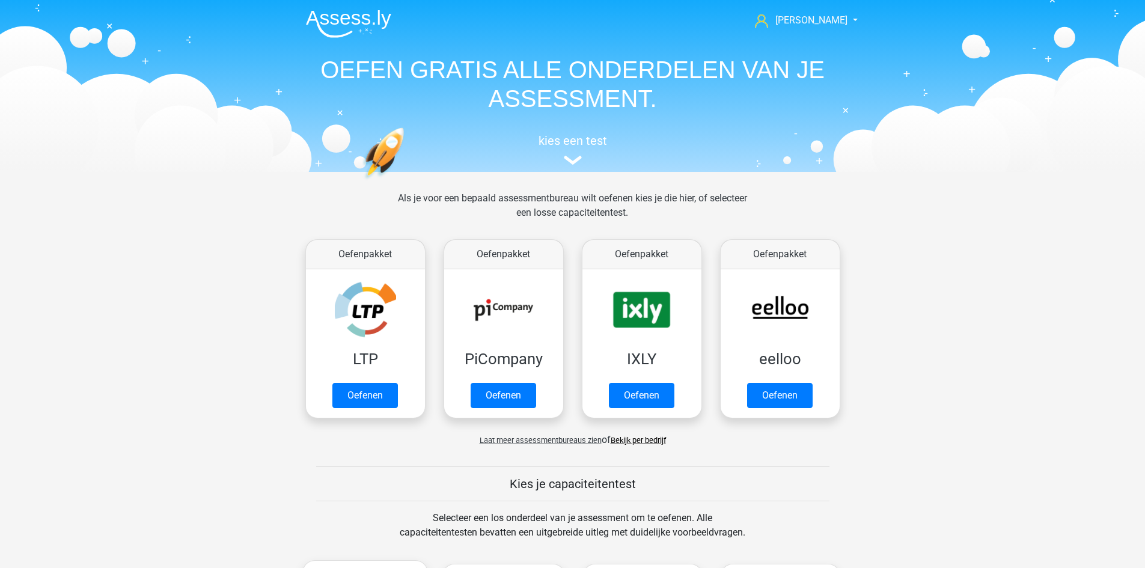
scroll to position [511, 0]
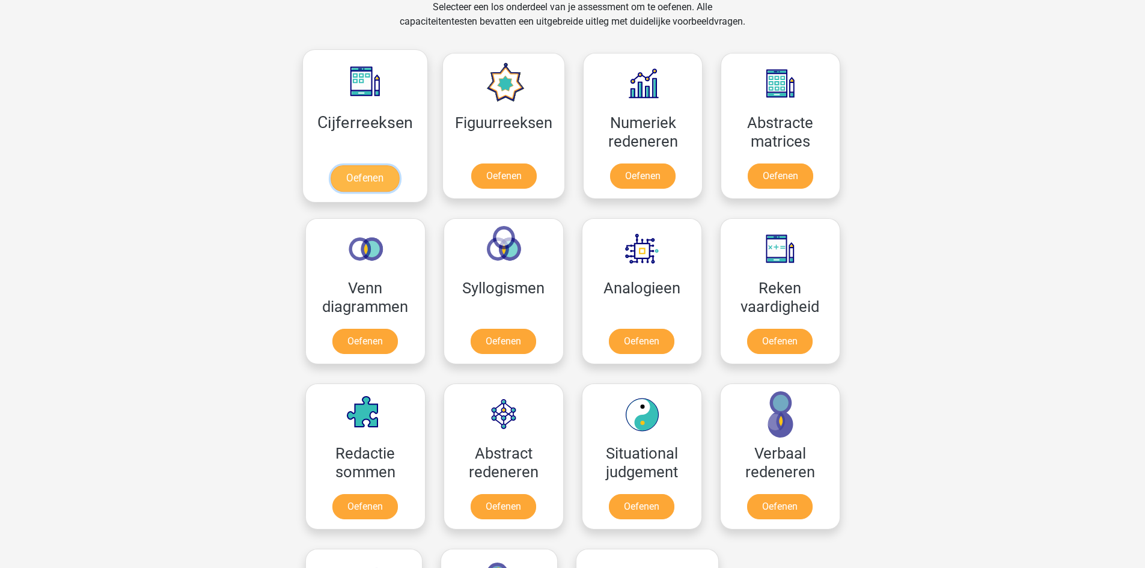
click at [358, 165] on link "Oefenen" at bounding box center [365, 178] width 69 height 26
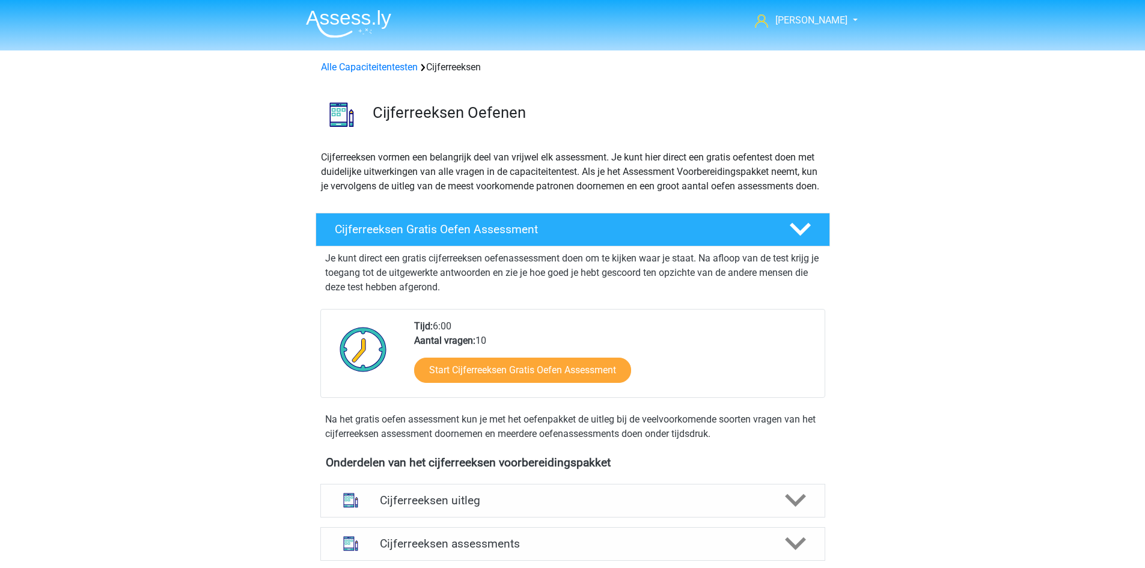
click at [374, 78] on div "Alle Capaciteitentesten Cijferreeksen" at bounding box center [572, 64] width 571 height 29
click at [376, 73] on link "Alle Capaciteitentesten" at bounding box center [369, 66] width 97 height 11
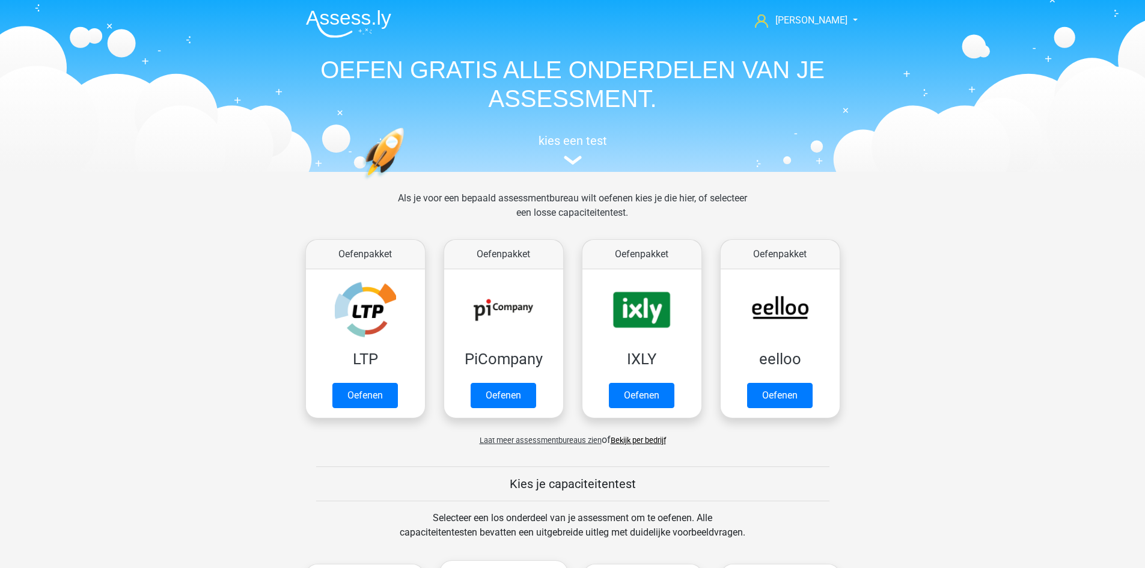
scroll to position [511, 0]
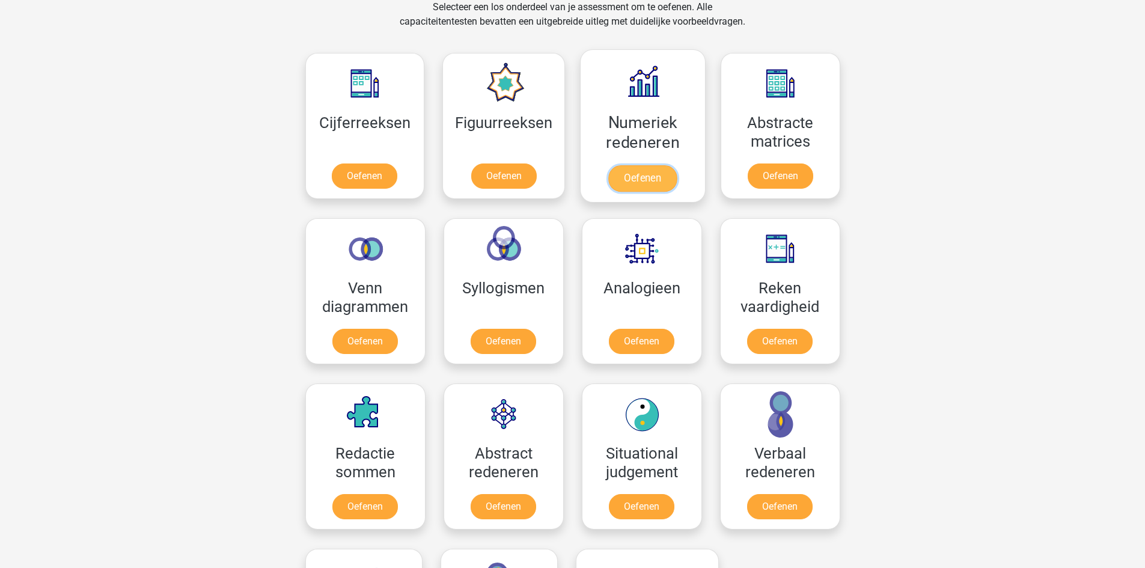
click at [640, 165] on link "Oefenen" at bounding box center [642, 178] width 69 height 26
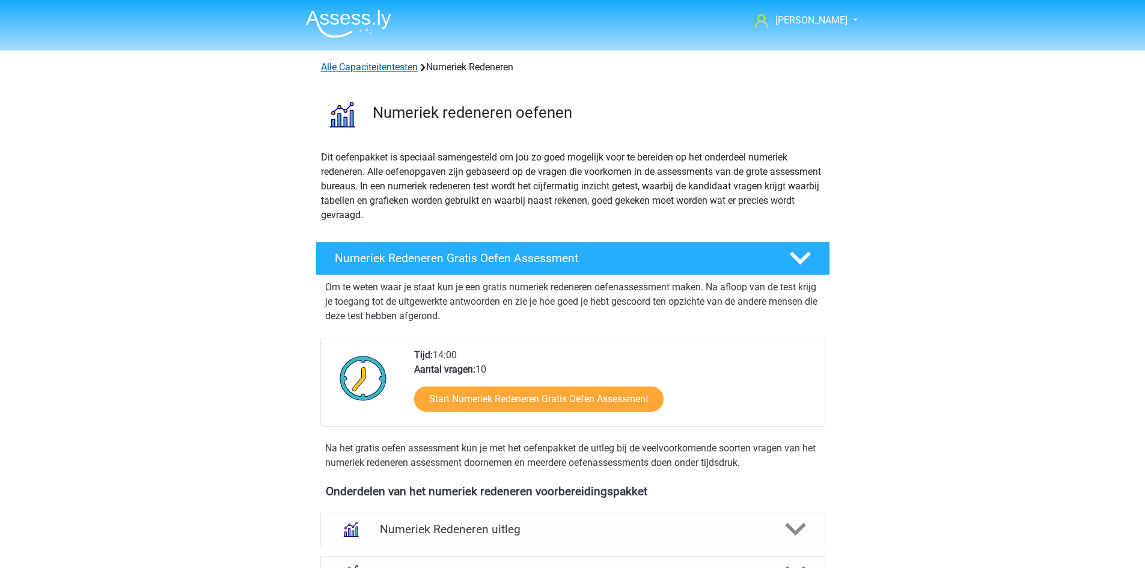
click at [350, 64] on link "Alle Capaciteitentesten" at bounding box center [369, 66] width 97 height 11
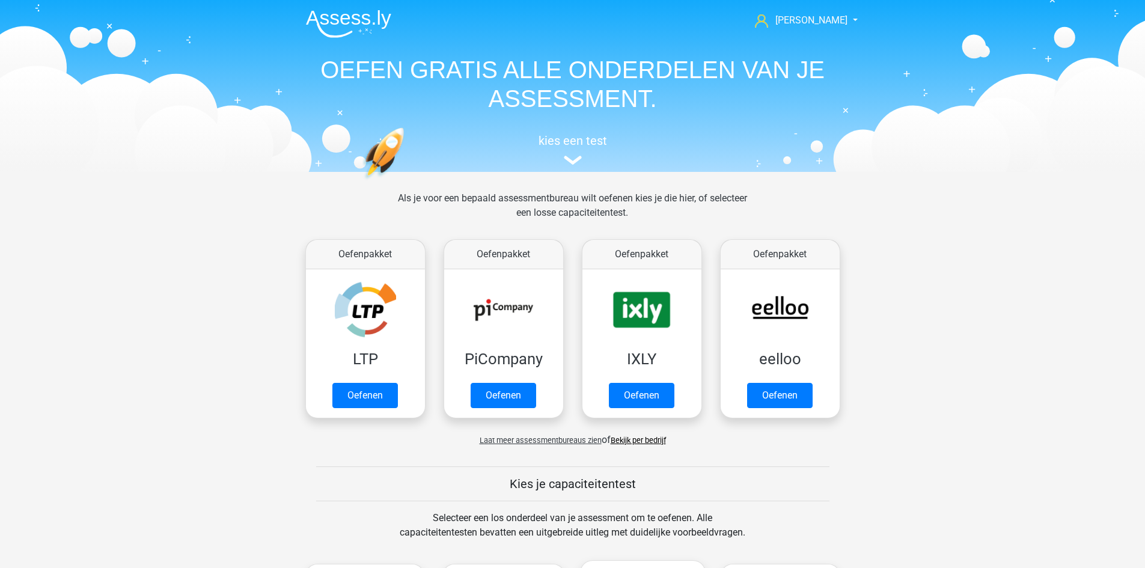
scroll to position [511, 0]
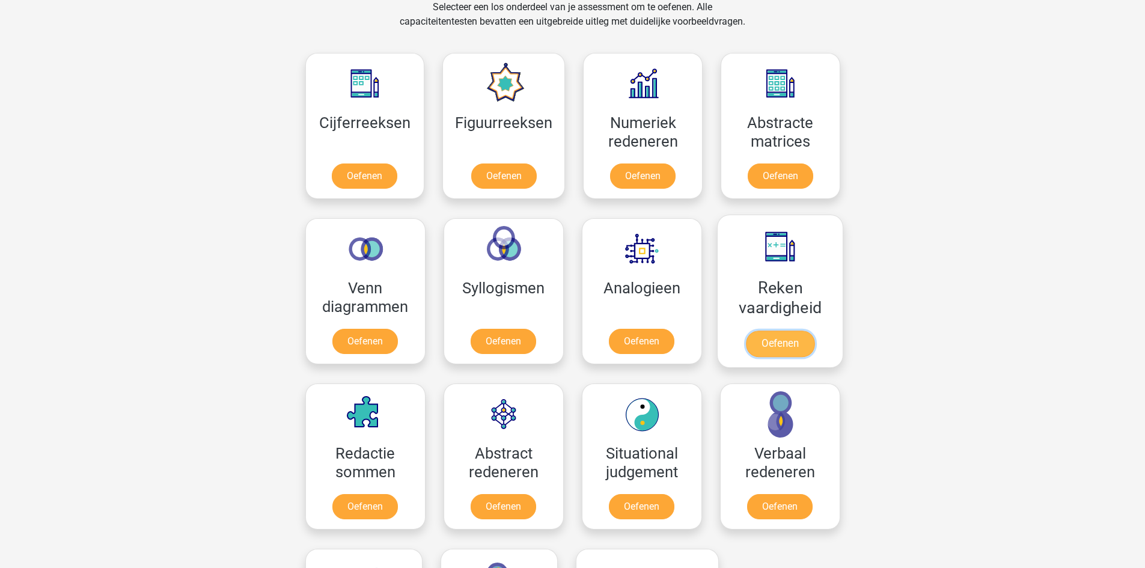
click at [775, 331] on link "Oefenen" at bounding box center [779, 344] width 69 height 26
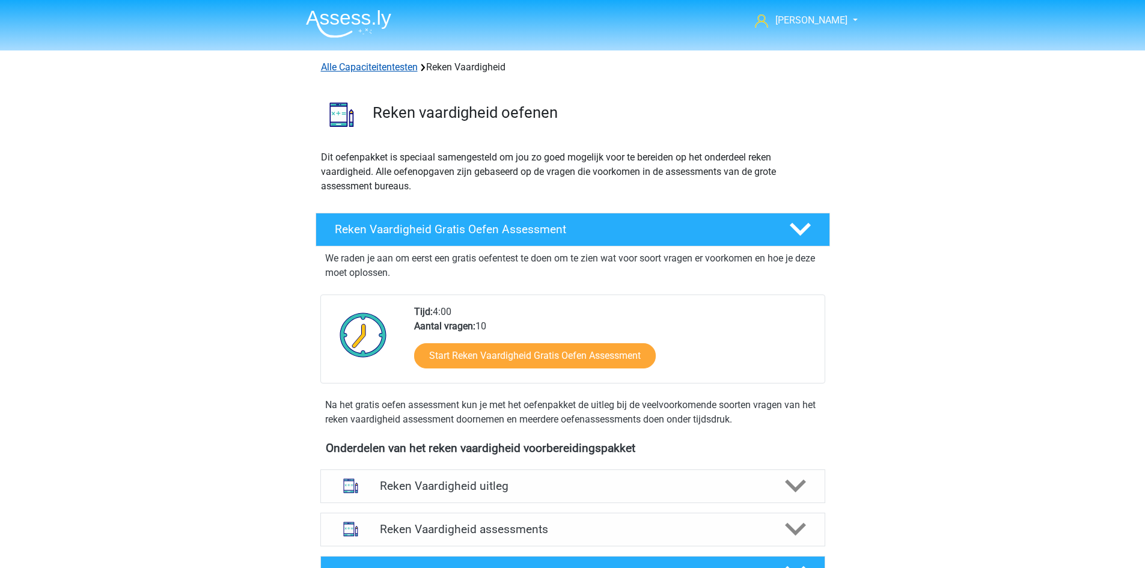
click at [352, 65] on link "Alle Capaciteitentesten" at bounding box center [369, 66] width 97 height 11
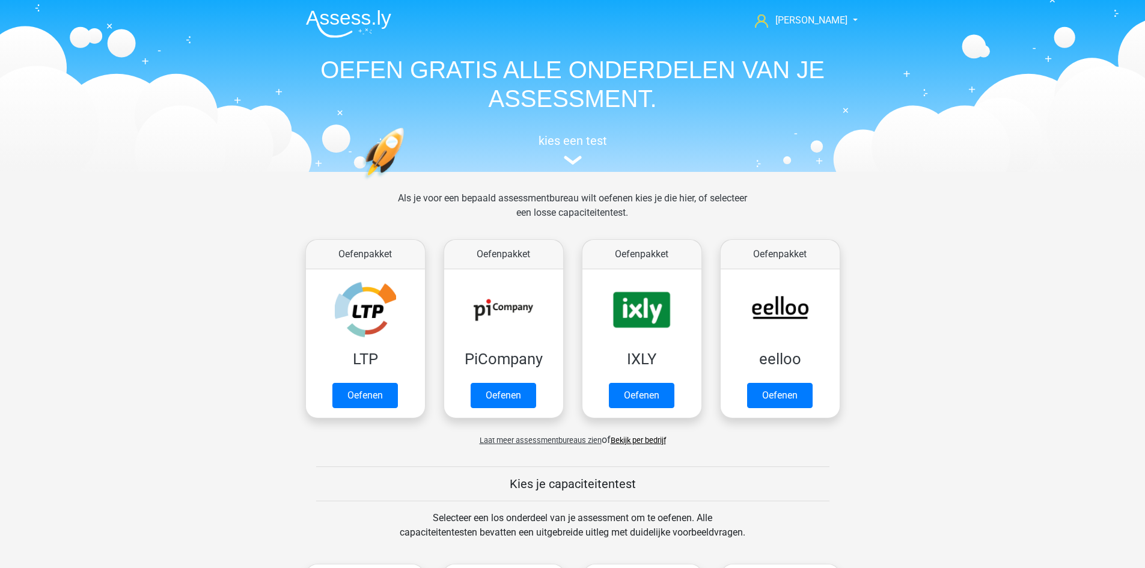
scroll to position [511, 0]
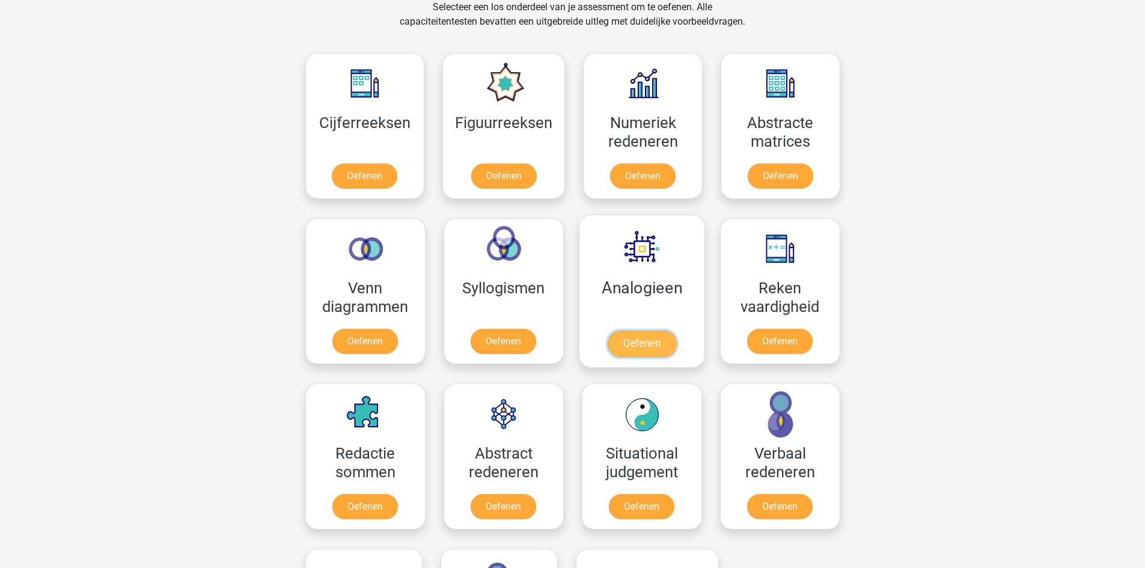
click at [652, 331] on link "Oefenen" at bounding box center [641, 344] width 69 height 26
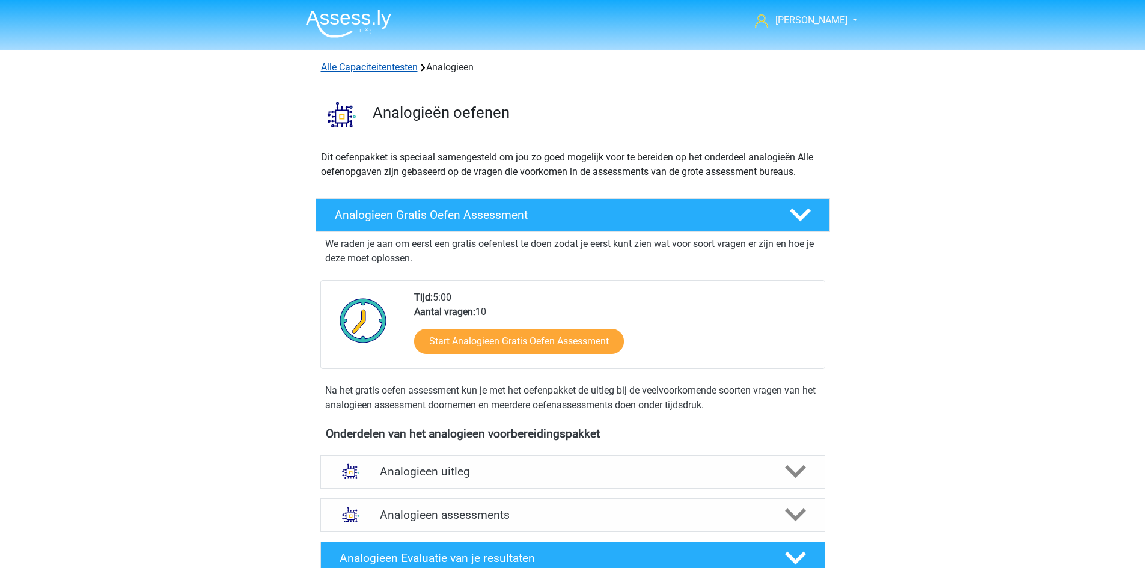
click at [327, 64] on link "Alle Capaciteitentesten" at bounding box center [369, 66] width 97 height 11
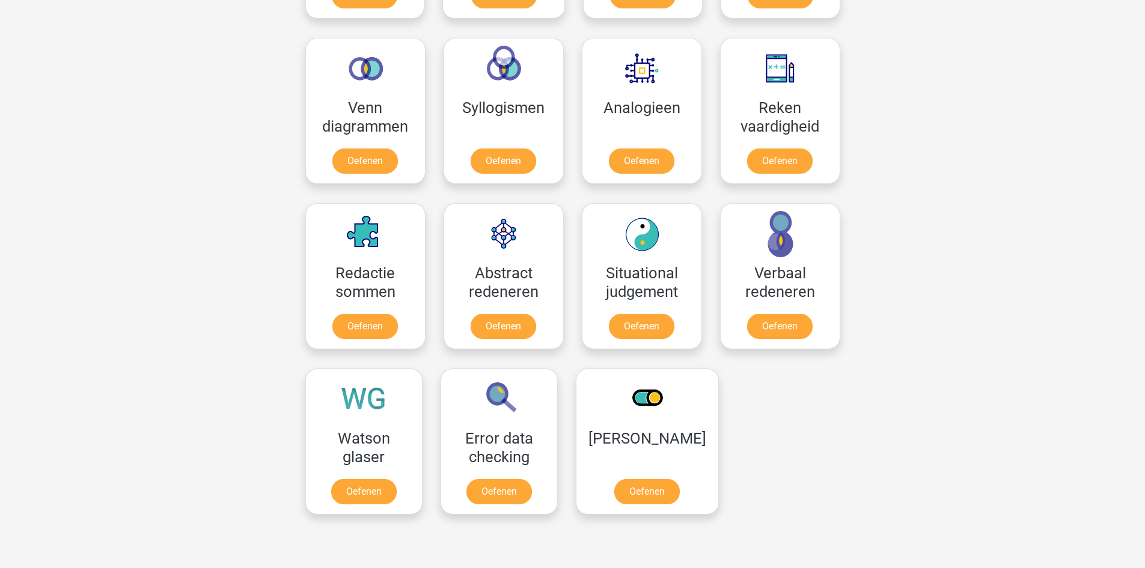
scroll to position [631, 0]
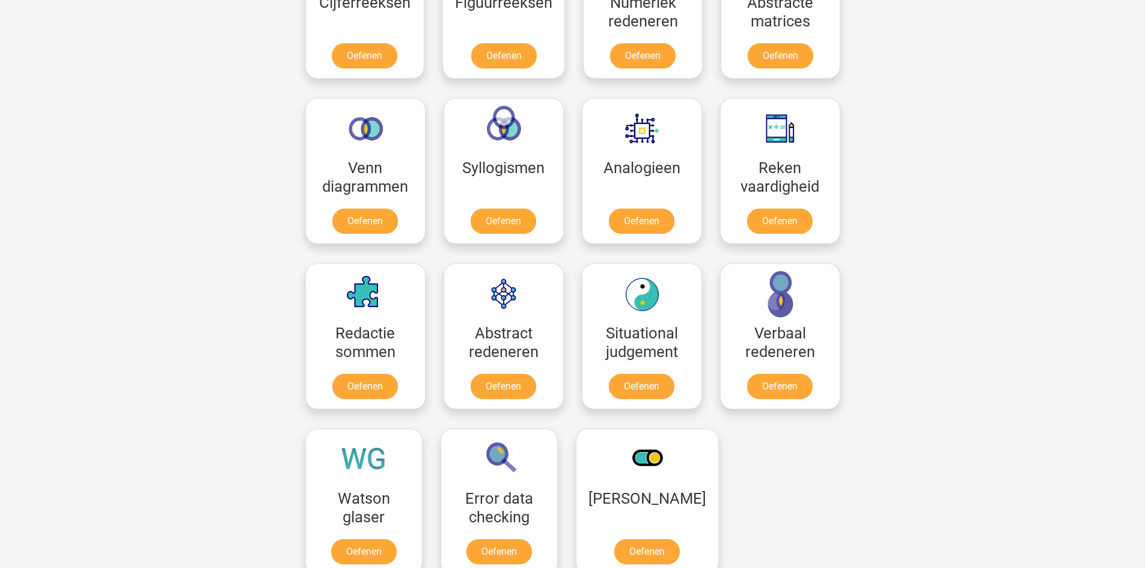
click at [707, 451] on div "[PERSON_NAME]" at bounding box center [647, 501] width 161 height 165
click at [613, 541] on link "Oefenen" at bounding box center [647, 554] width 69 height 26
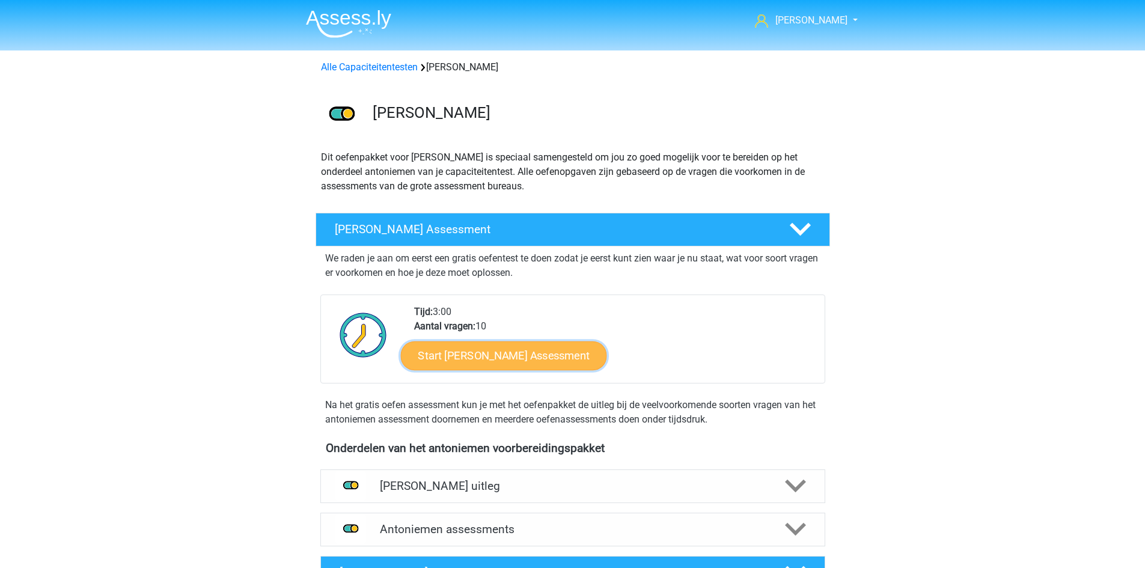
click at [590, 355] on link "Start Antoniemen Gratis Oefen Assessment" at bounding box center [503, 355] width 206 height 29
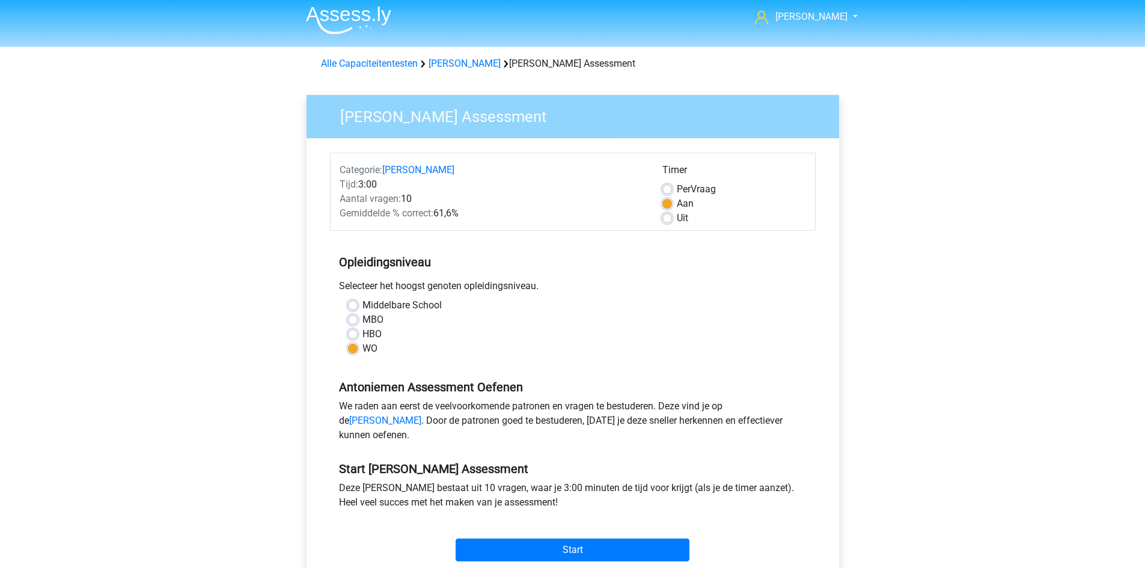
scroll to position [240, 0]
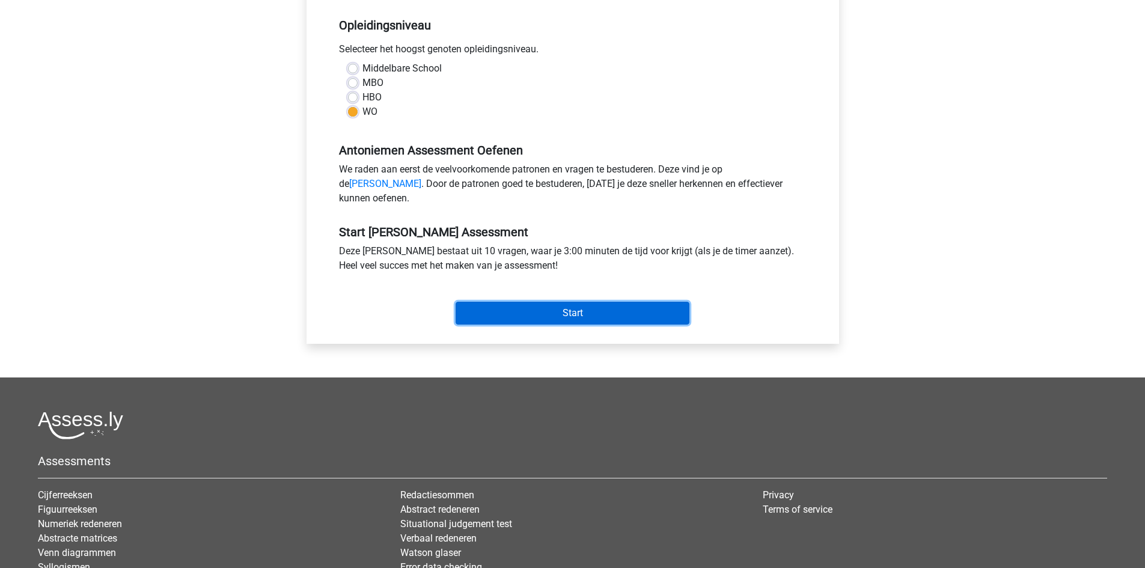
click at [572, 325] on input "Start" at bounding box center [573, 313] width 234 height 23
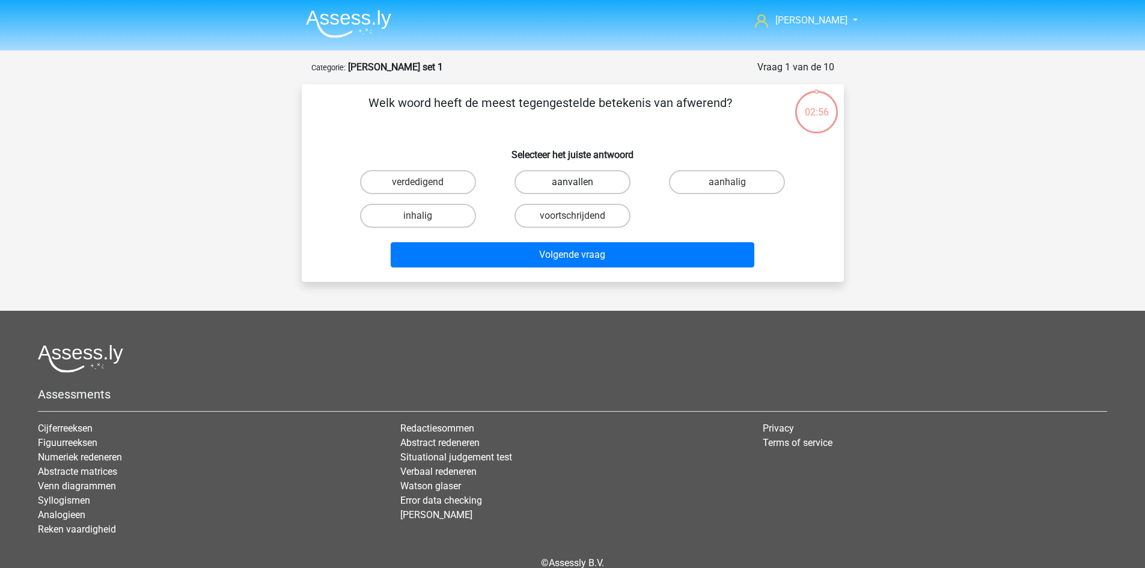
click at [563, 188] on label "aanvallen" at bounding box center [573, 182] width 116 height 24
click at [572, 188] on input "aanvallen" at bounding box center [576, 186] width 8 height 8
radio input "true"
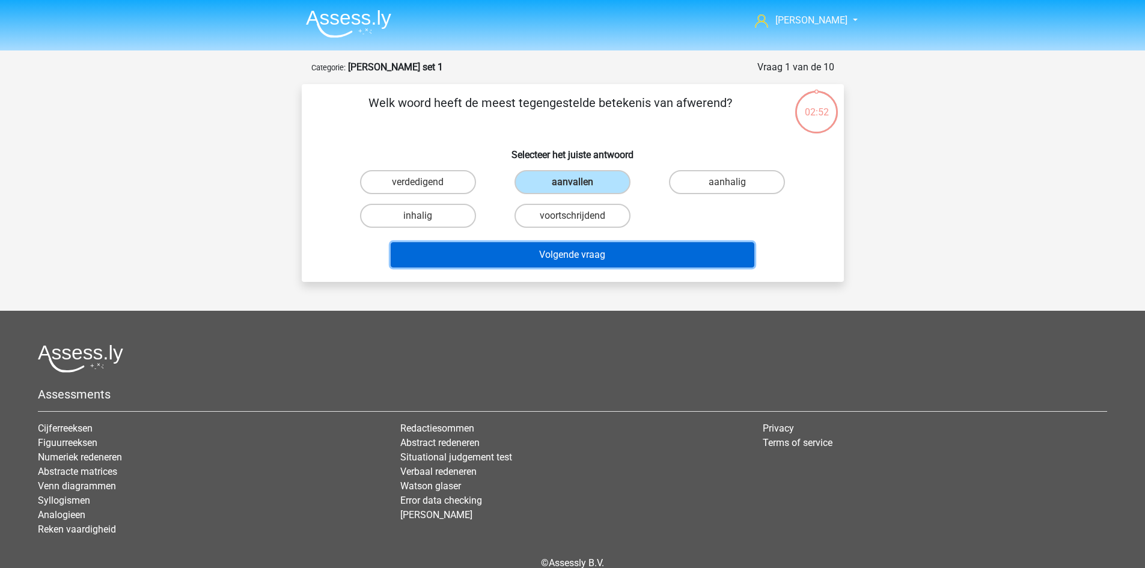
click at [607, 260] on button "Volgende vraag" at bounding box center [573, 254] width 364 height 25
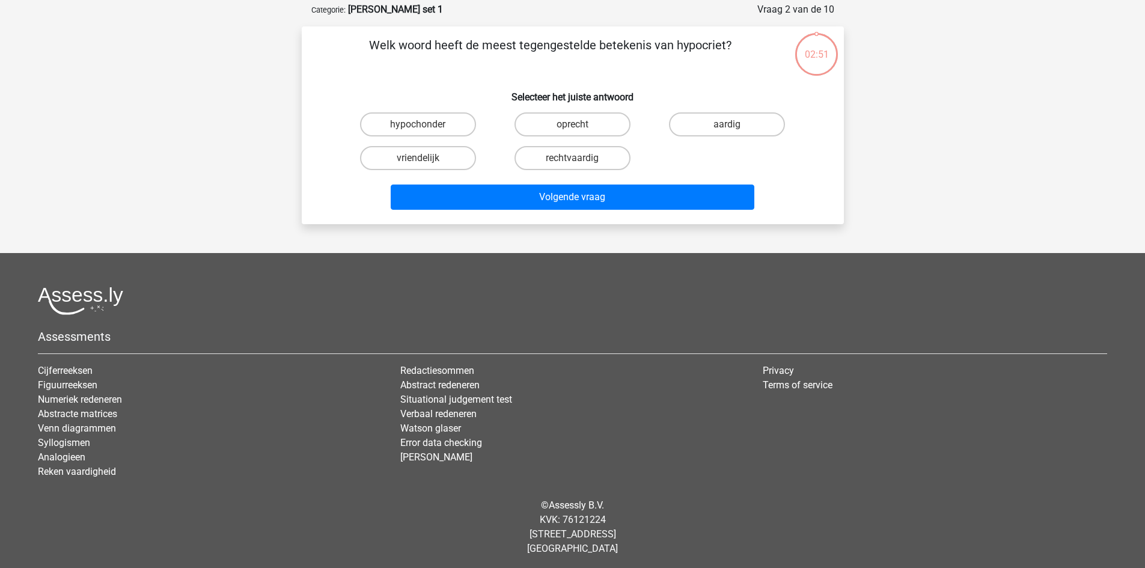
scroll to position [60, 0]
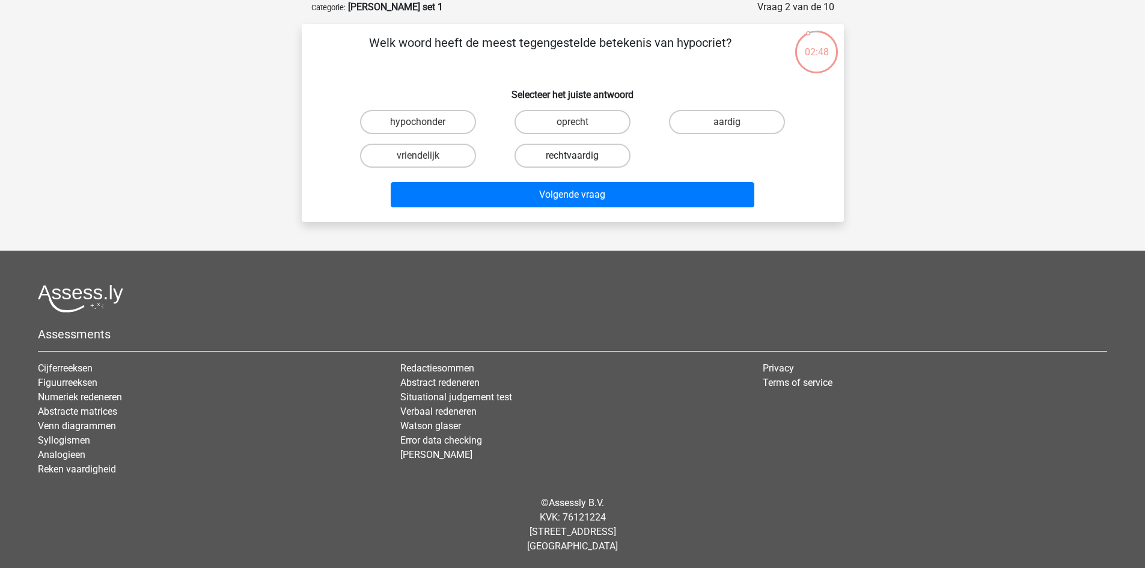
click at [609, 151] on label "rechtvaardig" at bounding box center [573, 156] width 116 height 24
click at [580, 156] on input "rechtvaardig" at bounding box center [576, 160] width 8 height 8
radio input "true"
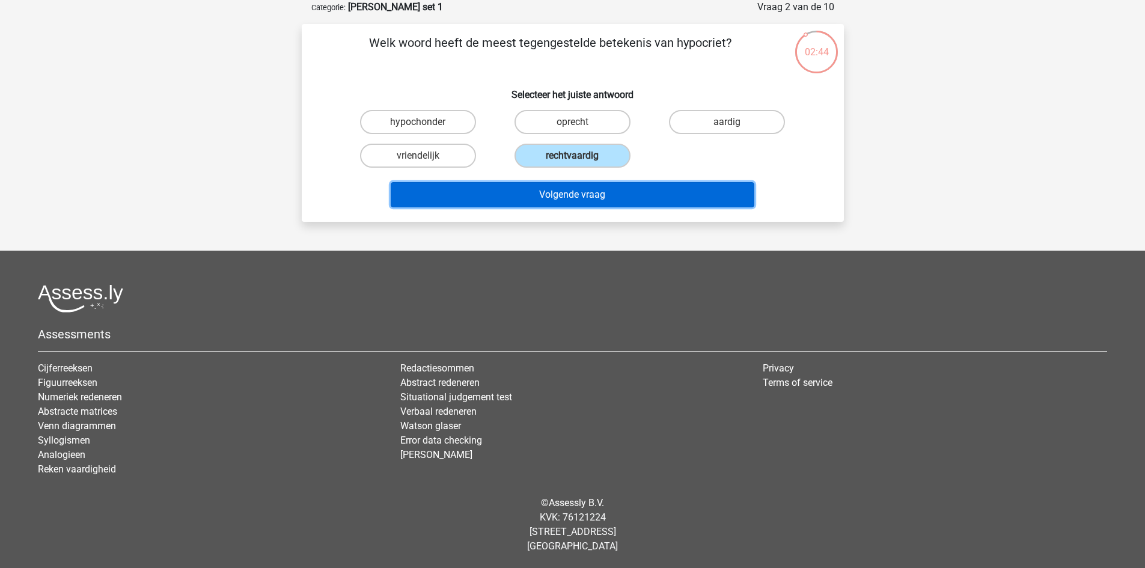
click at [604, 198] on button "Volgende vraag" at bounding box center [573, 194] width 364 height 25
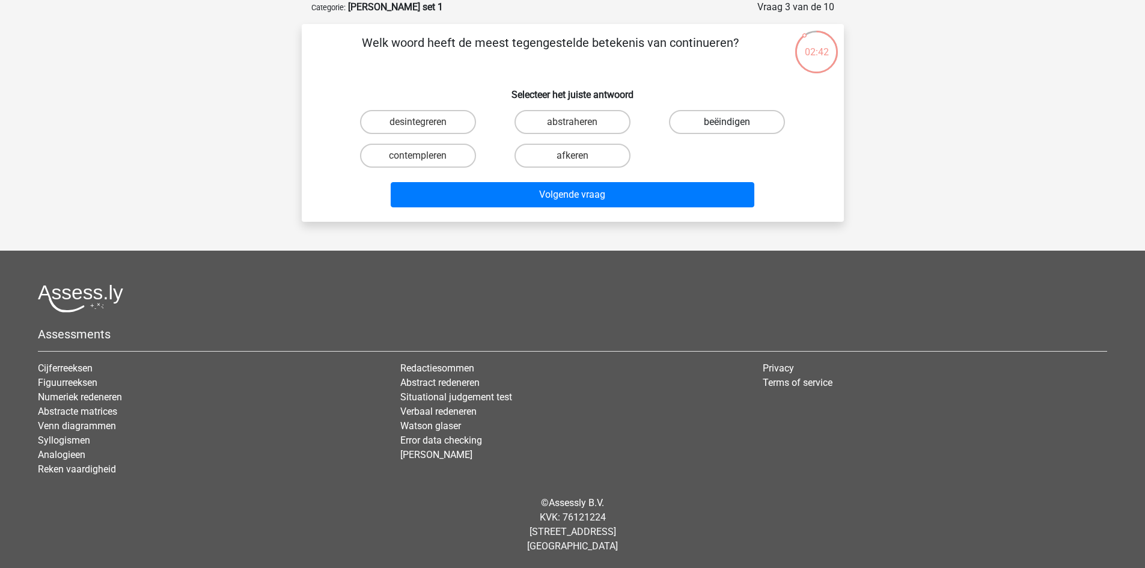
click at [705, 124] on label "beëindigen" at bounding box center [727, 122] width 116 height 24
click at [727, 124] on input "beëindigen" at bounding box center [731, 126] width 8 height 8
radio input "true"
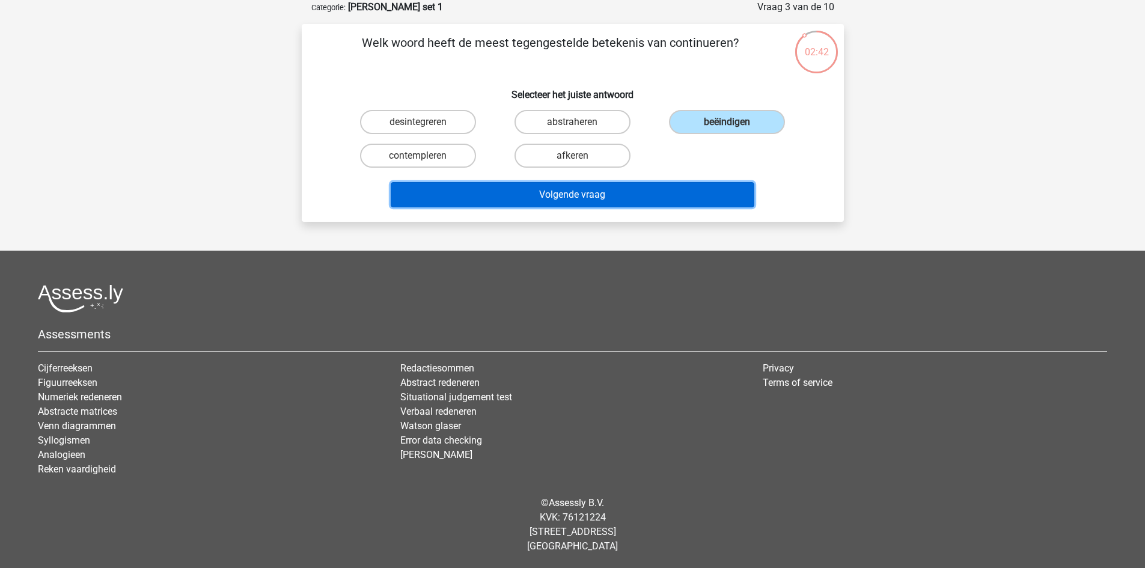
click at [632, 197] on button "Volgende vraag" at bounding box center [573, 194] width 364 height 25
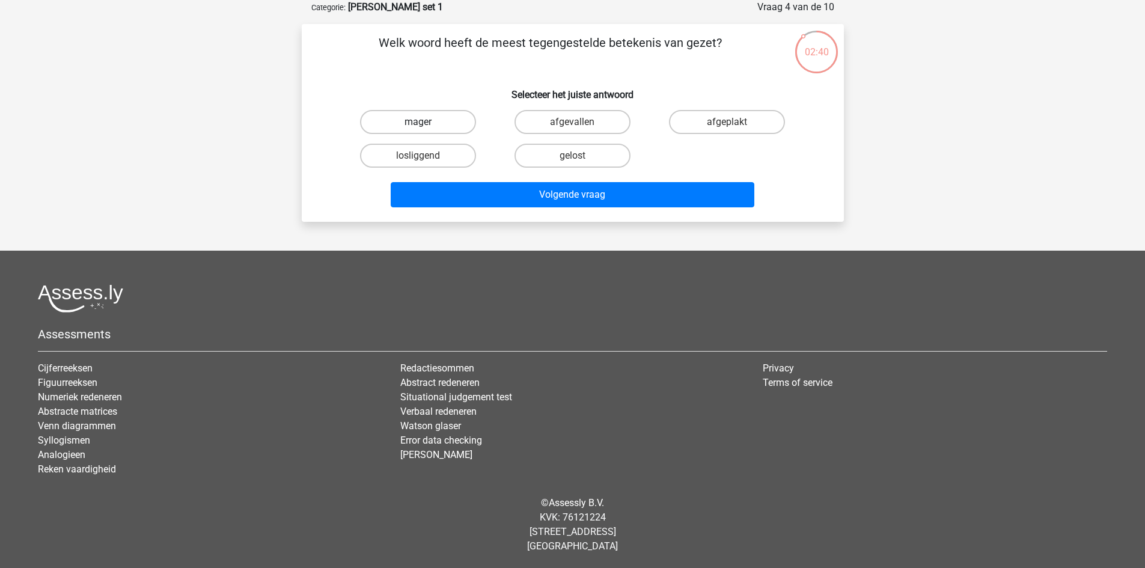
click at [442, 122] on label "mager" at bounding box center [418, 122] width 116 height 24
click at [426, 122] on input "mager" at bounding box center [422, 126] width 8 height 8
radio input "true"
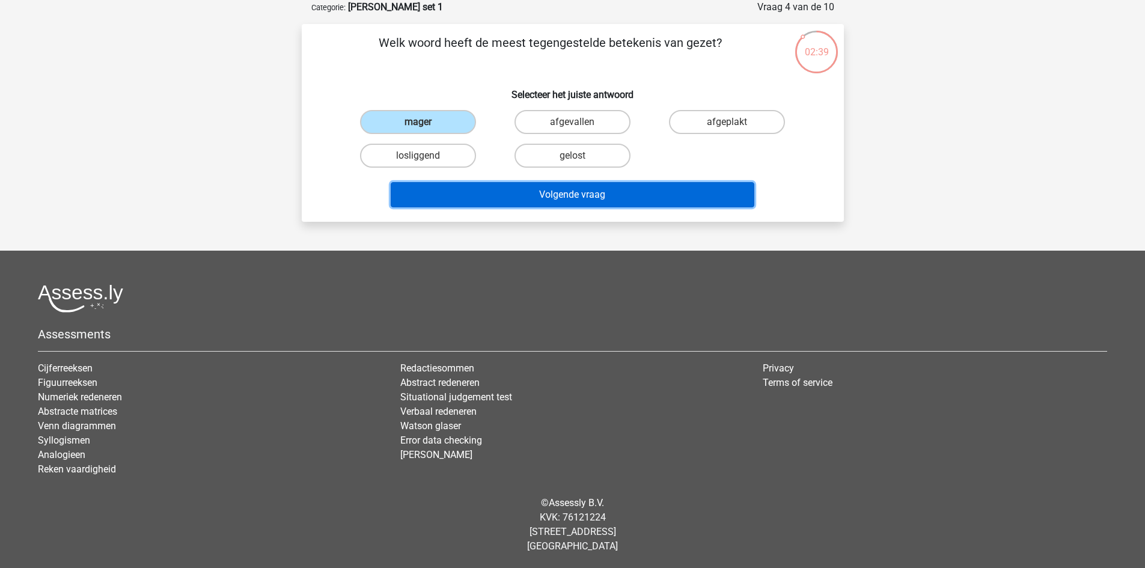
click at [521, 194] on button "Volgende vraag" at bounding box center [573, 194] width 364 height 25
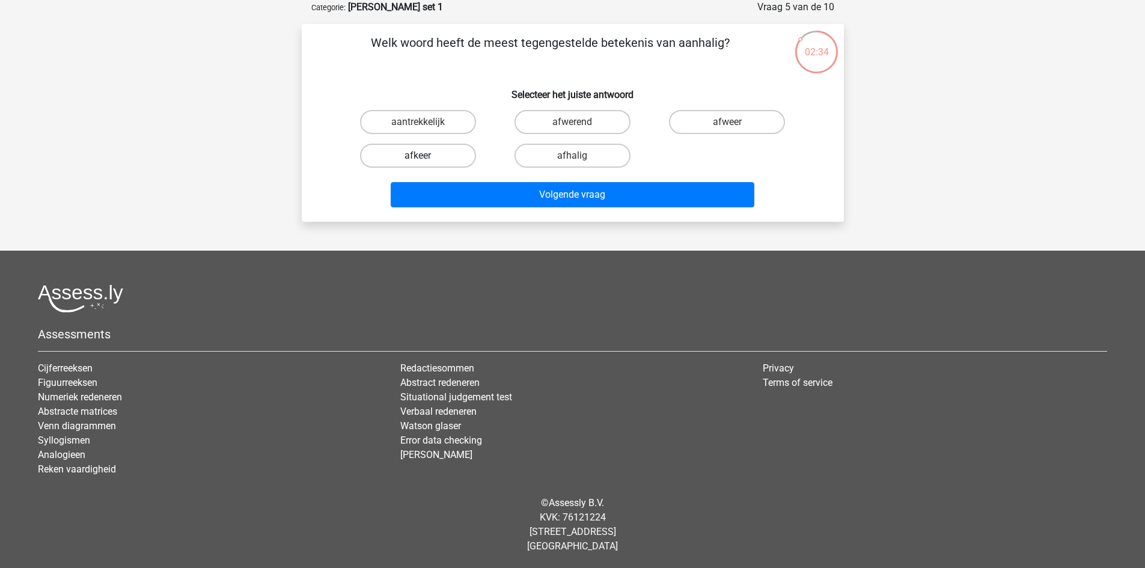
click at [436, 156] on label "afkeer" at bounding box center [418, 156] width 116 height 24
click at [426, 156] on input "afkeer" at bounding box center [422, 160] width 8 height 8
radio input "true"
click at [587, 167] on label "afhalig" at bounding box center [573, 156] width 116 height 24
click at [580, 164] on input "afhalig" at bounding box center [576, 160] width 8 height 8
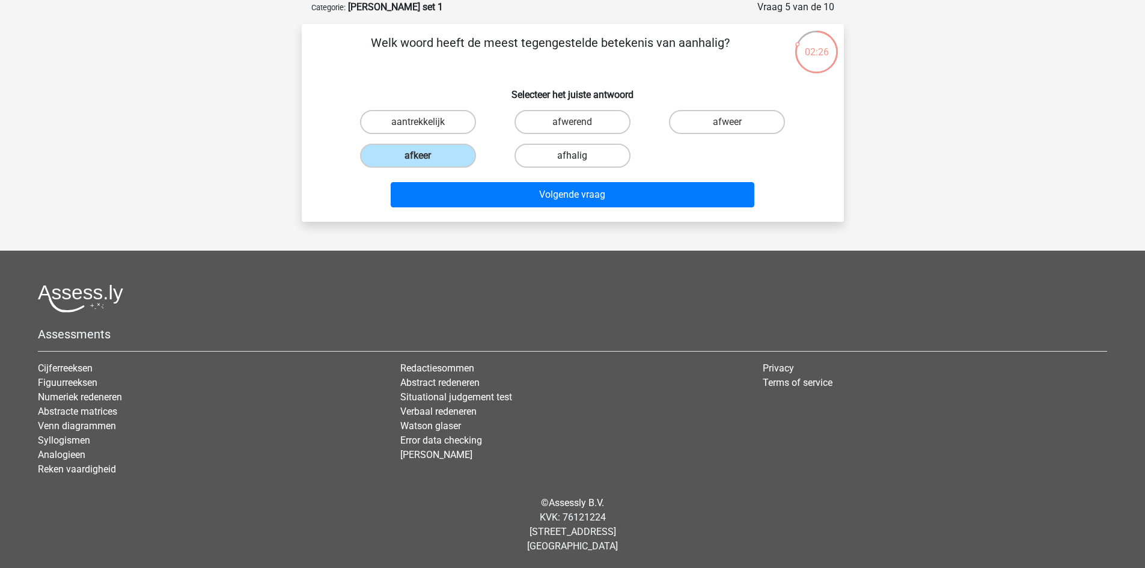
radio input "true"
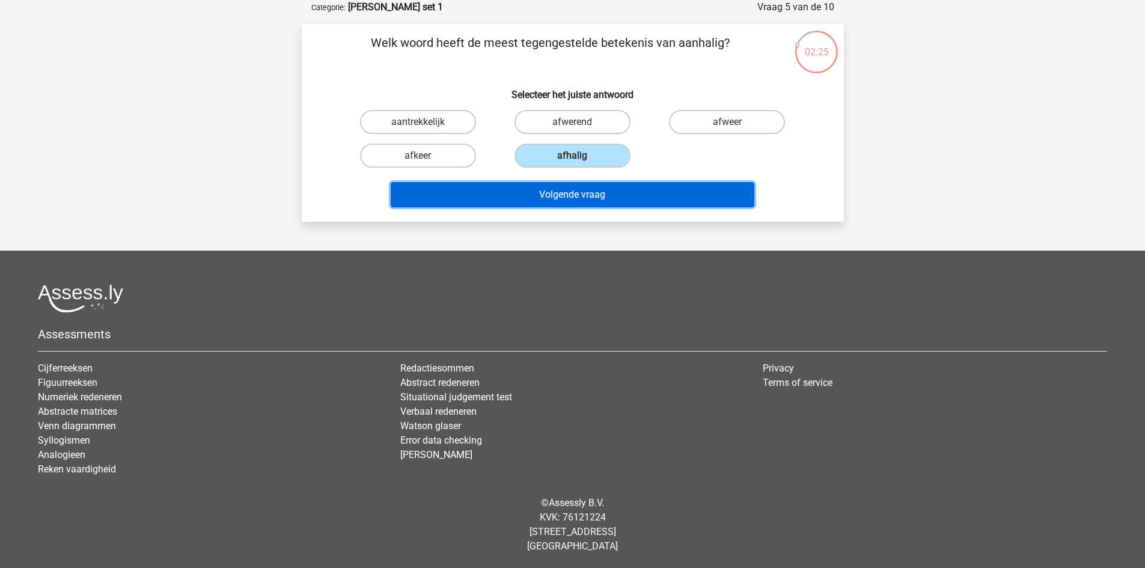
click at [544, 194] on button "Volgende vraag" at bounding box center [573, 194] width 364 height 25
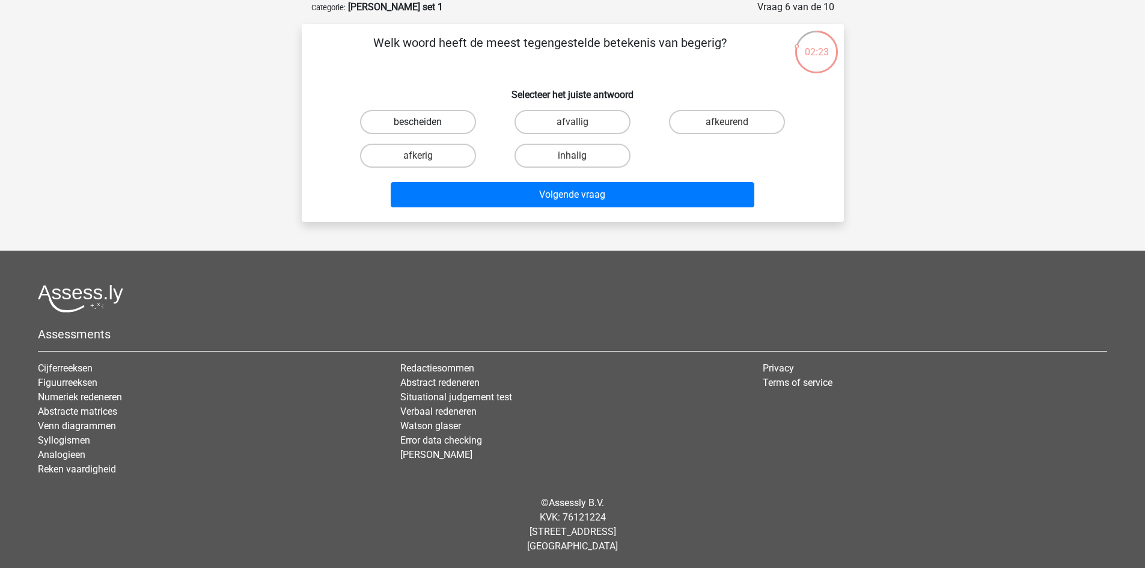
click at [442, 123] on label "bescheiden" at bounding box center [418, 122] width 116 height 24
click at [426, 123] on input "bescheiden" at bounding box center [422, 126] width 8 height 8
radio input "true"
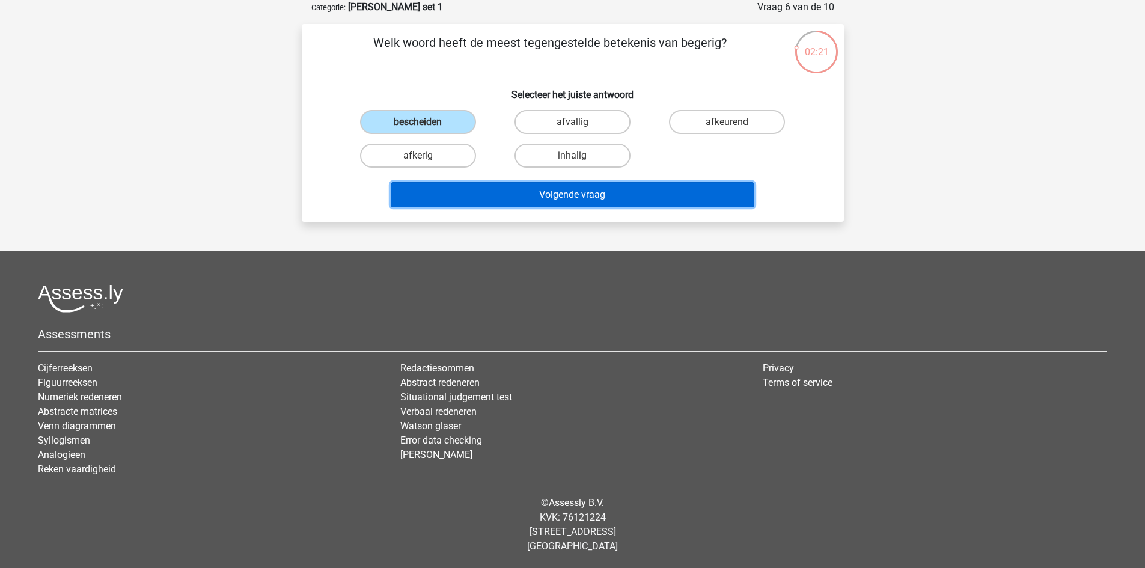
click at [552, 196] on button "Volgende vraag" at bounding box center [573, 194] width 364 height 25
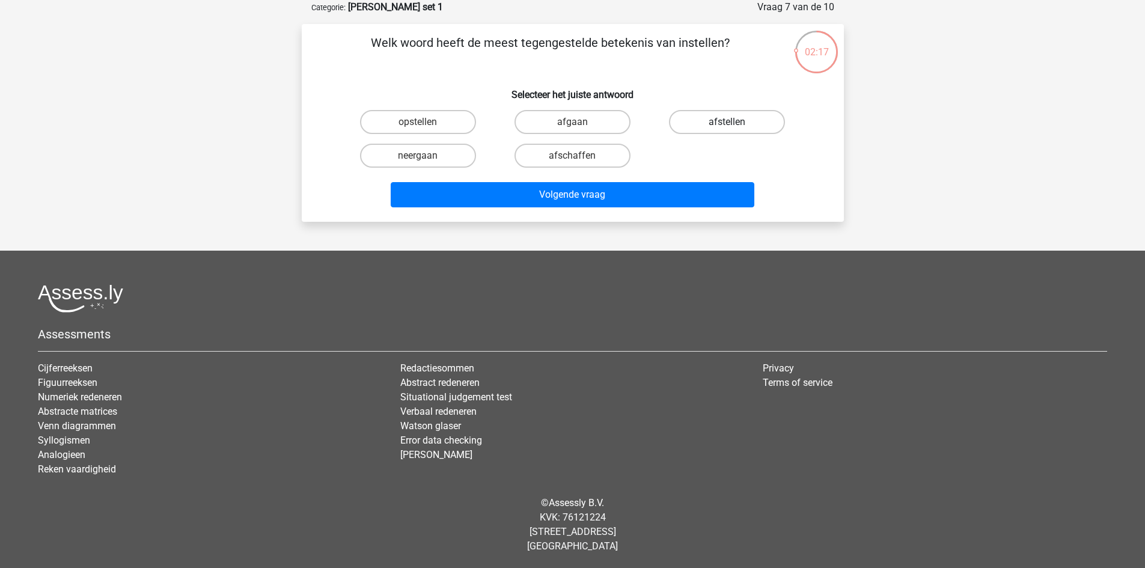
click at [709, 120] on label "afstellen" at bounding box center [727, 122] width 116 height 24
click at [727, 122] on input "afstellen" at bounding box center [731, 126] width 8 height 8
radio input "true"
click at [426, 118] on label "opstellen" at bounding box center [418, 122] width 116 height 24
click at [426, 122] on input "opstellen" at bounding box center [422, 126] width 8 height 8
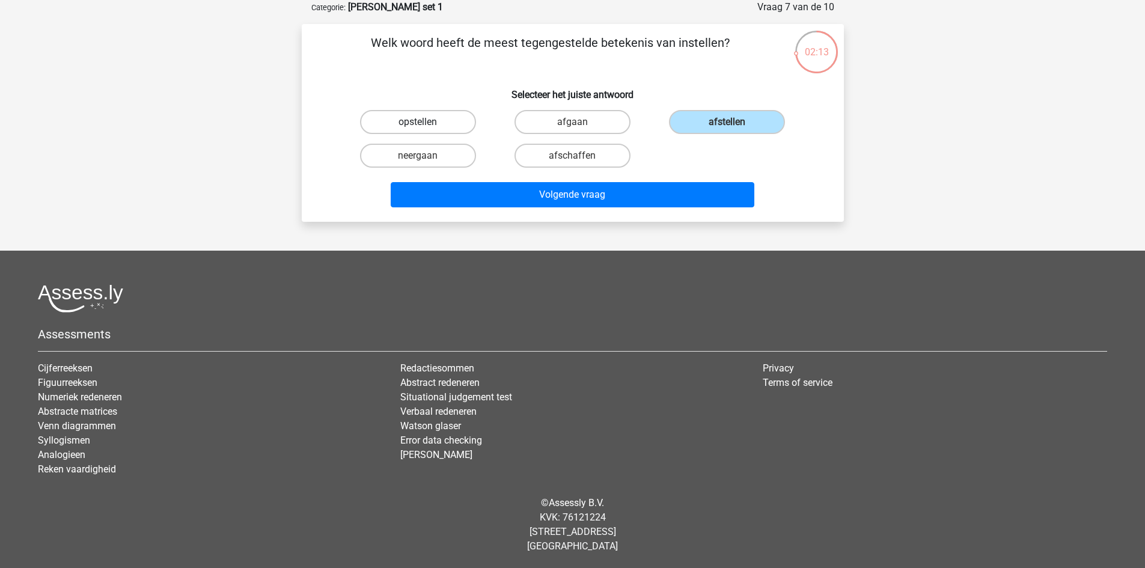
radio input "true"
click at [548, 149] on label "afschaffen" at bounding box center [573, 156] width 116 height 24
click at [572, 156] on input "afschaffen" at bounding box center [576, 160] width 8 height 8
radio input "true"
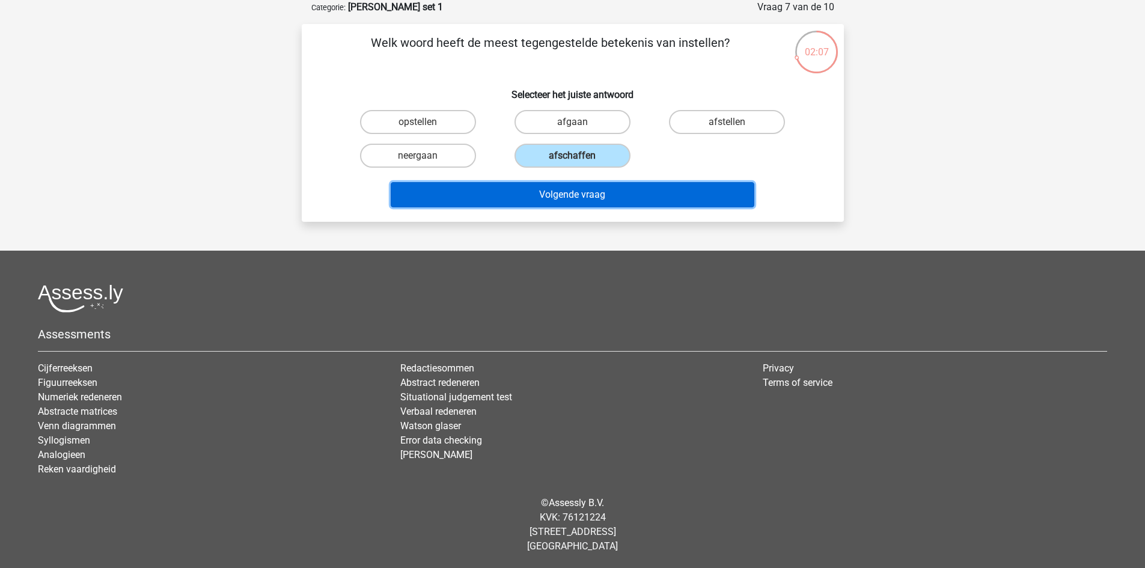
click at [566, 190] on button "Volgende vraag" at bounding box center [573, 194] width 364 height 25
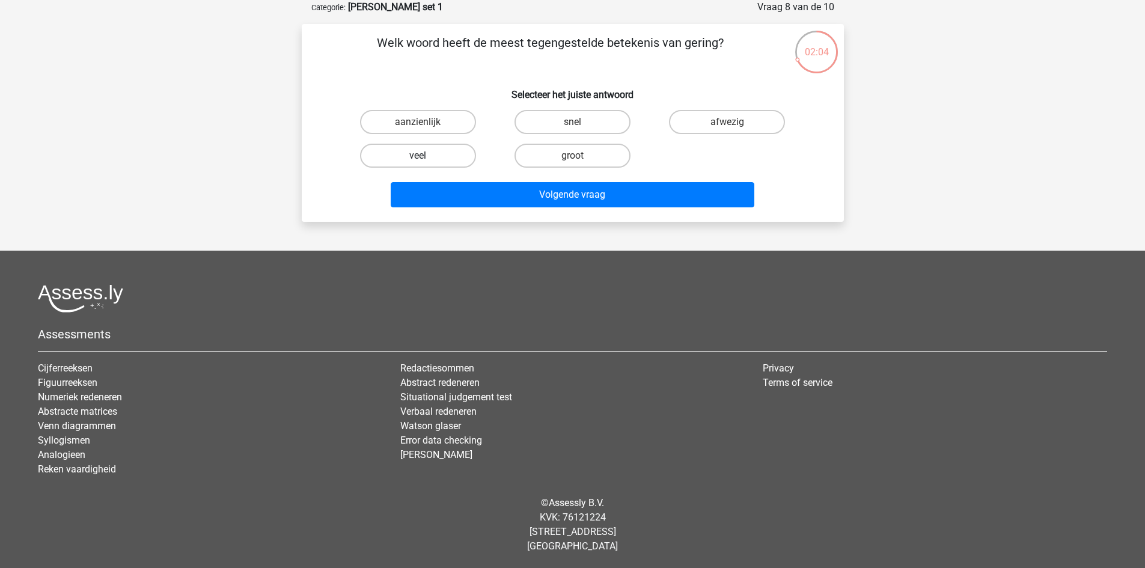
click at [410, 163] on label "veel" at bounding box center [418, 156] width 116 height 24
click at [418, 163] on input "veel" at bounding box center [422, 160] width 8 height 8
radio input "true"
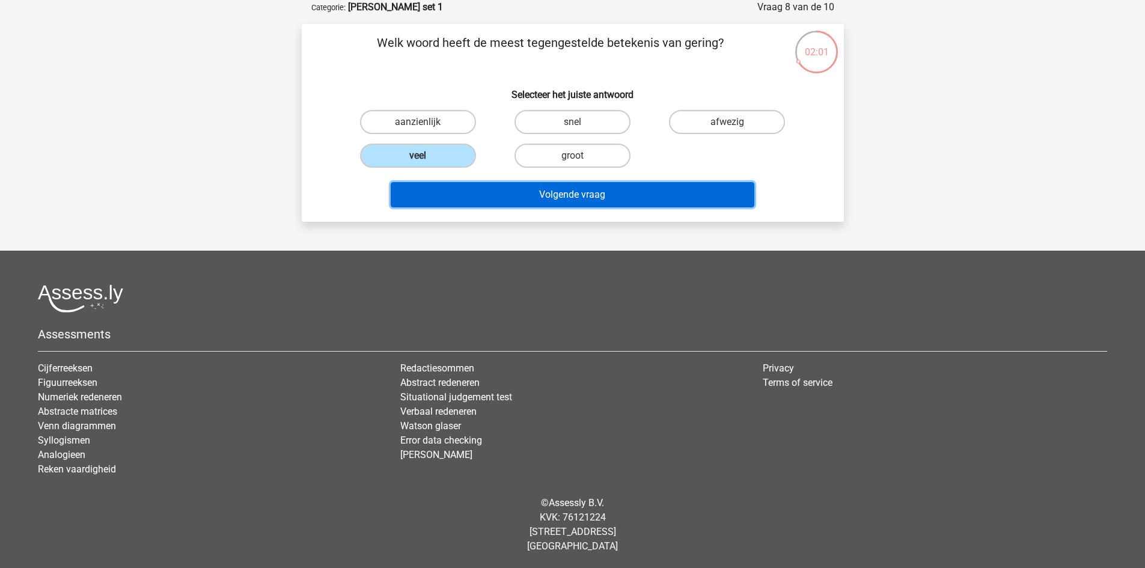
click at [569, 194] on button "Volgende vraag" at bounding box center [573, 194] width 364 height 25
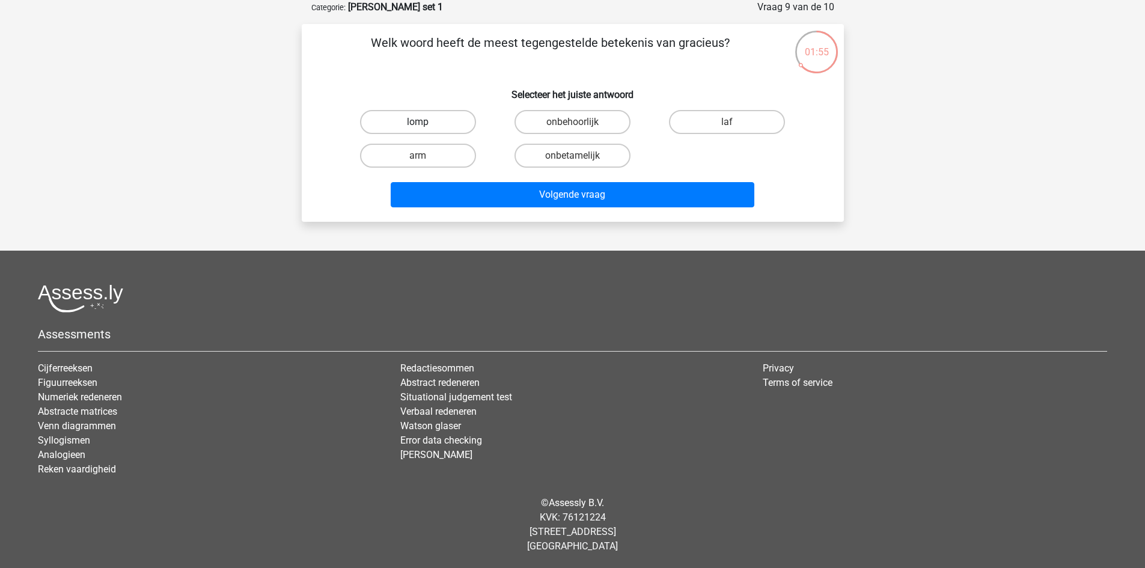
click at [370, 126] on label "lomp" at bounding box center [418, 122] width 116 height 24
click at [418, 126] on input "lomp" at bounding box center [422, 126] width 8 height 8
radio input "true"
click at [554, 154] on label "onbetamelijk" at bounding box center [573, 156] width 116 height 24
click at [572, 156] on input "onbetamelijk" at bounding box center [576, 160] width 8 height 8
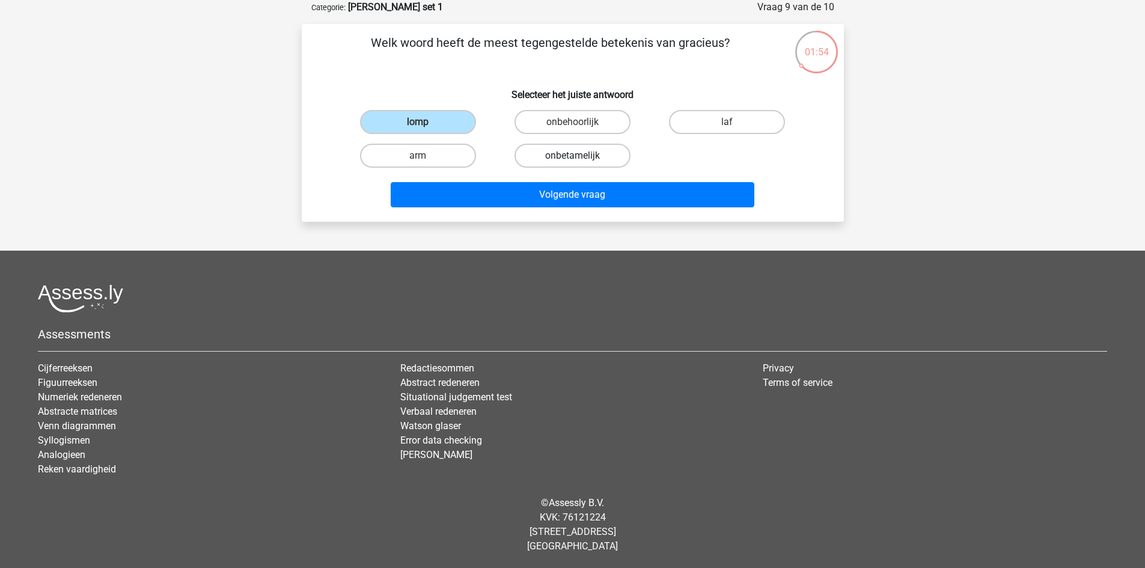
radio input "true"
click at [466, 168] on div "arm" at bounding box center [418, 156] width 154 height 34
click at [454, 157] on label "arm" at bounding box center [418, 156] width 116 height 24
click at [426, 157] on input "arm" at bounding box center [422, 160] width 8 height 8
radio input "true"
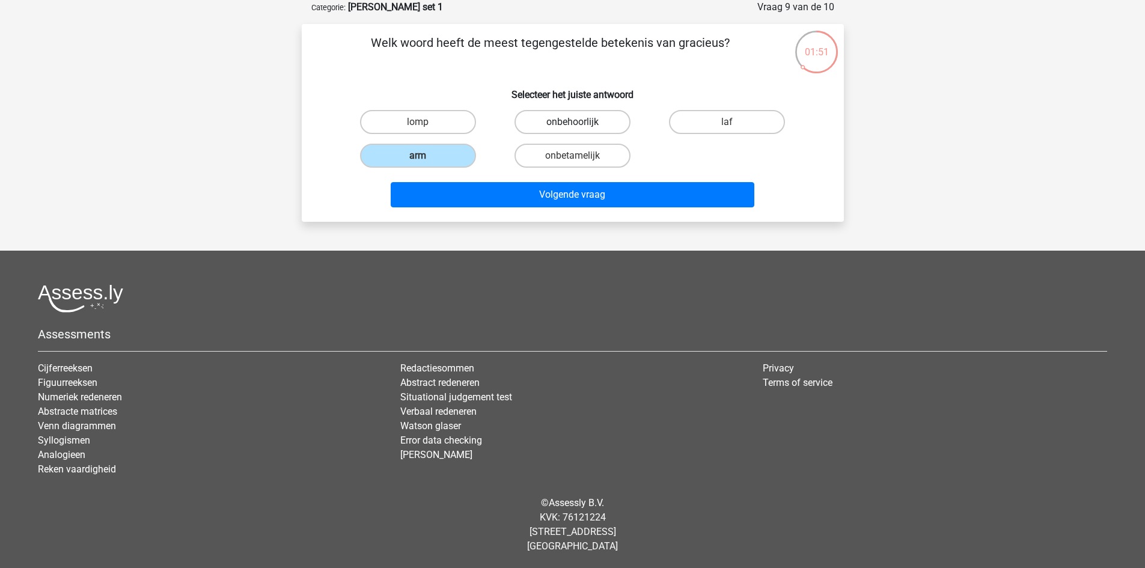
click at [572, 120] on label "onbehoorlijk" at bounding box center [573, 122] width 116 height 24
click at [572, 122] on input "onbehoorlijk" at bounding box center [576, 126] width 8 height 8
radio input "true"
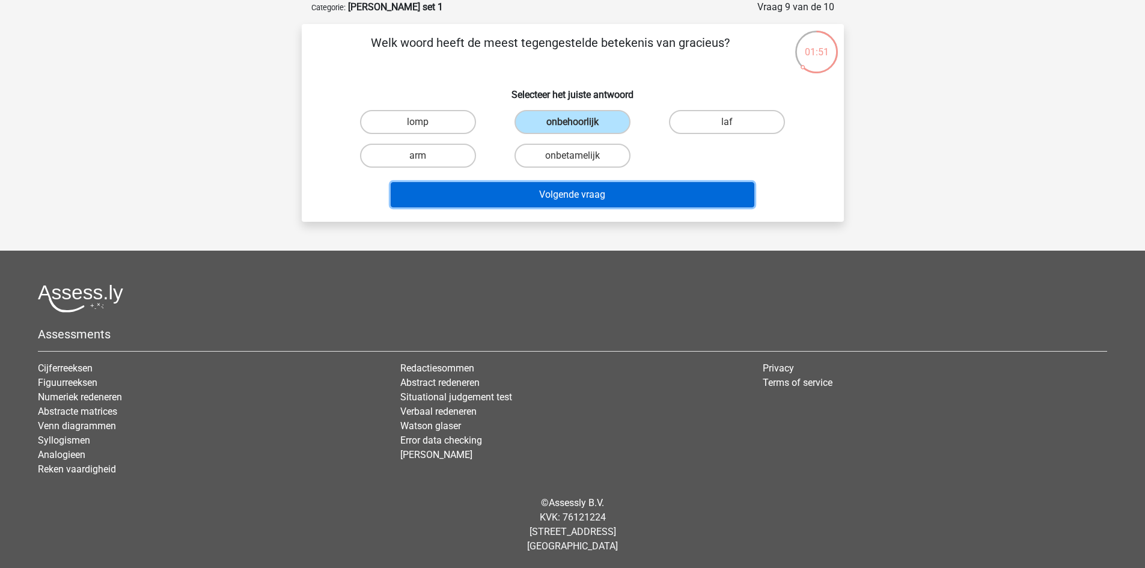
click at [572, 200] on button "Volgende vraag" at bounding box center [573, 194] width 364 height 25
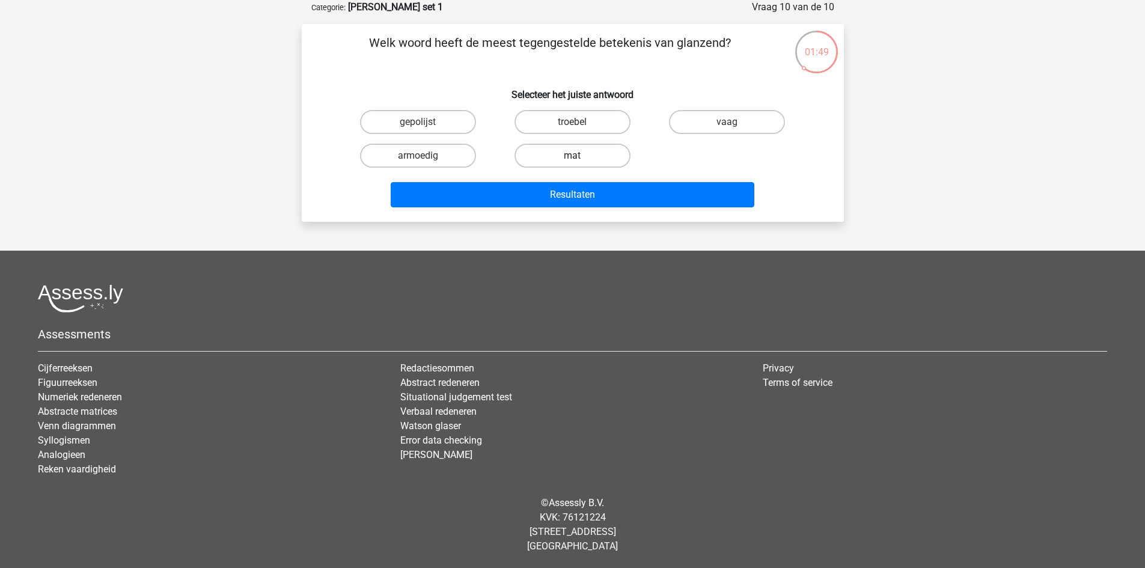
click at [559, 149] on label "mat" at bounding box center [573, 156] width 116 height 24
click at [572, 156] on input "mat" at bounding box center [576, 160] width 8 height 8
radio input "true"
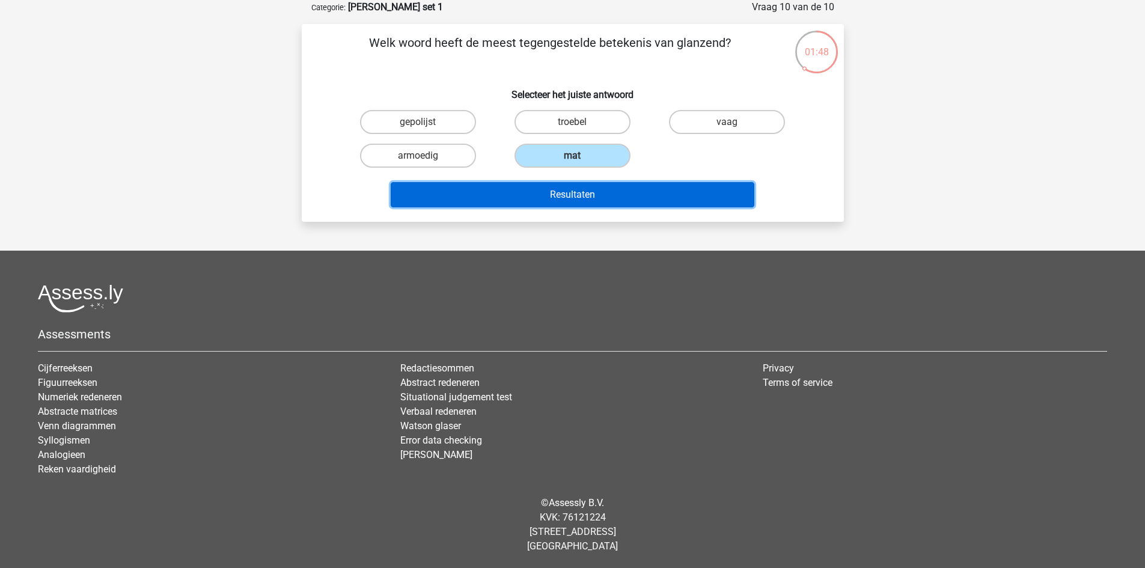
click at [579, 196] on button "Resultaten" at bounding box center [573, 194] width 364 height 25
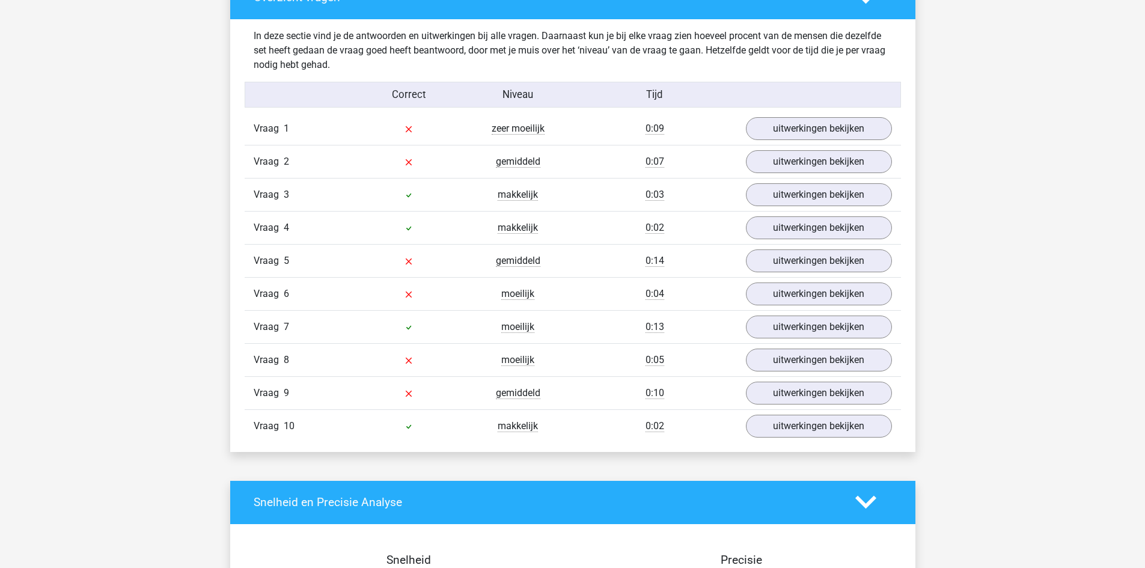
scroll to position [661, 0]
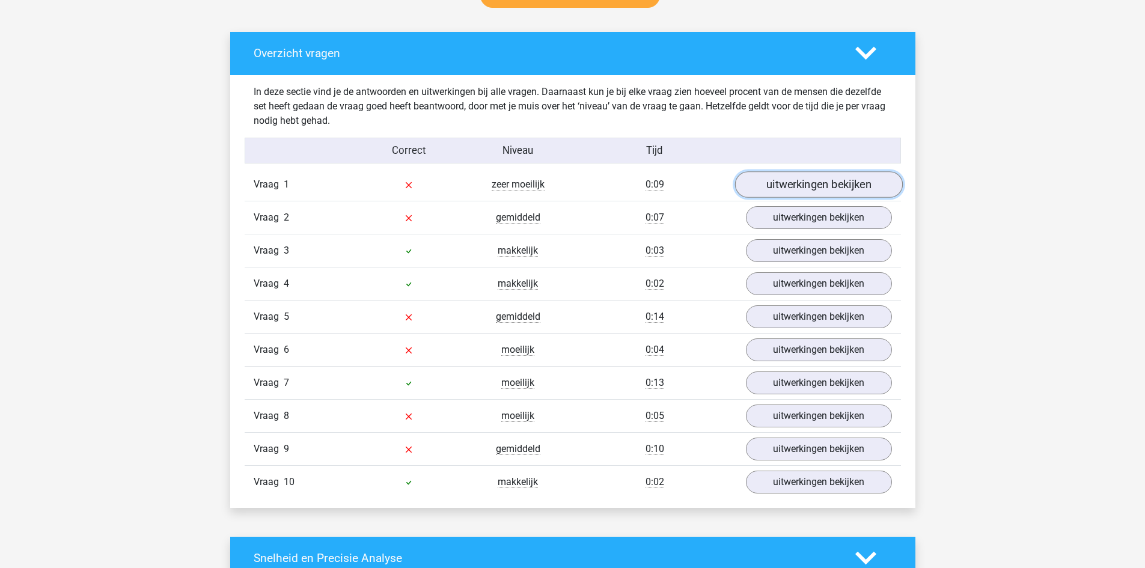
click at [851, 188] on link "uitwerkingen bekijken" at bounding box center [819, 184] width 168 height 26
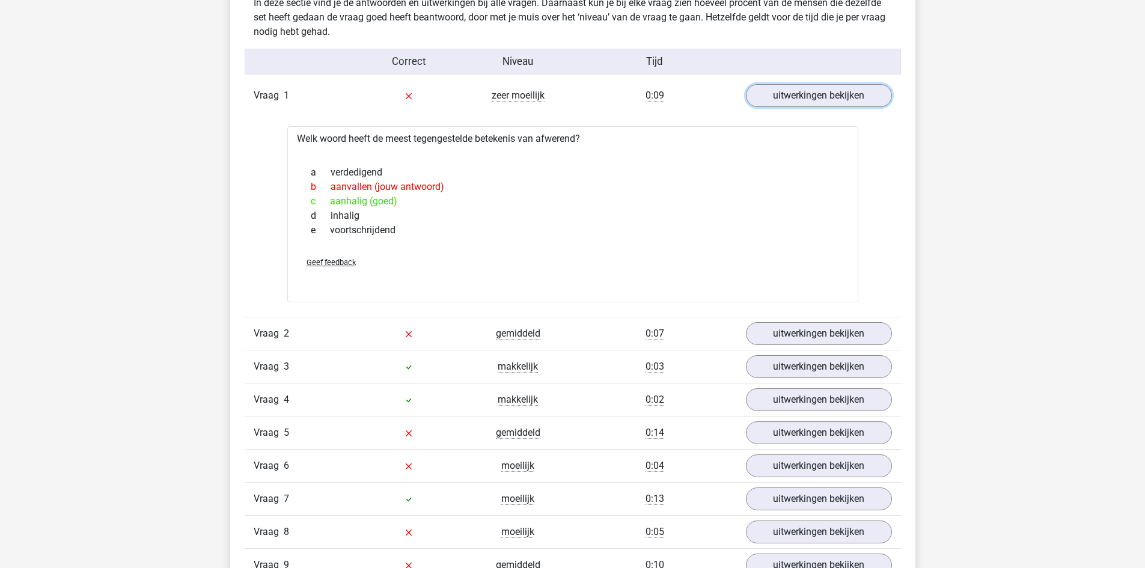
scroll to position [902, 0]
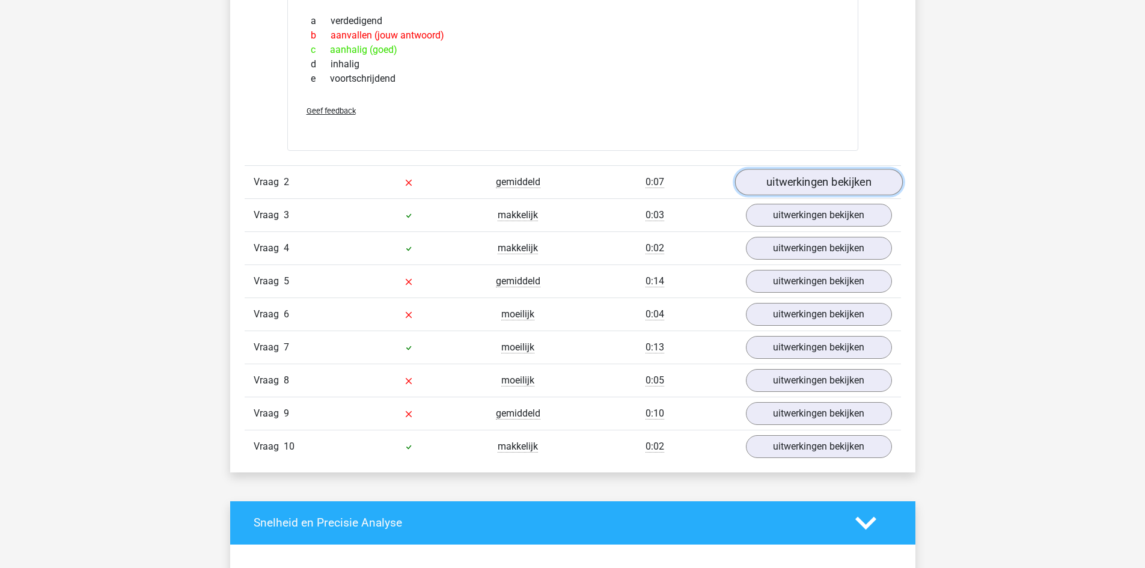
click at [792, 184] on link "uitwerkingen bekijken" at bounding box center [819, 182] width 168 height 26
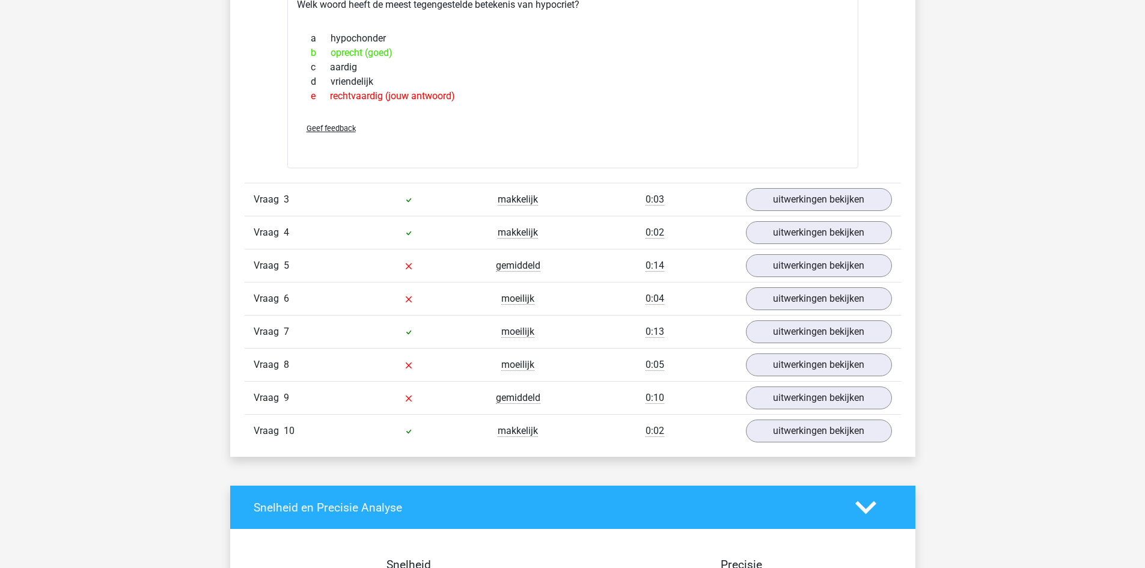
scroll to position [1142, 0]
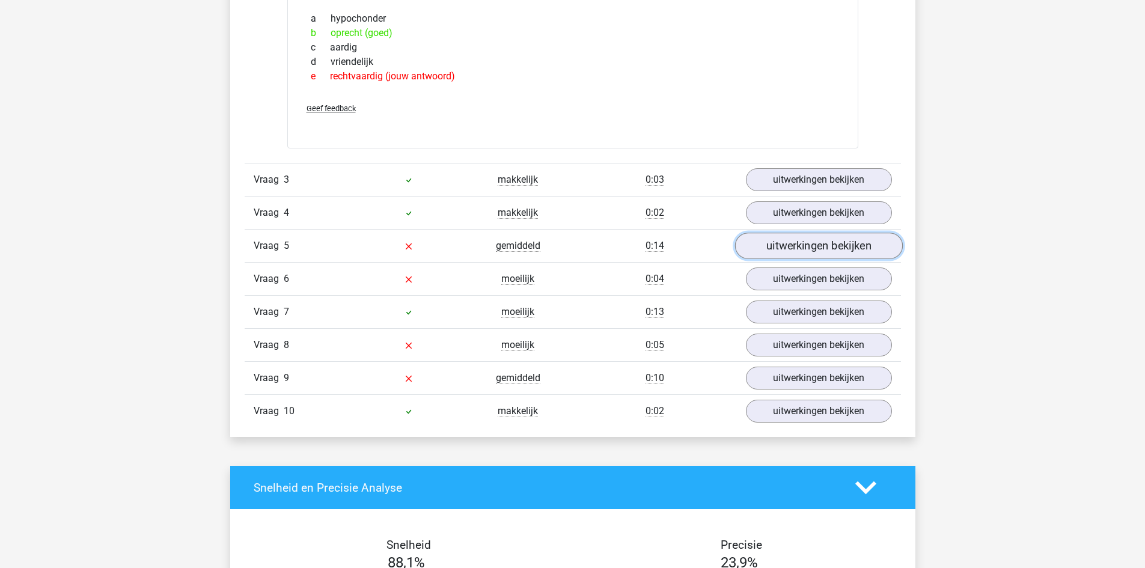
click at [766, 249] on link "uitwerkingen bekijken" at bounding box center [819, 246] width 168 height 26
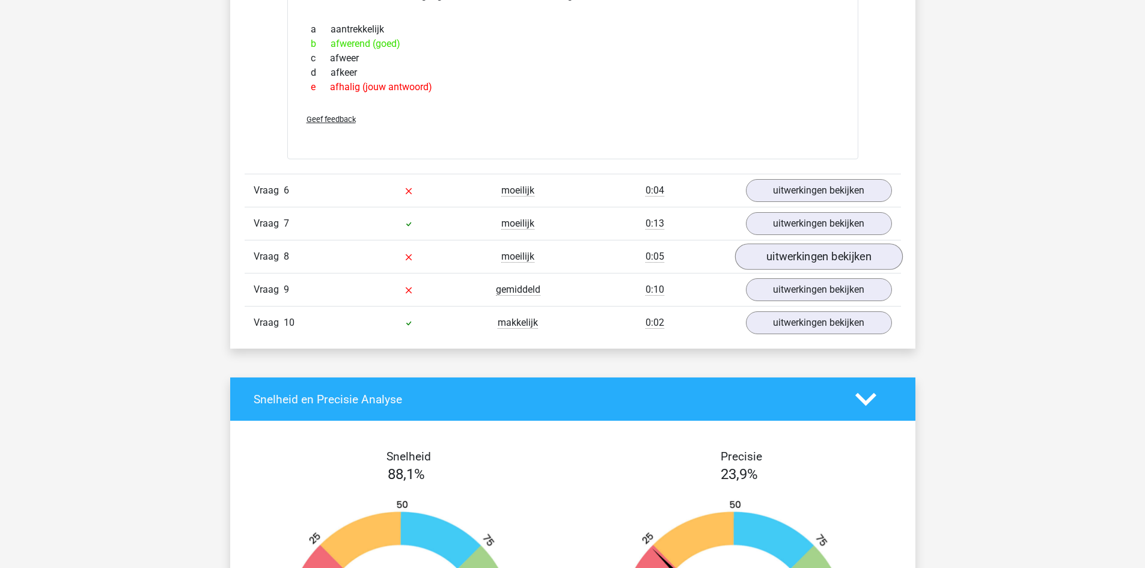
scroll to position [1443, 0]
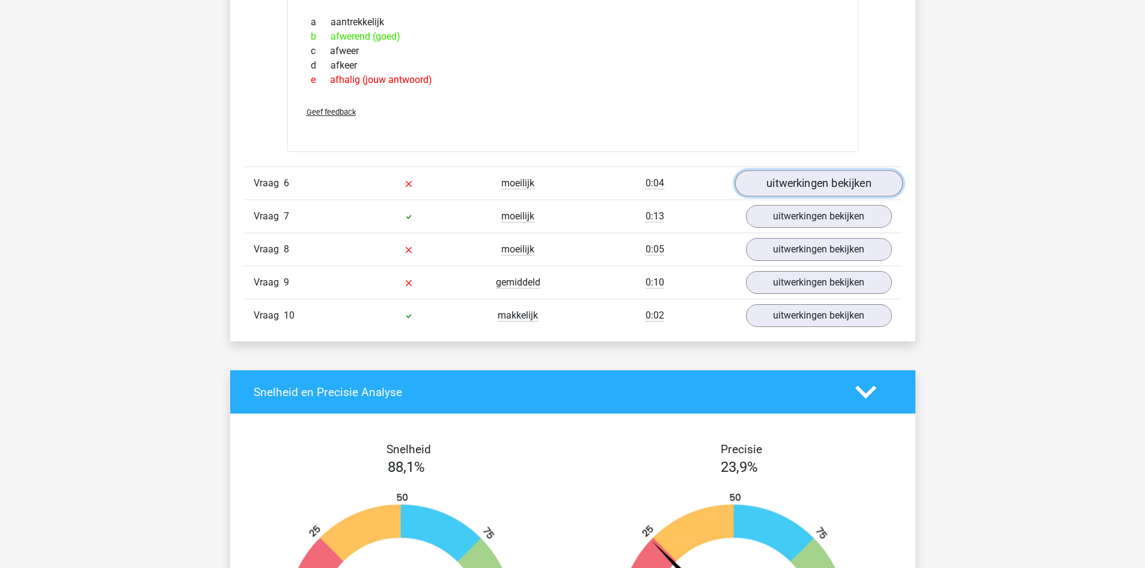
click at [802, 180] on link "uitwerkingen bekijken" at bounding box center [819, 184] width 168 height 26
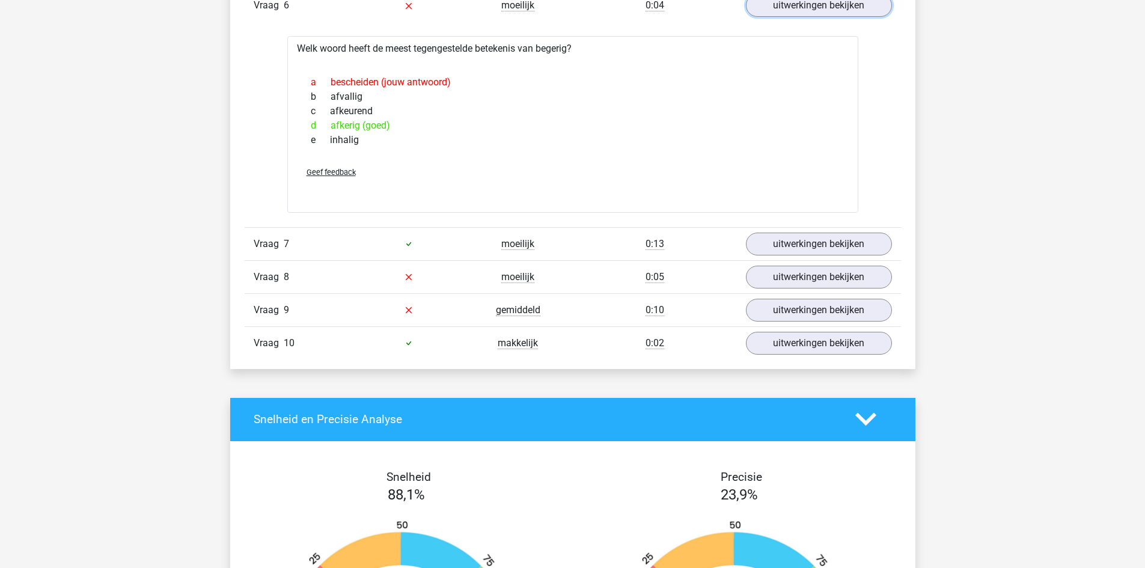
scroll to position [1623, 0]
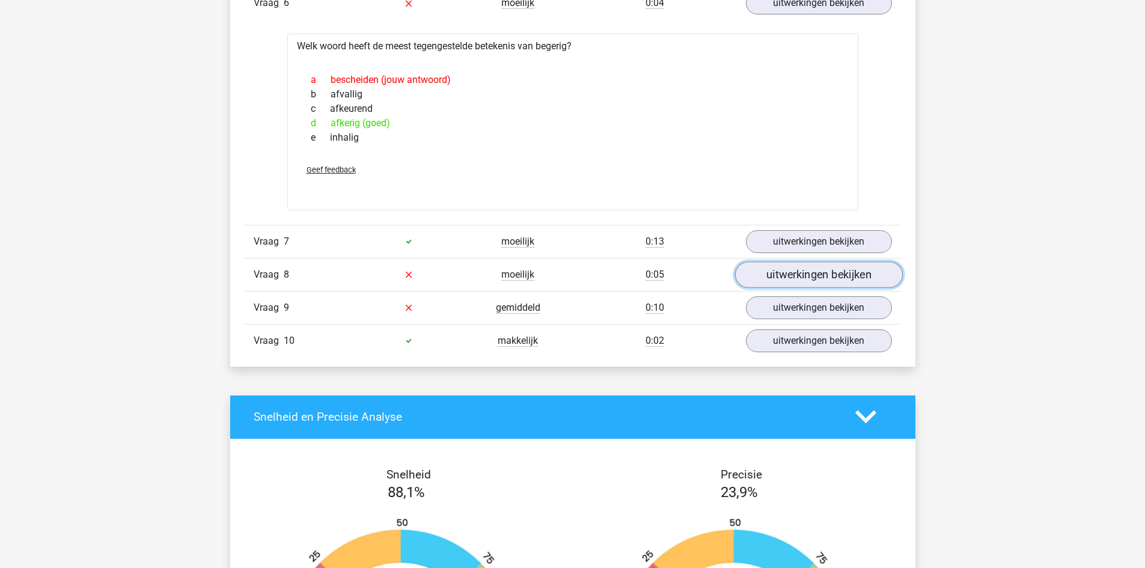
click at [765, 277] on link "uitwerkingen bekijken" at bounding box center [819, 274] width 168 height 26
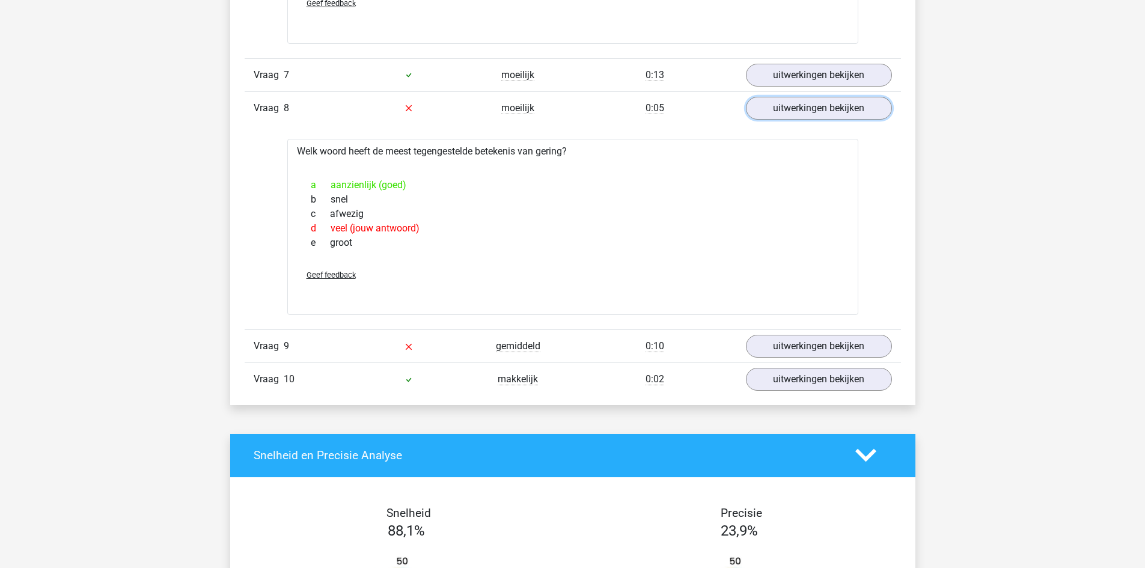
scroll to position [1803, 0]
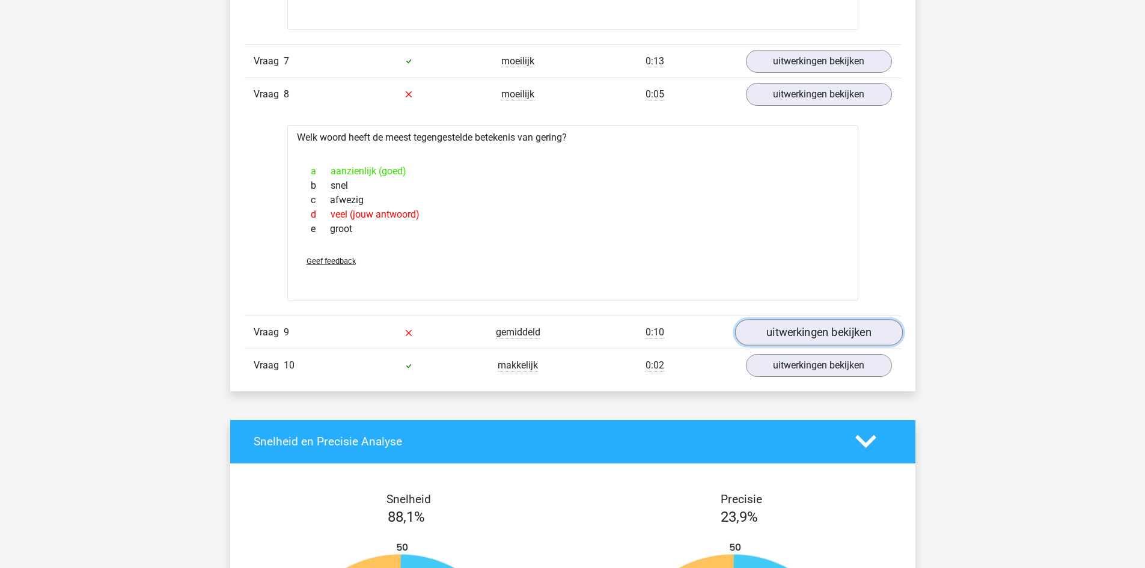
click at [779, 338] on link "uitwerkingen bekijken" at bounding box center [819, 332] width 168 height 26
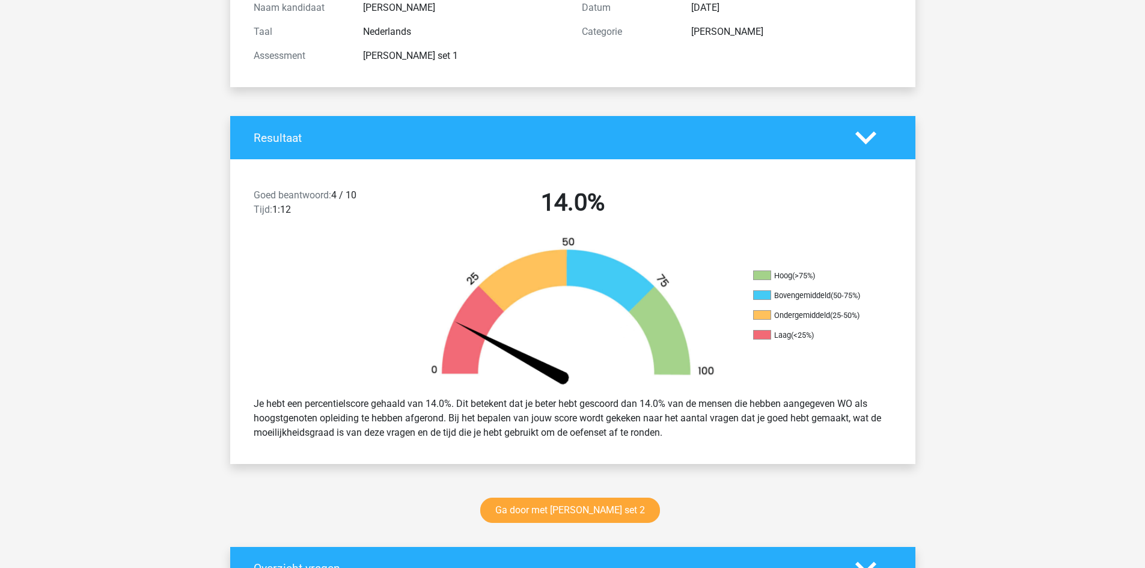
scroll to position [0, 0]
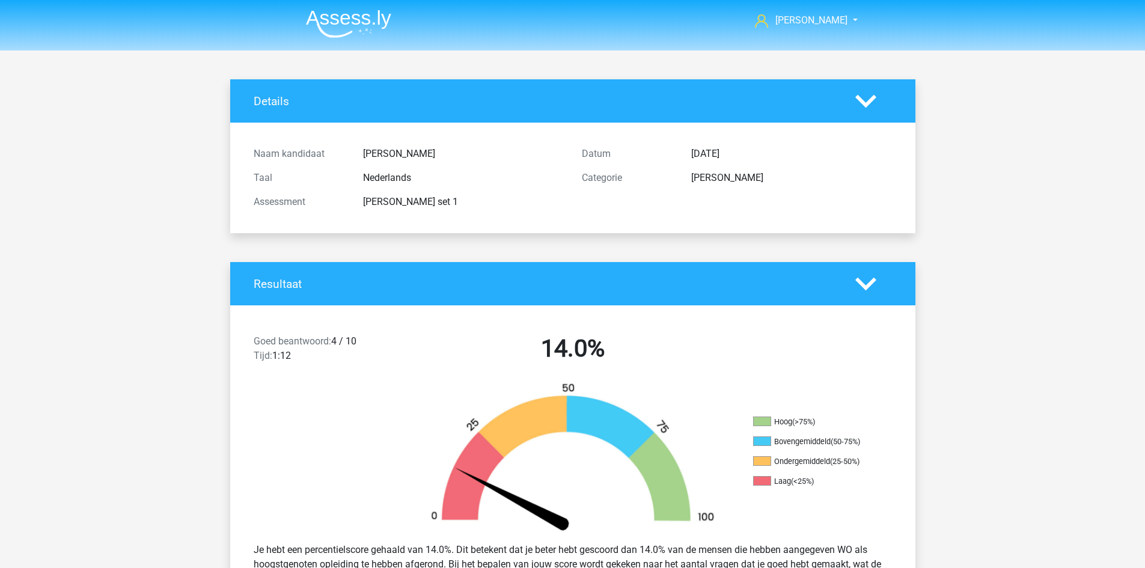
click at [281, 96] on h4 "Details" at bounding box center [546, 101] width 584 height 14
click at [350, 29] on img at bounding box center [348, 24] width 85 height 28
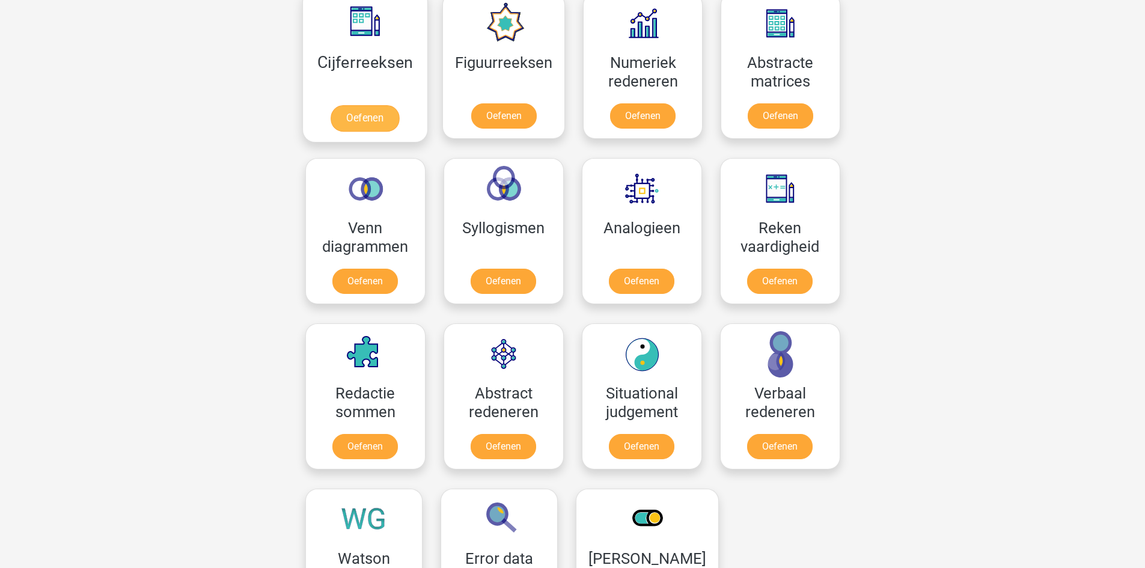
scroll to position [481, 0]
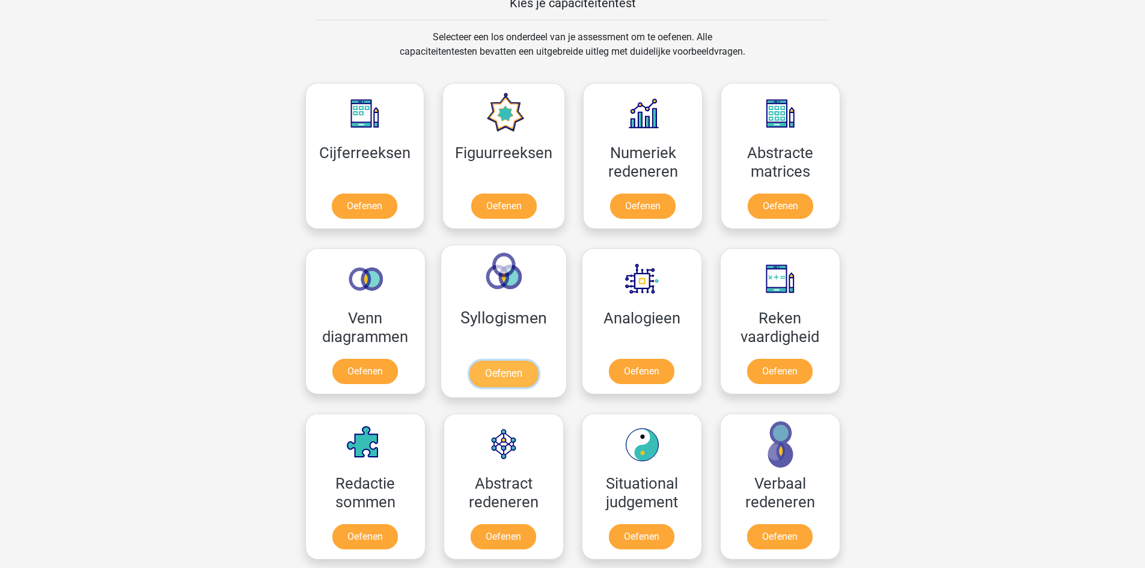
click at [477, 361] on link "Oefenen" at bounding box center [503, 374] width 69 height 26
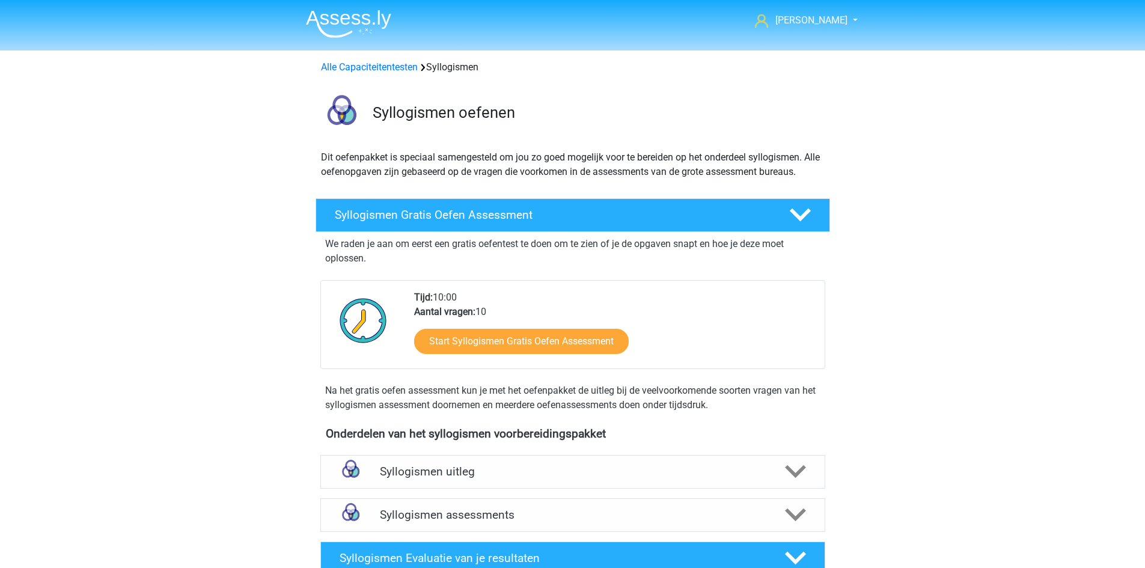
click at [349, 27] on img at bounding box center [348, 24] width 85 height 28
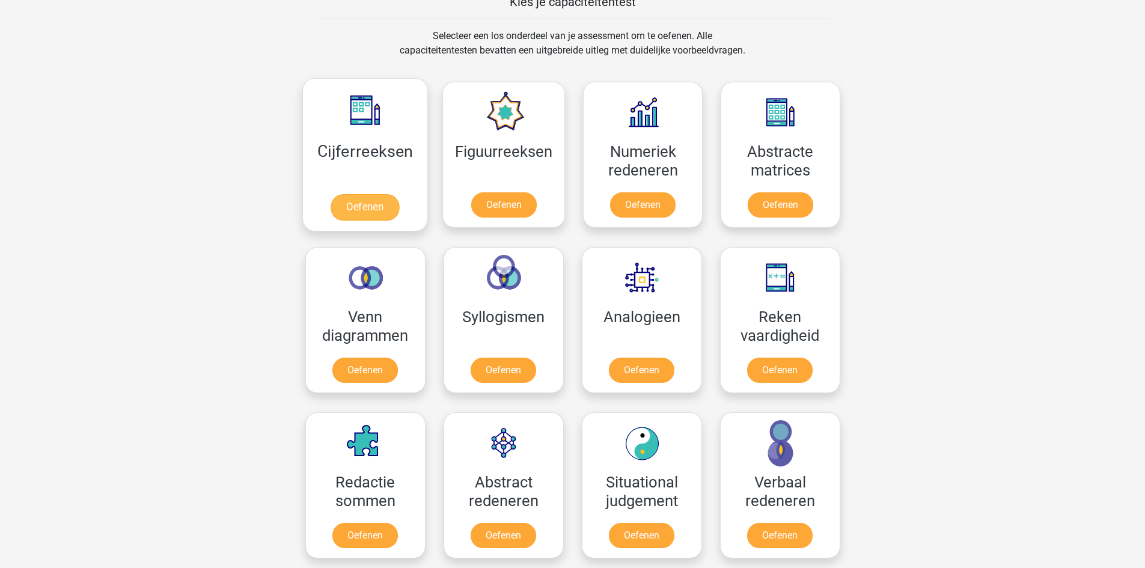
scroll to position [541, 0]
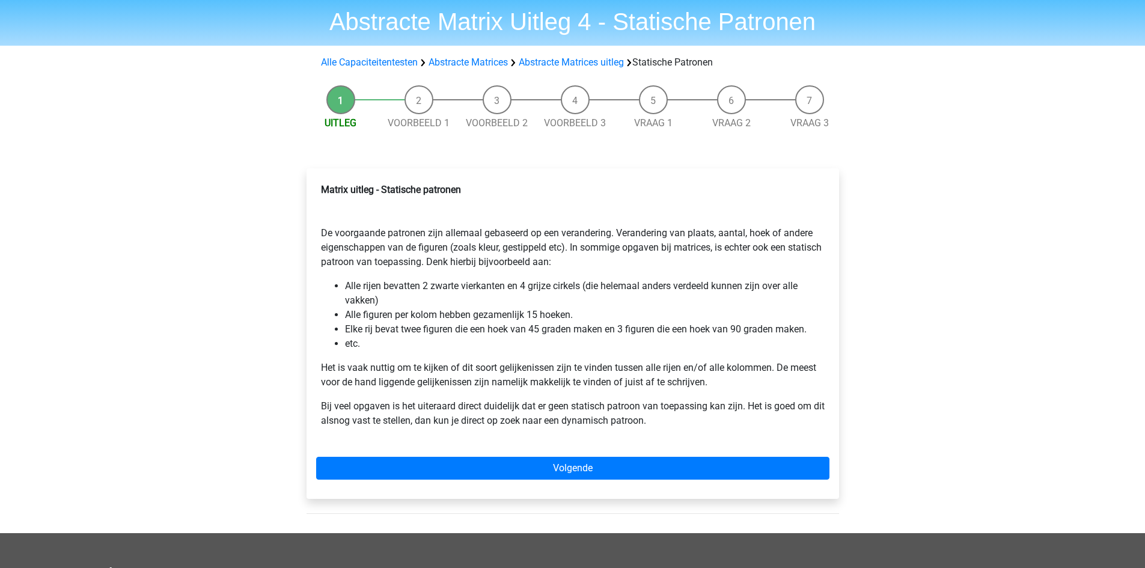
scroll to position [60, 0]
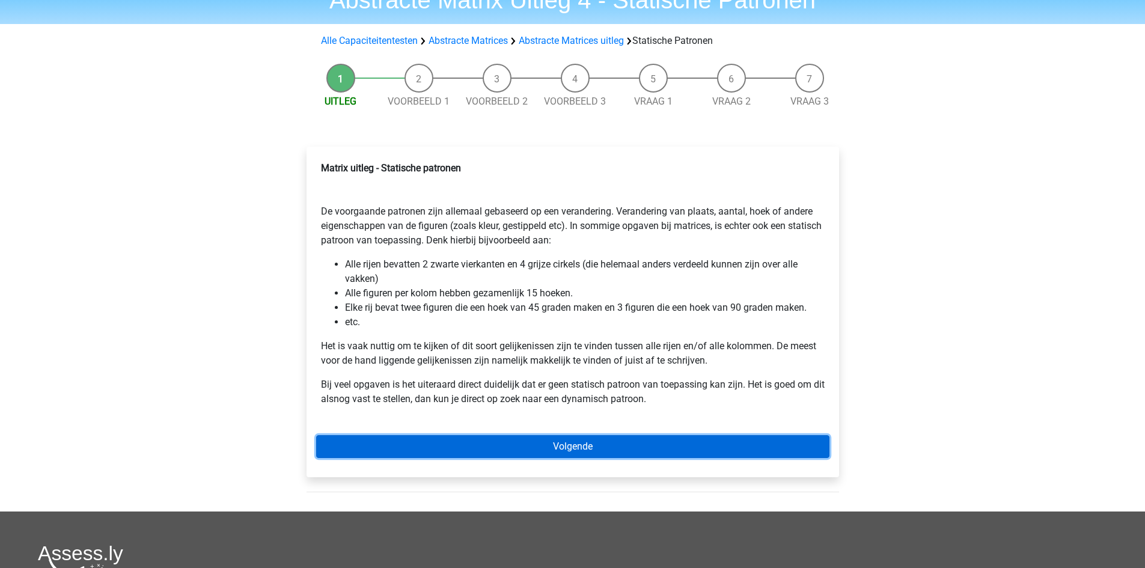
click at [543, 439] on link "Volgende" at bounding box center [572, 446] width 513 height 23
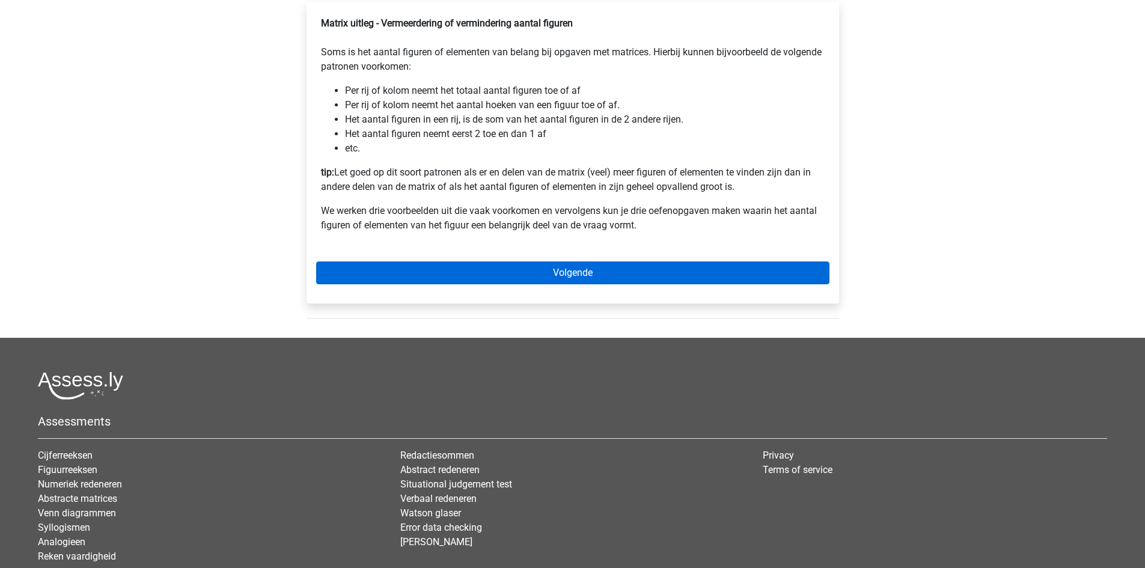
scroll to position [240, 0]
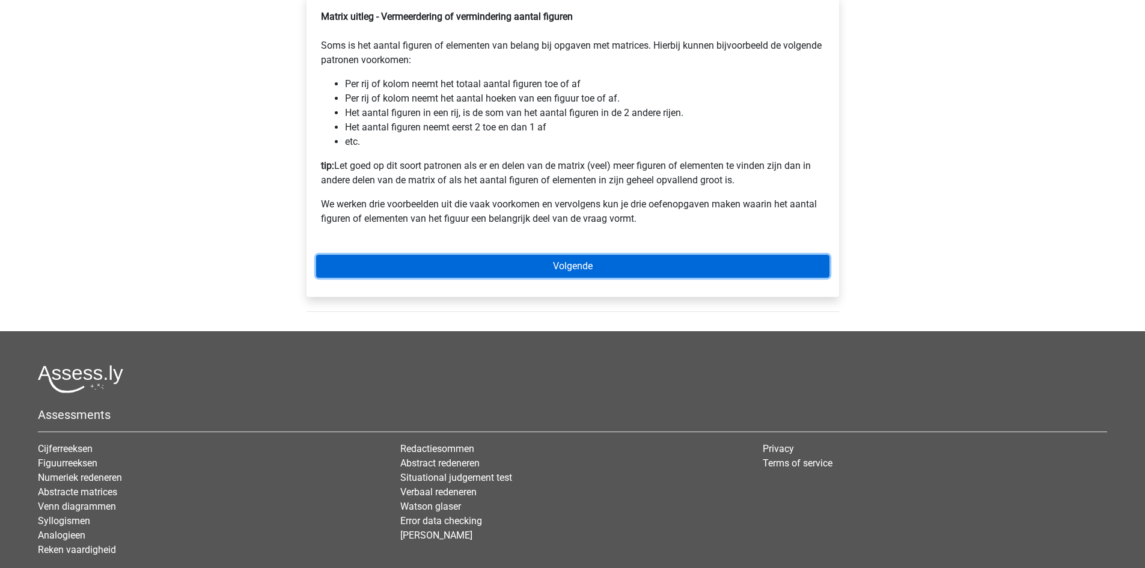
click at [616, 274] on link "Volgende" at bounding box center [572, 266] width 513 height 23
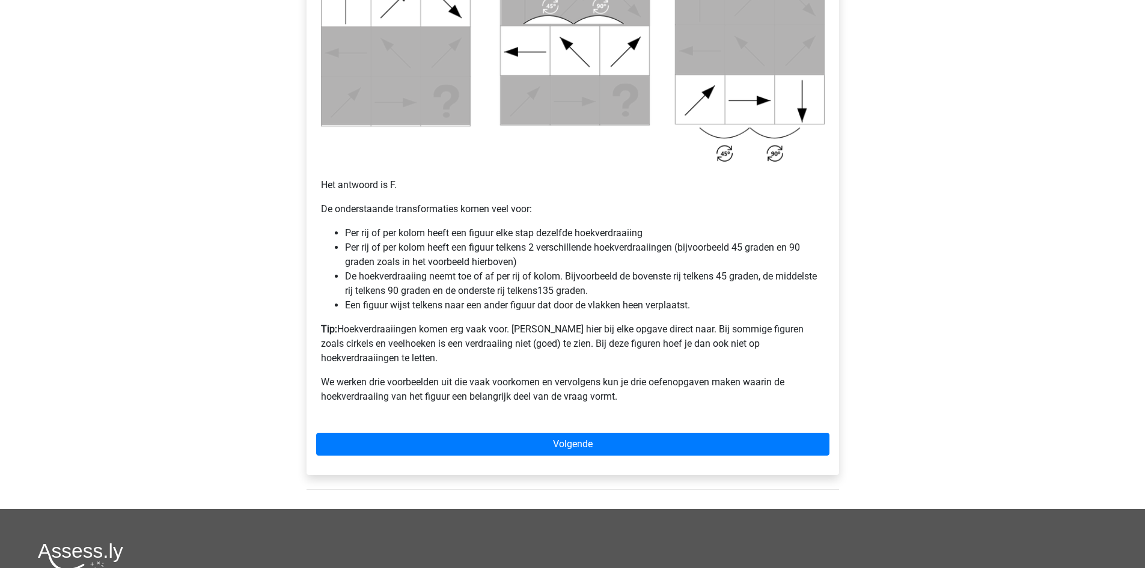
scroll to position [721, 0]
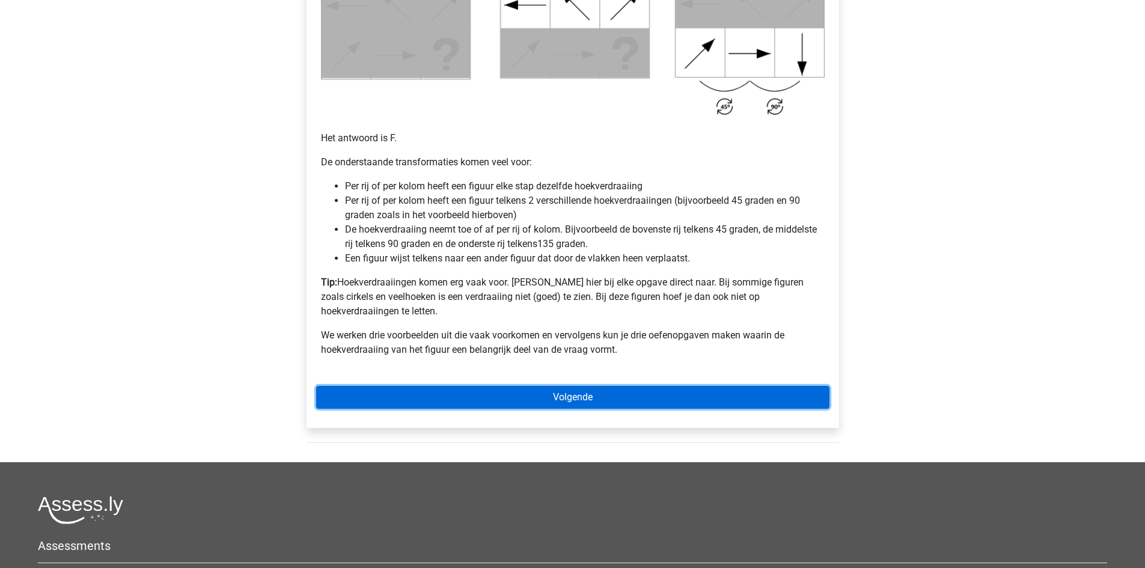
click at [602, 386] on link "Volgende" at bounding box center [572, 397] width 513 height 23
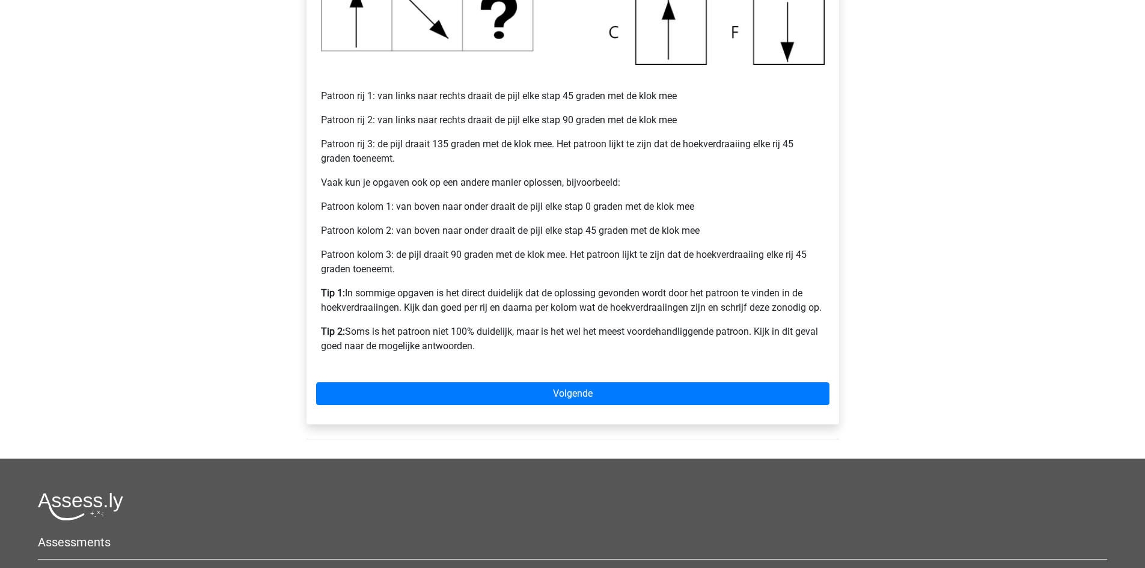
scroll to position [481, 0]
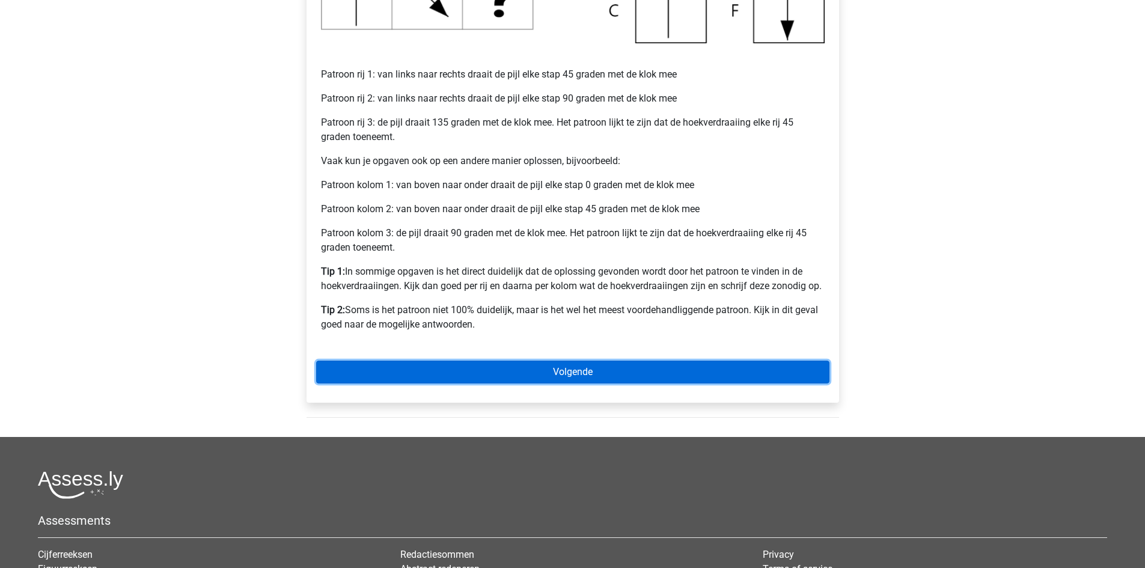
click at [614, 364] on link "Volgende" at bounding box center [572, 372] width 513 height 23
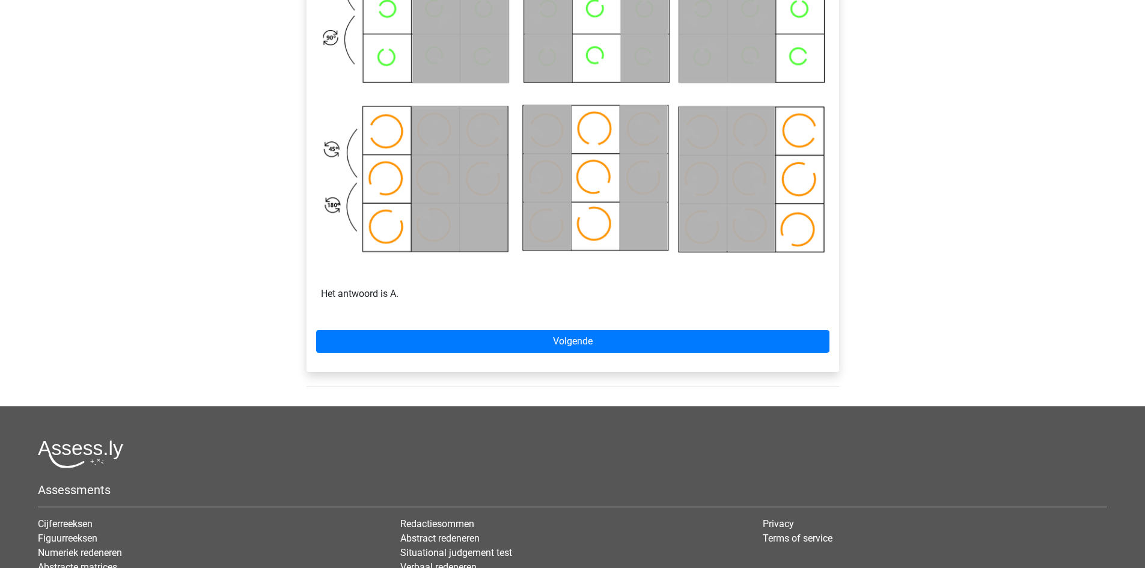
scroll to position [661, 0]
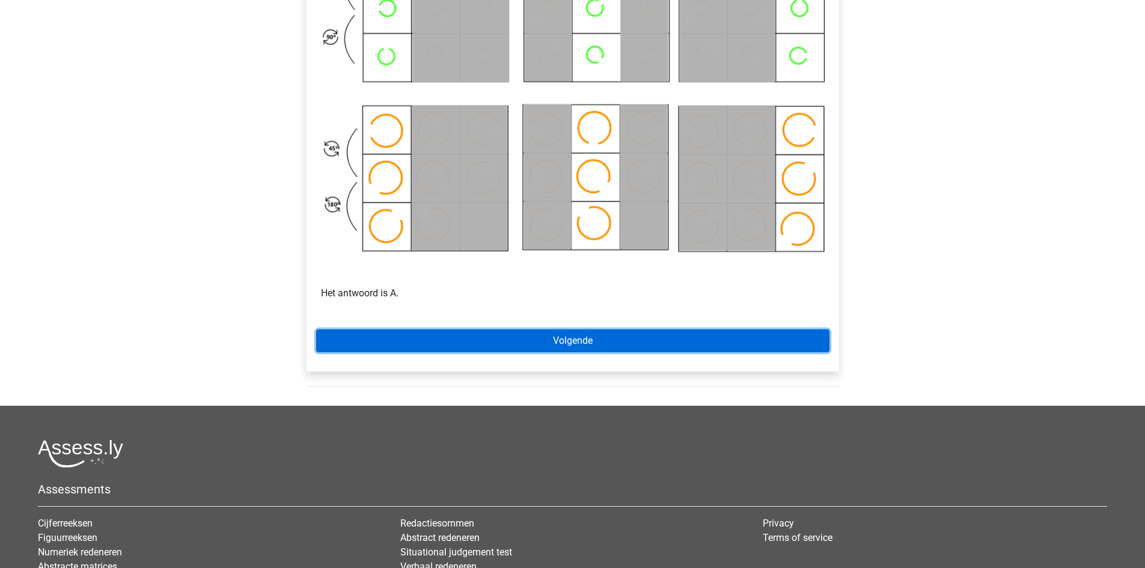
click at [602, 340] on link "Volgende" at bounding box center [572, 340] width 513 height 23
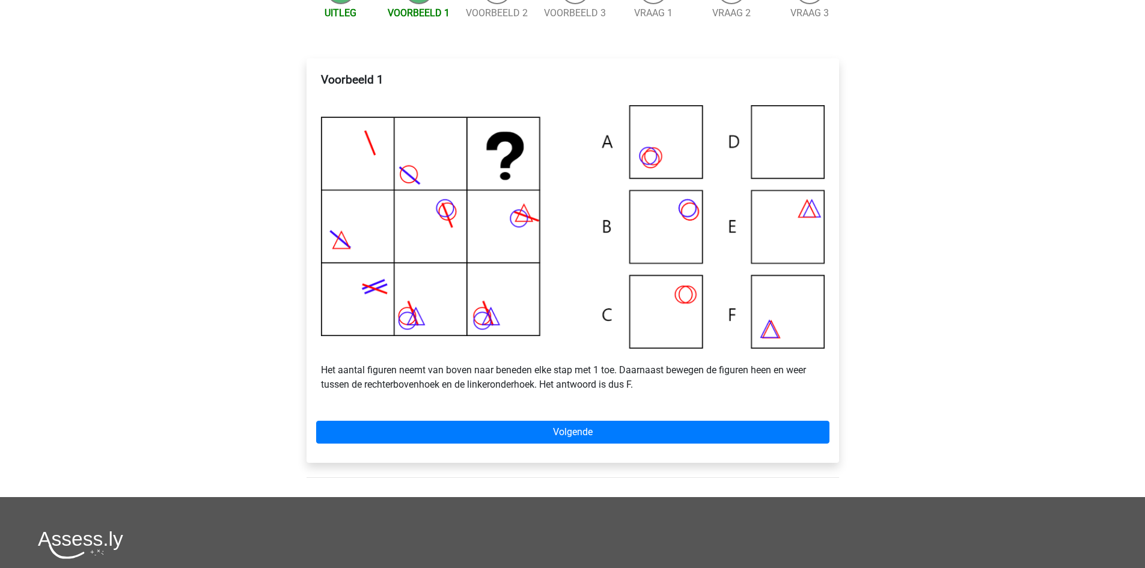
scroll to position [180, 0]
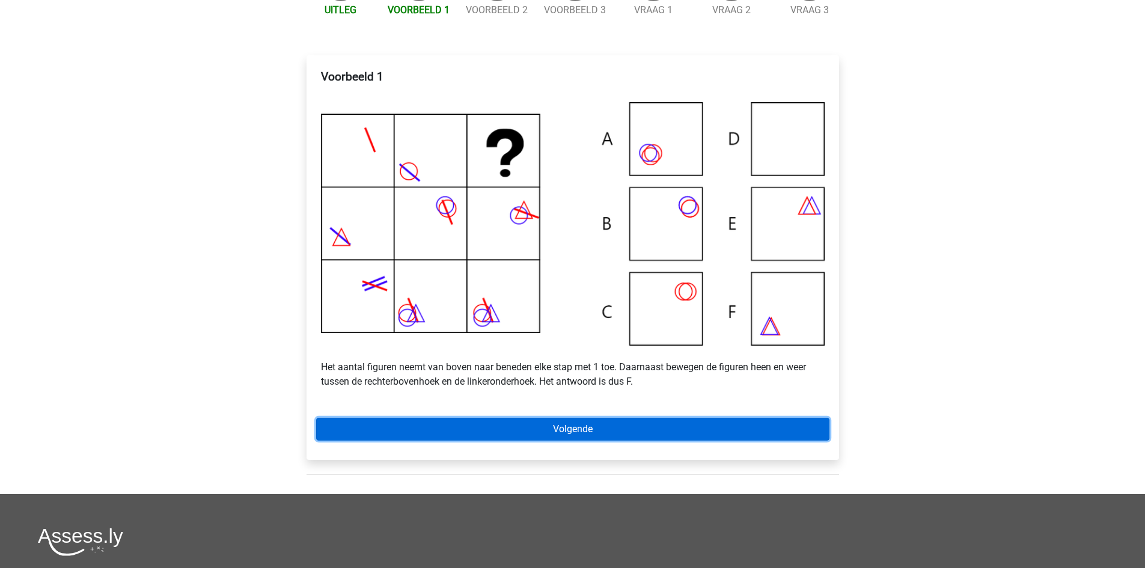
click at [627, 439] on link "Volgende" at bounding box center [572, 429] width 513 height 23
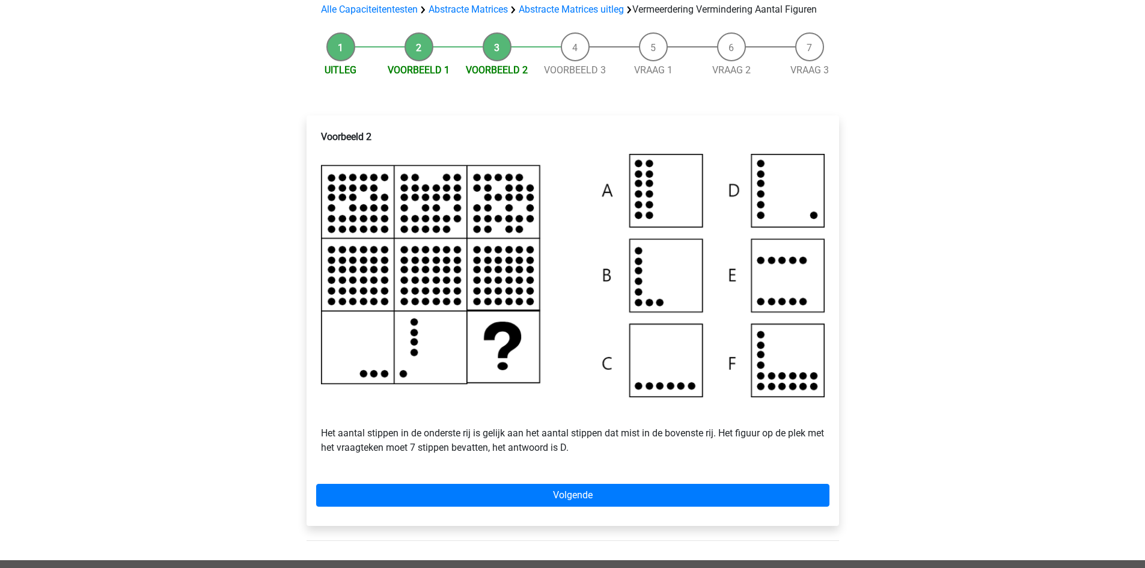
scroll to position [180, 0]
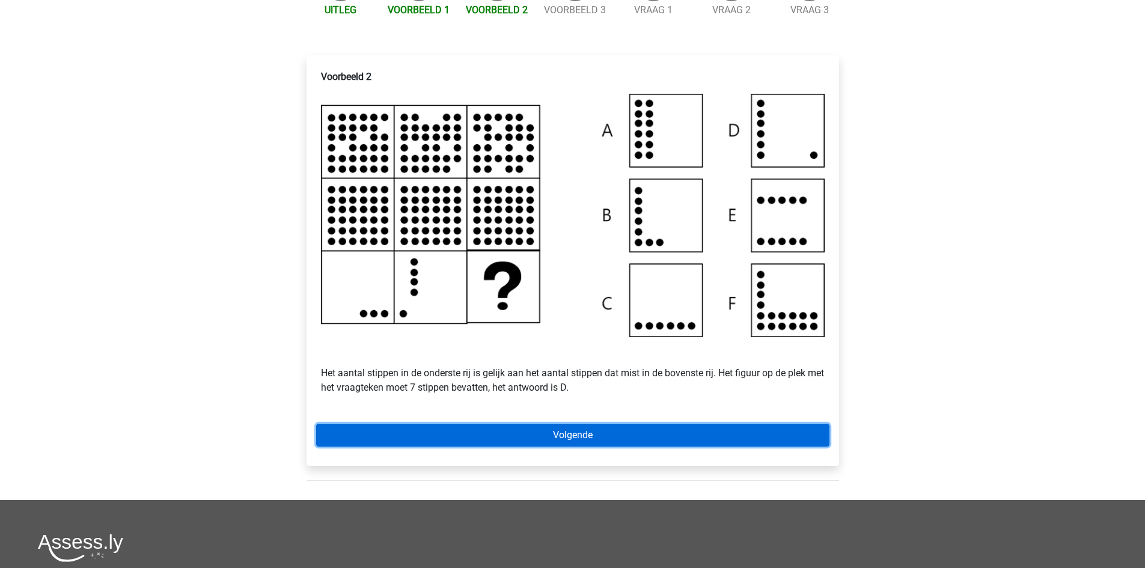
click at [595, 447] on link "Volgende" at bounding box center [572, 435] width 513 height 23
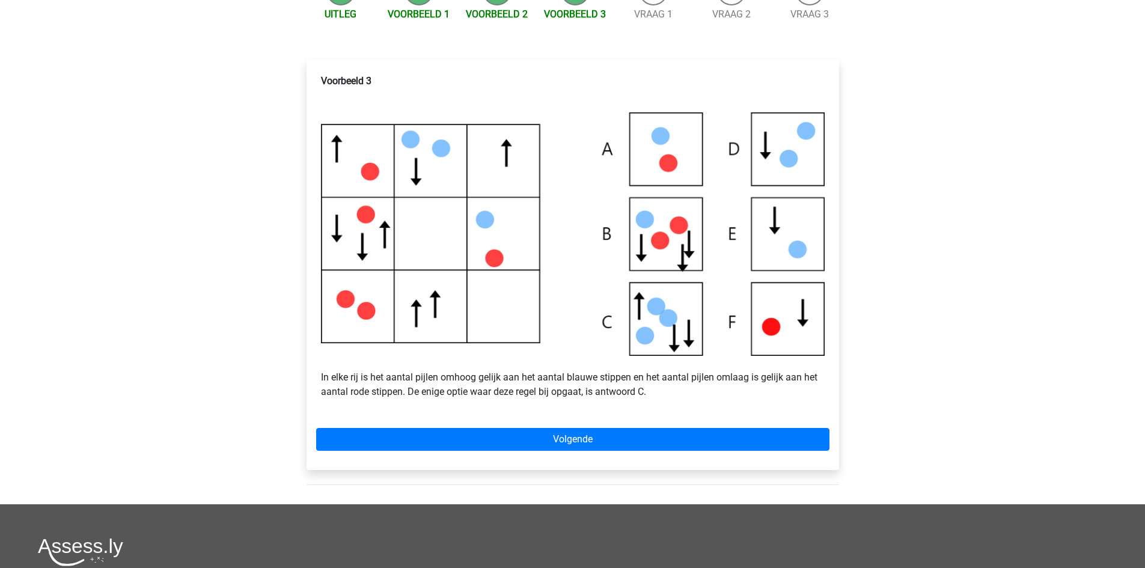
scroll to position [240, 0]
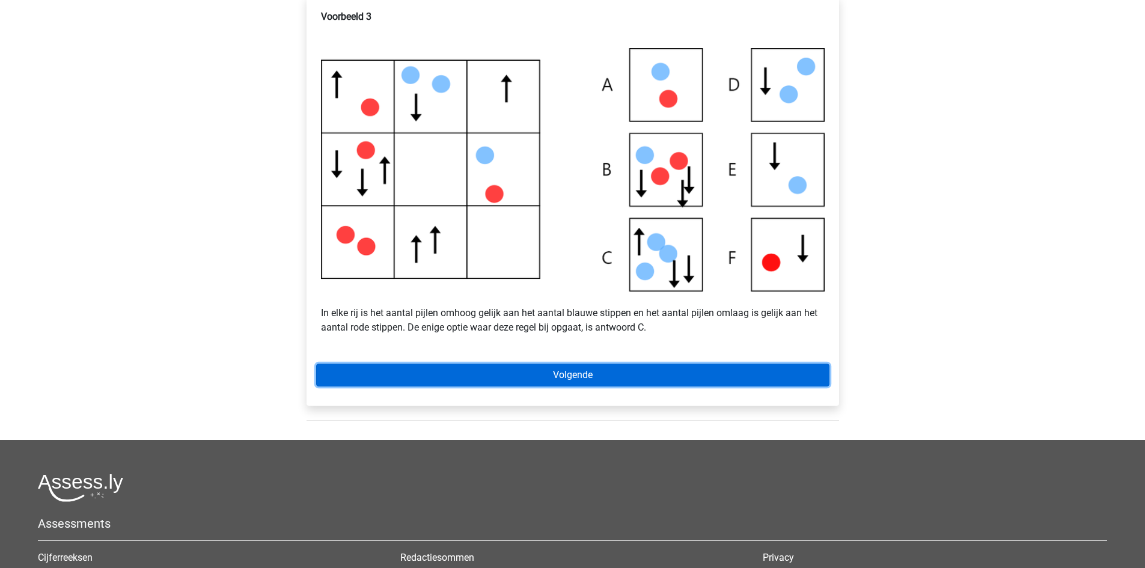
click at [617, 387] on link "Volgende" at bounding box center [572, 375] width 513 height 23
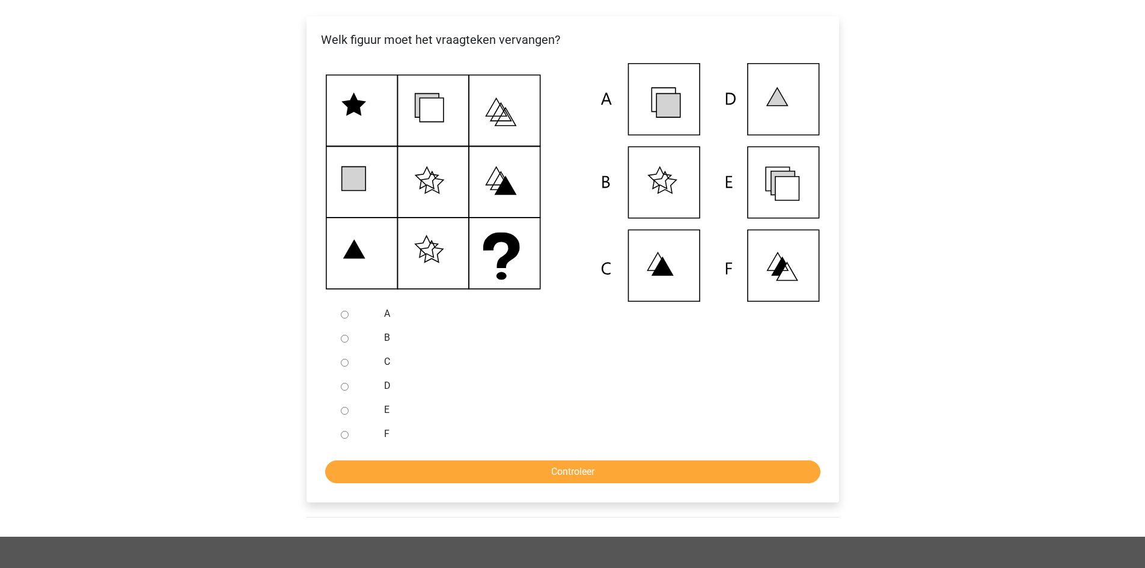
scroll to position [240, 0]
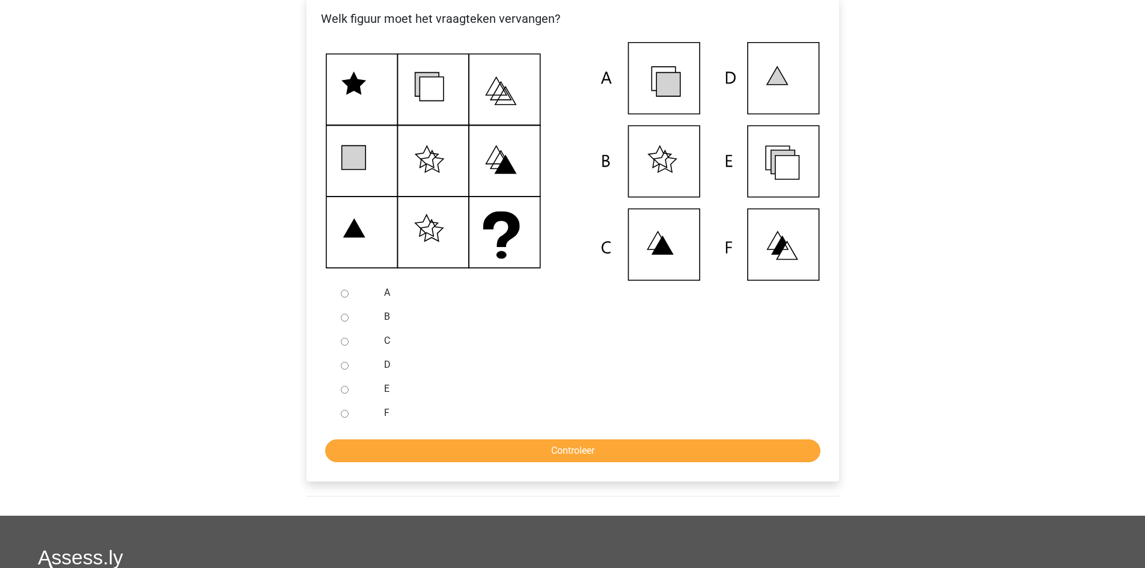
click at [341, 394] on input "E" at bounding box center [345, 390] width 8 height 8
radio input "true"
click at [463, 462] on input "Controleer" at bounding box center [572, 450] width 495 height 23
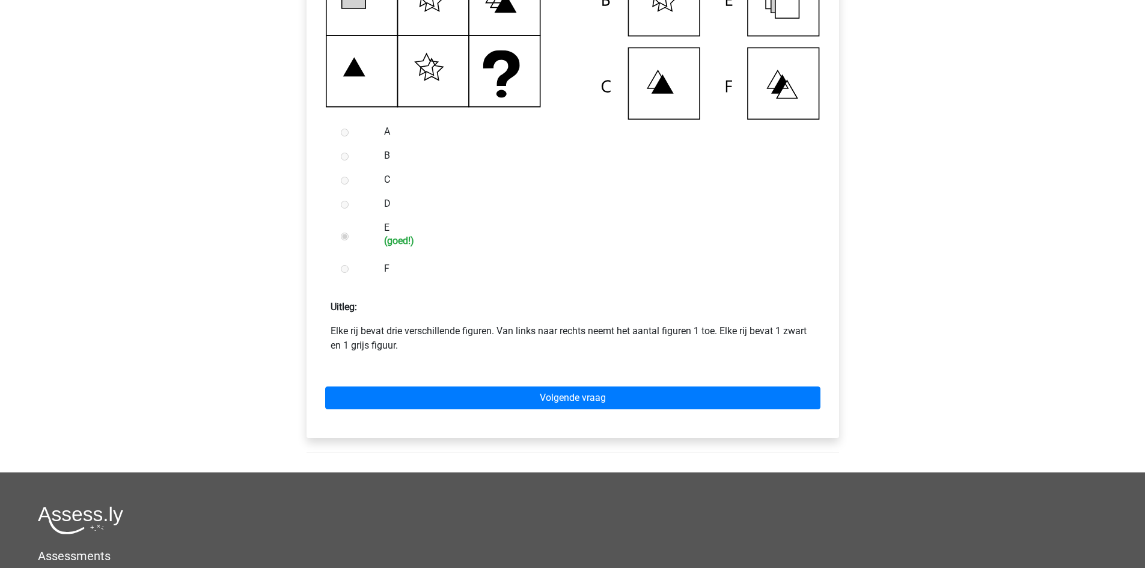
scroll to position [421, 0]
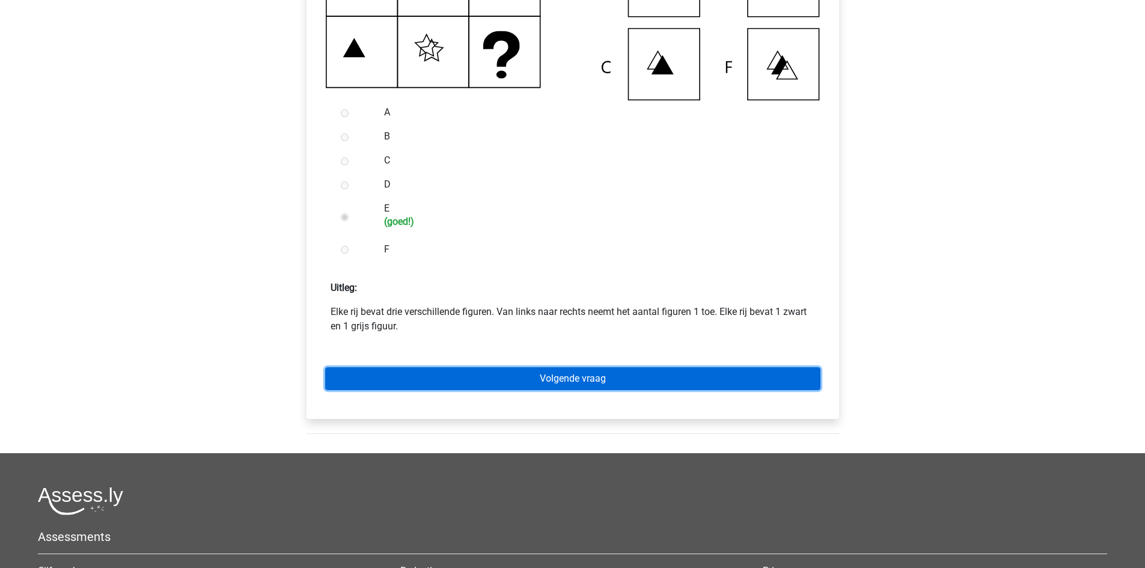
click at [459, 390] on link "Volgende vraag" at bounding box center [572, 378] width 495 height 23
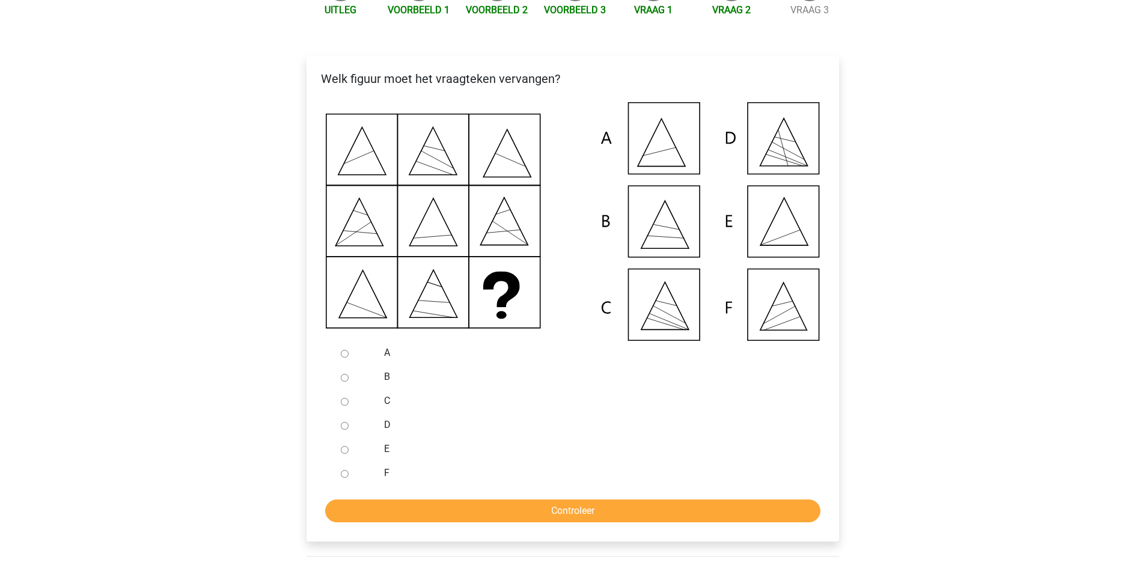
scroll to position [240, 0]
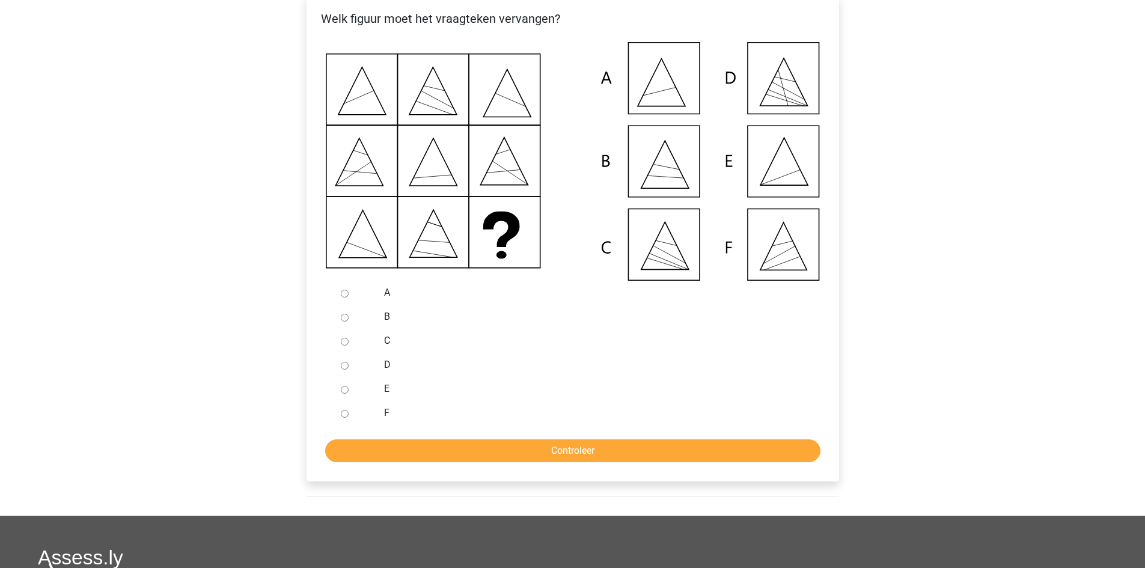
click at [344, 425] on div at bounding box center [356, 413] width 40 height 24
click at [343, 418] on input "F" at bounding box center [345, 414] width 8 height 8
radio input "true"
click at [359, 456] on input "Controleer" at bounding box center [572, 450] width 495 height 23
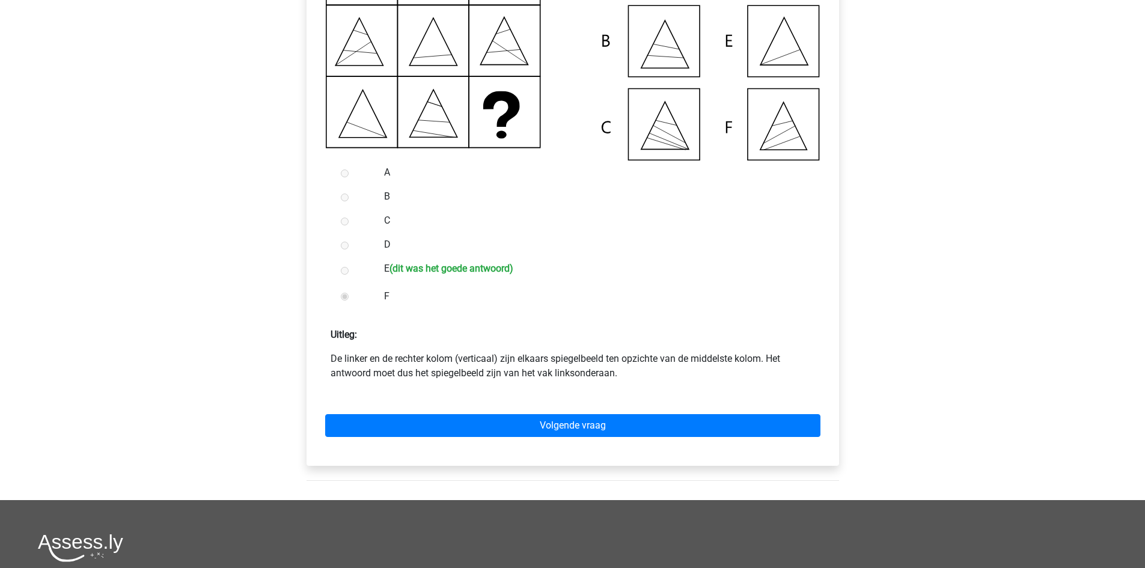
scroll to position [301, 0]
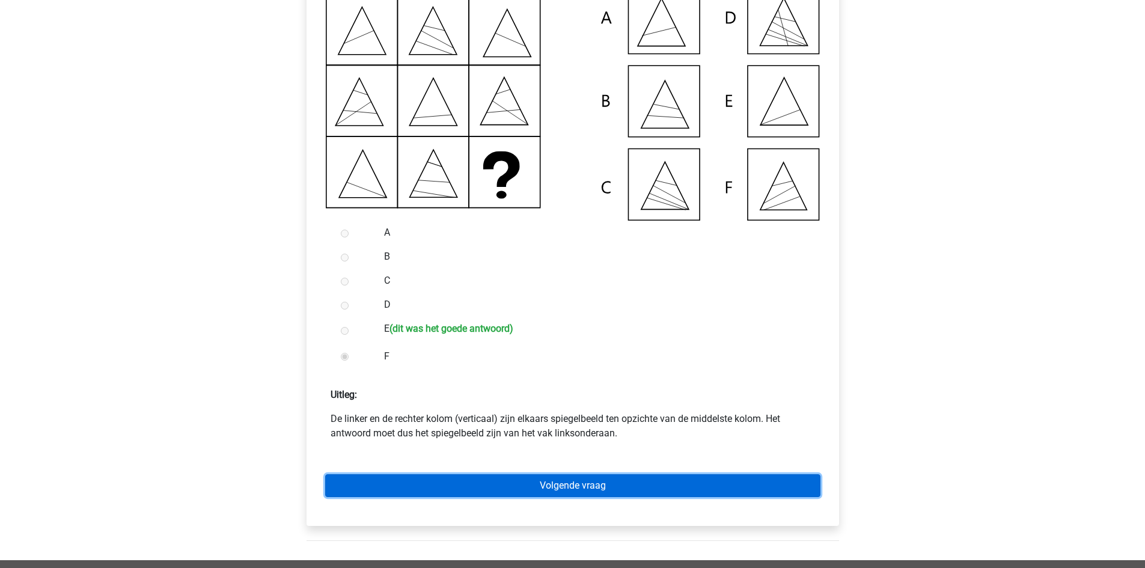
click at [491, 492] on link "Volgende vraag" at bounding box center [572, 485] width 495 height 23
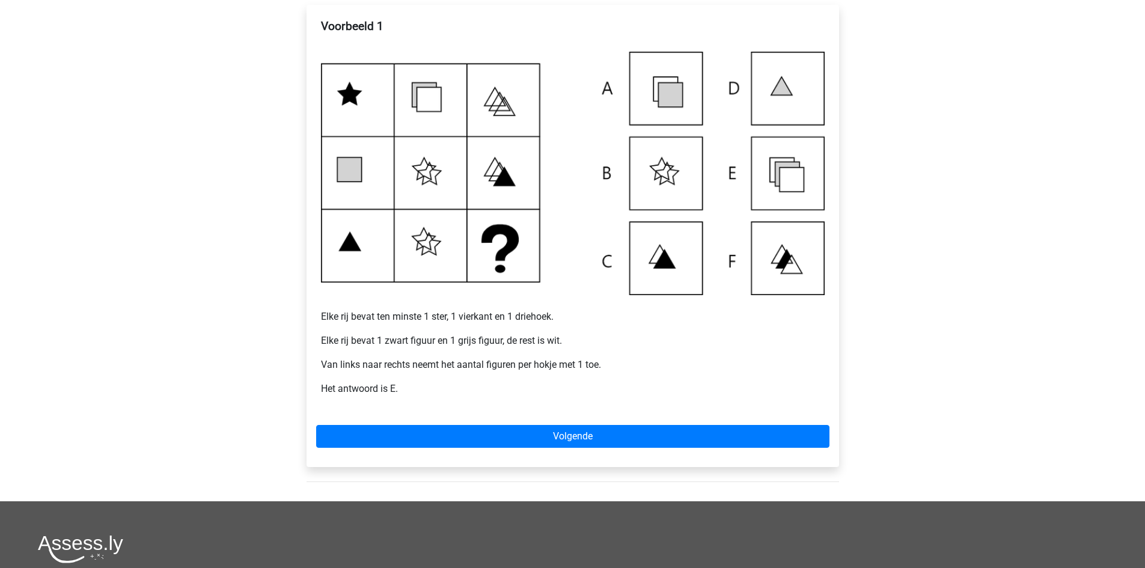
scroll to position [180, 0]
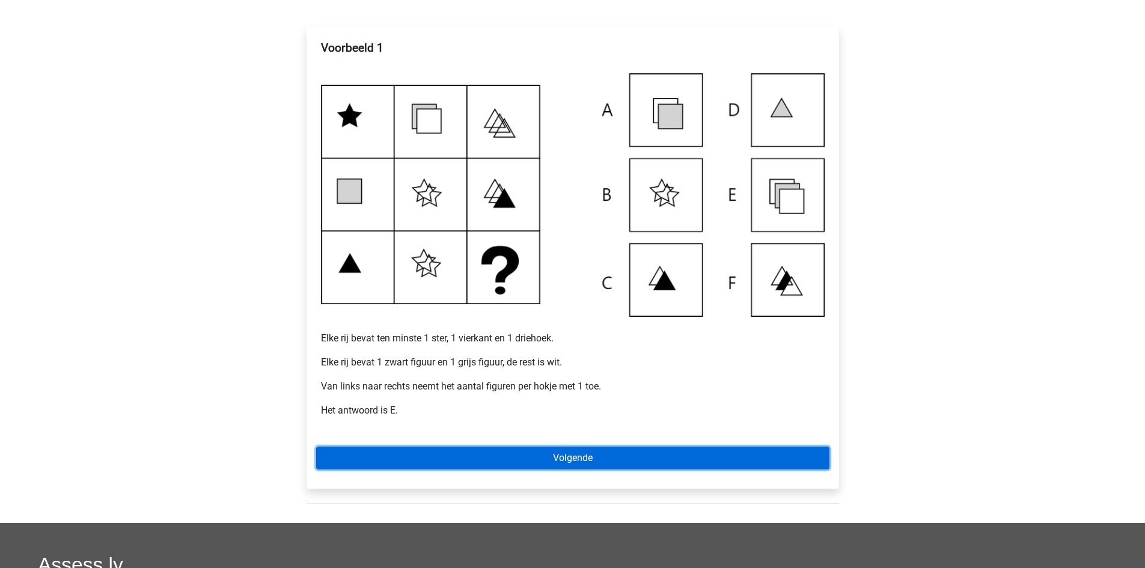
click at [559, 453] on link "Volgende" at bounding box center [572, 458] width 513 height 23
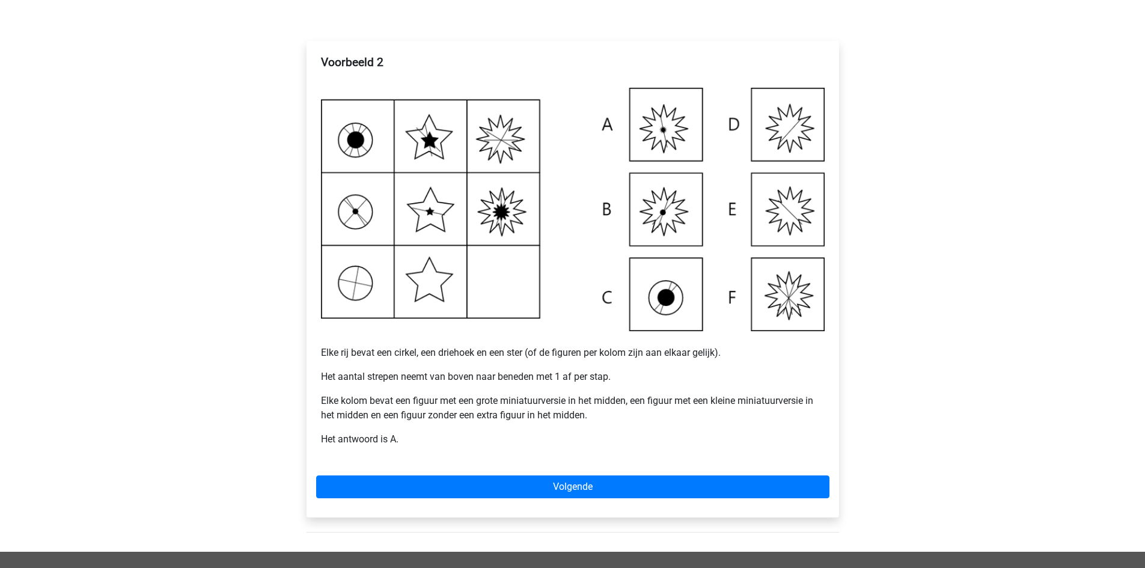
scroll to position [180, 0]
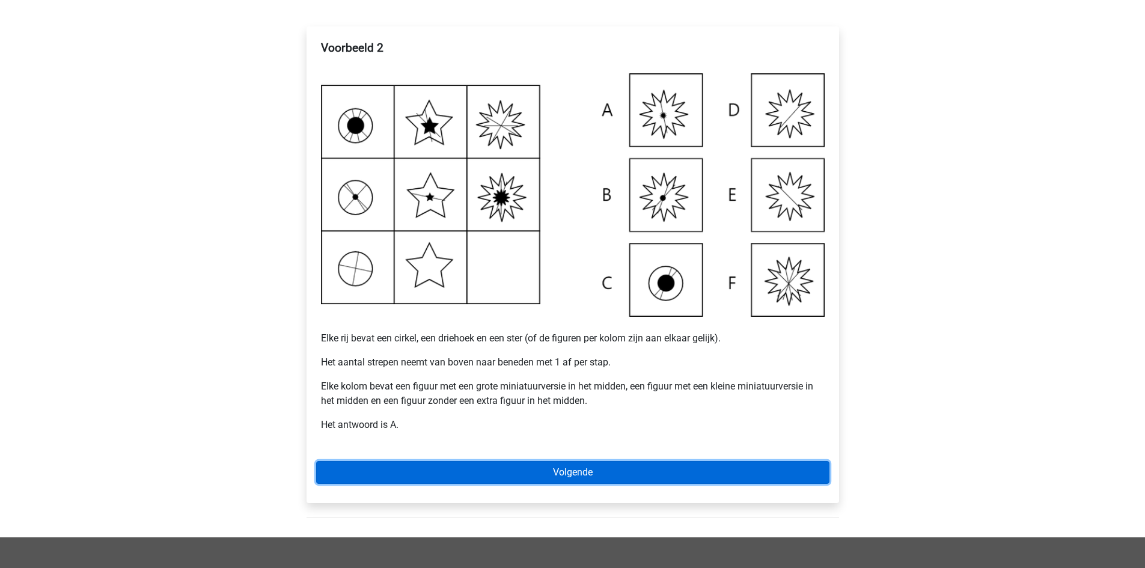
click at [613, 465] on link "Volgende" at bounding box center [572, 472] width 513 height 23
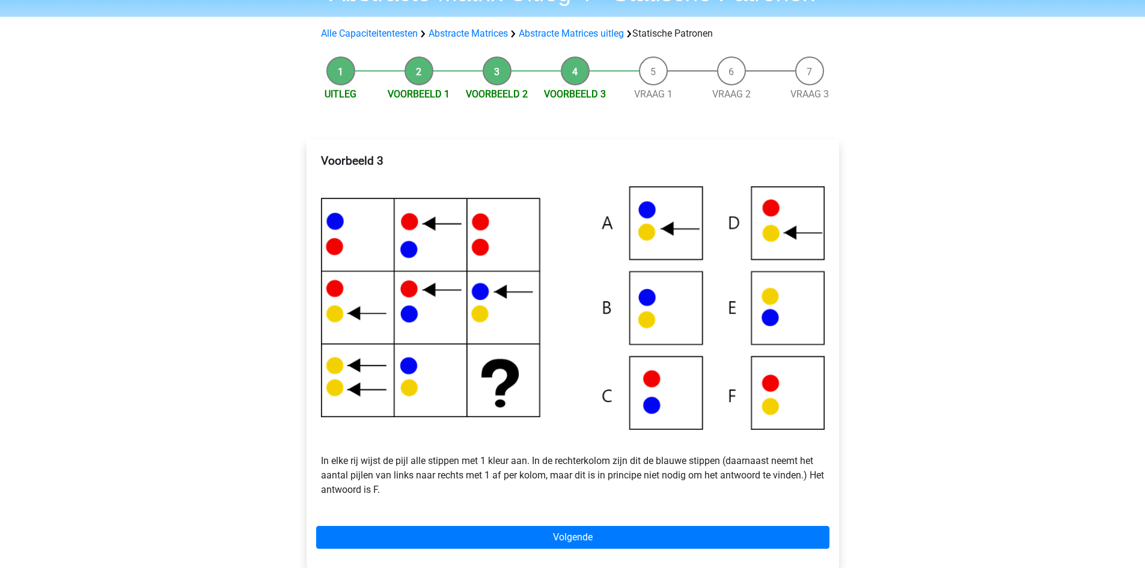
scroll to position [180, 0]
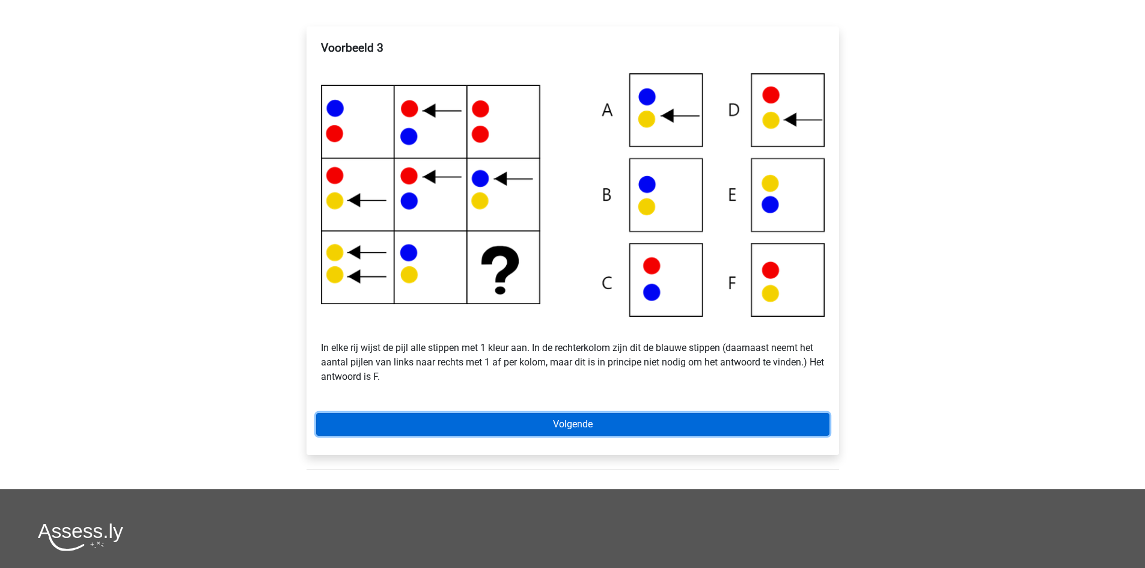
click at [583, 427] on link "Volgende" at bounding box center [572, 424] width 513 height 23
